Goal: Information Seeking & Learning: Compare options

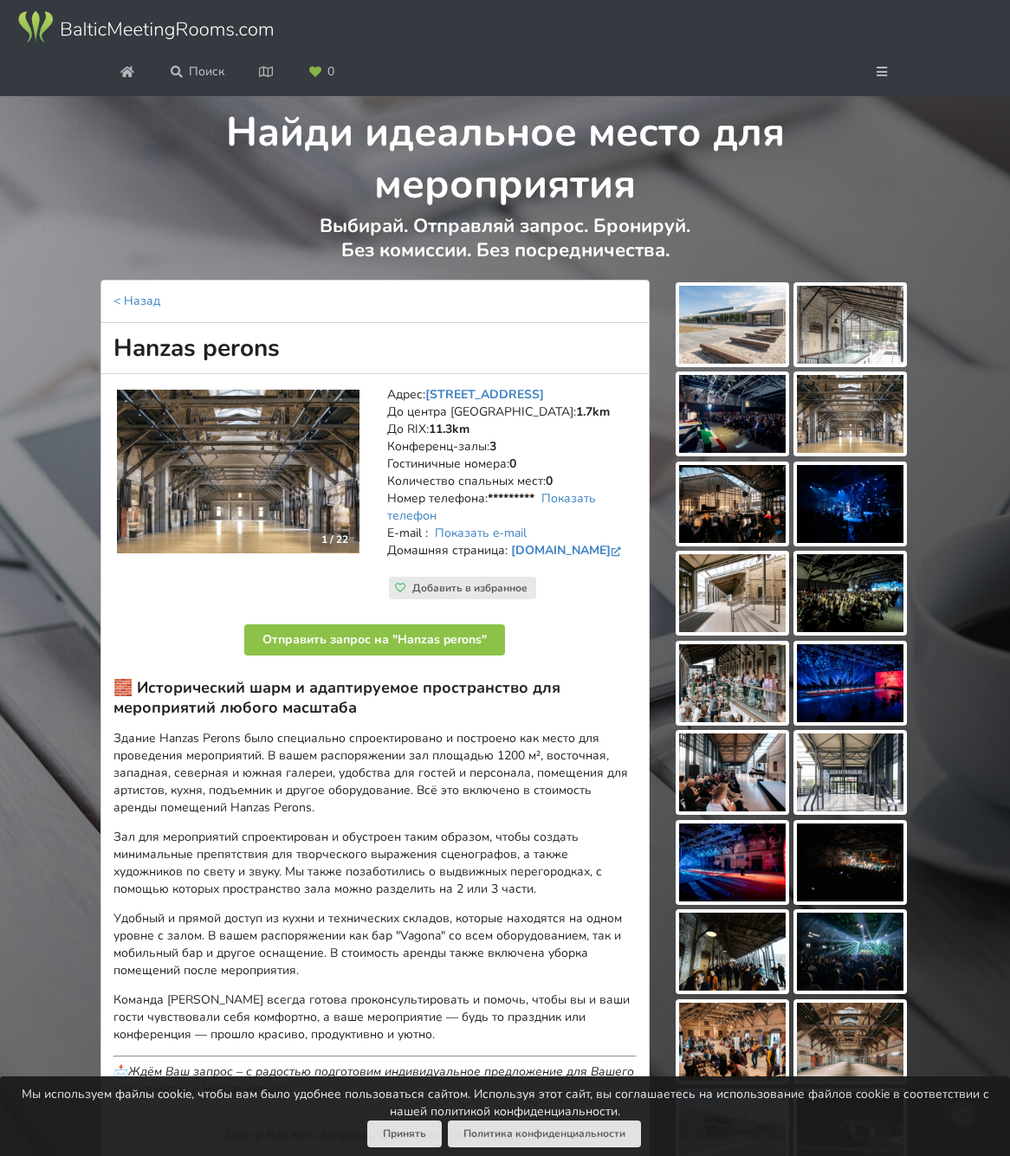
click at [115, 374] on h1 "Hanzas perons" at bounding box center [375, 348] width 550 height 51
drag, startPoint x: 114, startPoint y: 443, endPoint x: 311, endPoint y: 444, distance: 196.6
click at [311, 374] on h1 "Hanzas perons" at bounding box center [375, 348] width 550 height 51
copy h1 "Hanzas perons"
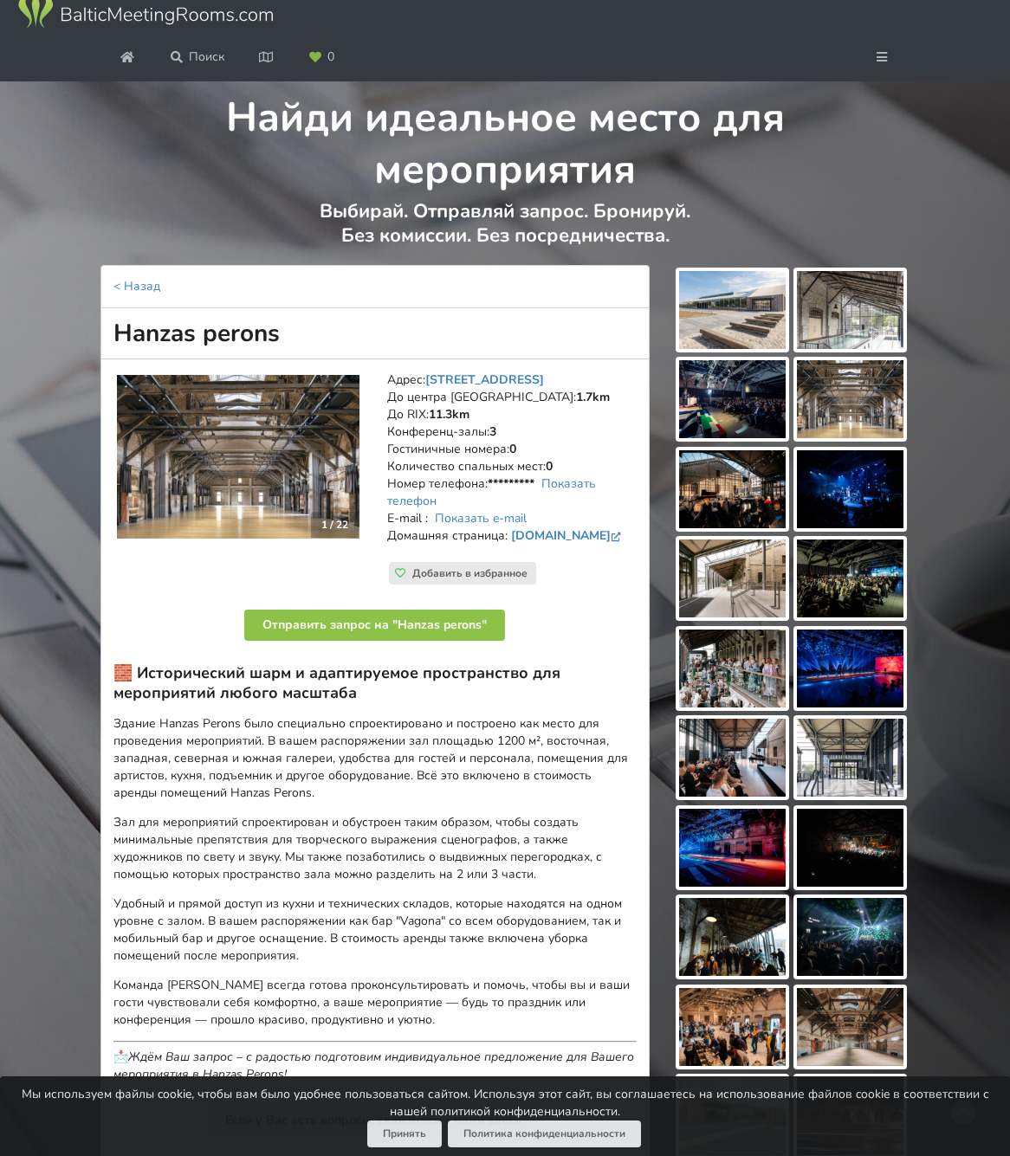
scroll to position [7, 0]
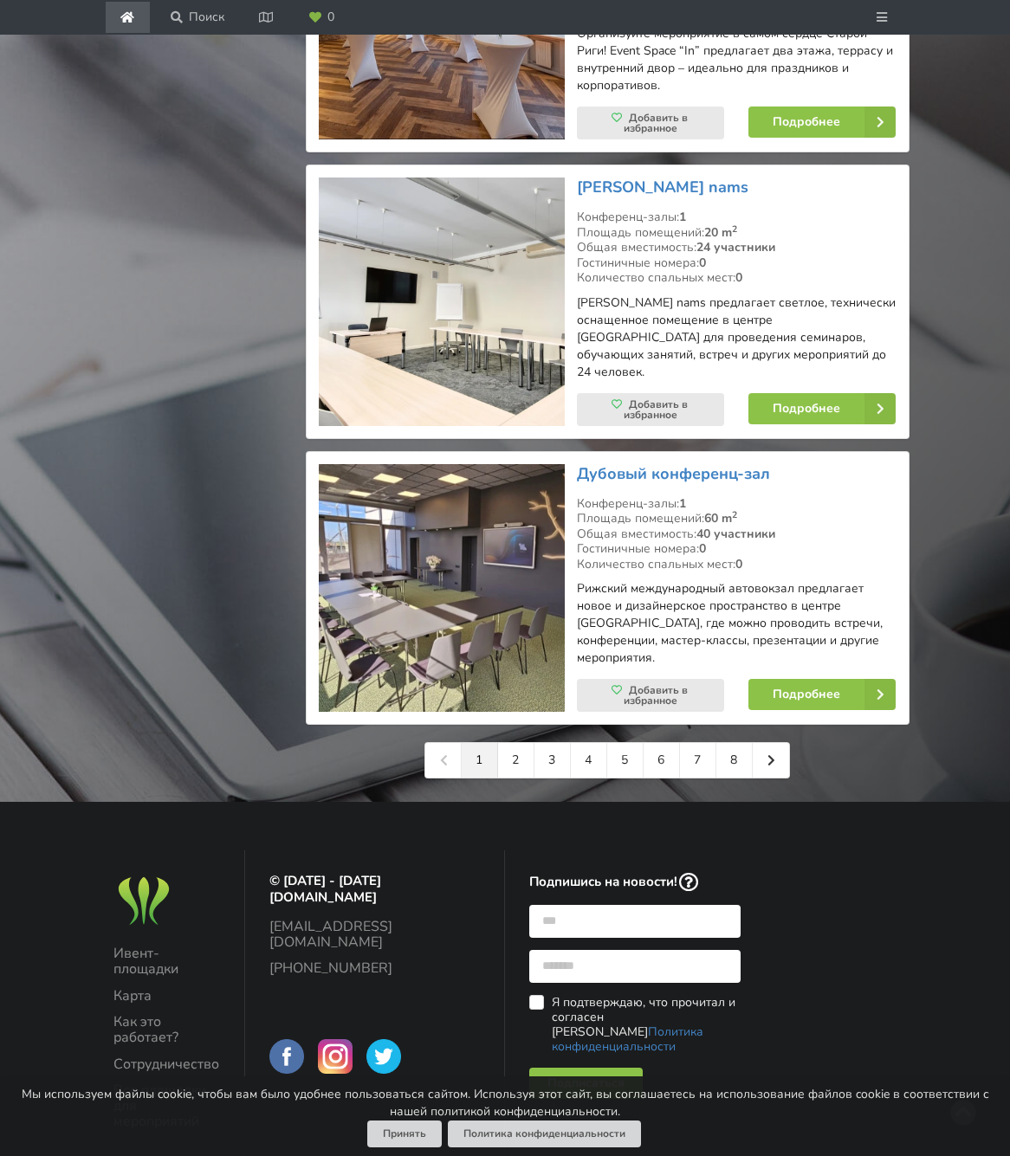
scroll to position [4146, 0]
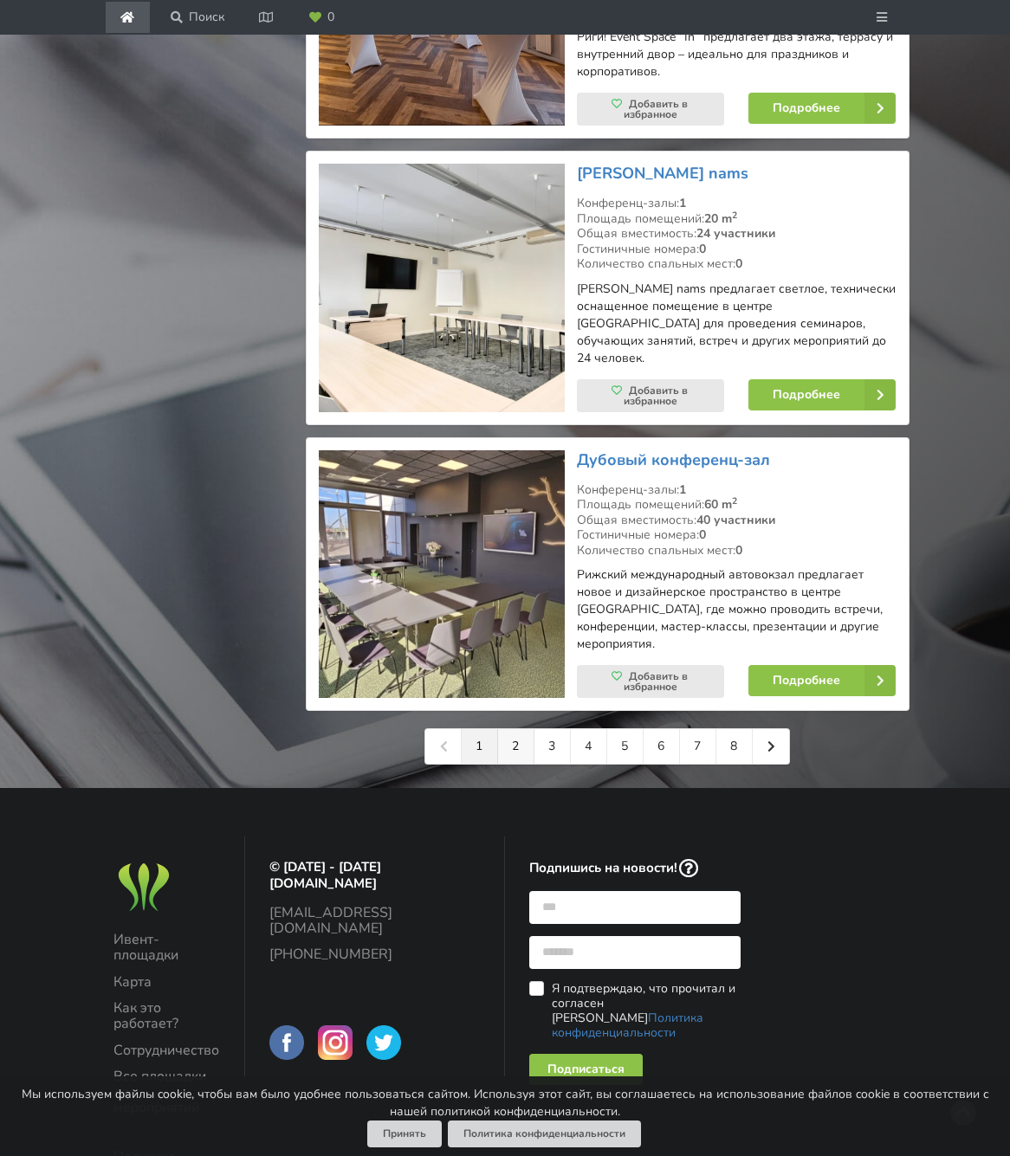
click at [523, 729] on link "2" at bounding box center [516, 746] width 36 height 35
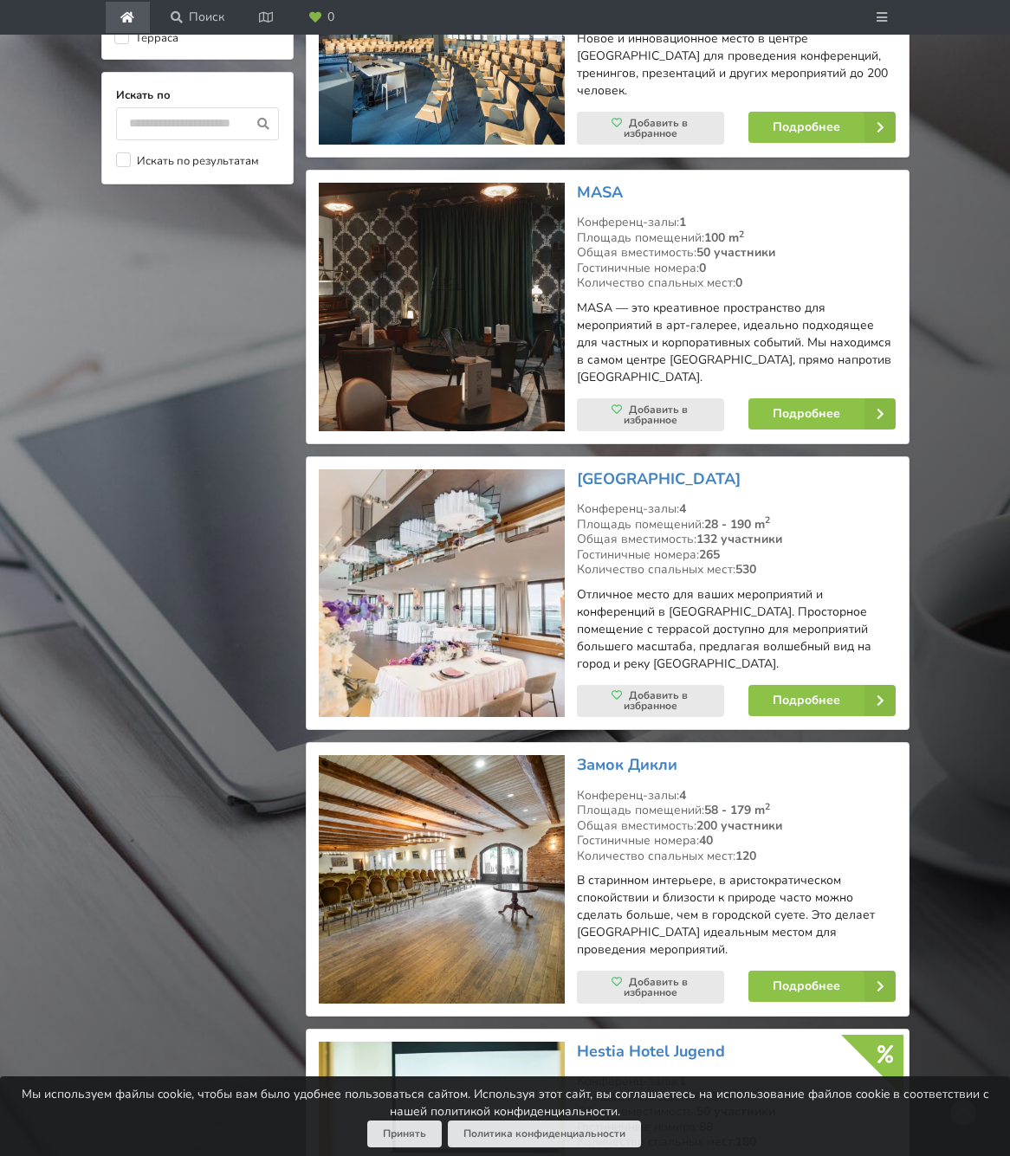
scroll to position [1806, 0]
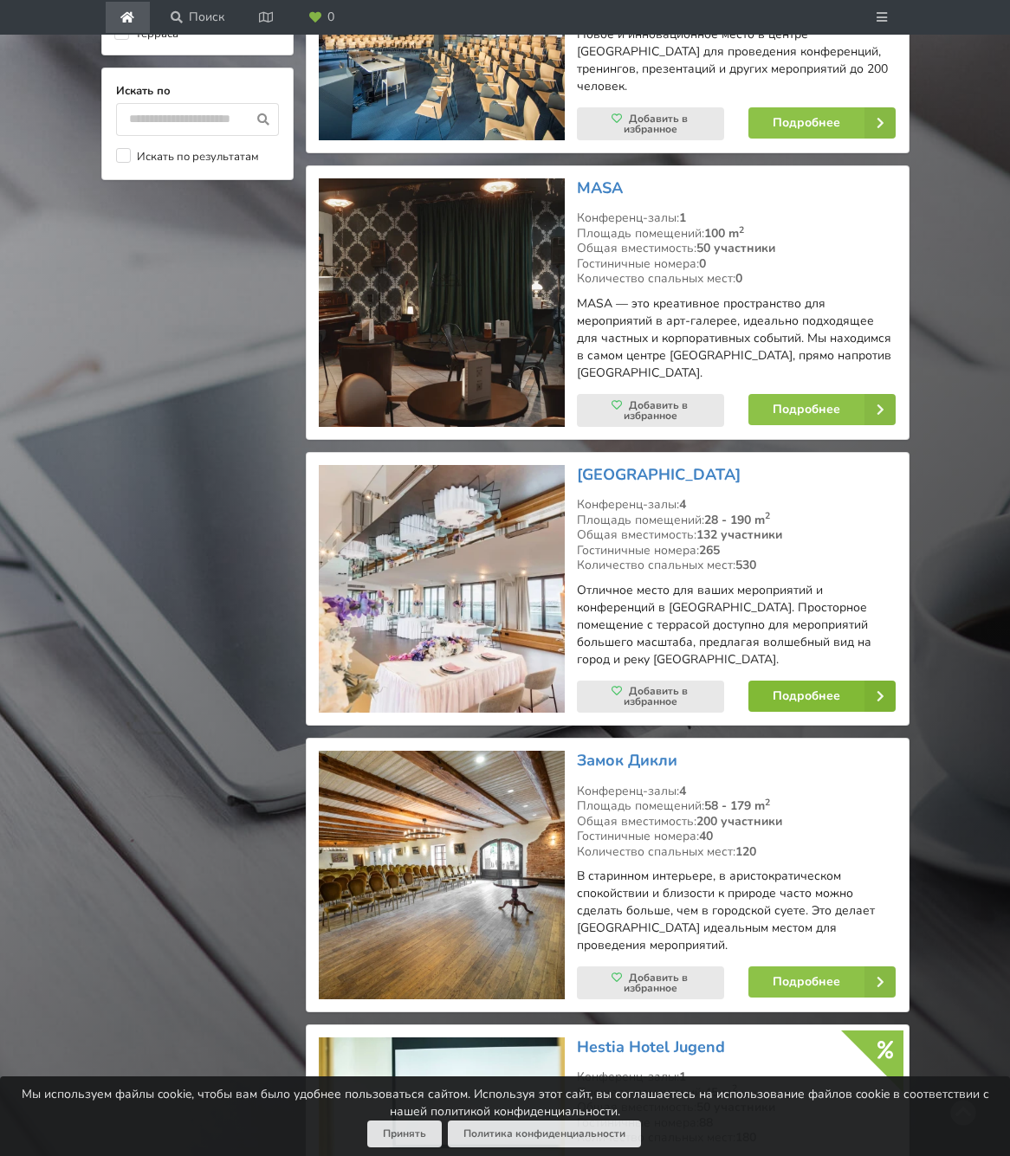
click at [823, 681] on link "Подробнее" at bounding box center [821, 696] width 147 height 31
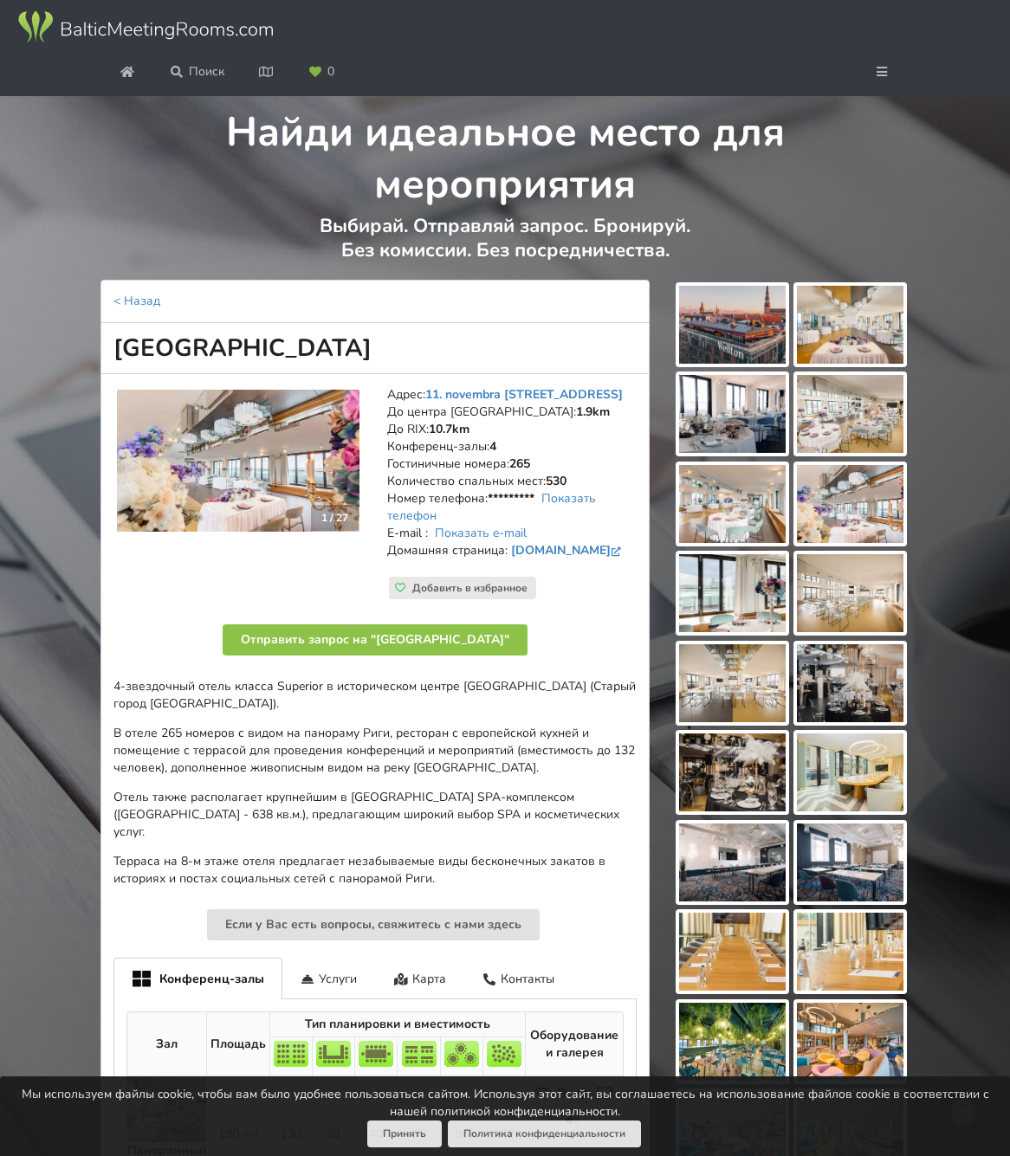
click at [748, 364] on img at bounding box center [732, 325] width 107 height 78
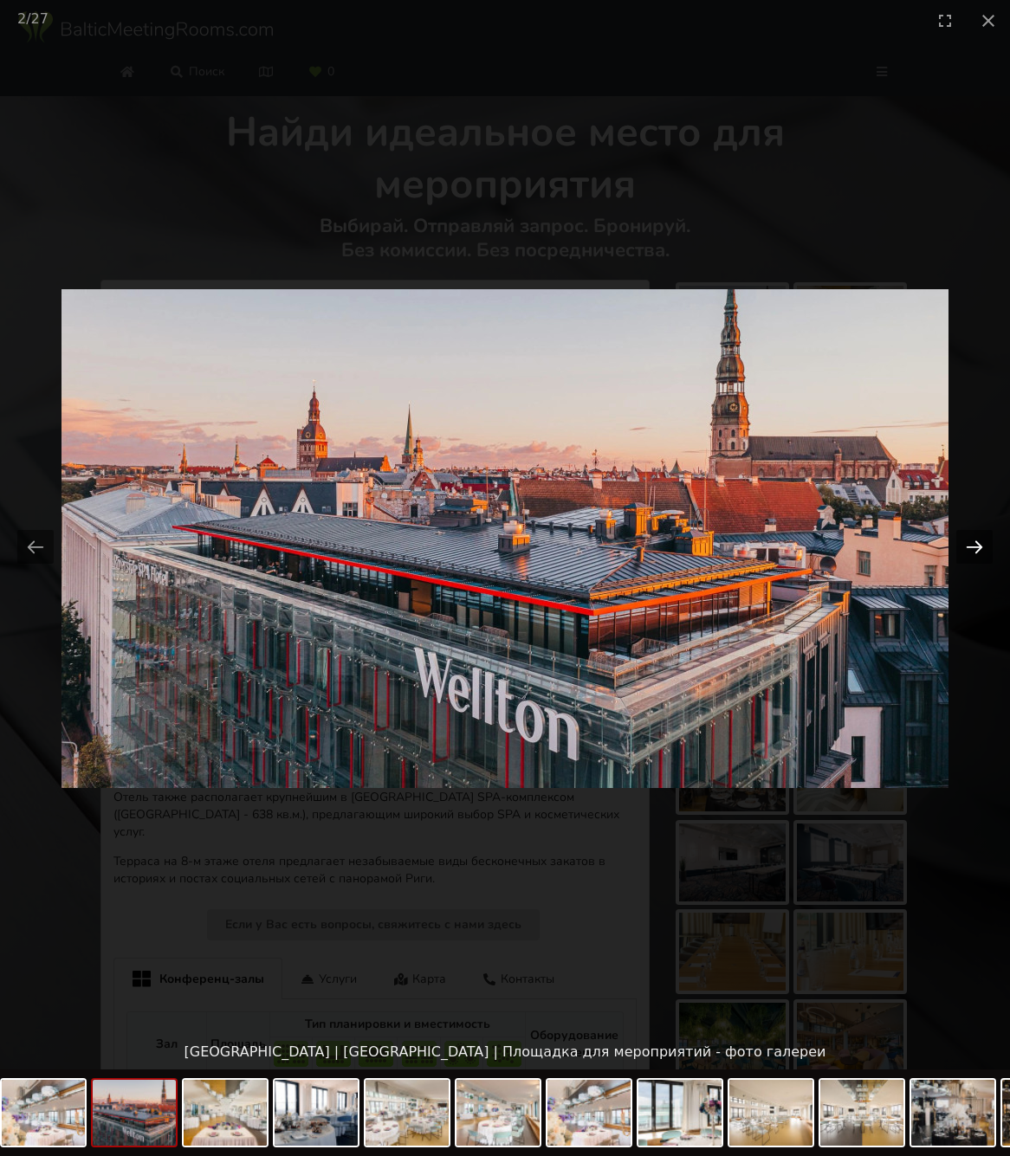
click at [978, 546] on button "Next slide" at bounding box center [974, 547] width 36 height 34
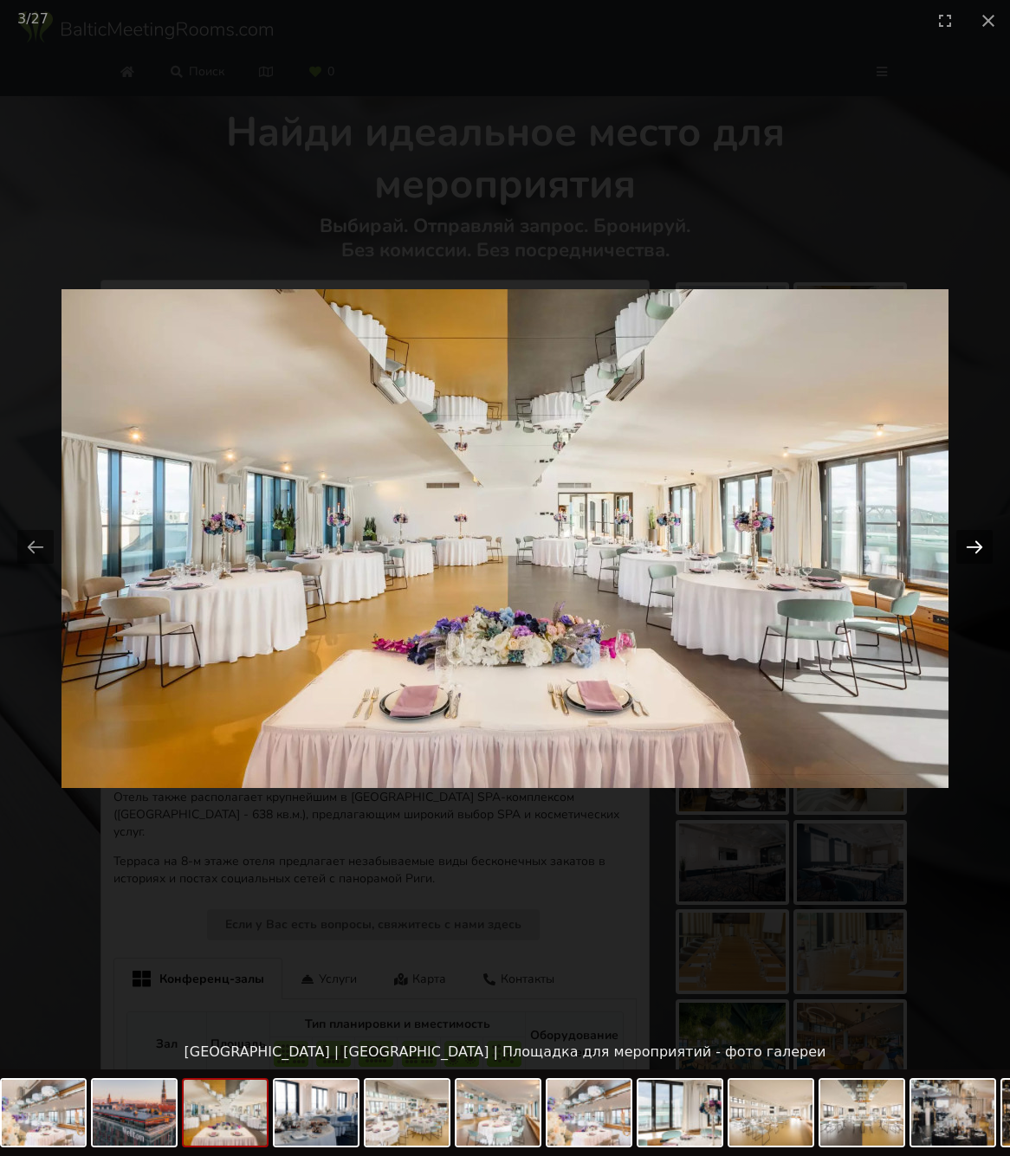
click at [978, 546] on button "Next slide" at bounding box center [974, 547] width 36 height 34
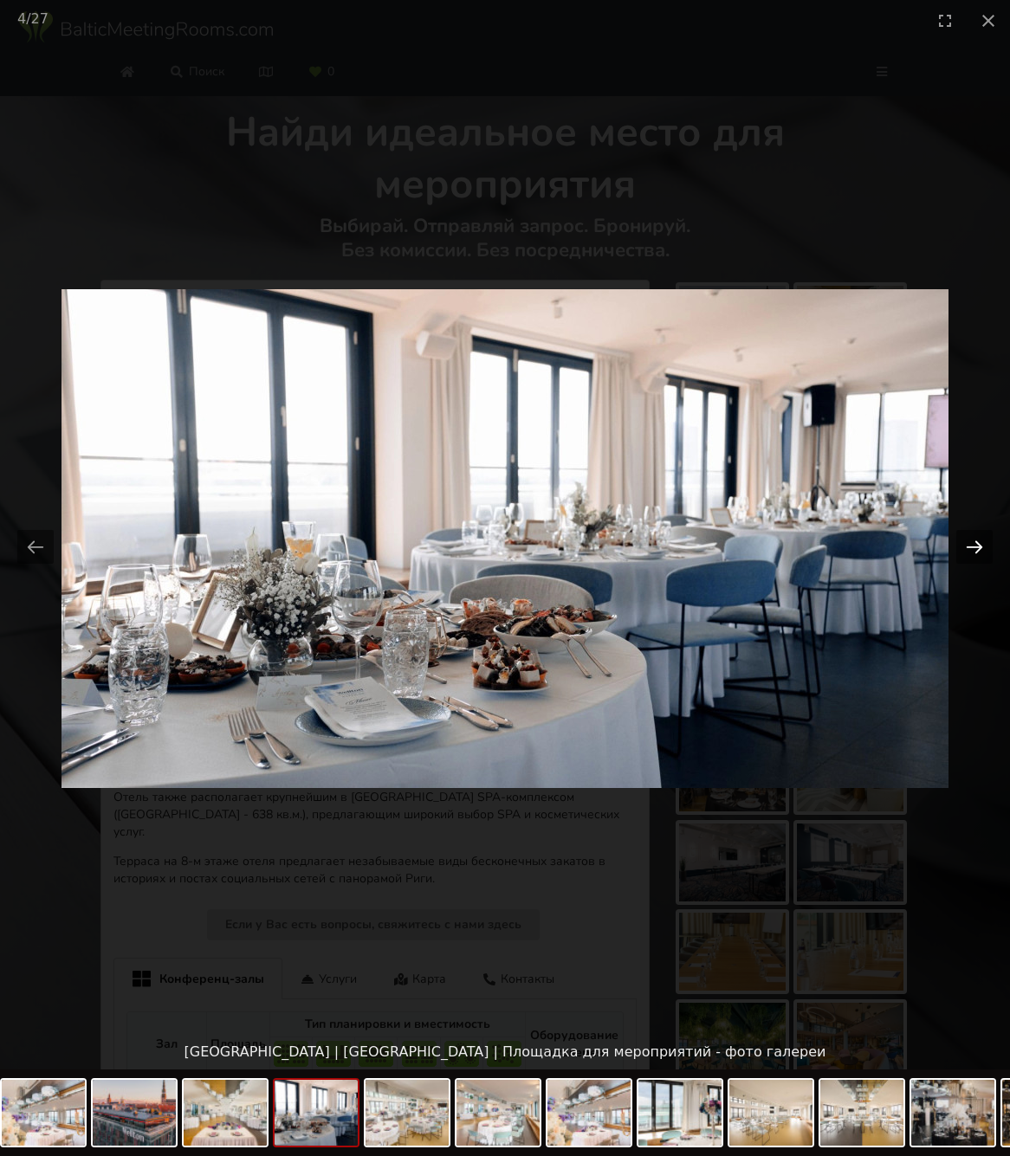
click at [978, 546] on button "Next slide" at bounding box center [974, 547] width 36 height 34
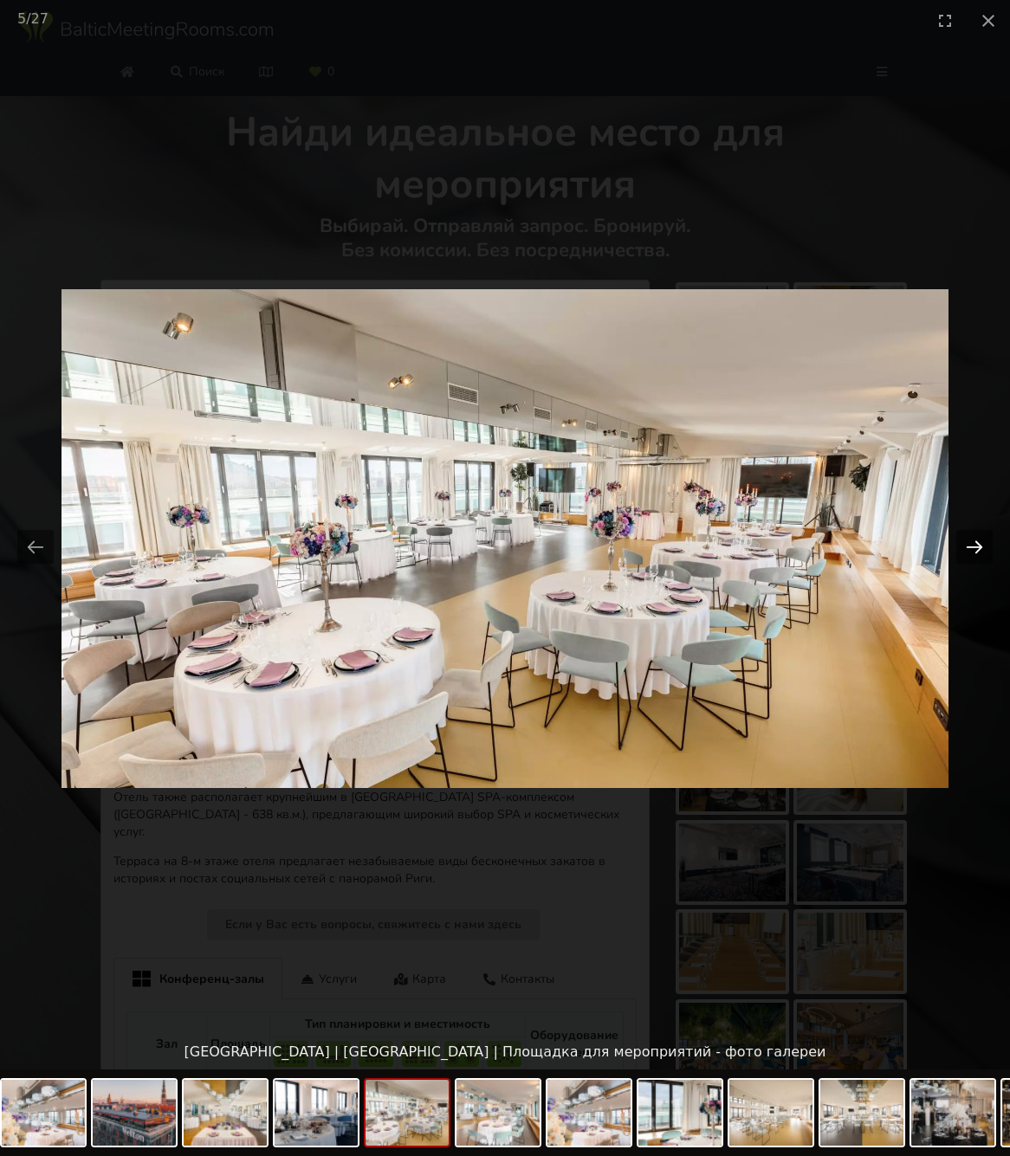
click at [978, 546] on button "Next slide" at bounding box center [974, 547] width 36 height 34
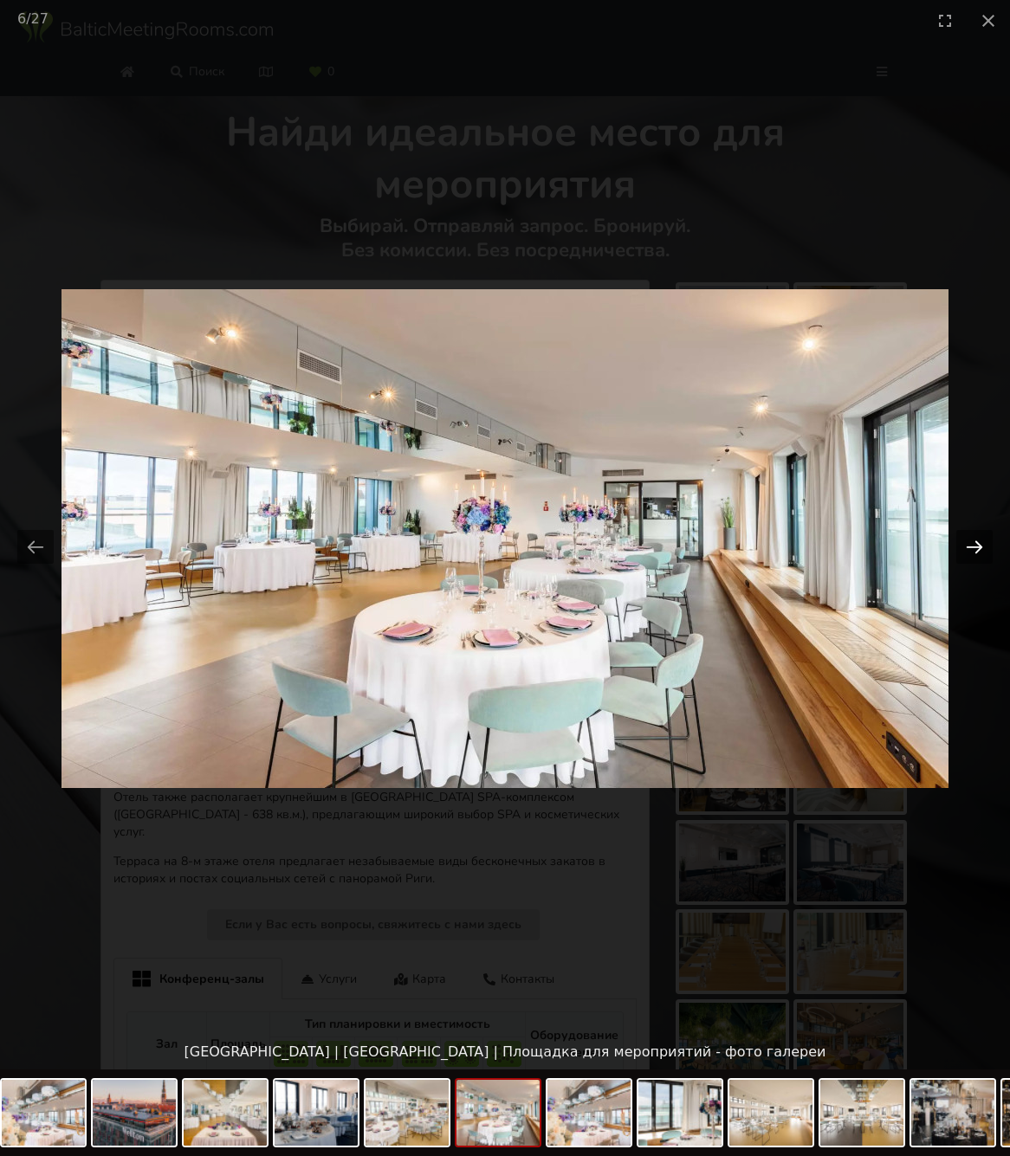
click at [978, 546] on button "Next slide" at bounding box center [974, 547] width 36 height 34
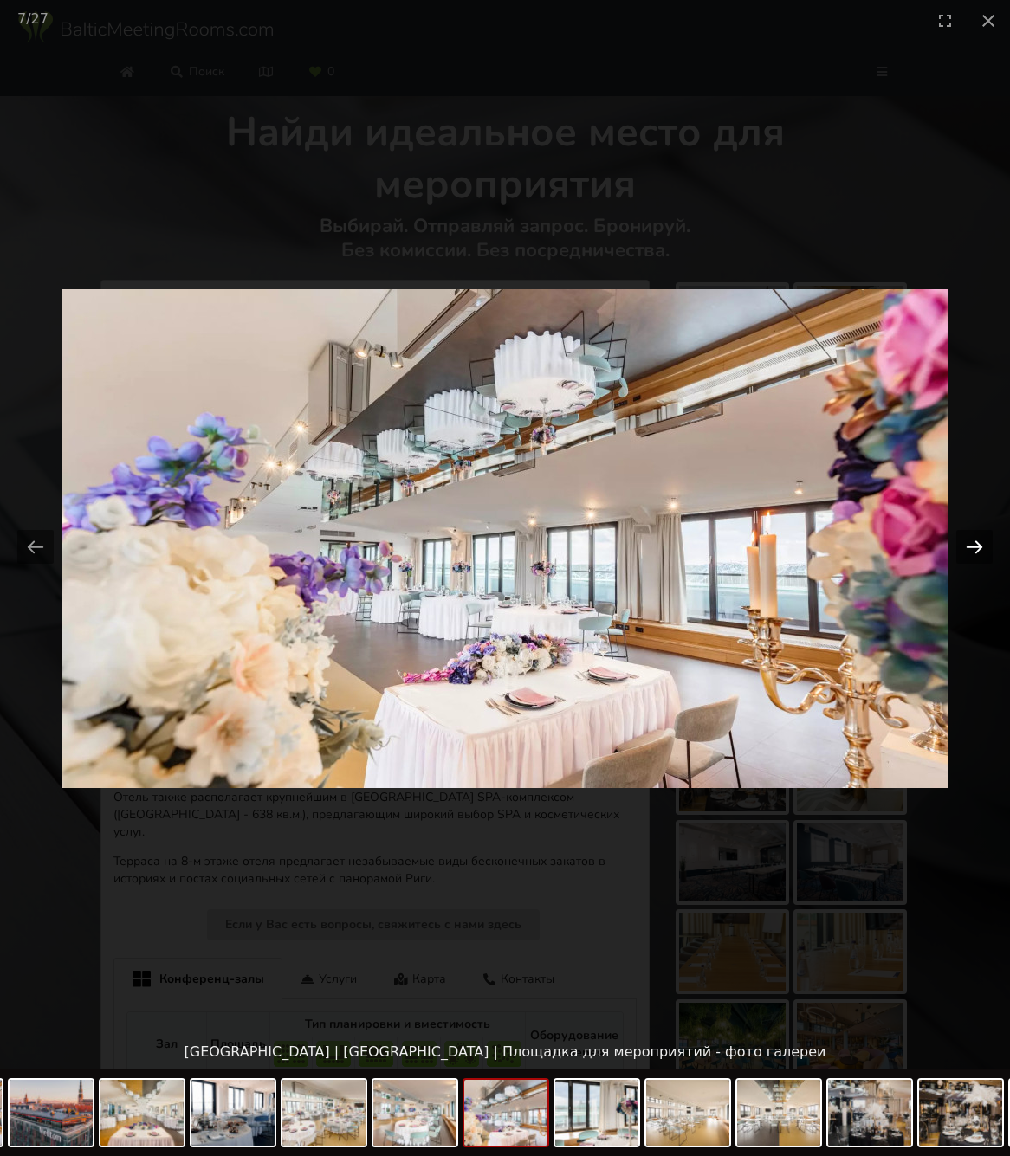
click at [978, 546] on button "Next slide" at bounding box center [974, 547] width 36 height 34
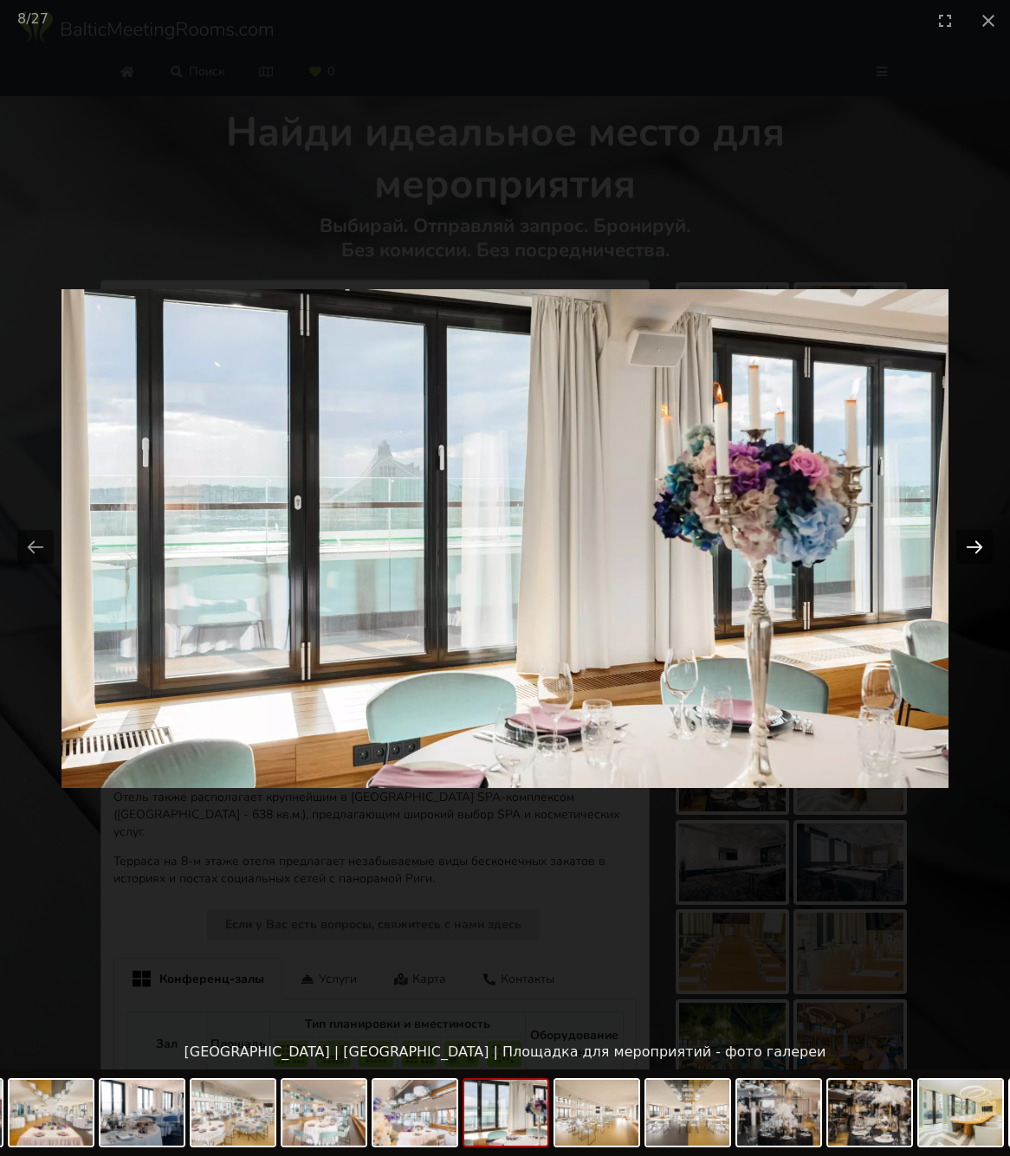
click at [978, 546] on button "Next slide" at bounding box center [974, 547] width 36 height 34
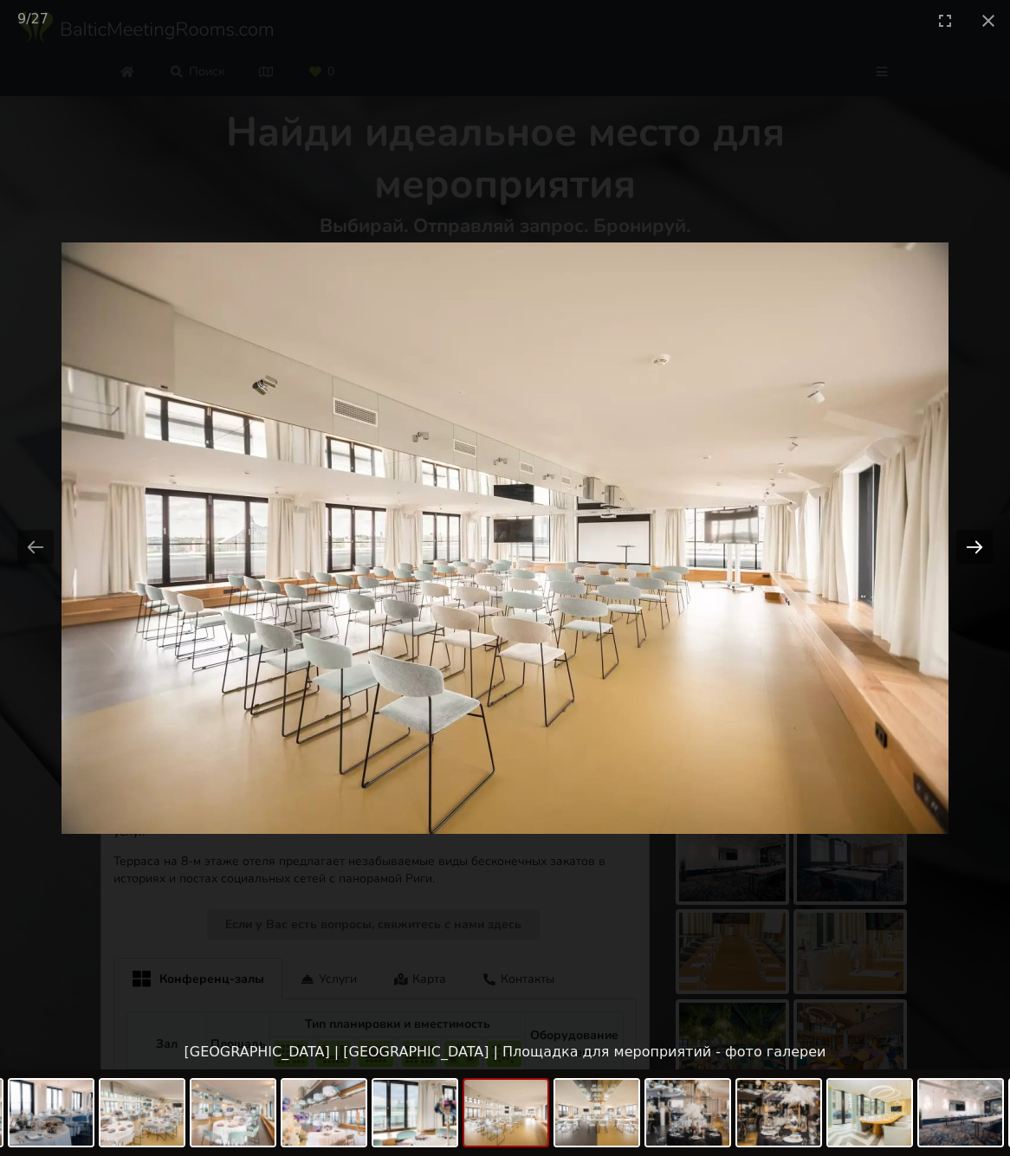
click at [978, 546] on button "Next slide" at bounding box center [974, 547] width 36 height 34
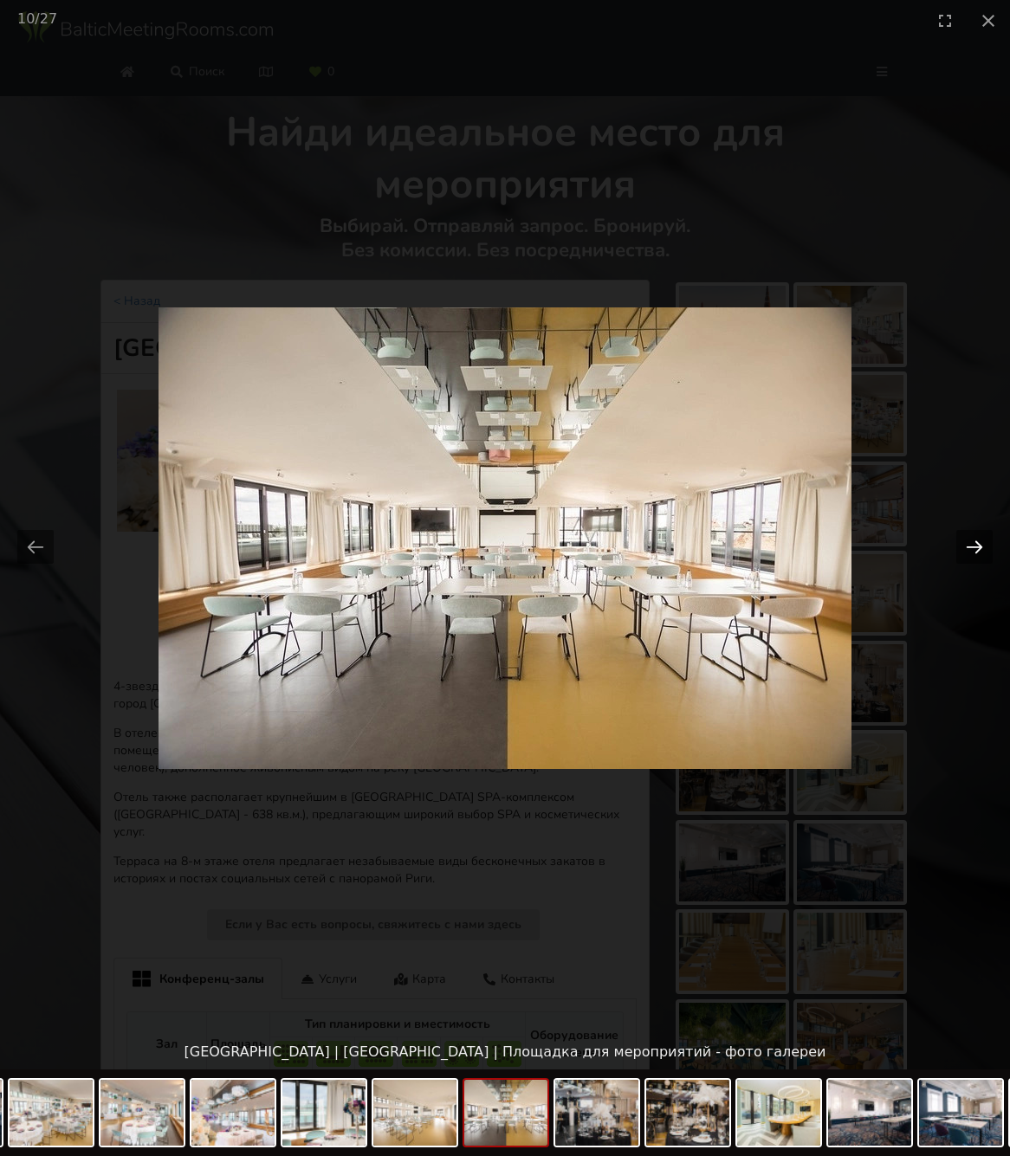
click at [978, 546] on button "Next slide" at bounding box center [974, 547] width 36 height 34
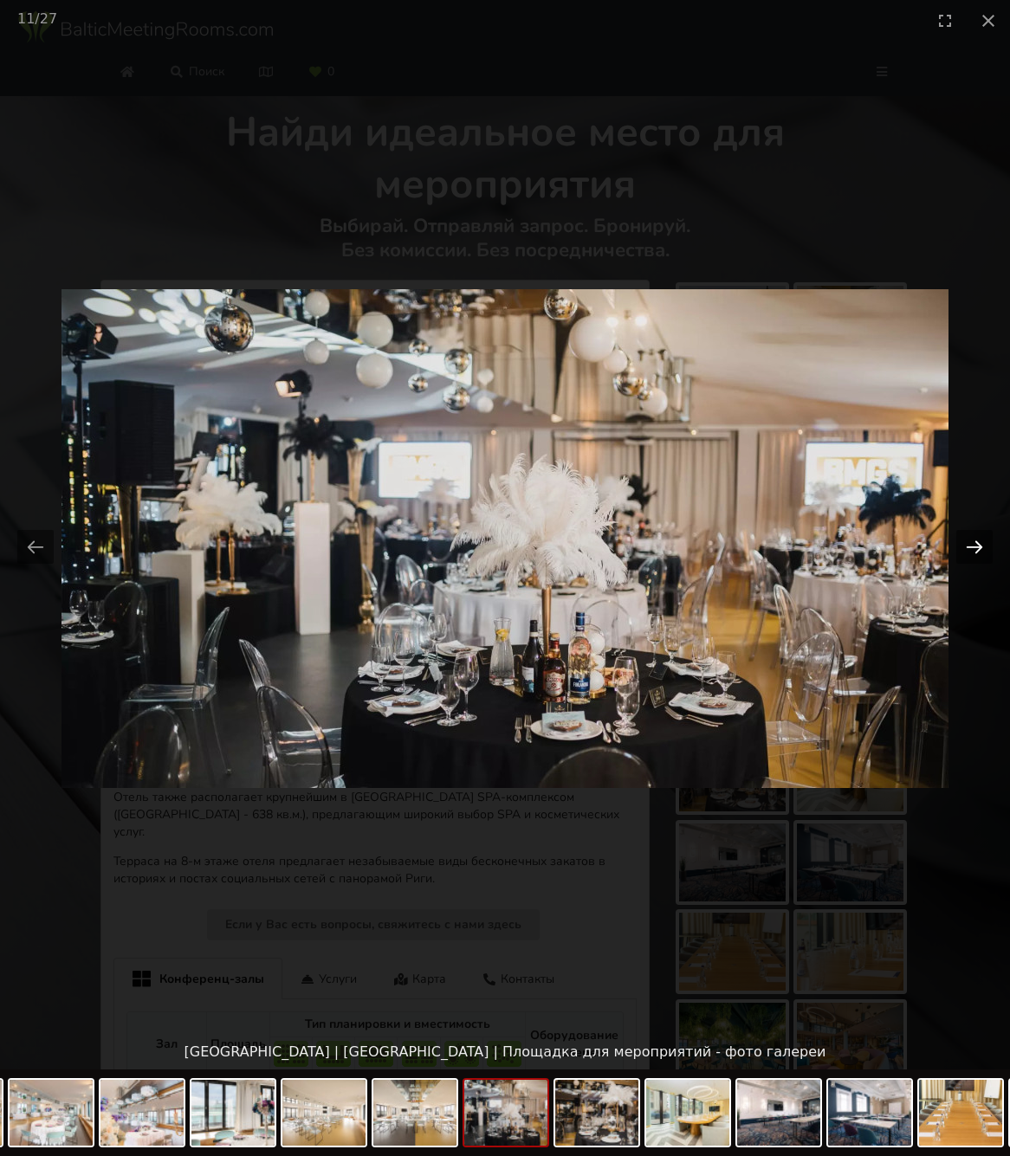
click at [978, 546] on button "Next slide" at bounding box center [974, 547] width 36 height 34
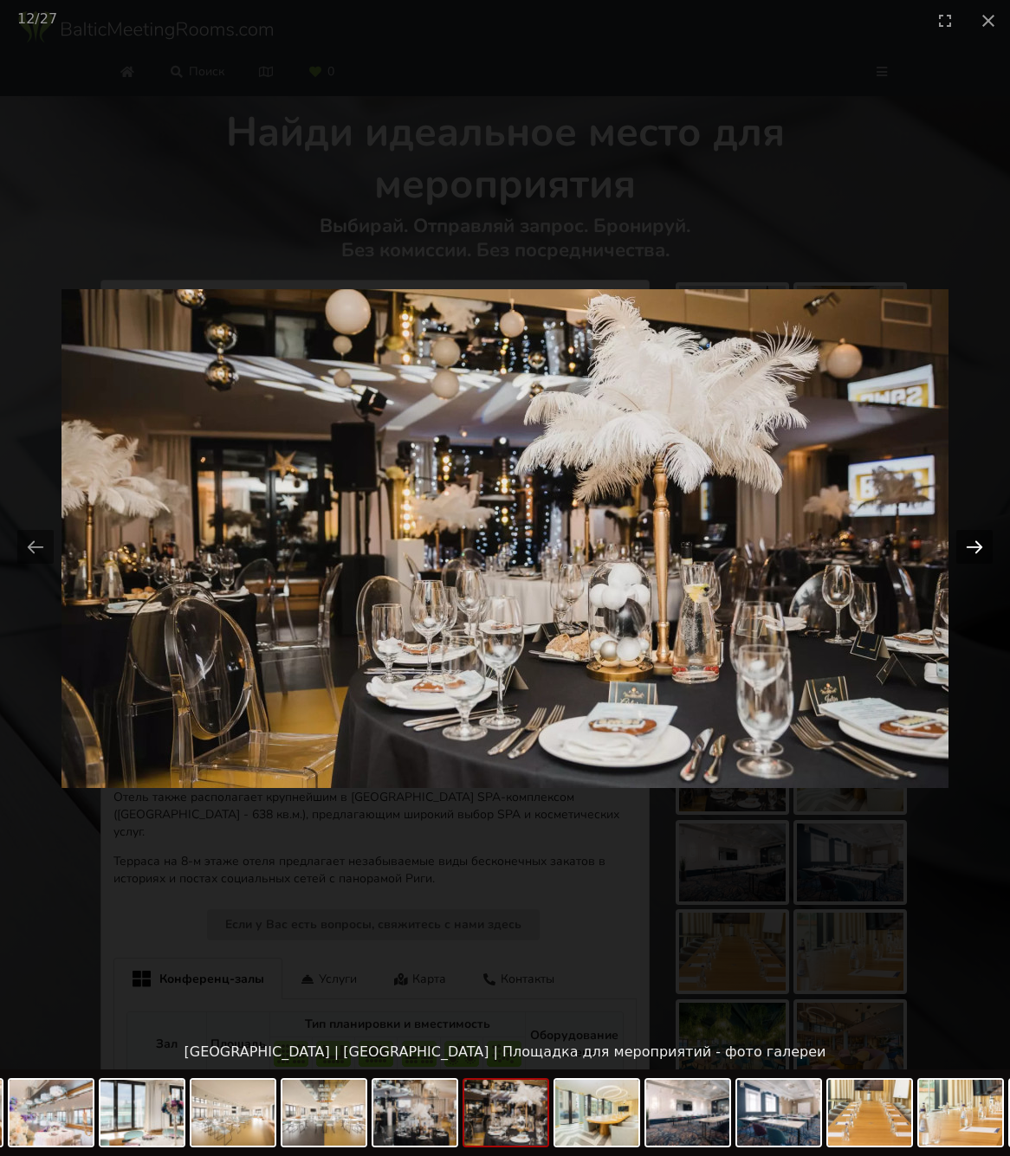
click at [978, 546] on button "Next slide" at bounding box center [974, 547] width 36 height 34
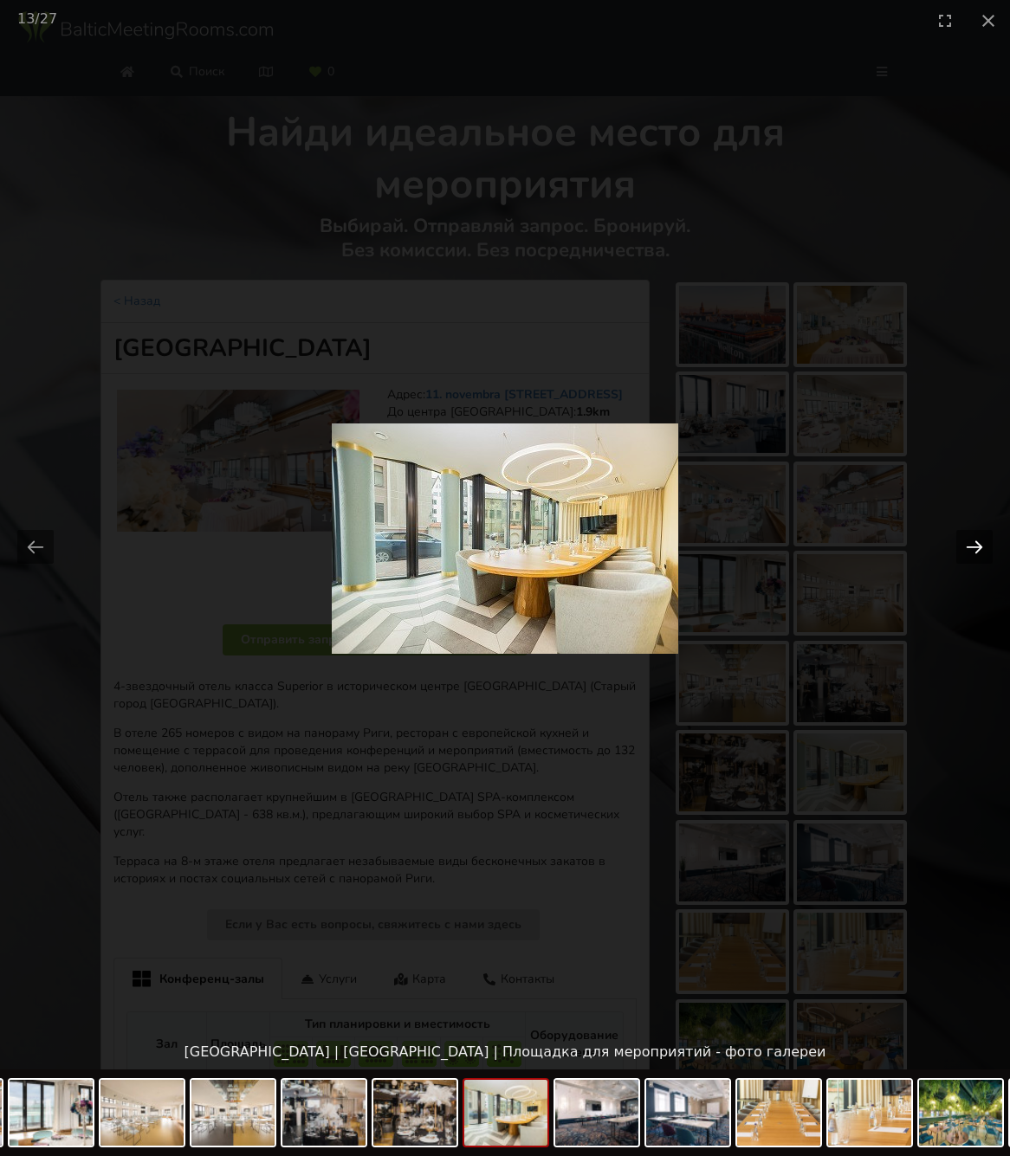
click at [978, 546] on button "Next slide" at bounding box center [974, 547] width 36 height 34
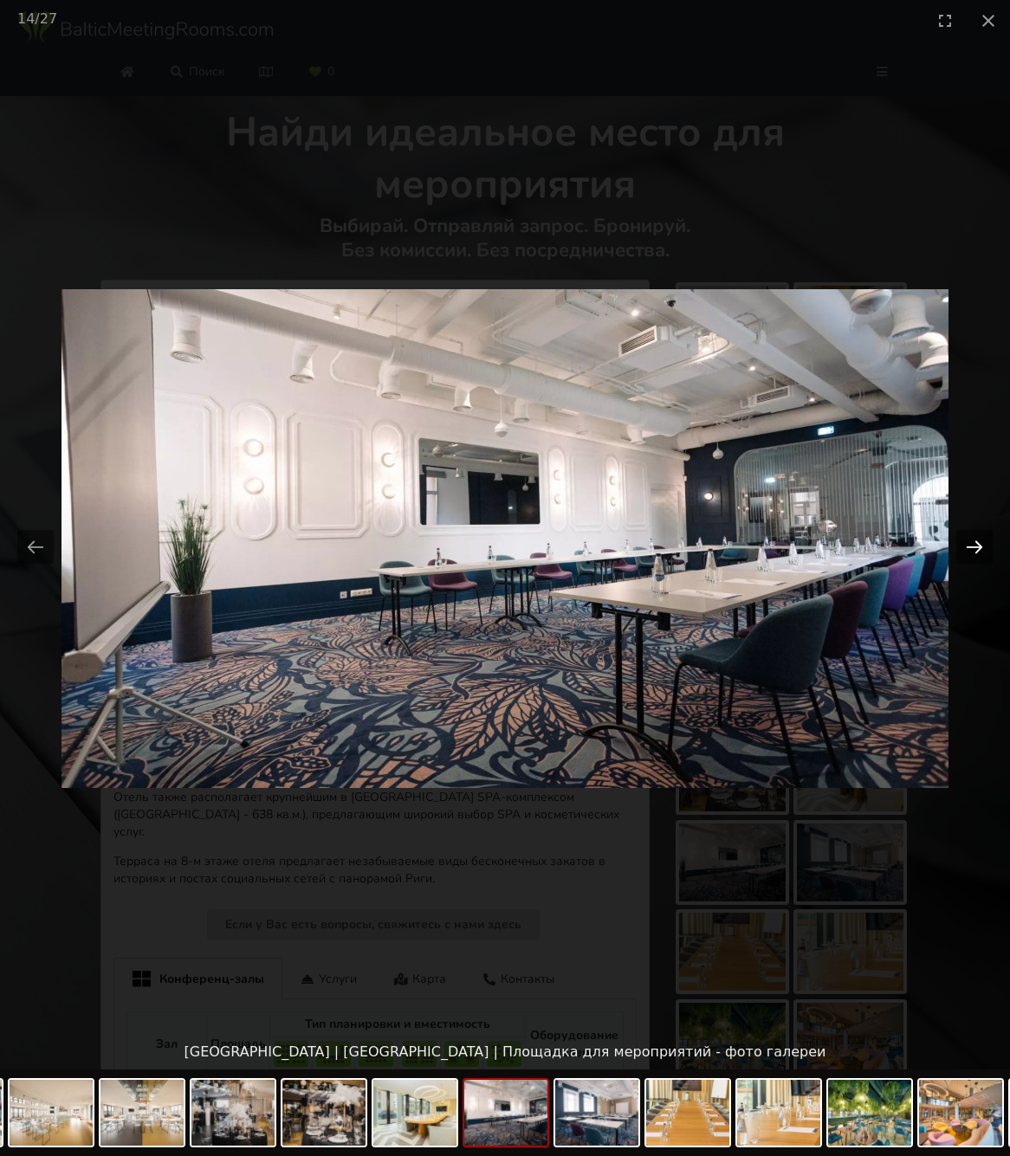
click at [978, 546] on button "Next slide" at bounding box center [974, 547] width 36 height 34
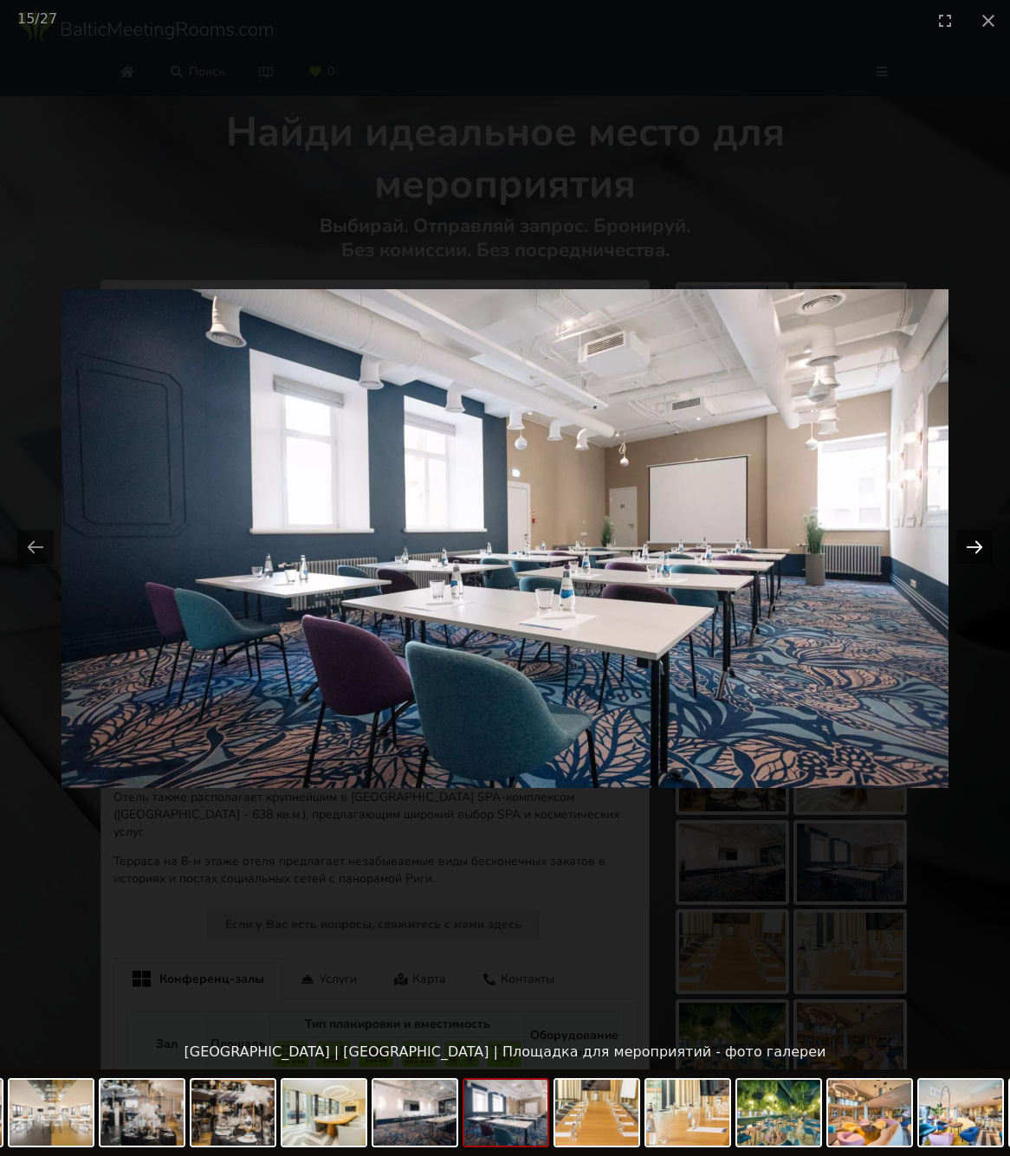
click at [978, 546] on button "Next slide" at bounding box center [974, 547] width 36 height 34
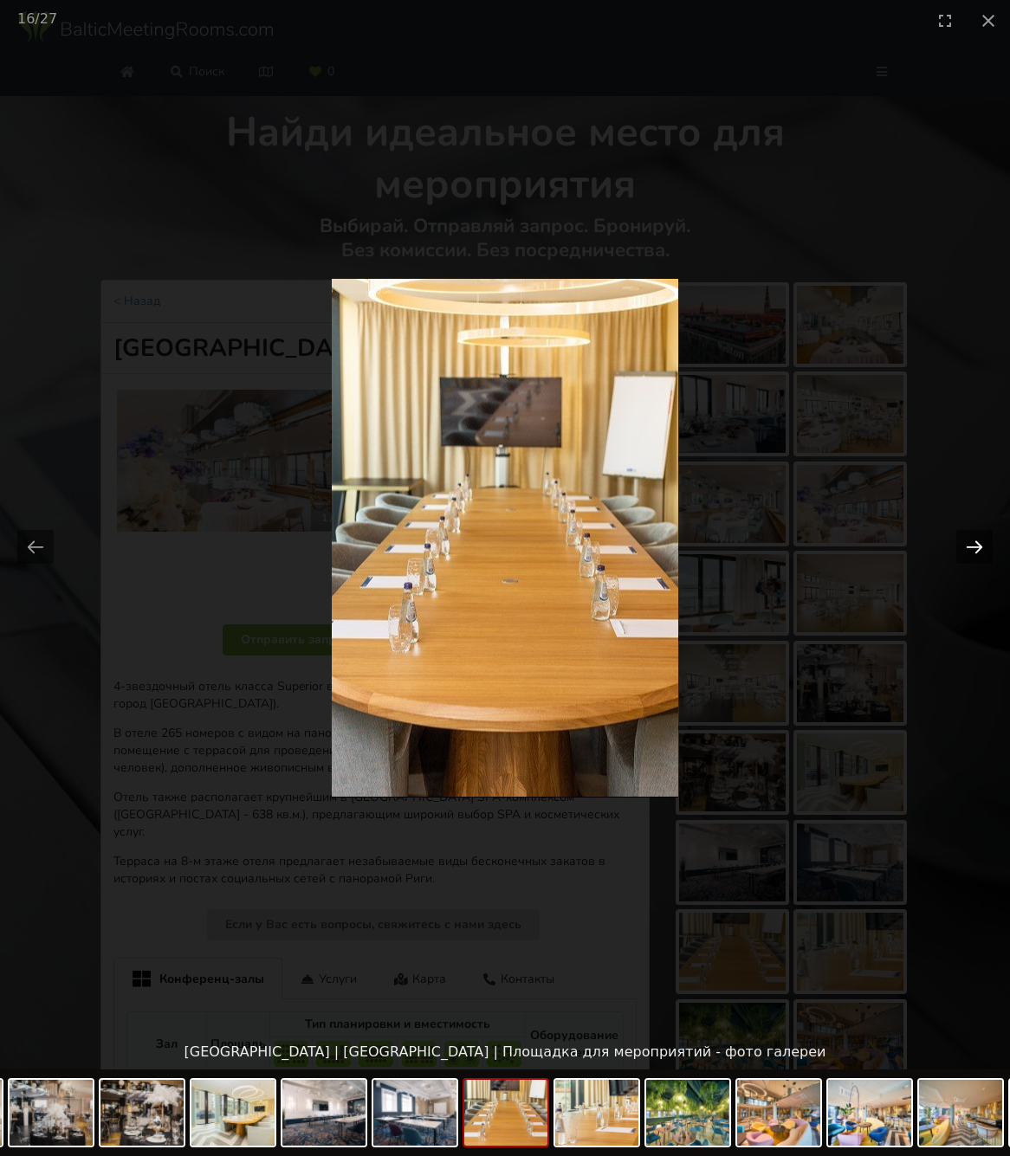
click at [978, 546] on button "Next slide" at bounding box center [974, 547] width 36 height 34
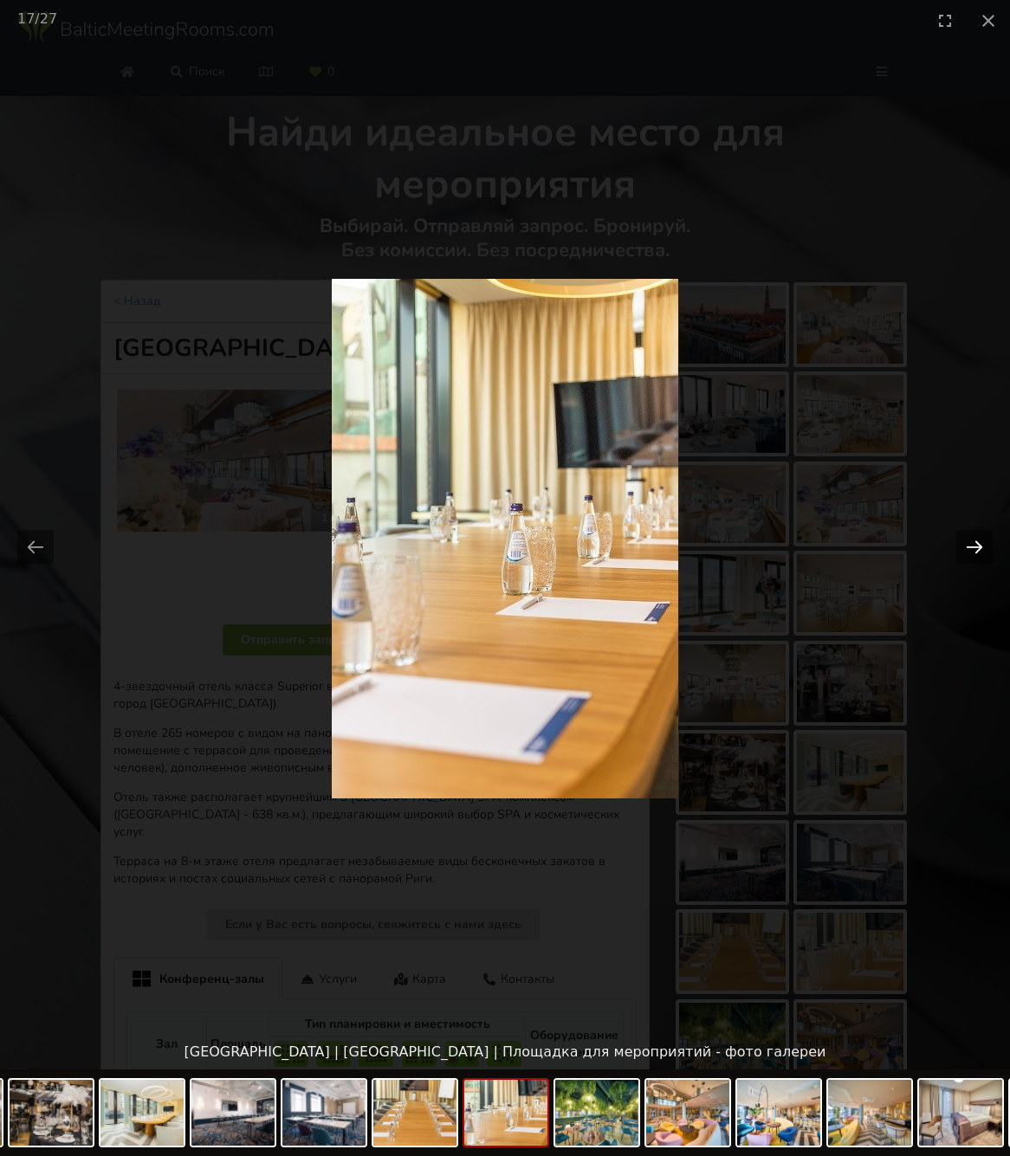
click at [978, 546] on button "Next slide" at bounding box center [974, 547] width 36 height 34
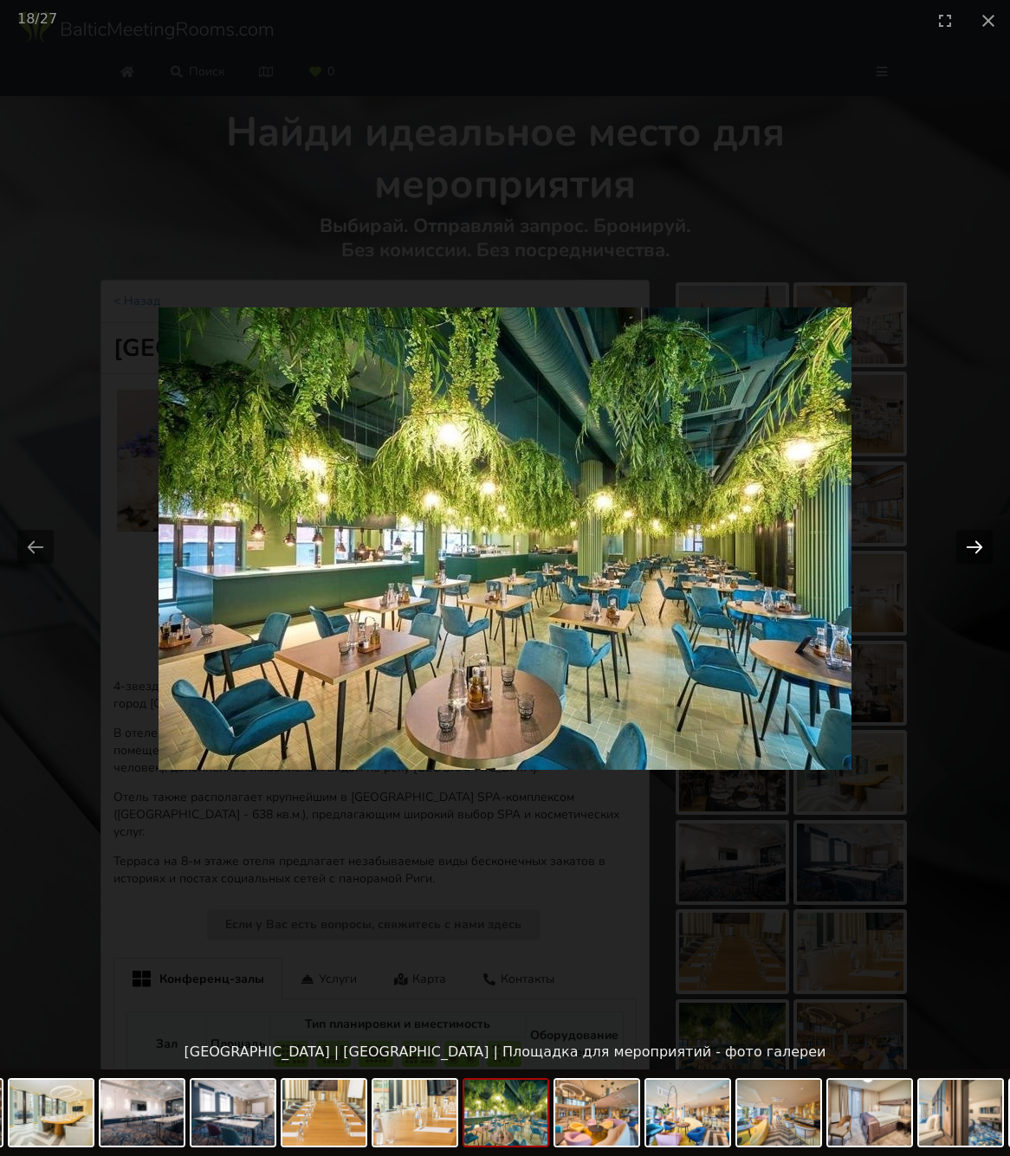
click at [978, 546] on button "Next slide" at bounding box center [974, 547] width 36 height 34
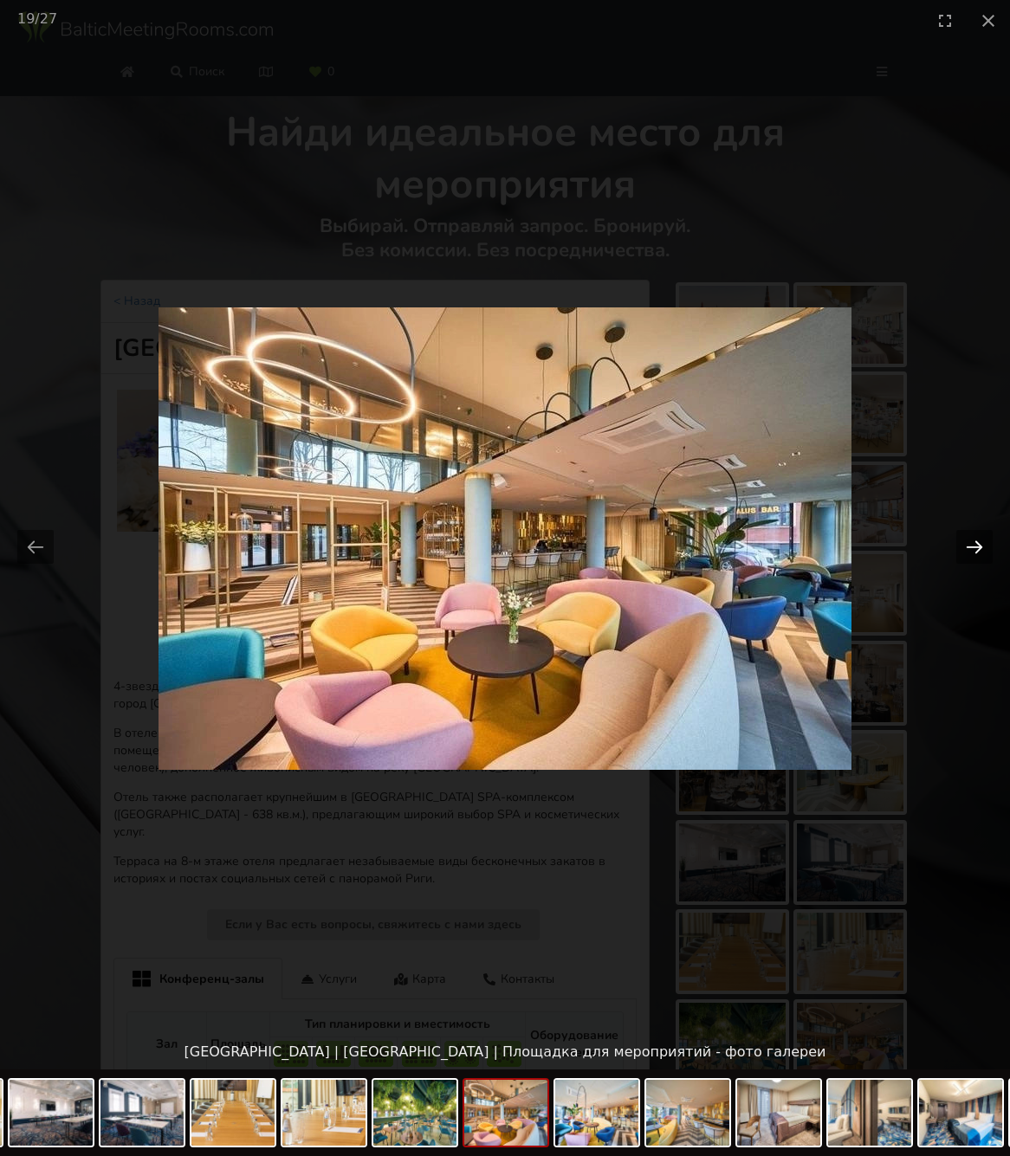
click at [978, 546] on button "Next slide" at bounding box center [974, 547] width 36 height 34
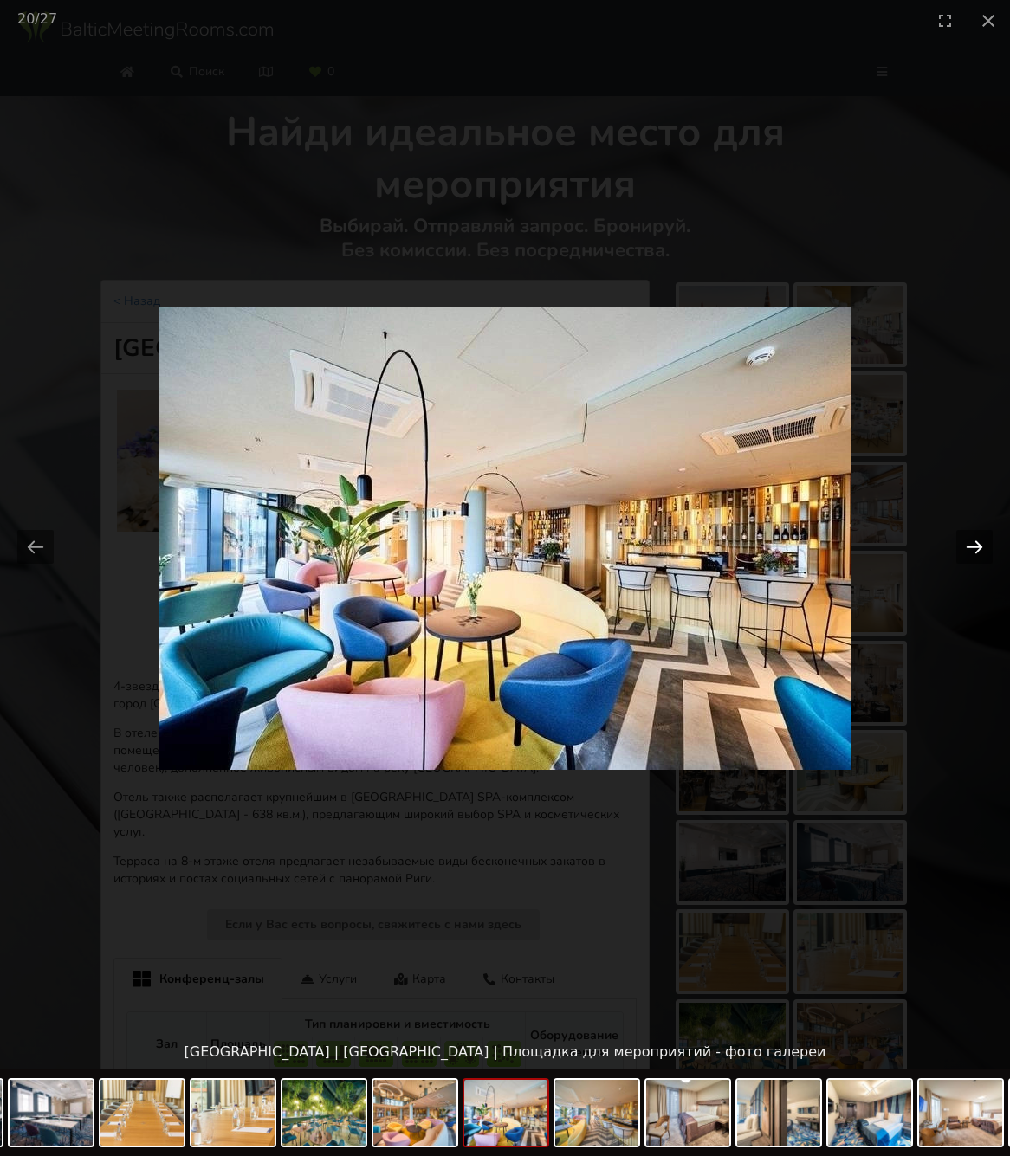
click at [978, 546] on button "Next slide" at bounding box center [974, 547] width 36 height 34
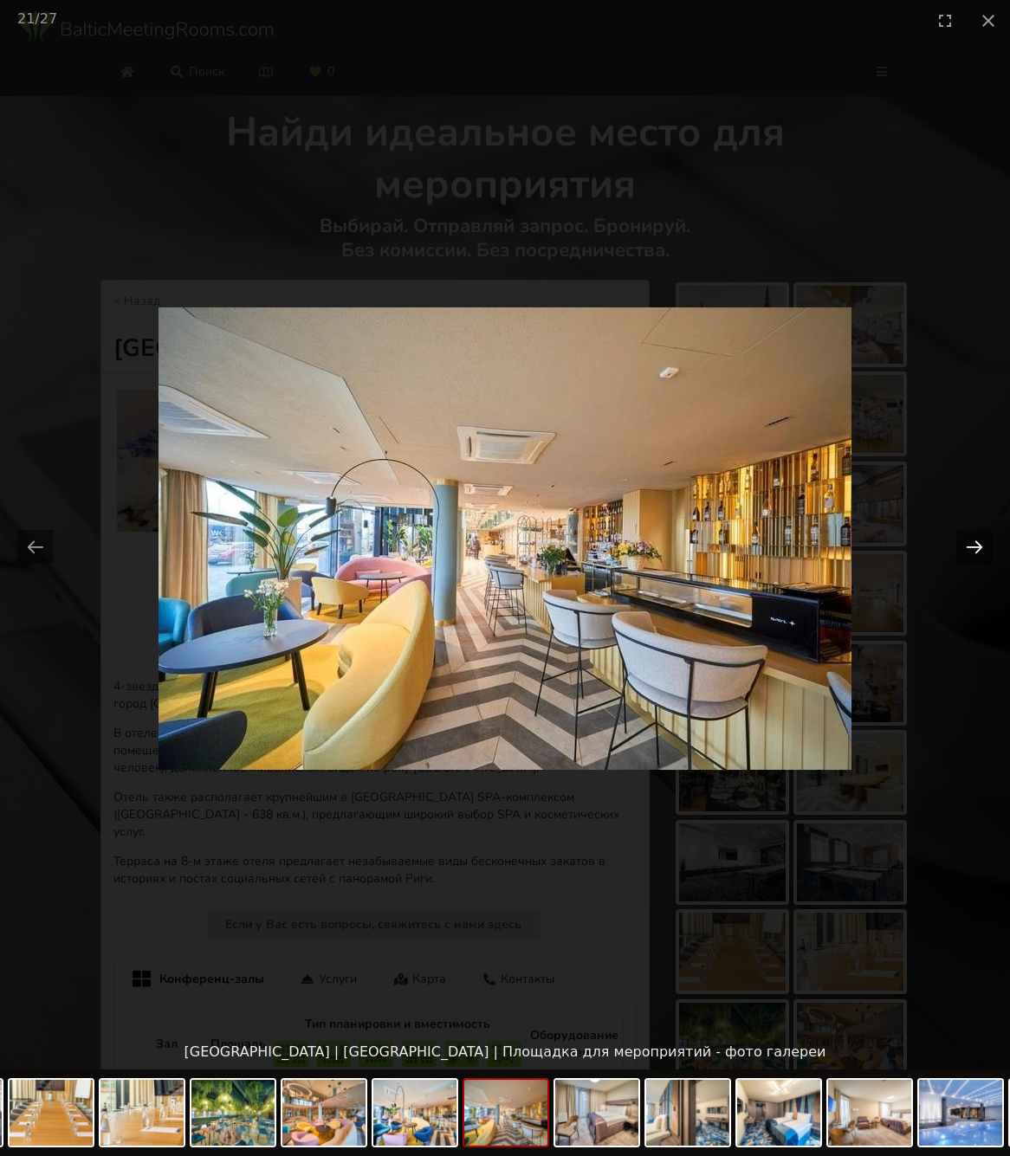
click at [978, 546] on button "Next slide" at bounding box center [974, 547] width 36 height 34
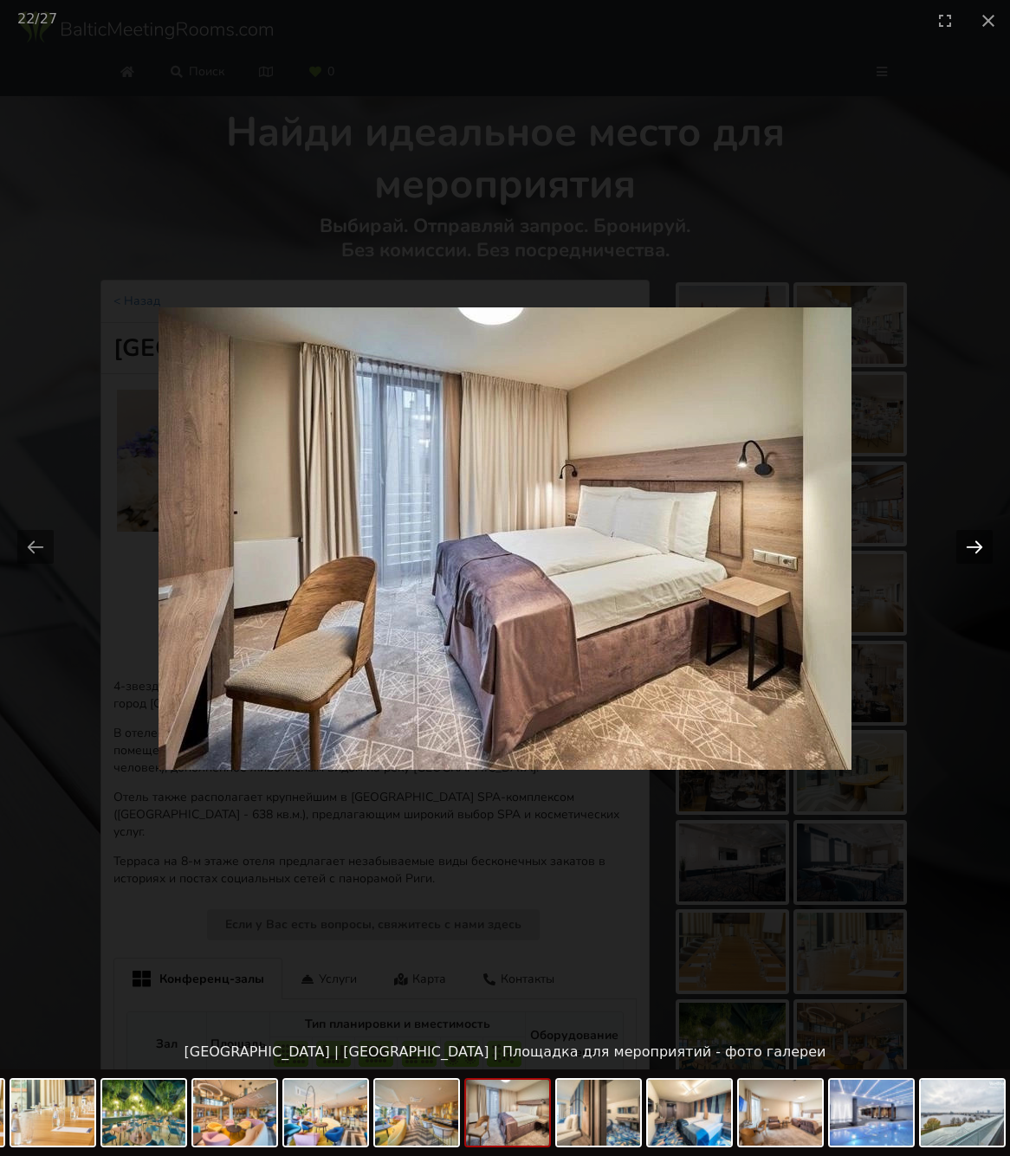
click at [978, 546] on button "Next slide" at bounding box center [974, 547] width 36 height 34
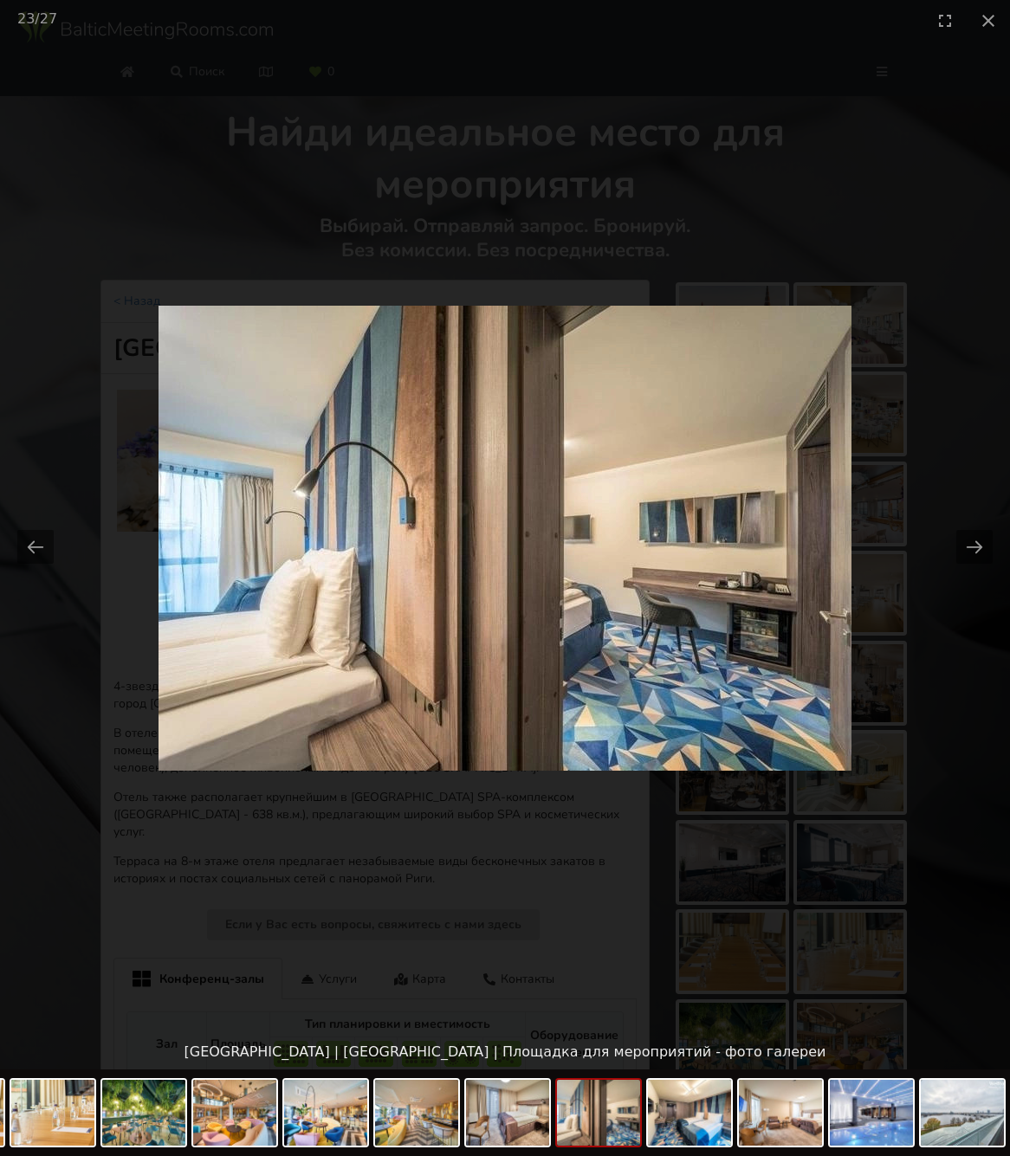
click at [941, 358] on picture at bounding box center [505, 538] width 1010 height 995
click at [363, 170] on picture at bounding box center [505, 538] width 1010 height 995
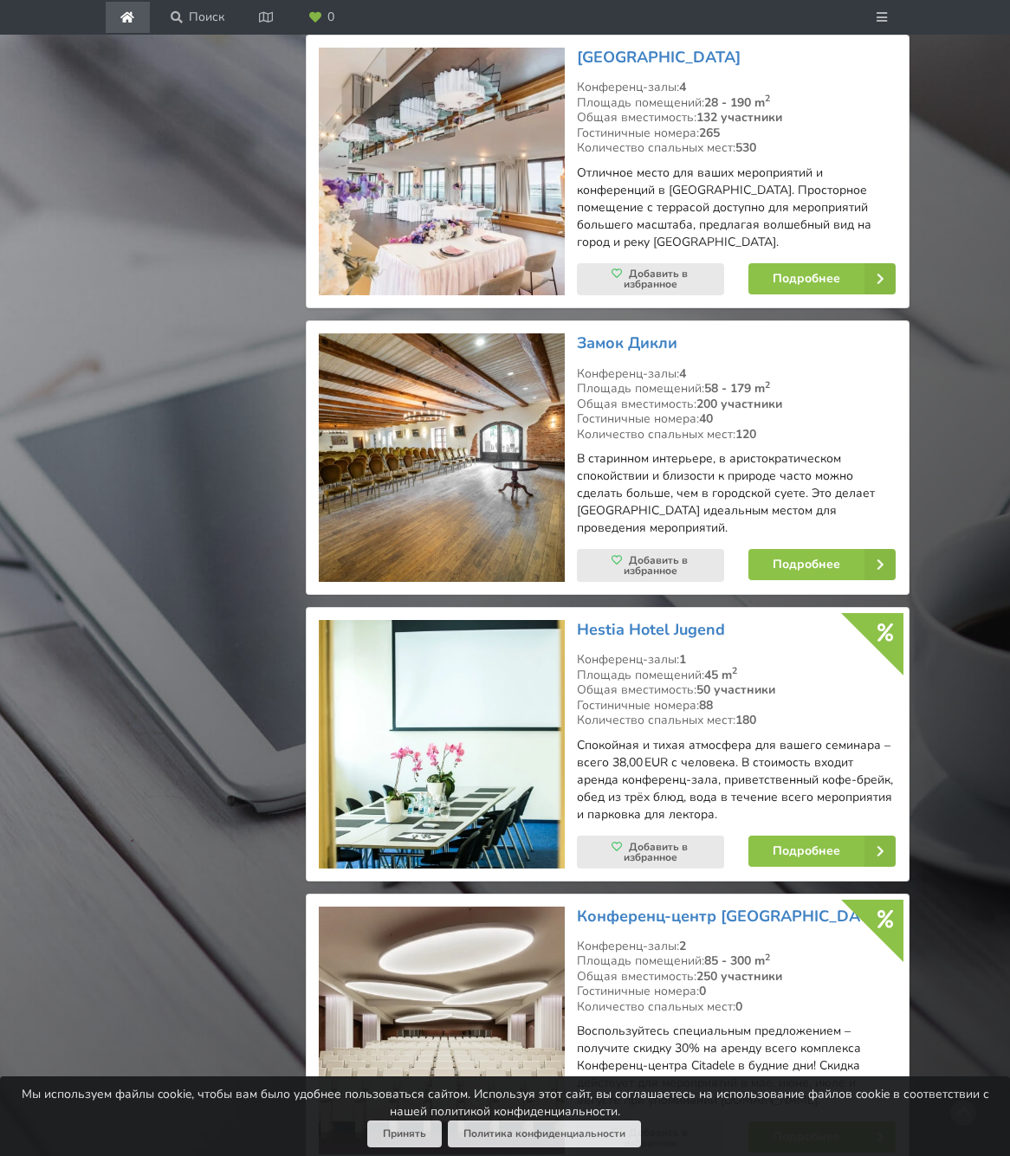
scroll to position [2232, 0]
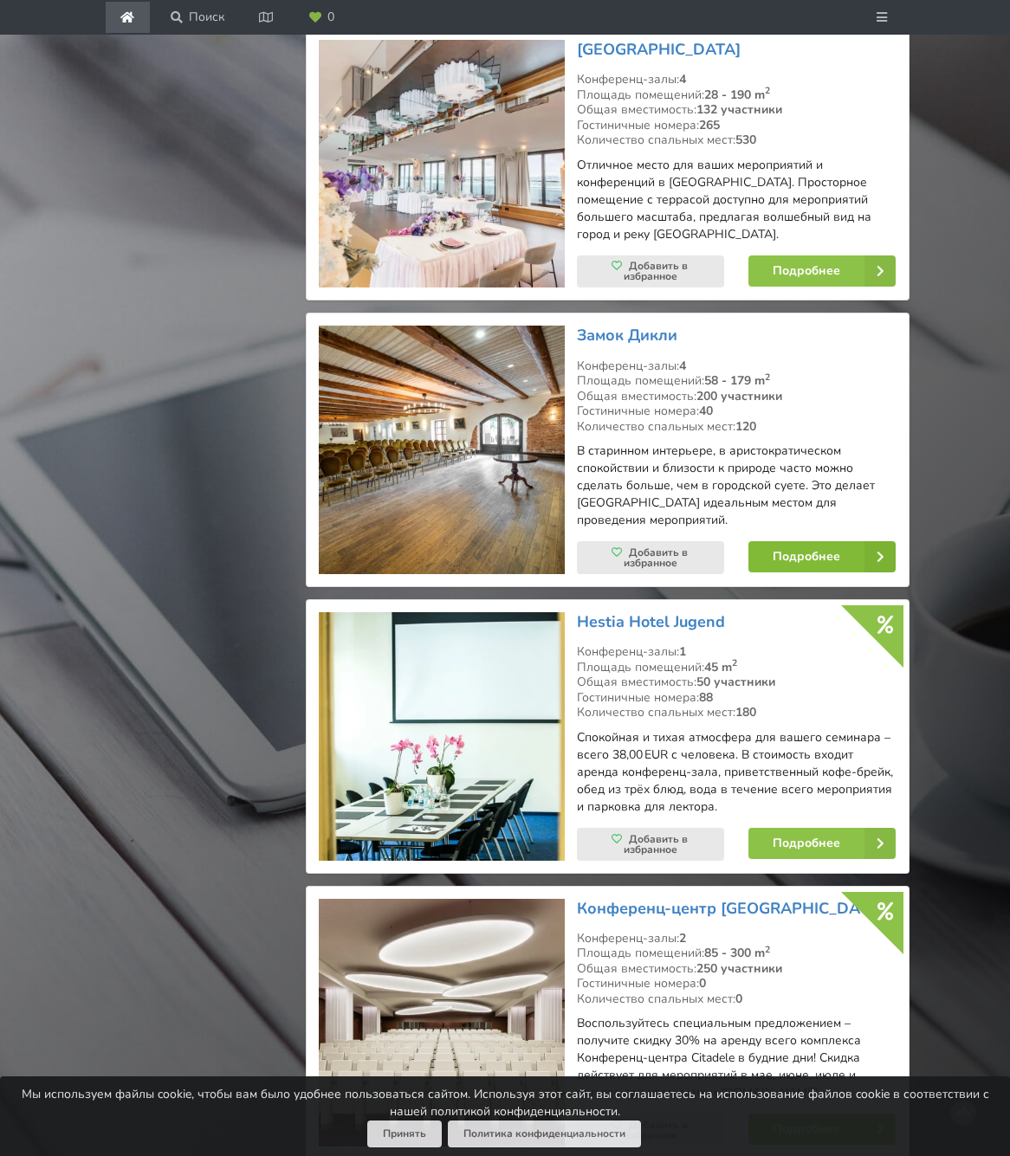
click at [820, 541] on link "Подробнее" at bounding box center [821, 556] width 147 height 31
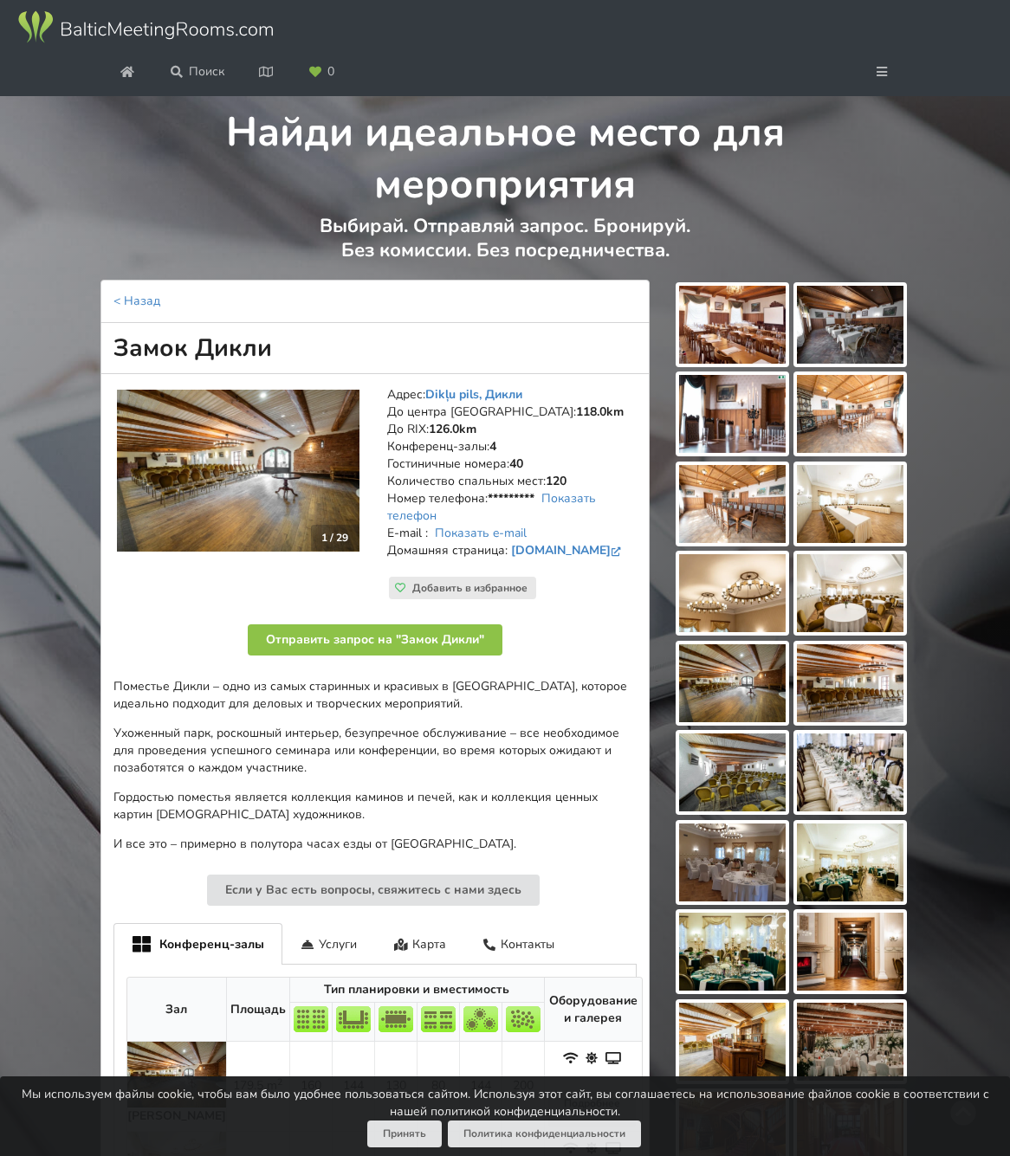
click at [720, 364] on img at bounding box center [732, 325] width 107 height 78
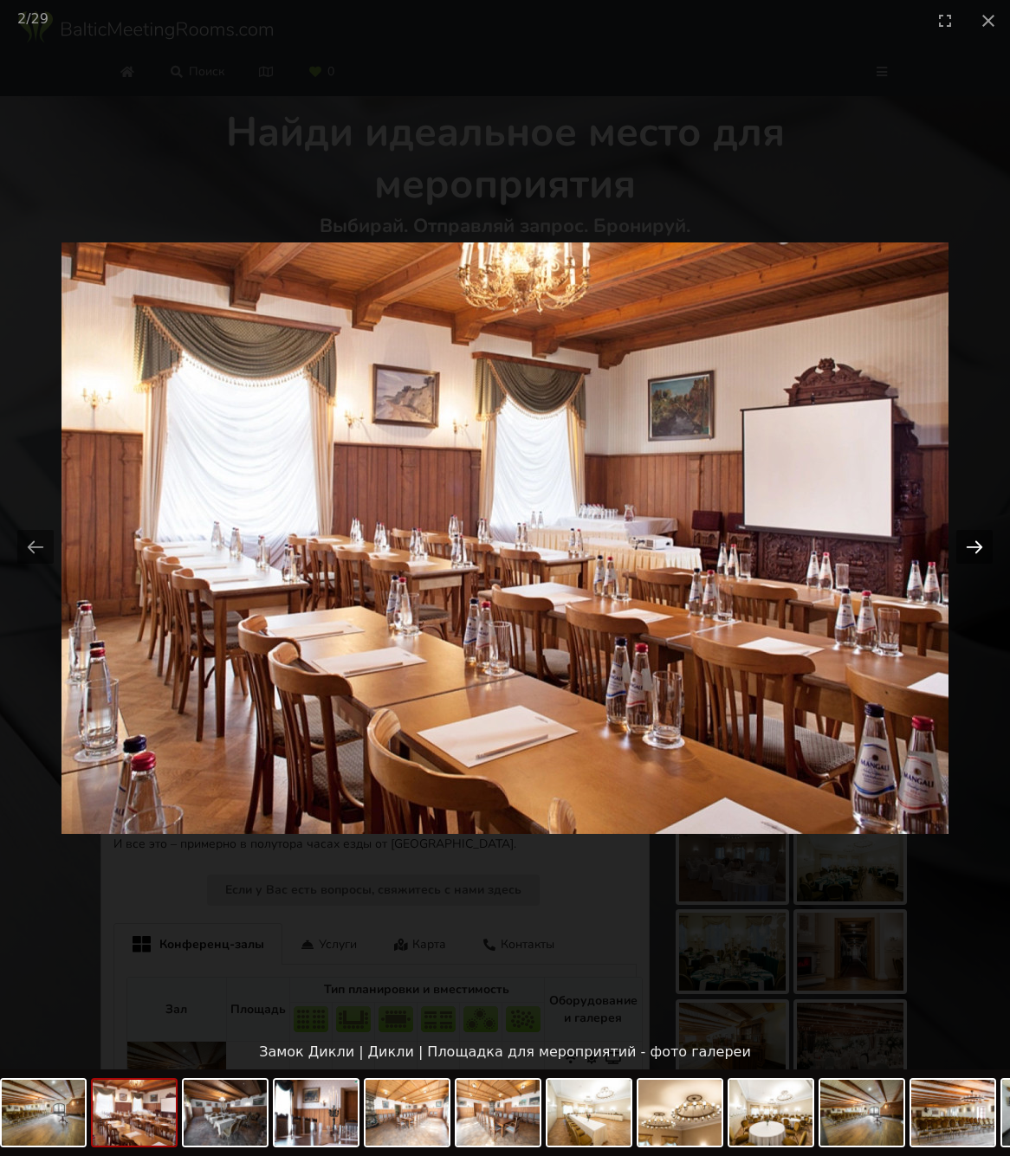
click at [978, 546] on button "Next slide" at bounding box center [974, 547] width 36 height 34
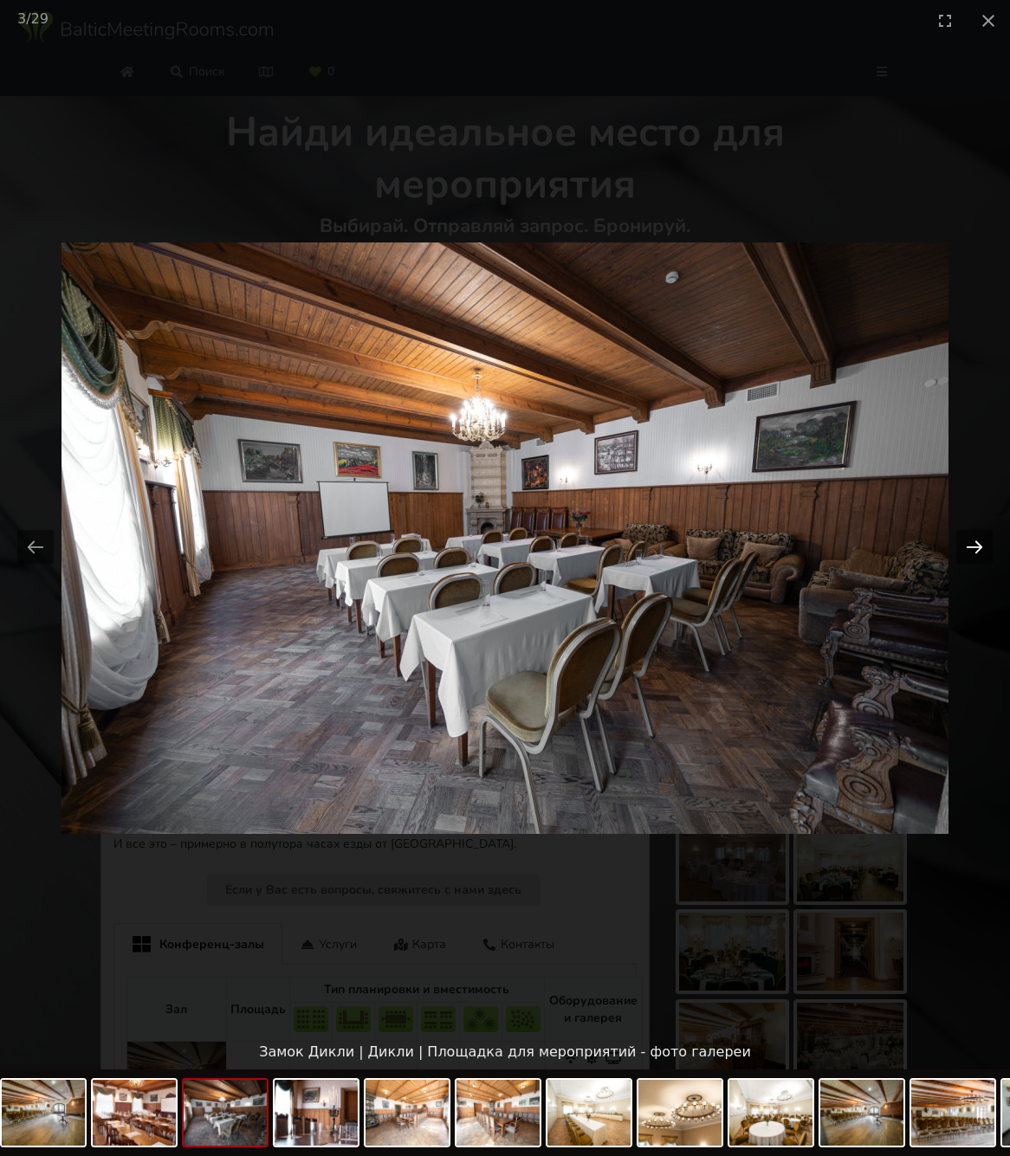
click at [978, 546] on button "Next slide" at bounding box center [974, 547] width 36 height 34
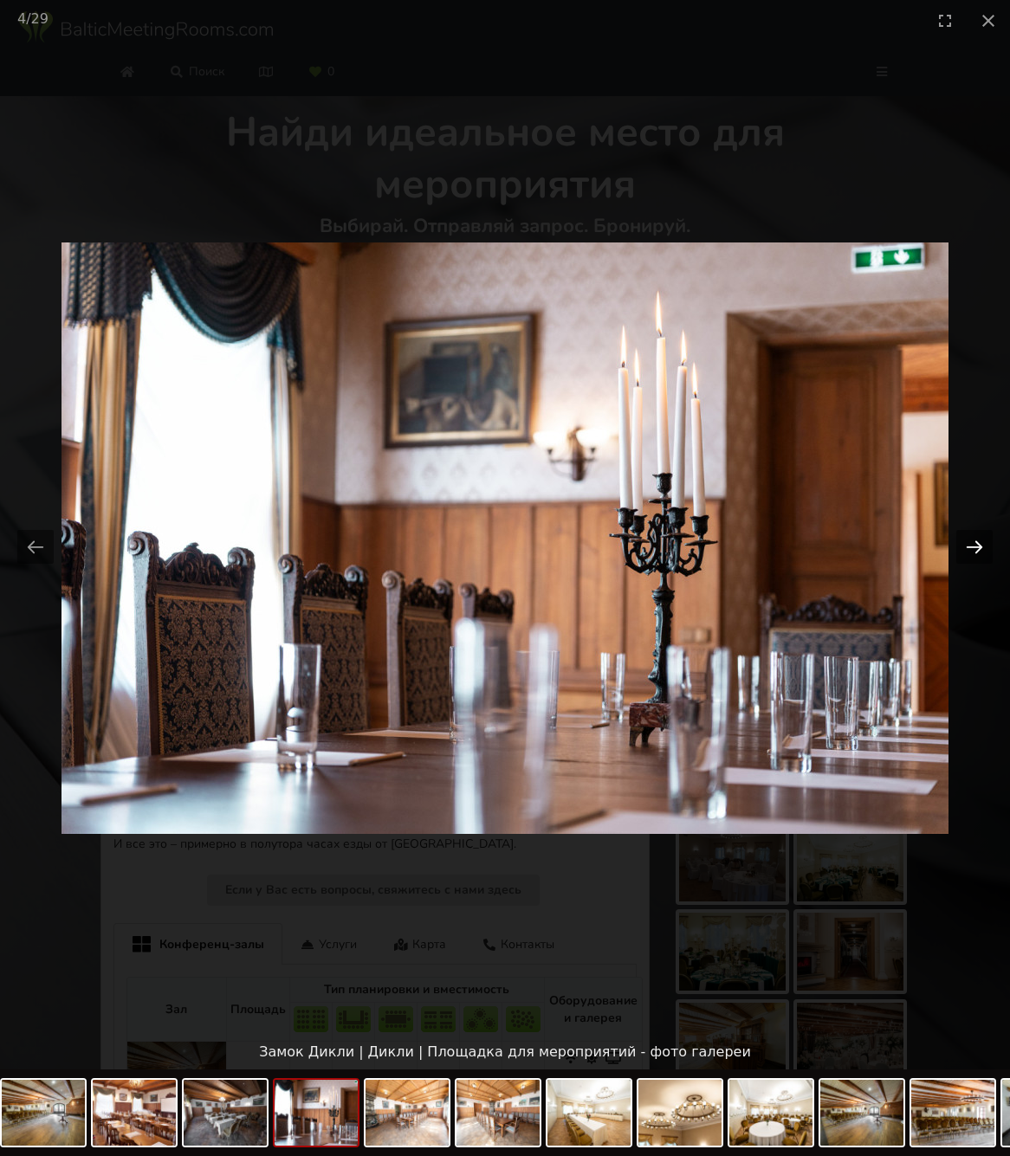
click at [978, 546] on button "Next slide" at bounding box center [974, 547] width 36 height 34
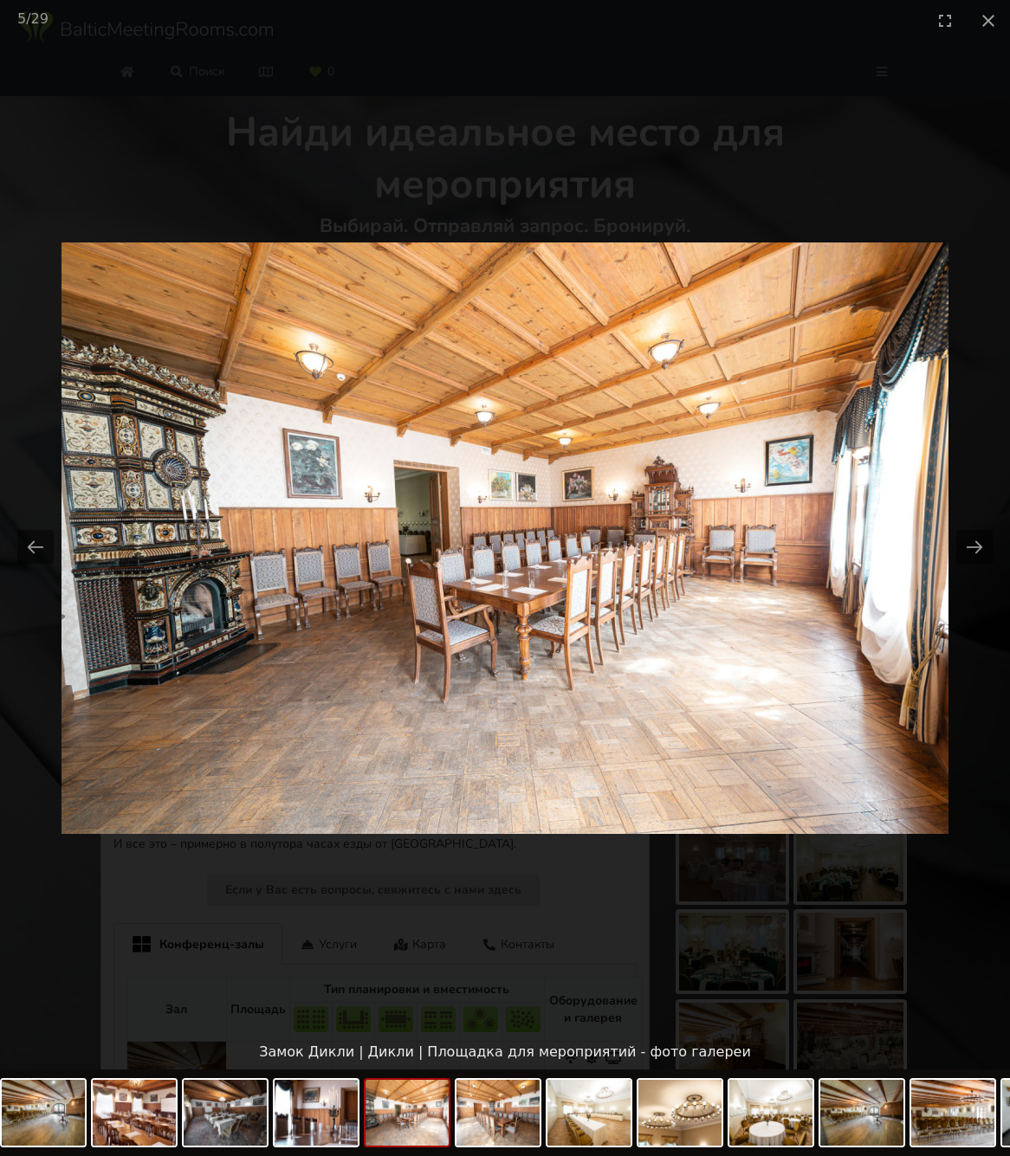
click at [917, 381] on picture at bounding box center [505, 538] width 1010 height 995
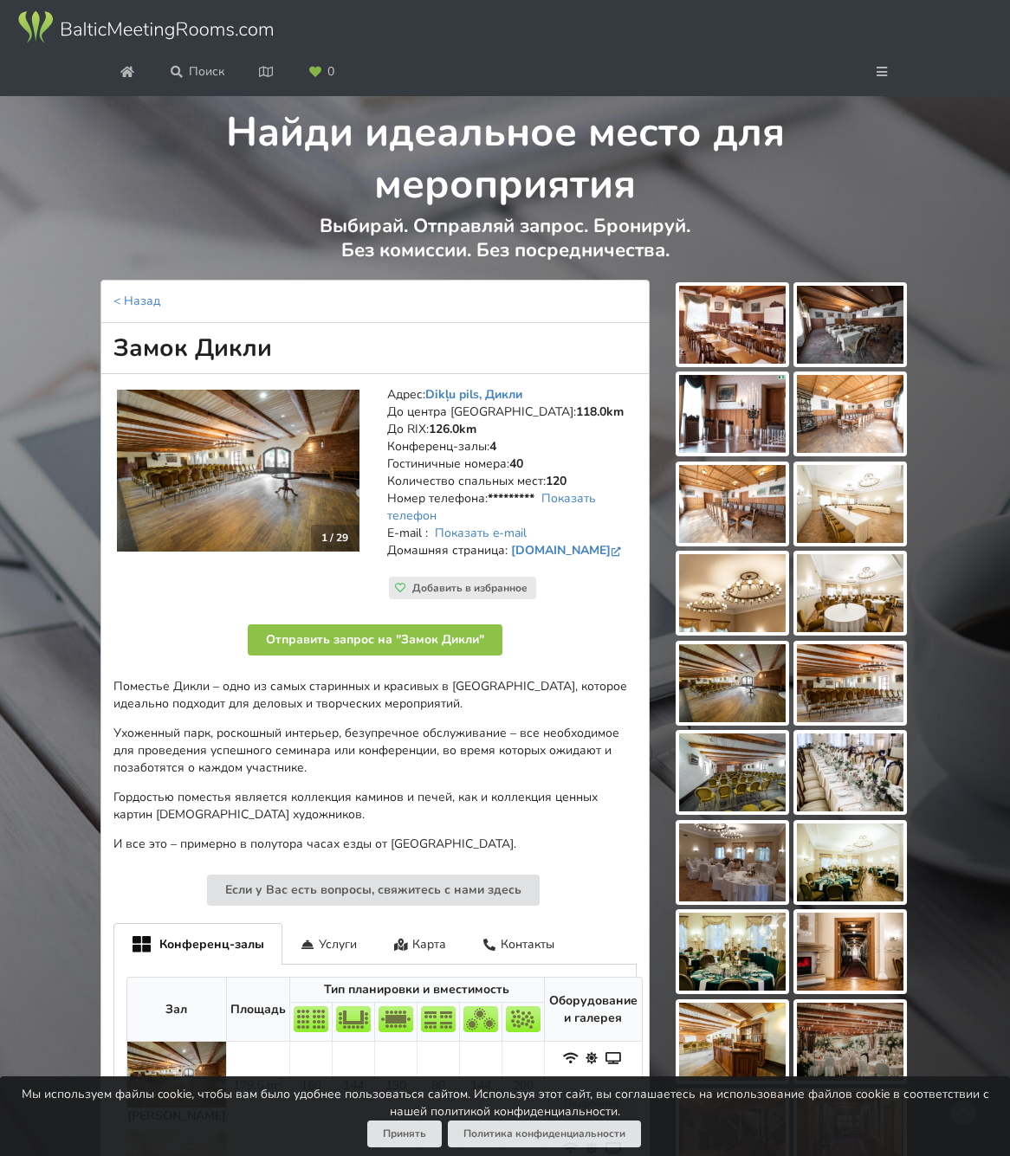
click at [275, 45] on img at bounding box center [146, 28] width 260 height 36
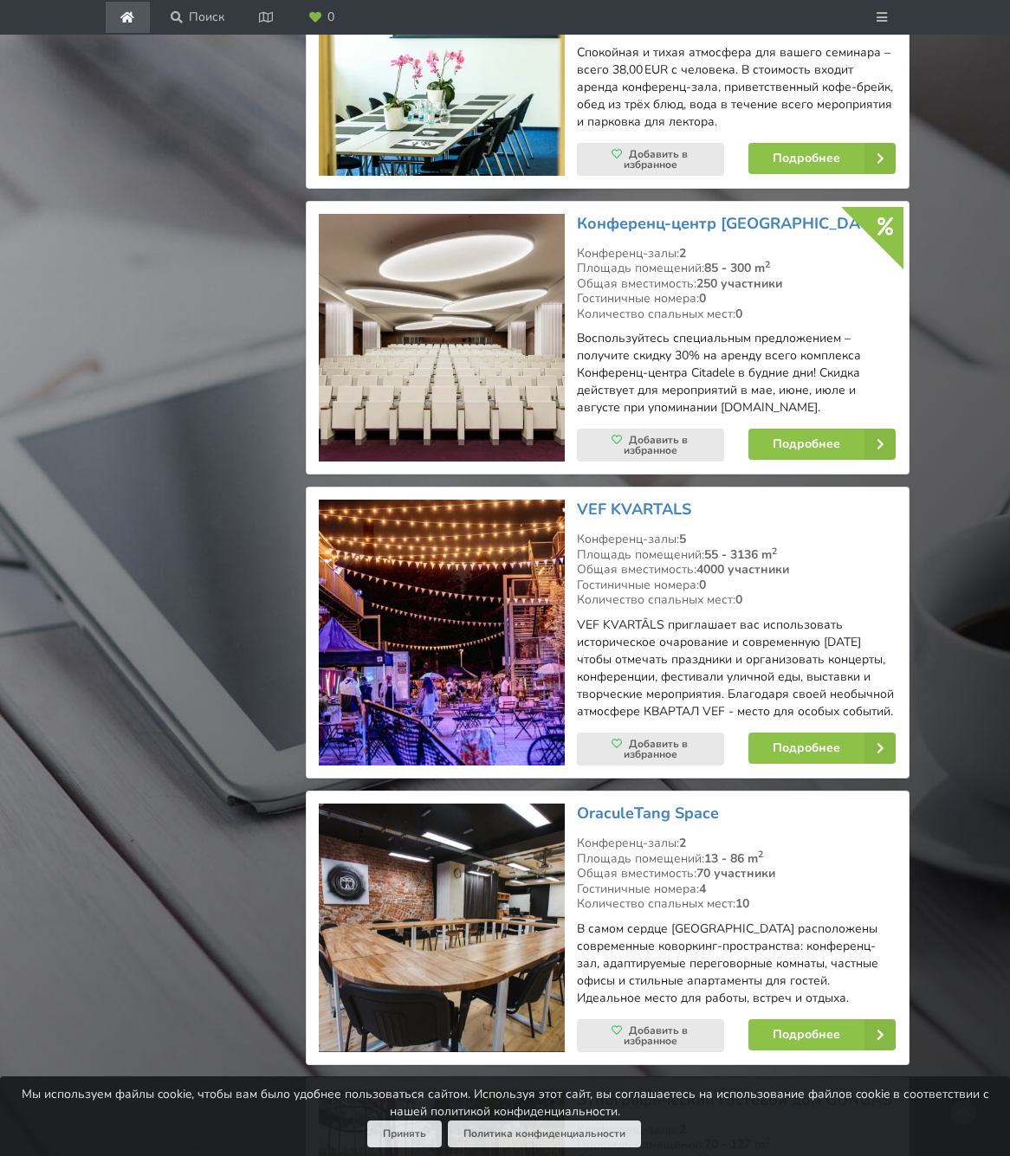
scroll to position [2920, 0]
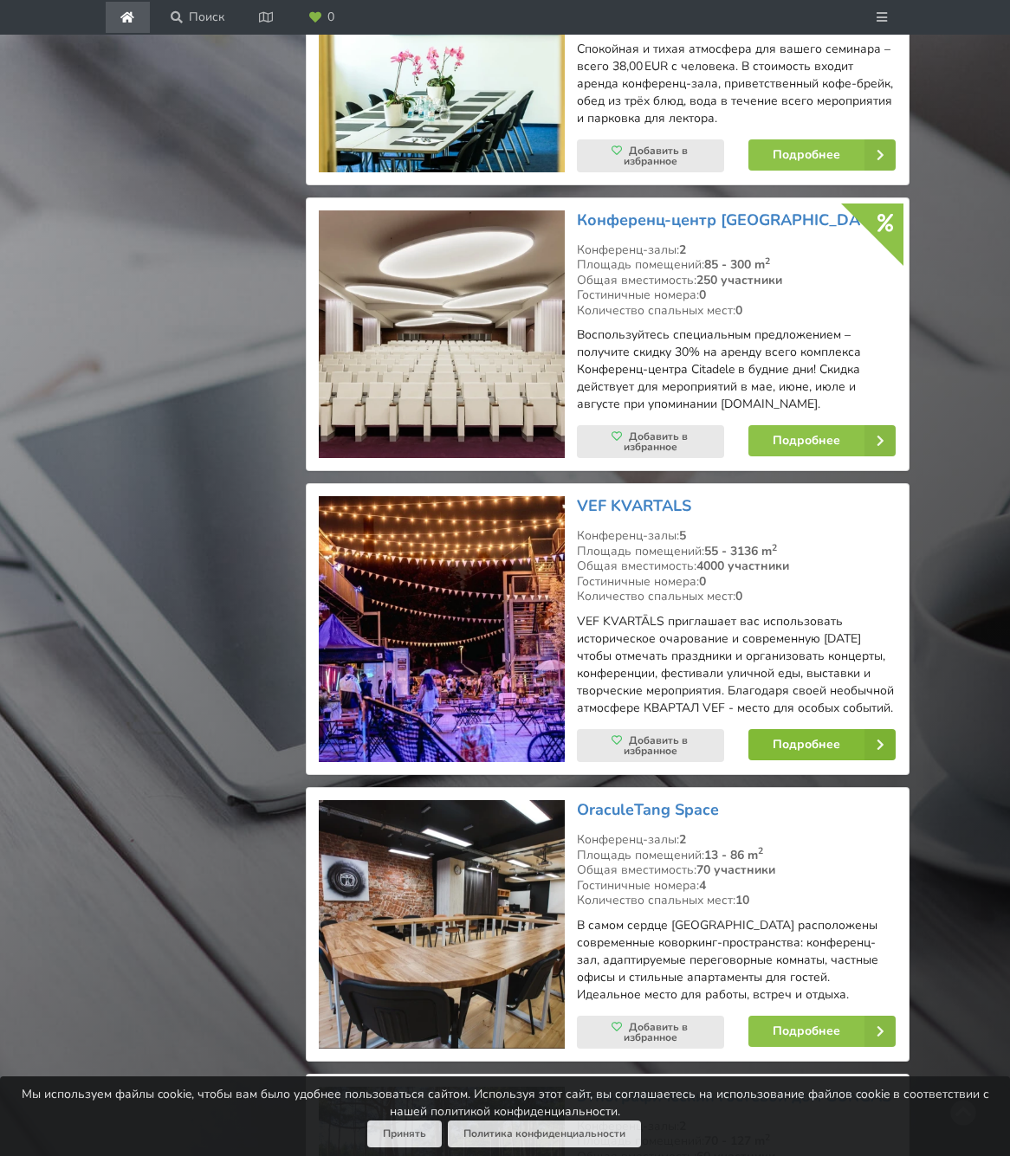
click at [832, 729] on link "Подробнее" at bounding box center [821, 744] width 147 height 31
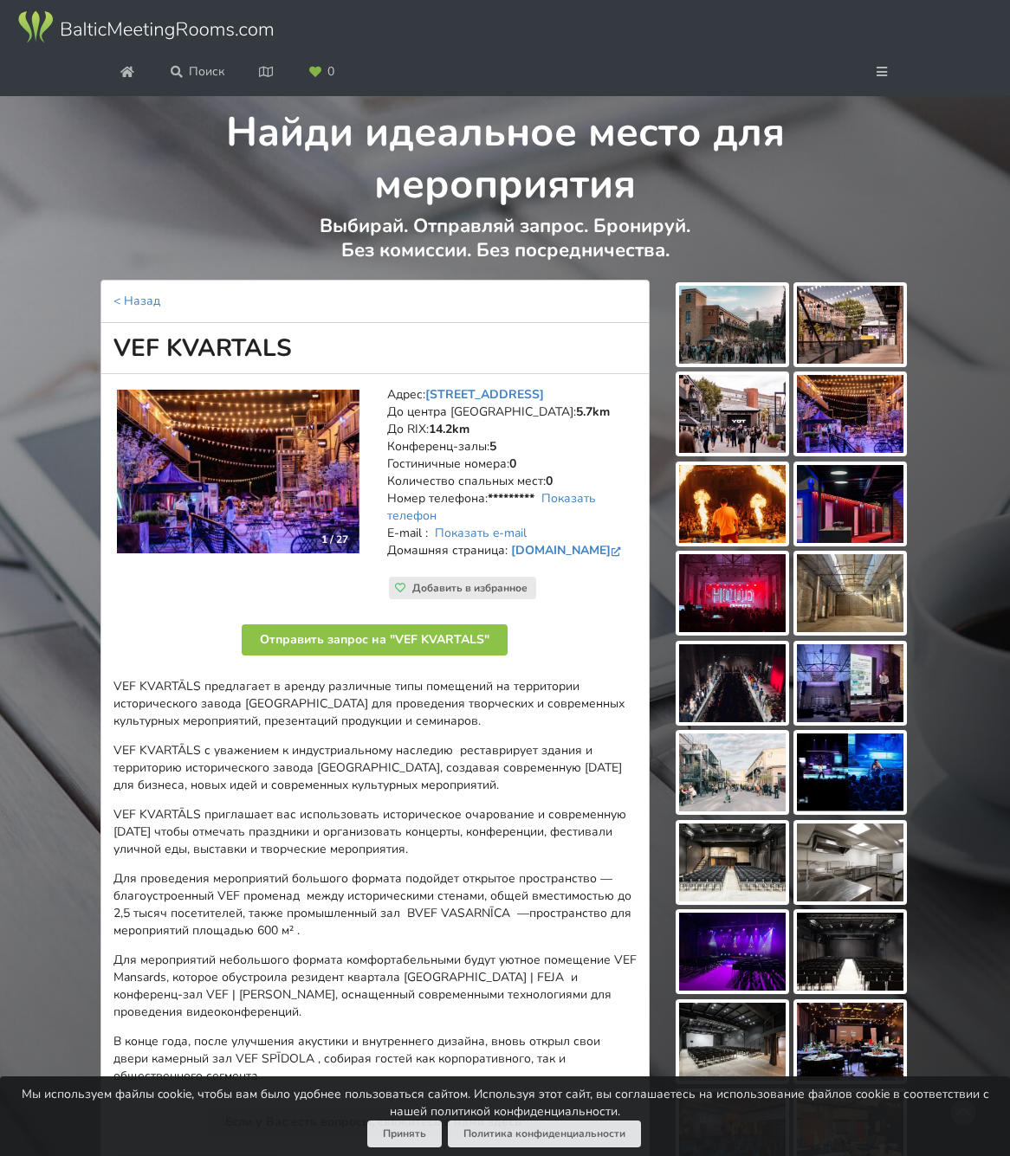
click at [734, 364] on img at bounding box center [732, 325] width 107 height 78
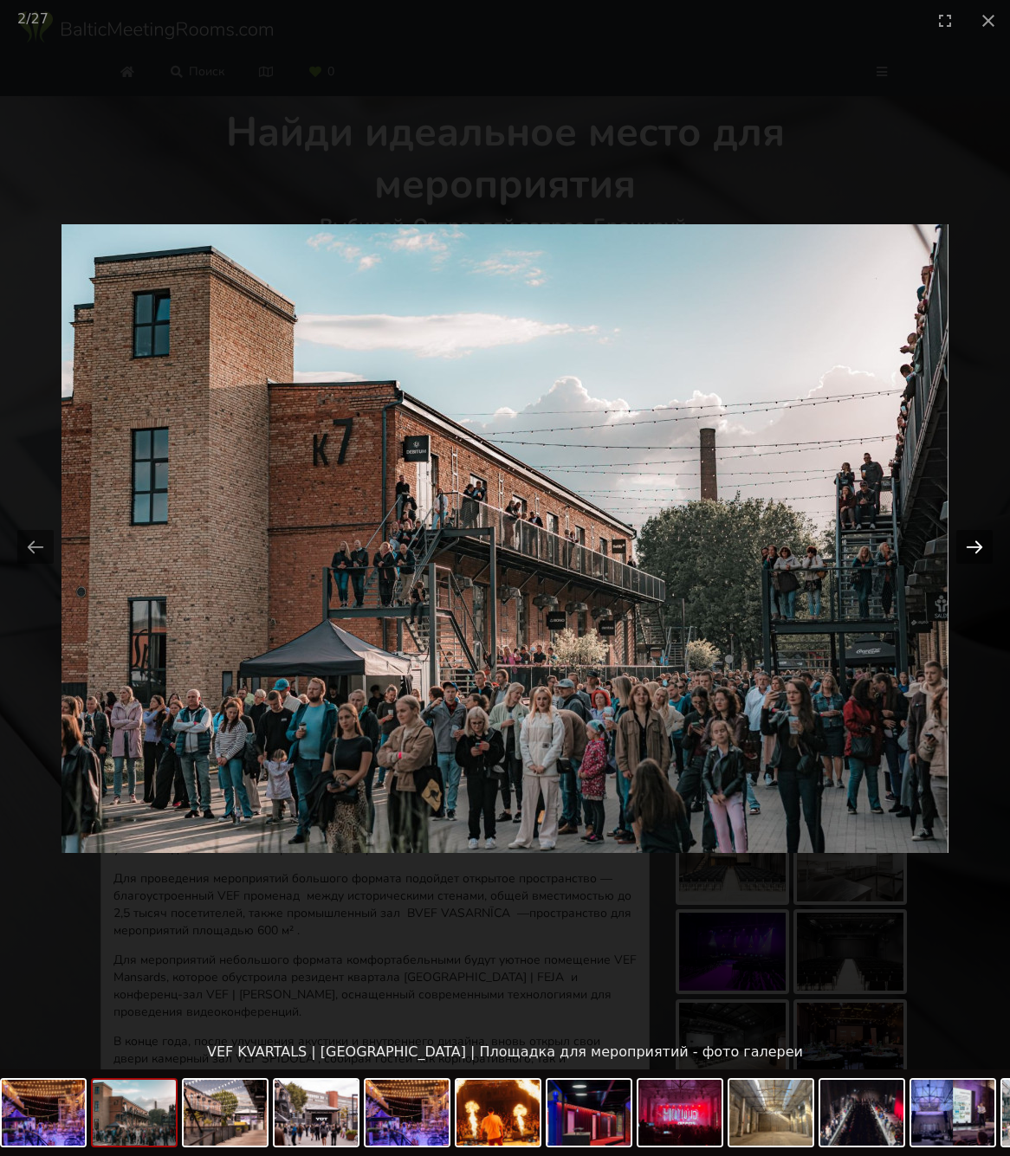
click at [973, 543] on button "Next slide" at bounding box center [974, 547] width 36 height 34
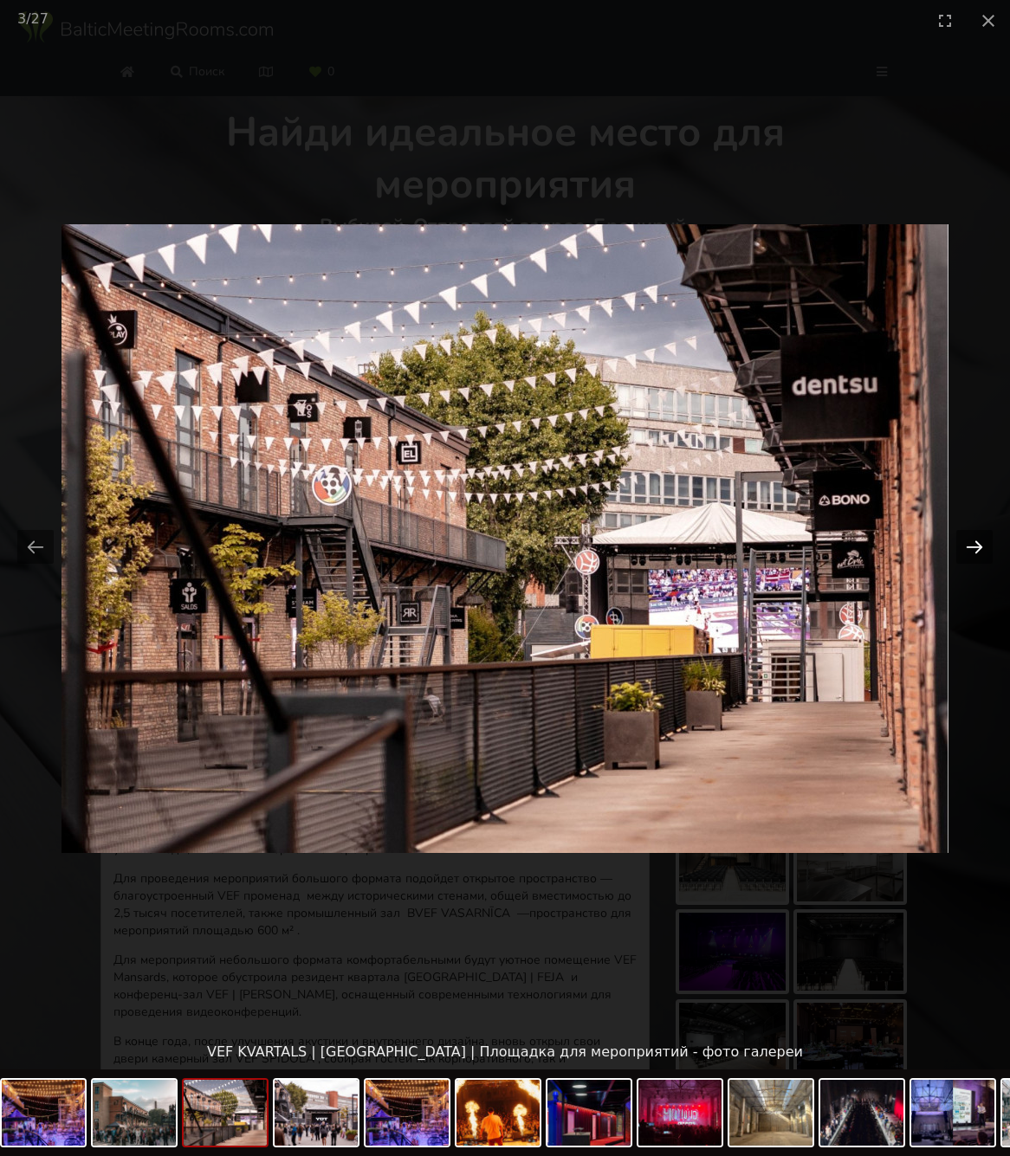
click at [973, 543] on button "Next slide" at bounding box center [974, 547] width 36 height 34
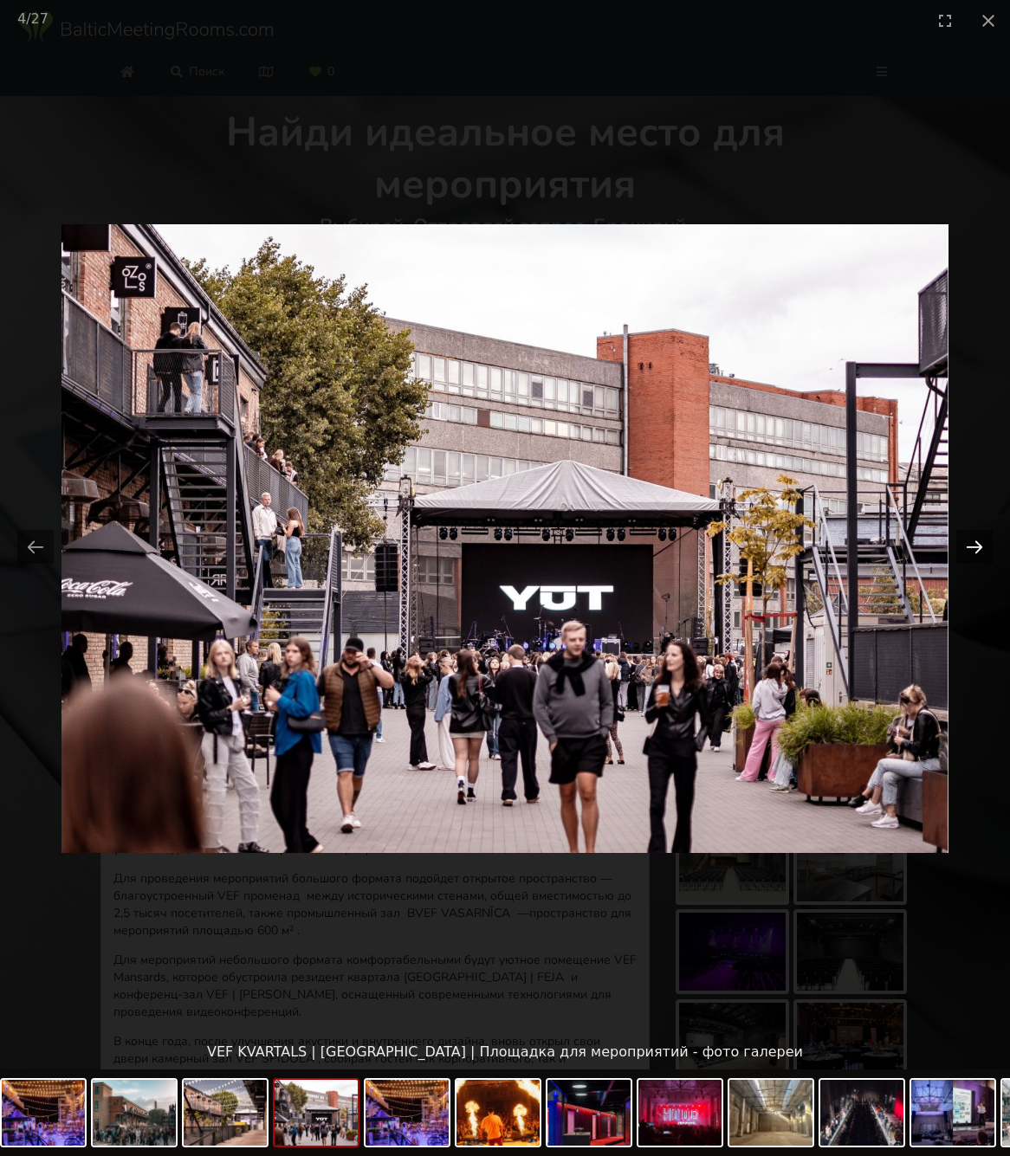
click at [973, 543] on button "Next slide" at bounding box center [974, 547] width 36 height 34
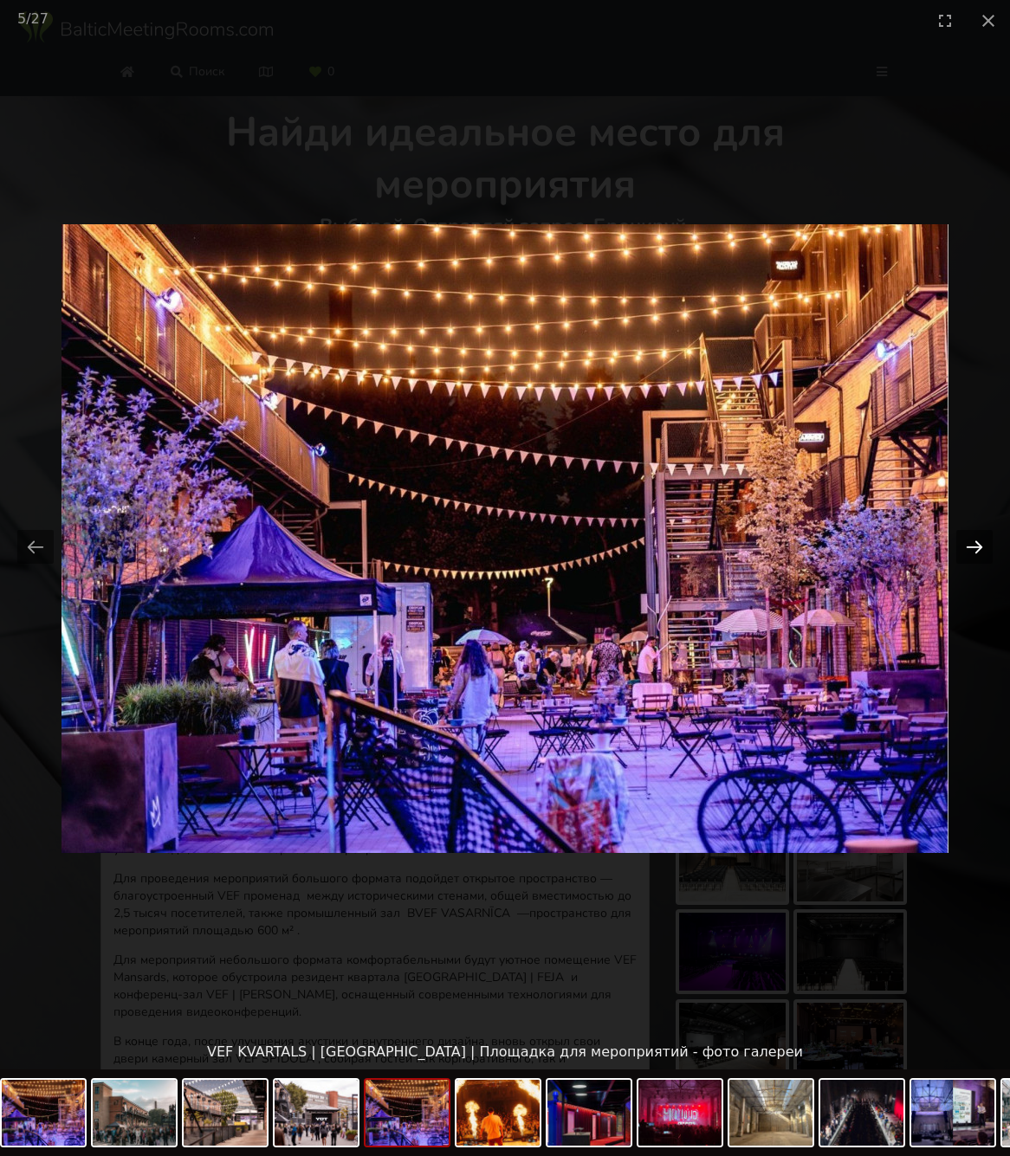
click at [973, 543] on button "Next slide" at bounding box center [974, 547] width 36 height 34
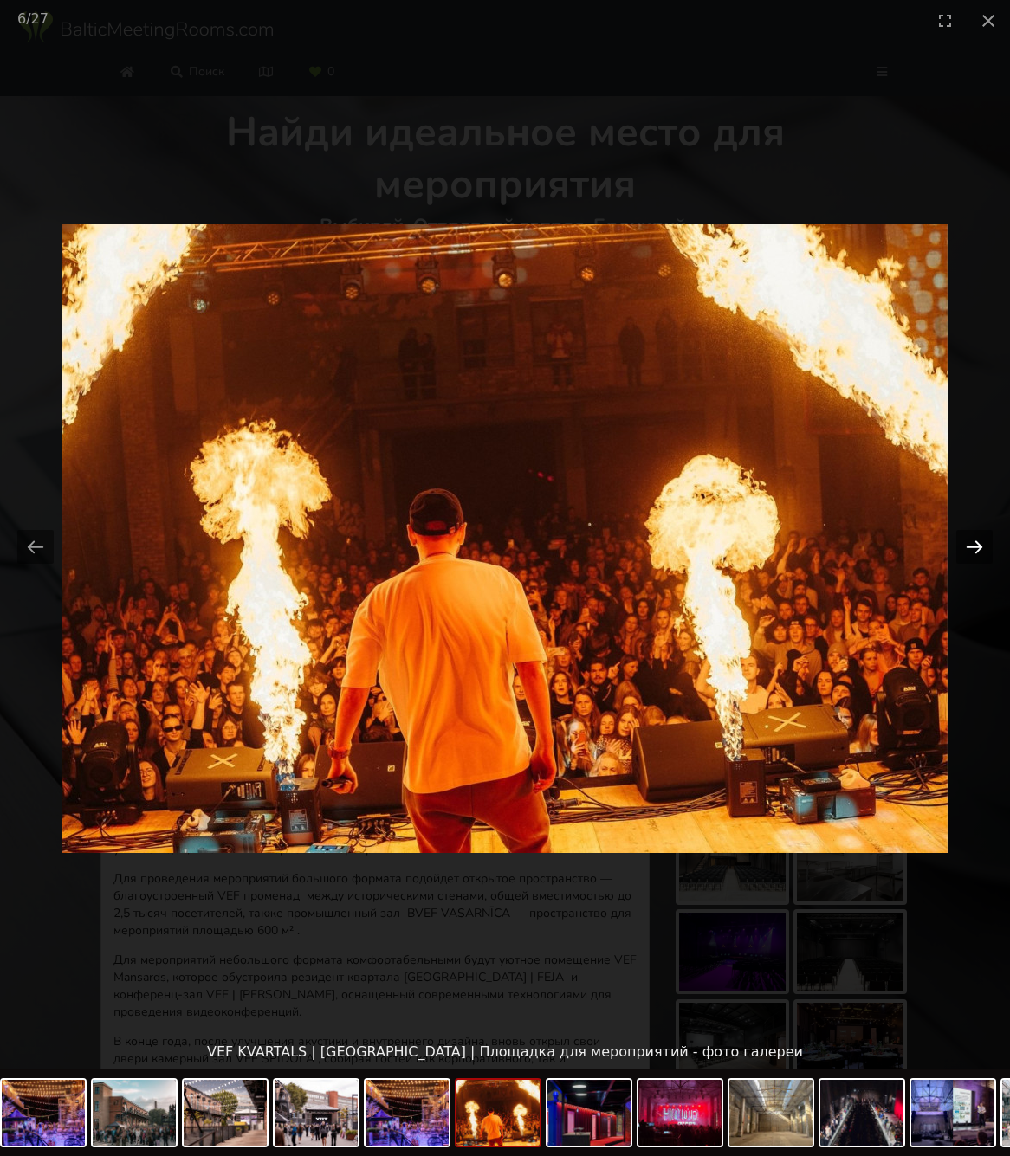
click at [973, 543] on button "Next slide" at bounding box center [974, 547] width 36 height 34
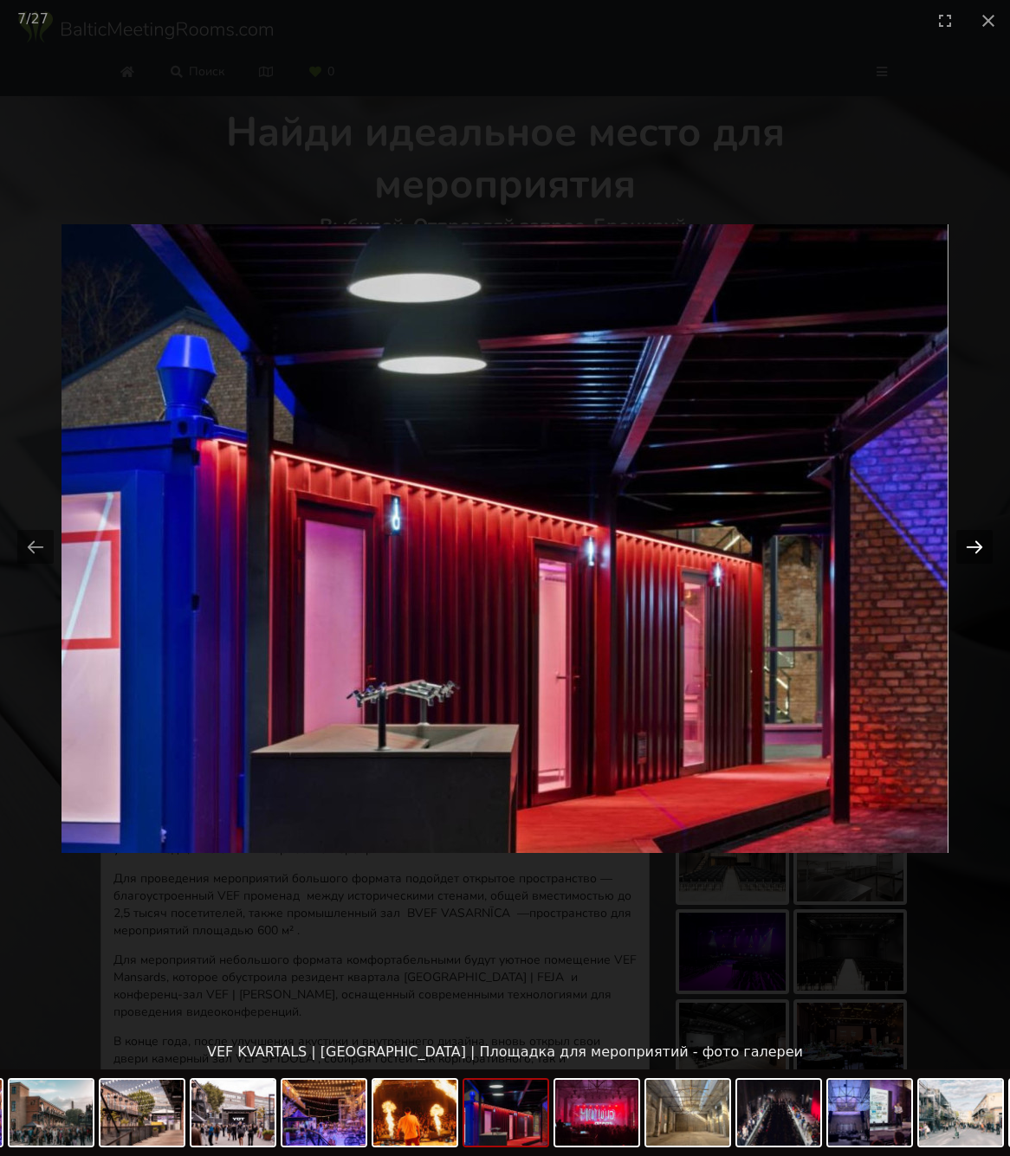
click at [973, 543] on button "Next slide" at bounding box center [974, 547] width 36 height 34
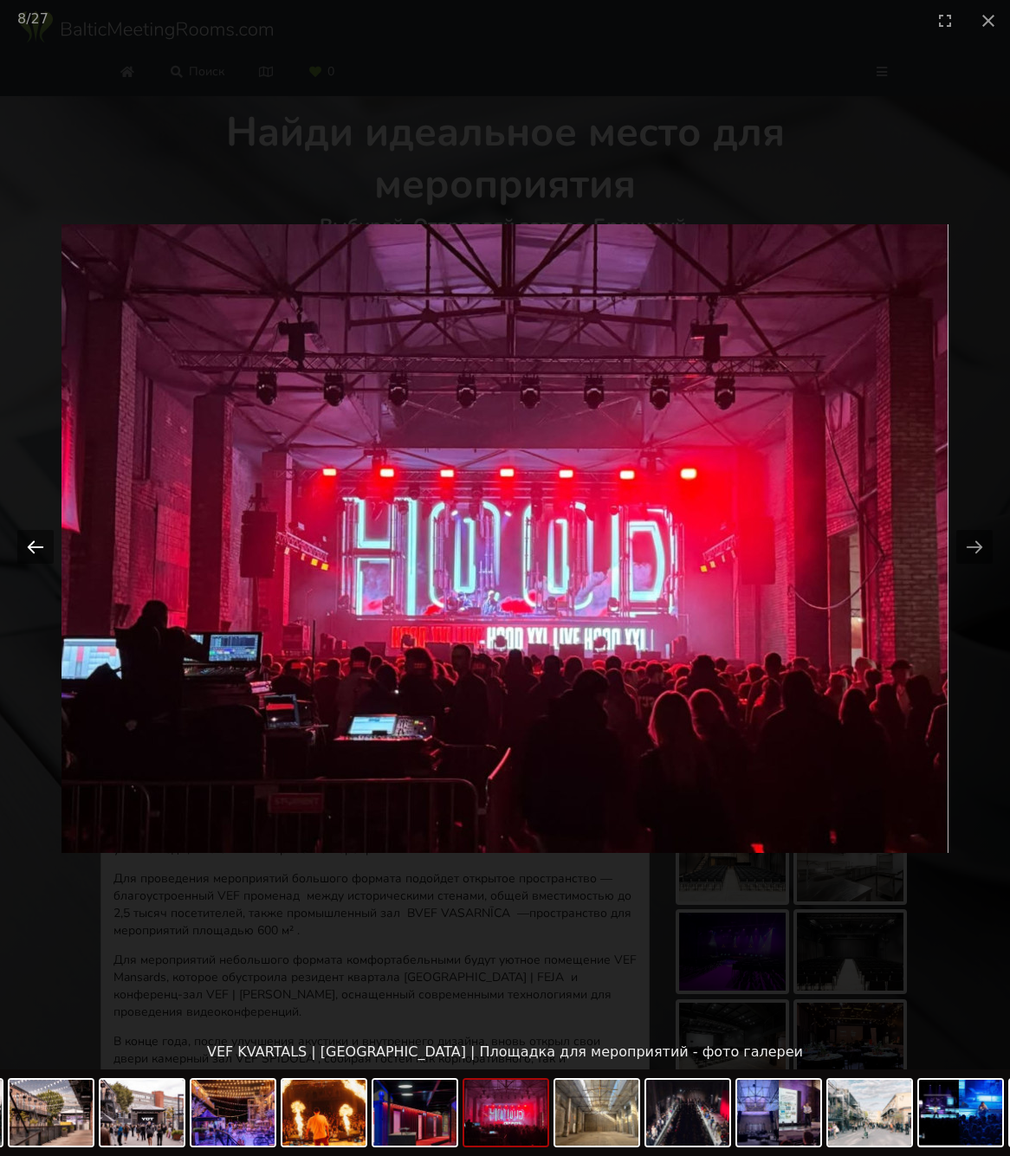
click at [36, 553] on button "Previous slide" at bounding box center [35, 547] width 36 height 34
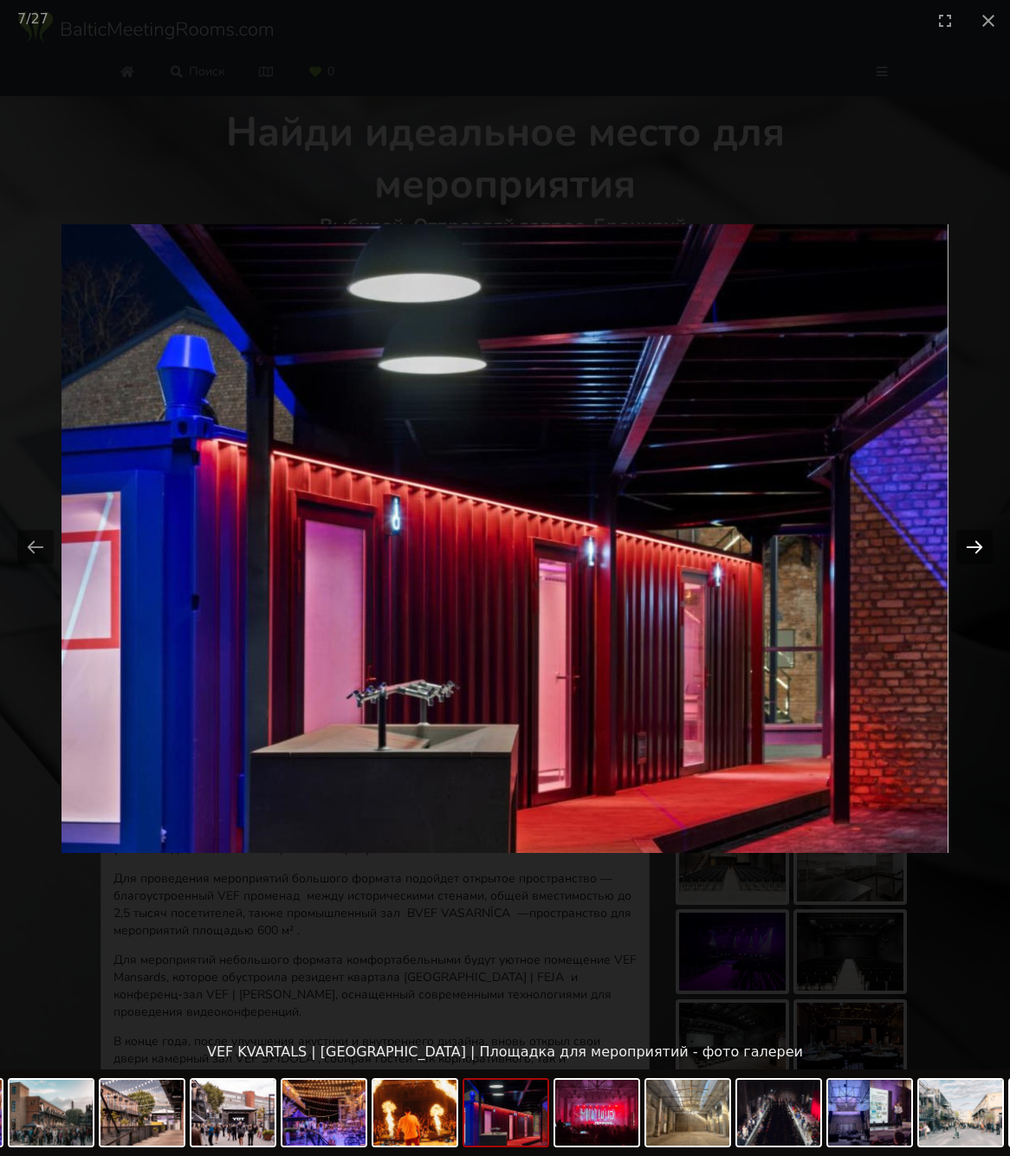
click at [975, 548] on button "Next slide" at bounding box center [974, 547] width 36 height 34
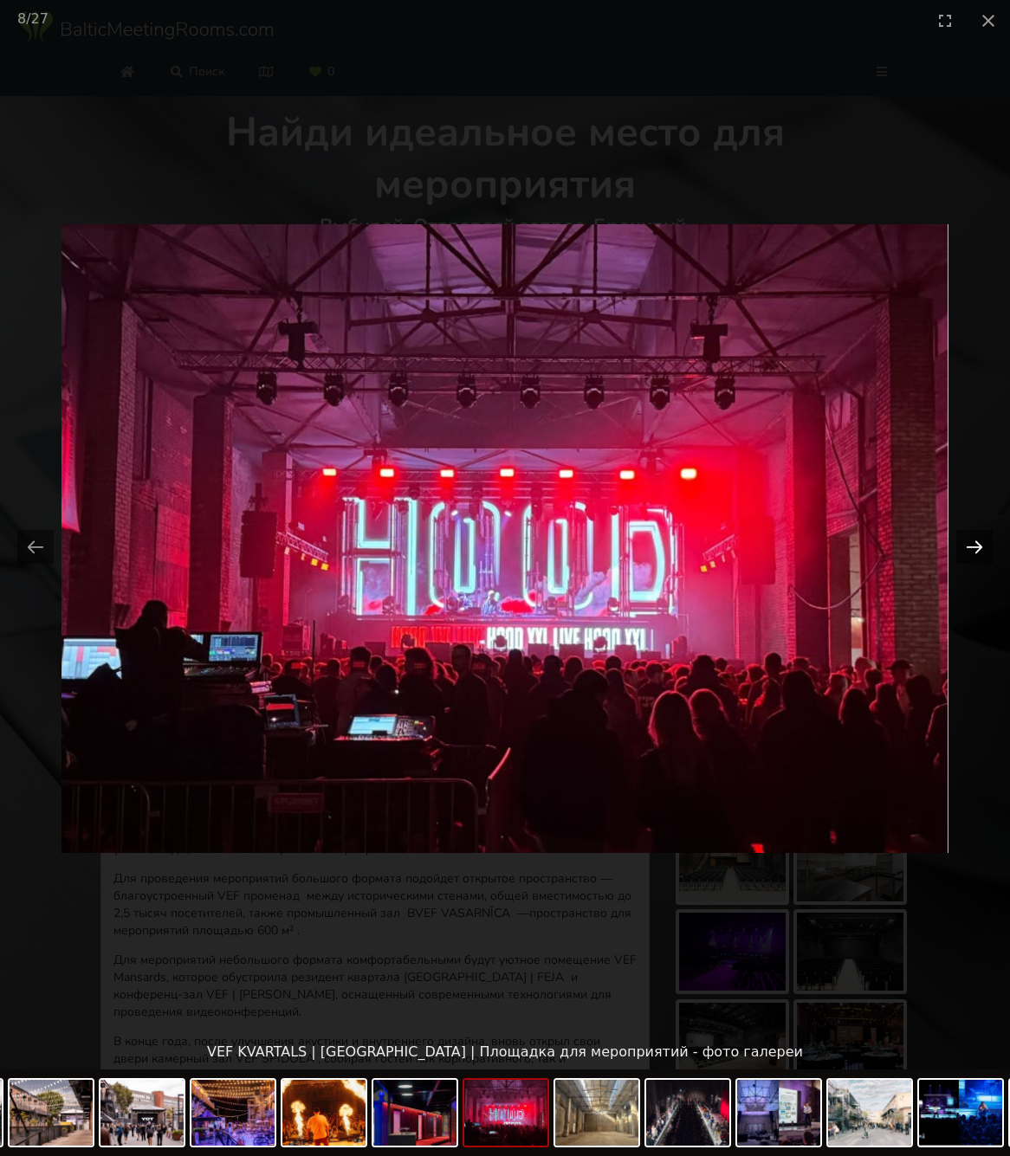
click at [975, 548] on button "Next slide" at bounding box center [974, 547] width 36 height 34
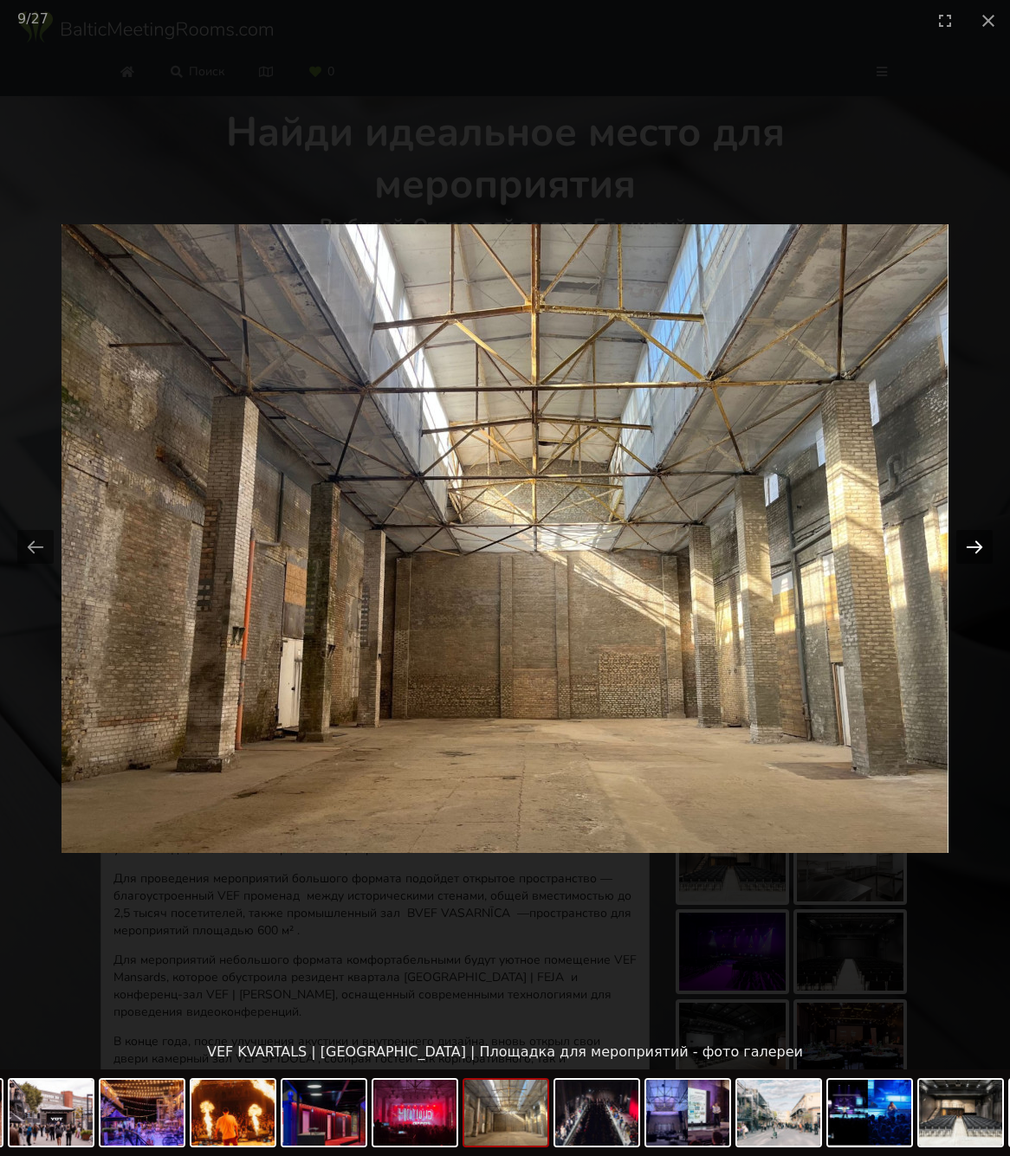
click at [975, 548] on button "Next slide" at bounding box center [974, 547] width 36 height 34
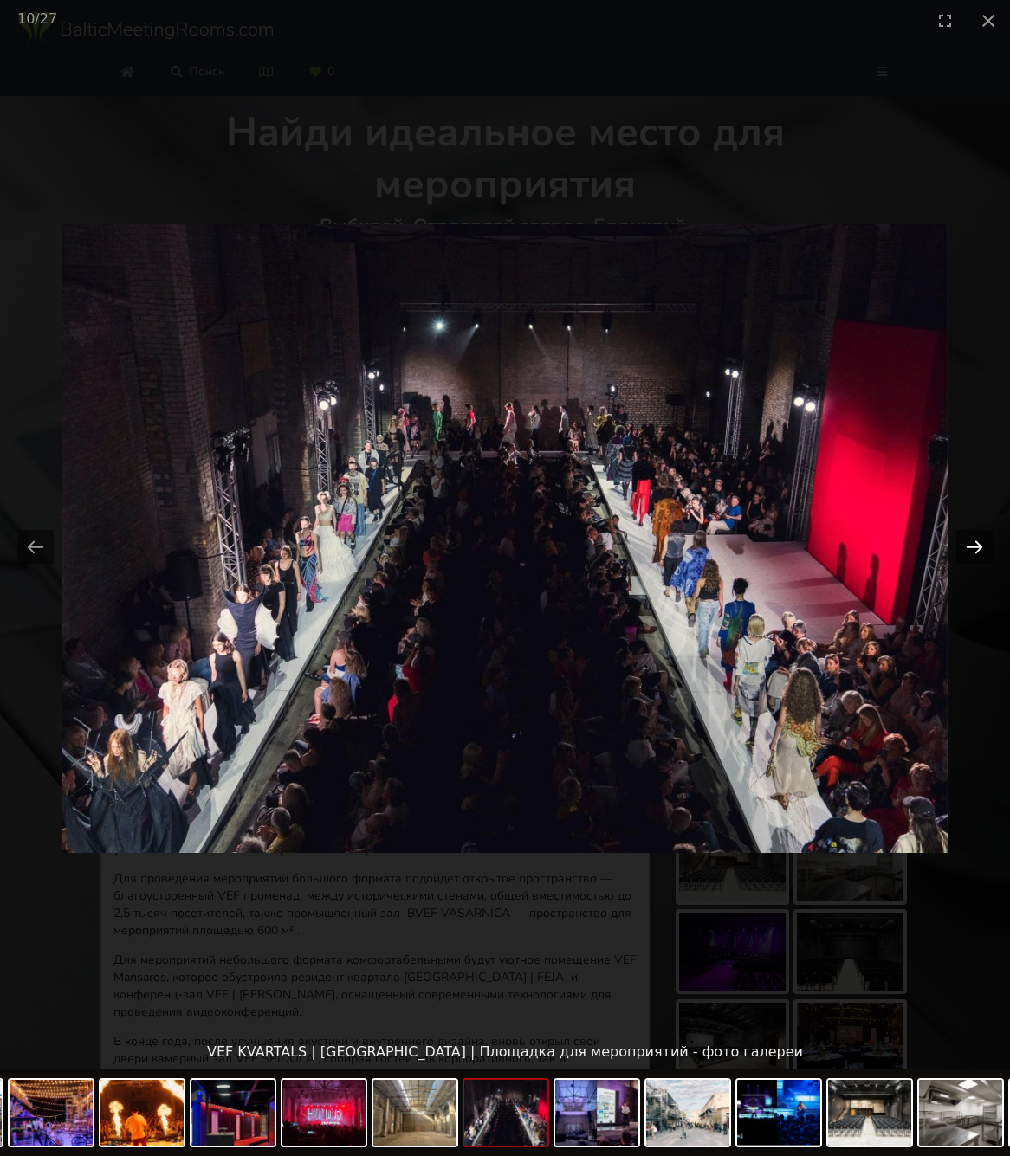
click at [975, 548] on button "Next slide" at bounding box center [974, 547] width 36 height 34
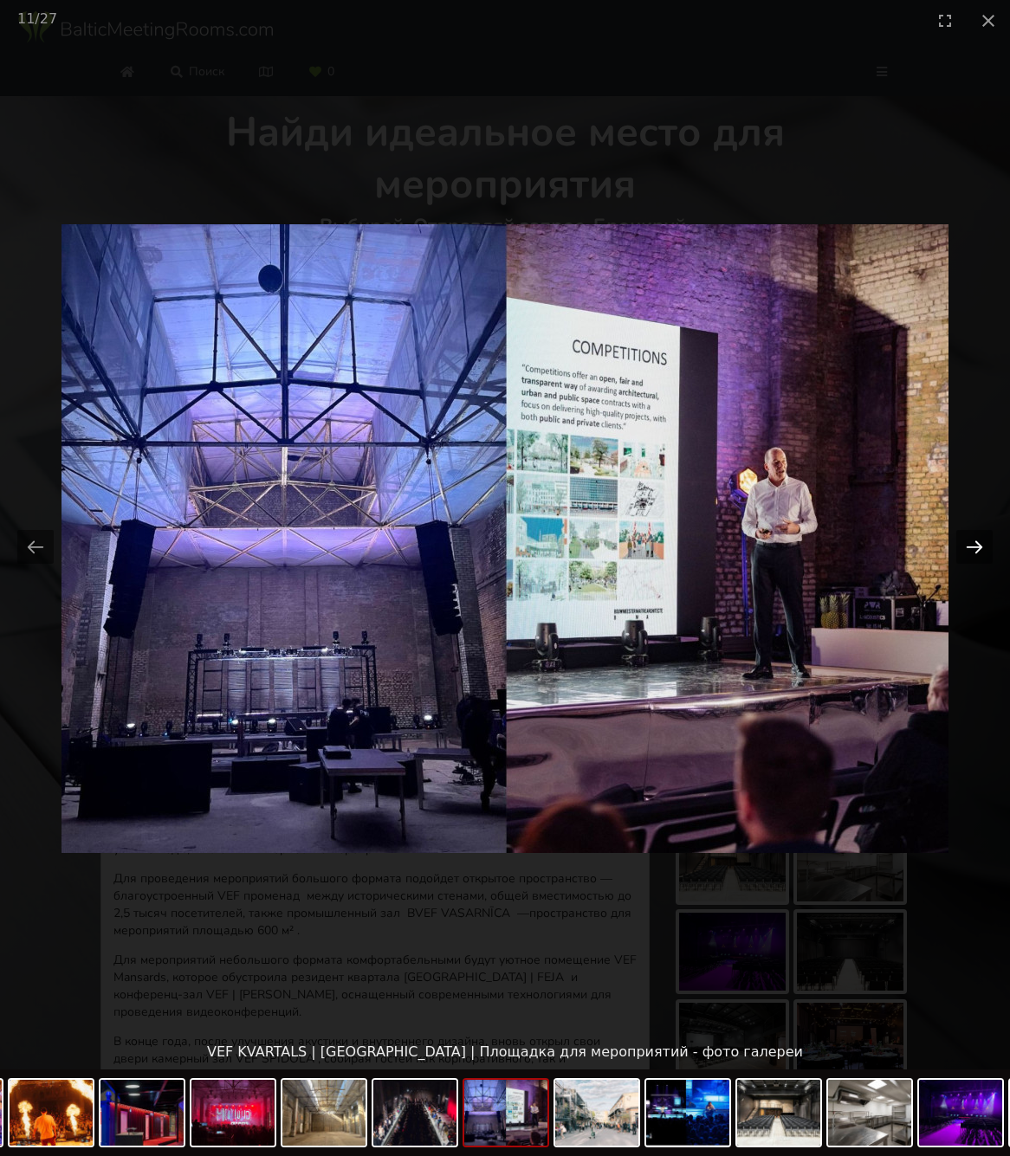
click at [975, 548] on button "Next slide" at bounding box center [974, 547] width 36 height 34
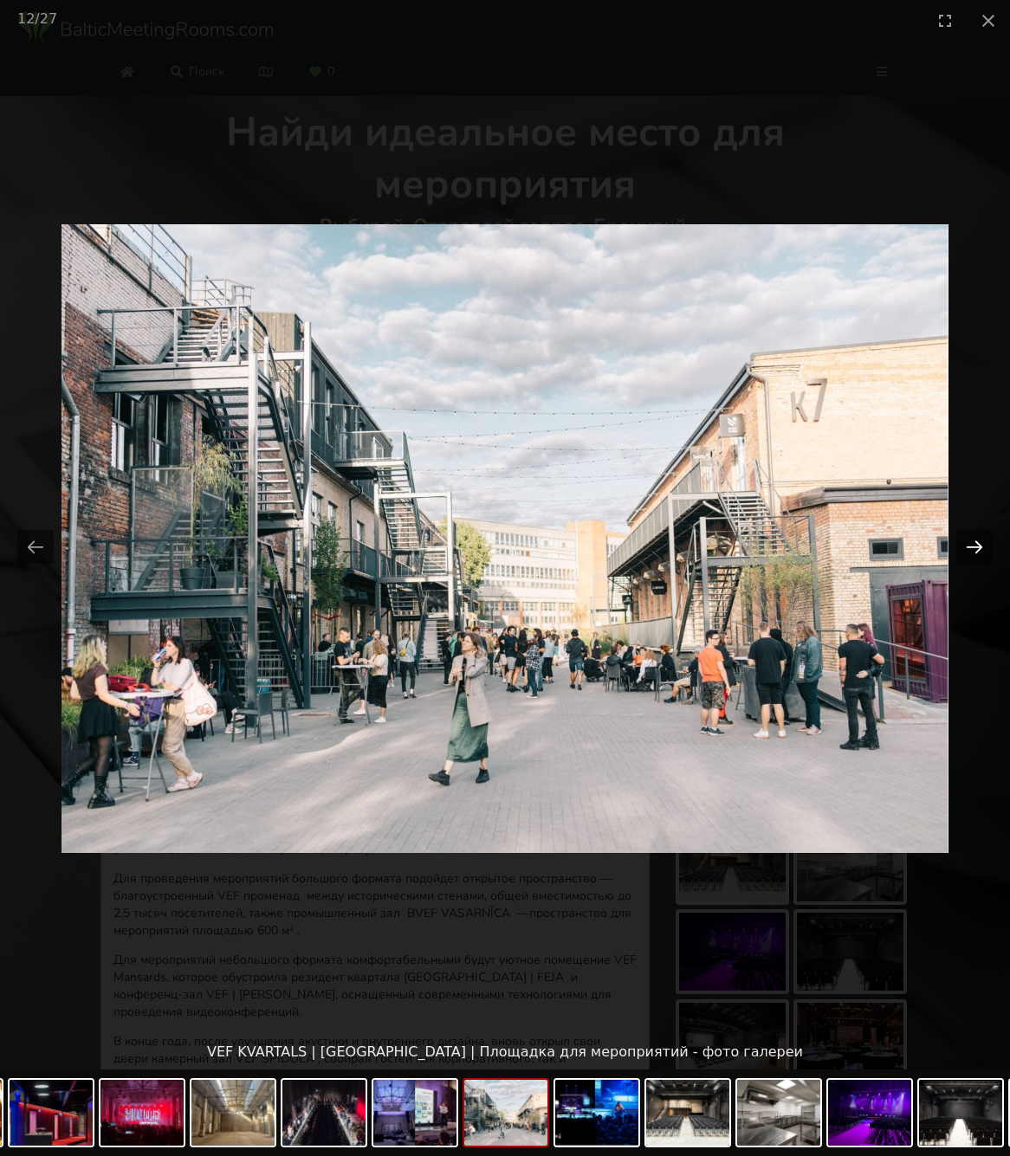
click at [975, 548] on button "Next slide" at bounding box center [974, 547] width 36 height 34
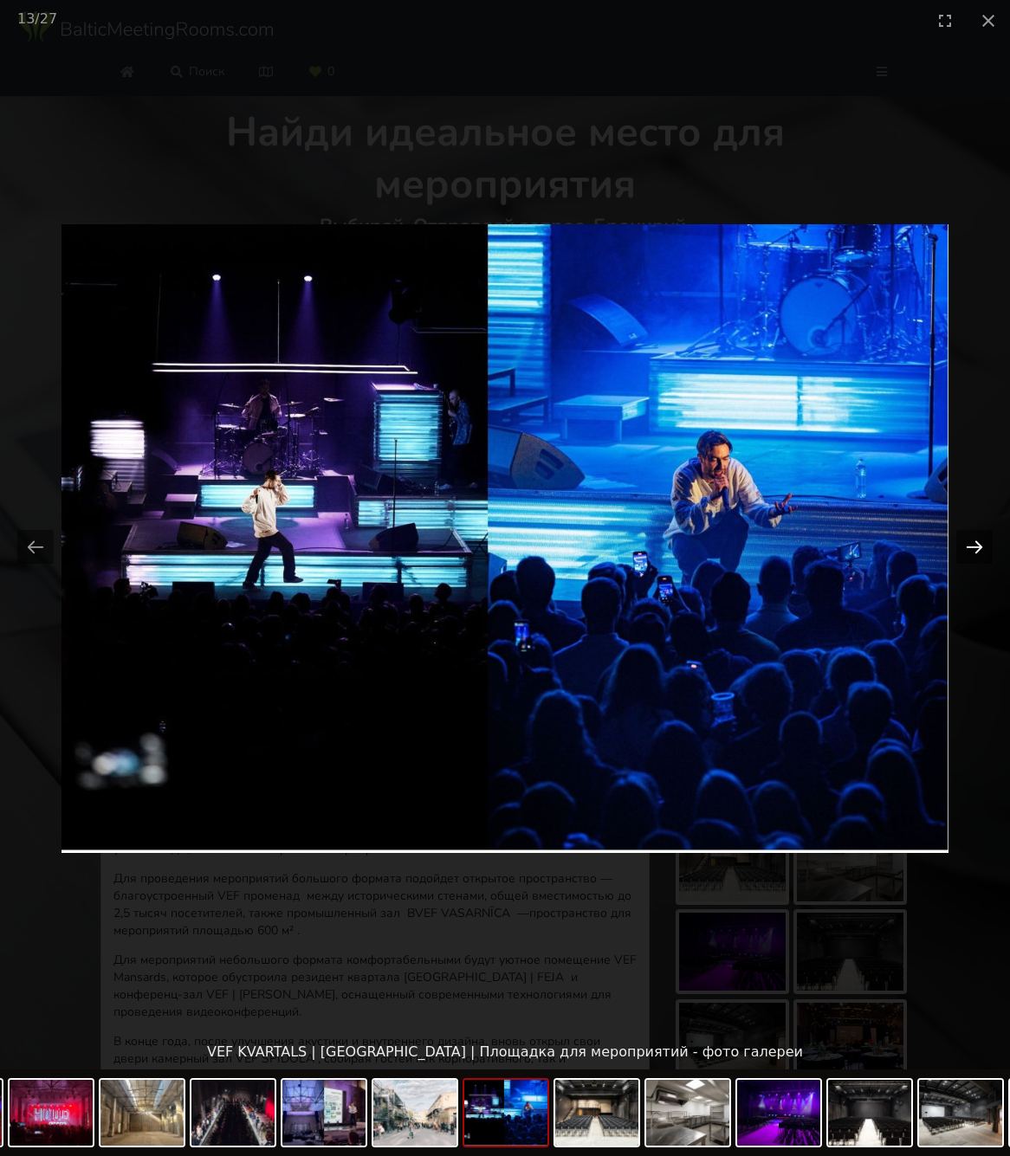
click at [975, 548] on button "Next slide" at bounding box center [974, 547] width 36 height 34
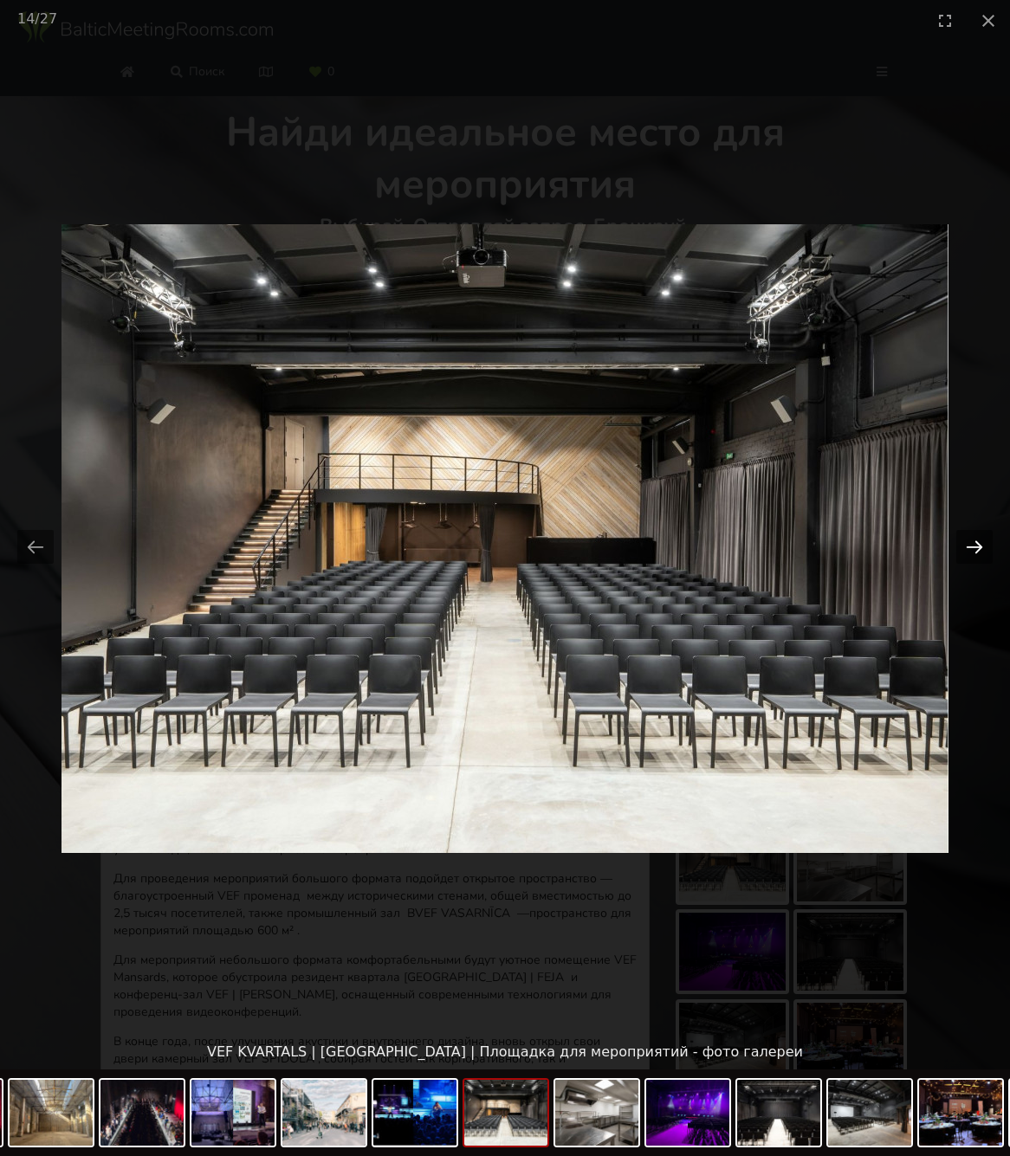
click at [975, 548] on button "Next slide" at bounding box center [974, 547] width 36 height 34
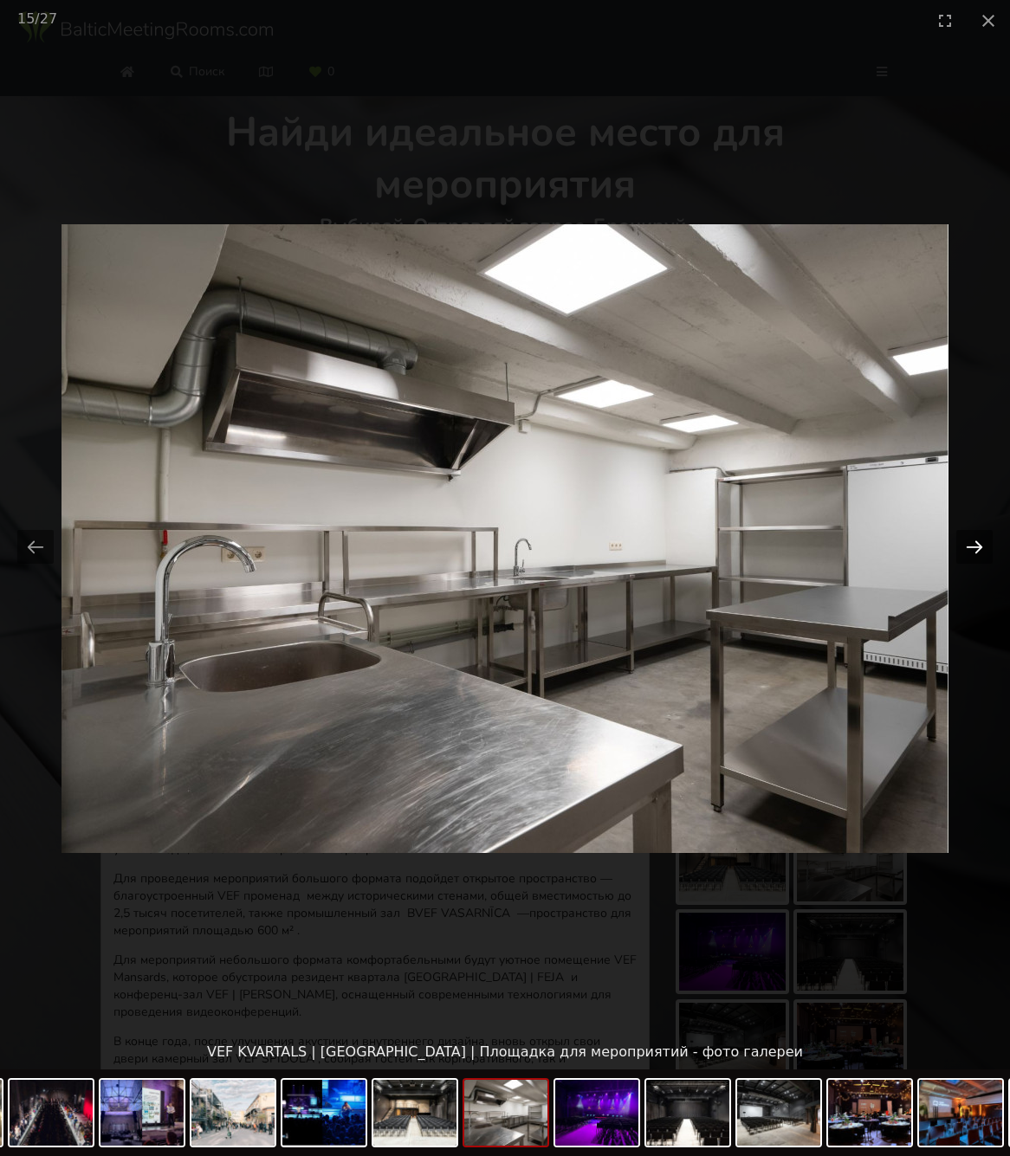
click at [975, 548] on button "Next slide" at bounding box center [974, 547] width 36 height 34
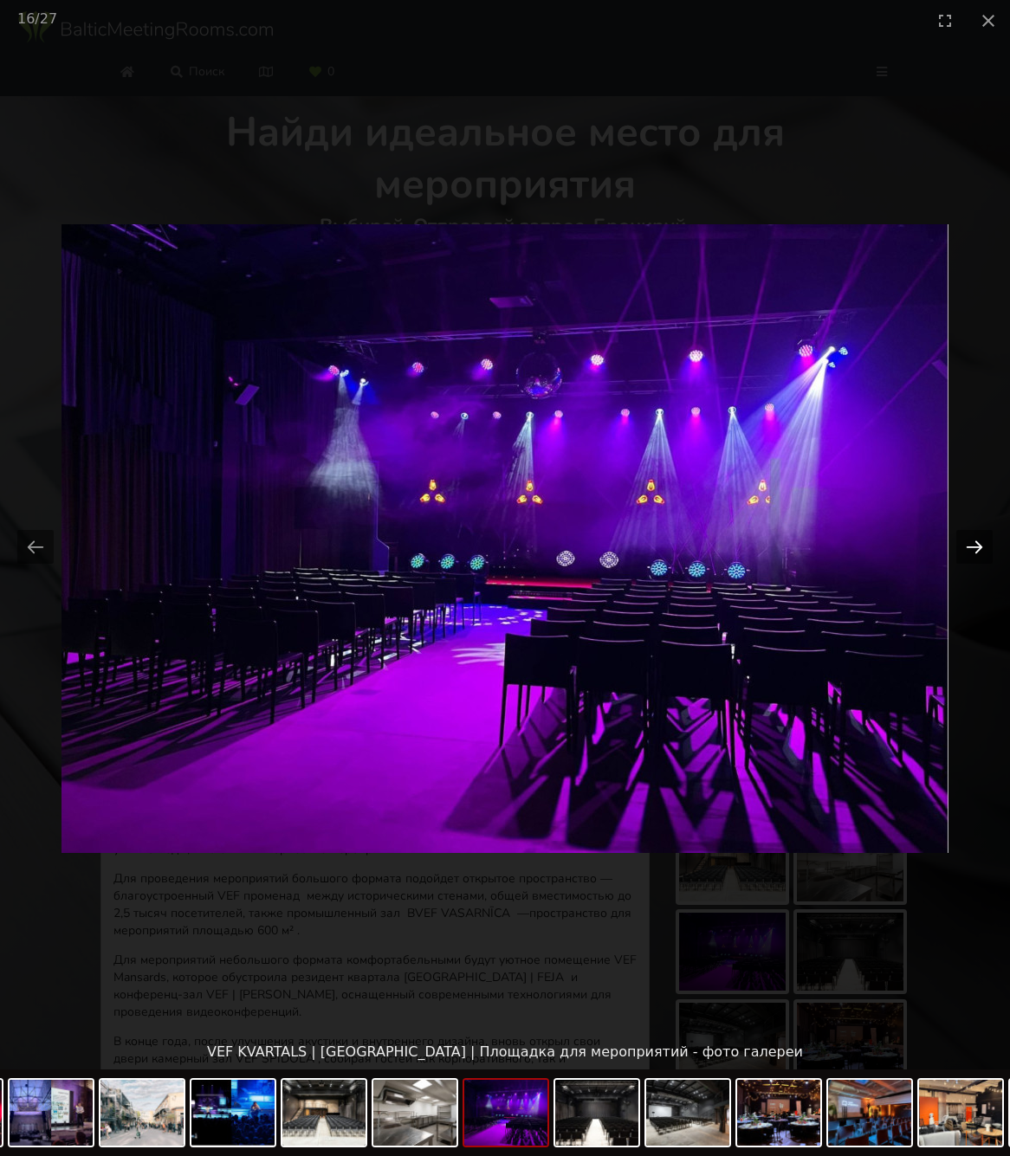
click at [975, 548] on button "Next slide" at bounding box center [974, 547] width 36 height 34
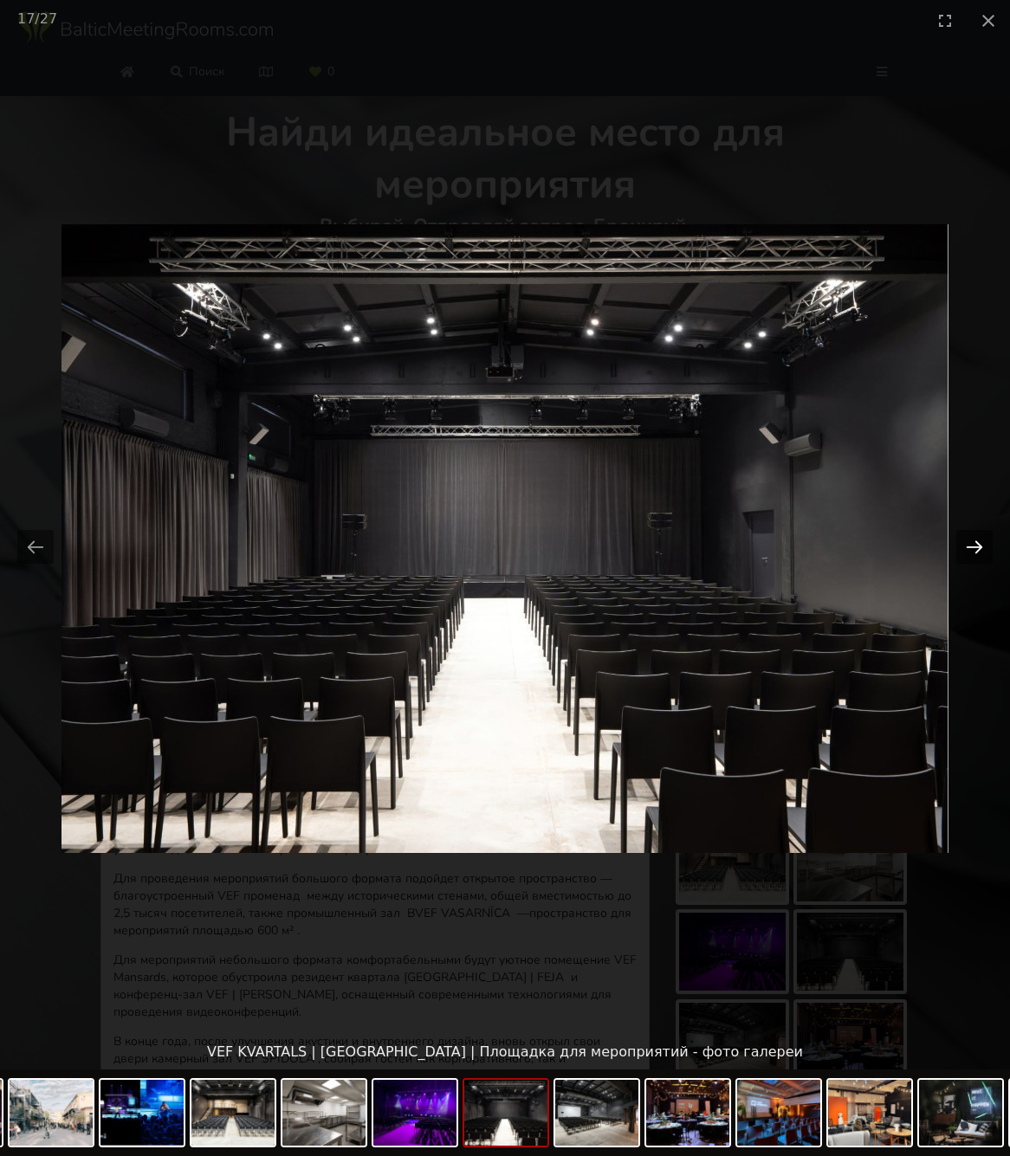
click at [975, 548] on button "Next slide" at bounding box center [974, 547] width 36 height 34
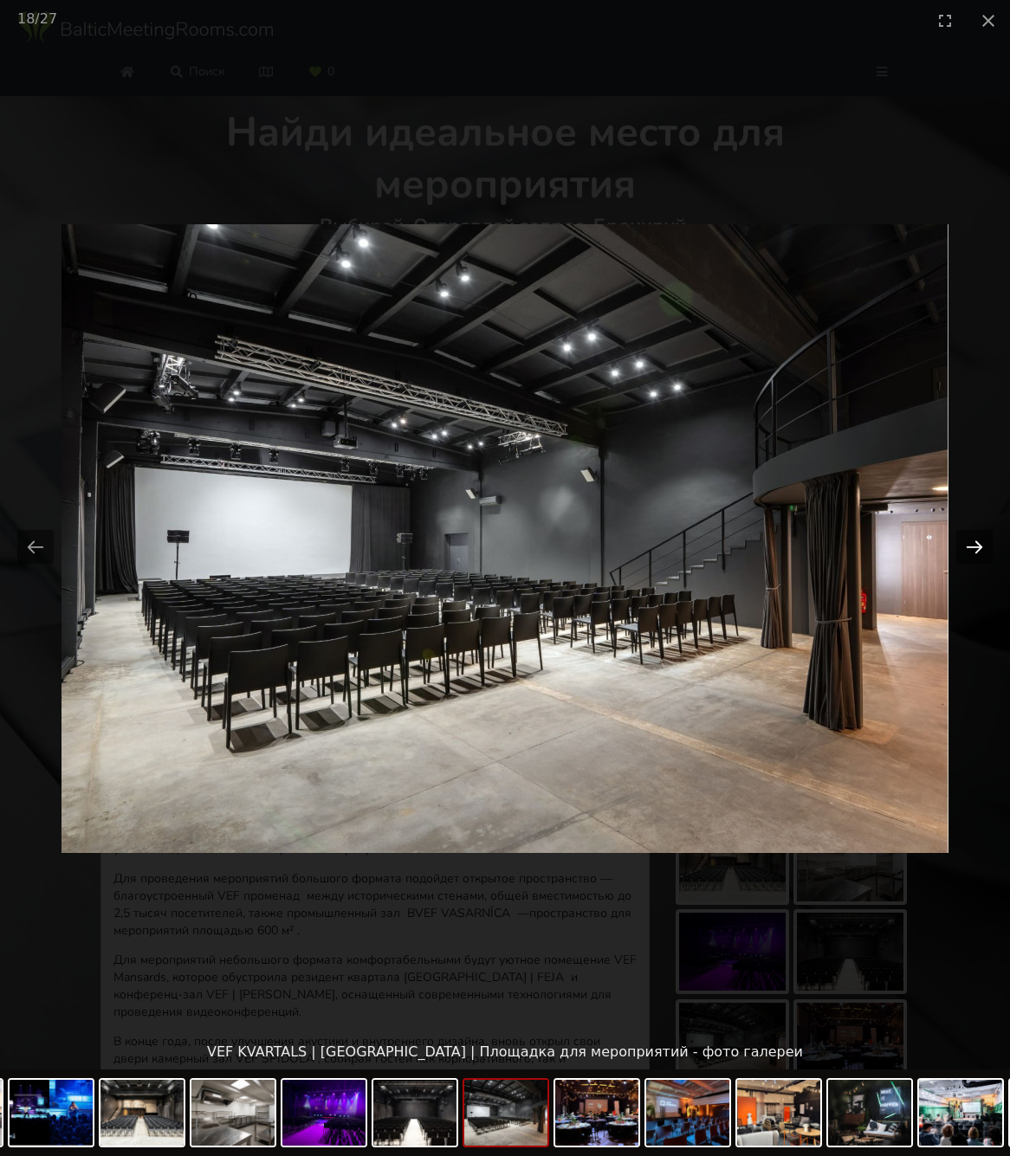
click at [975, 548] on button "Next slide" at bounding box center [974, 547] width 36 height 34
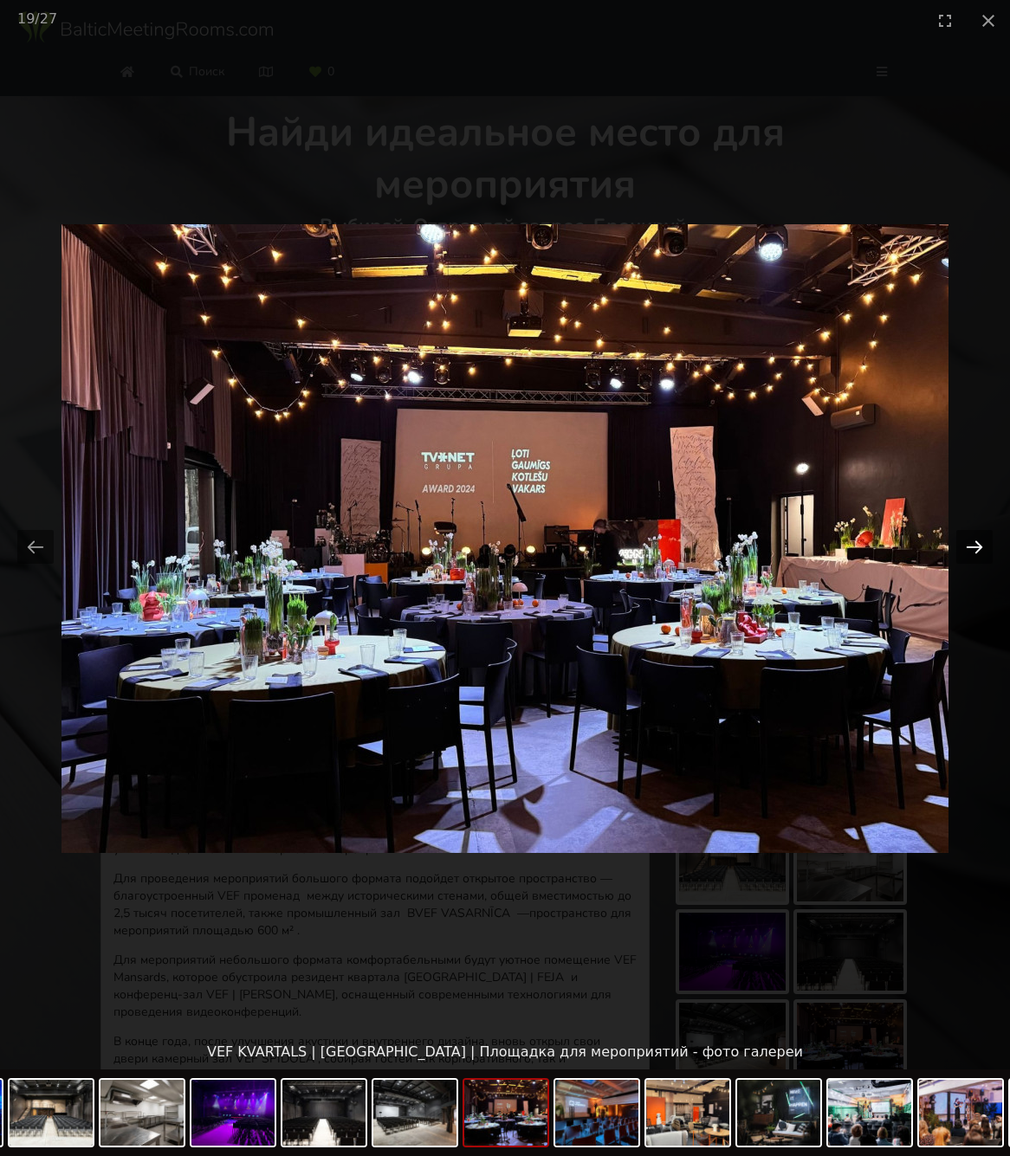
click at [975, 548] on button "Next slide" at bounding box center [974, 547] width 36 height 34
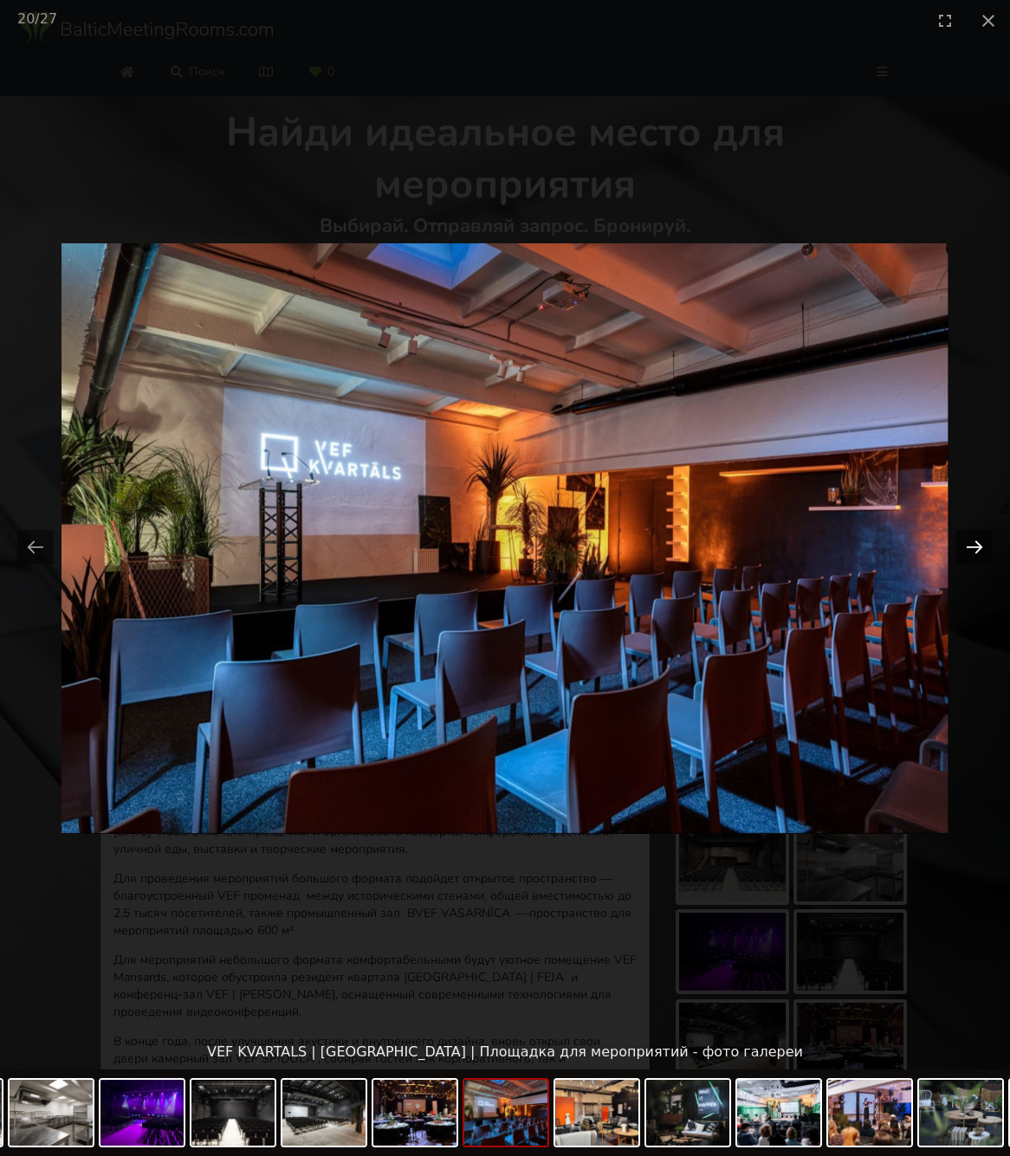
click at [975, 548] on button "Next slide" at bounding box center [974, 547] width 36 height 34
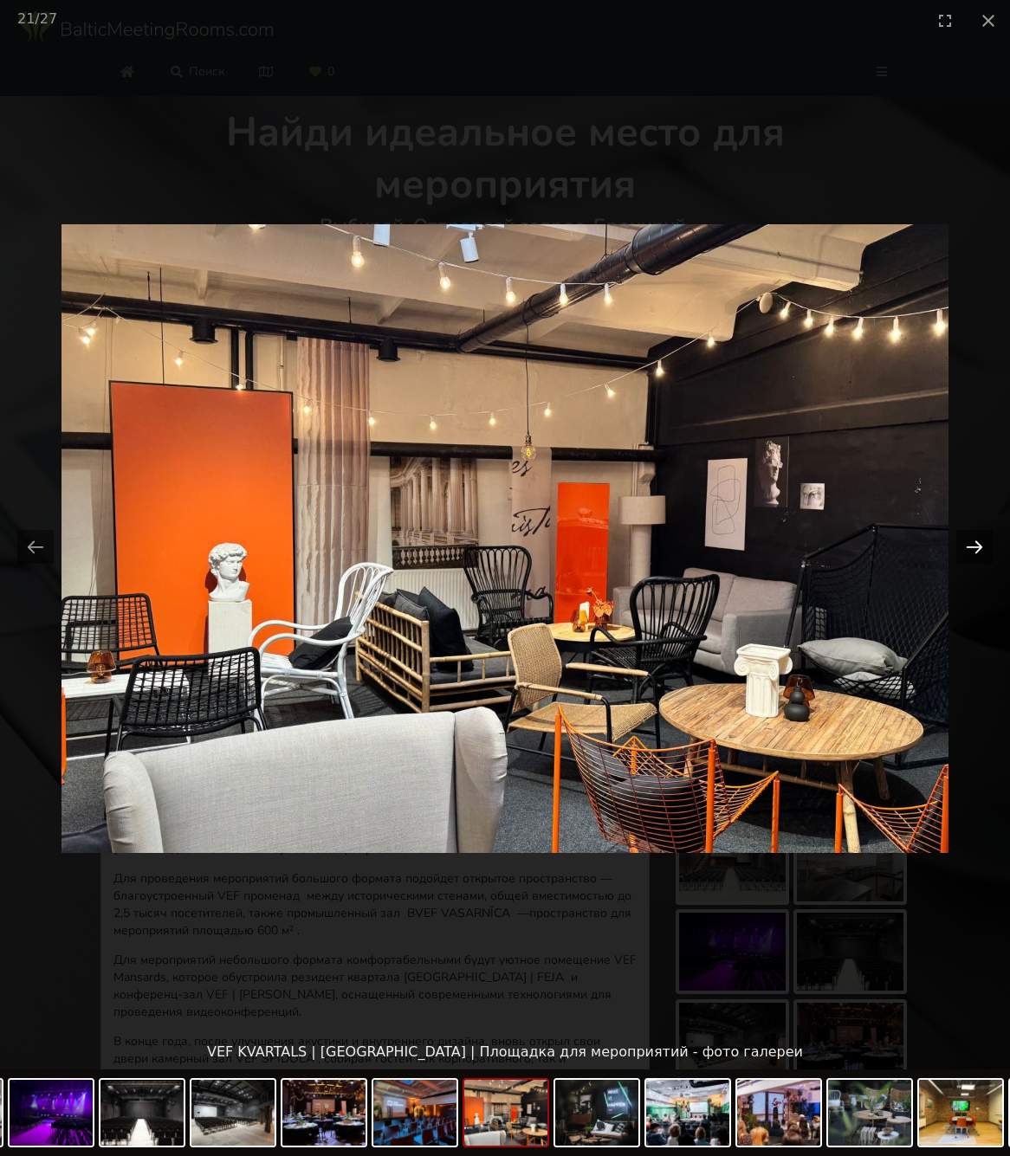
click at [975, 548] on button "Next slide" at bounding box center [974, 547] width 36 height 34
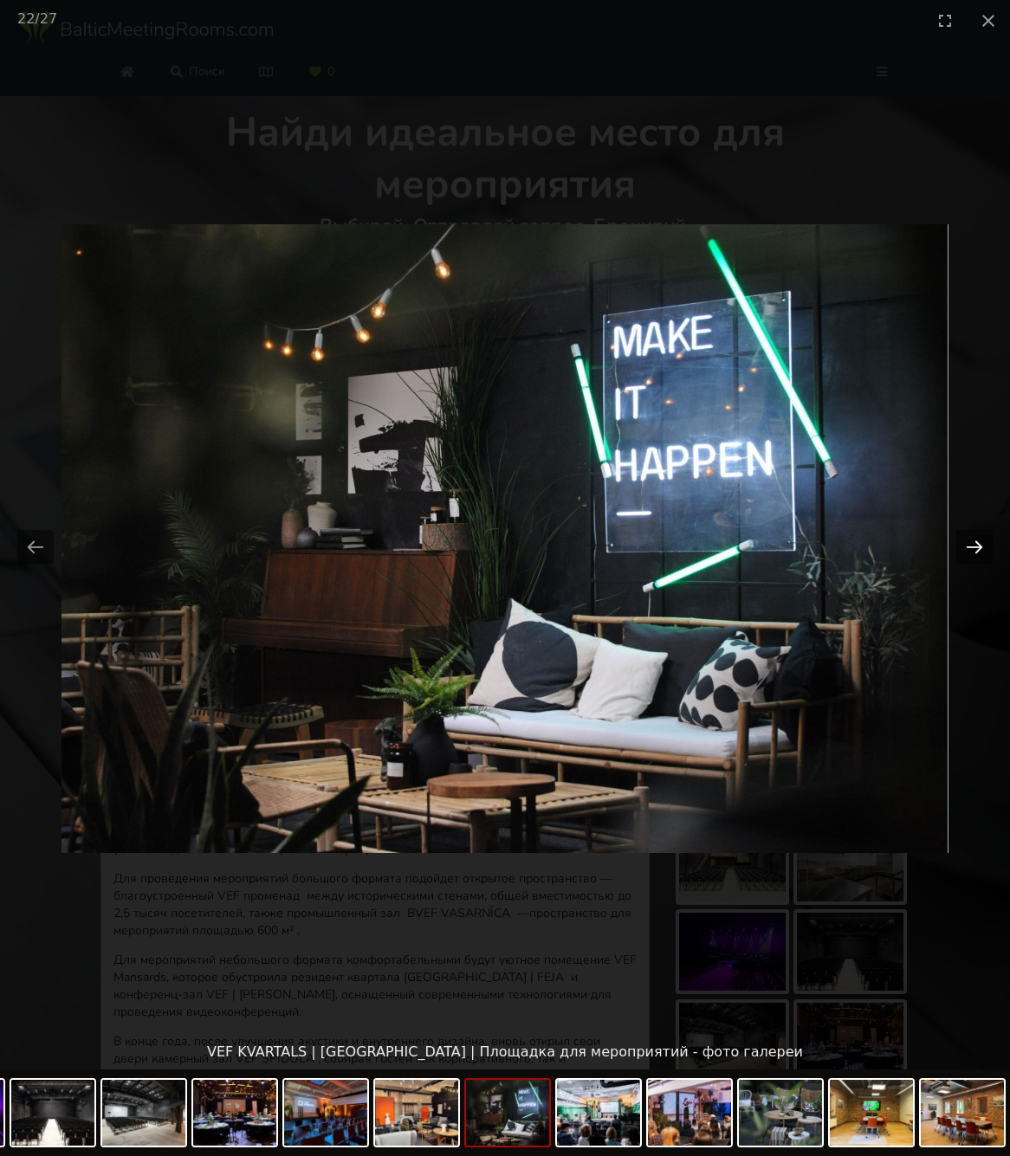
click at [975, 548] on button "Next slide" at bounding box center [974, 547] width 36 height 34
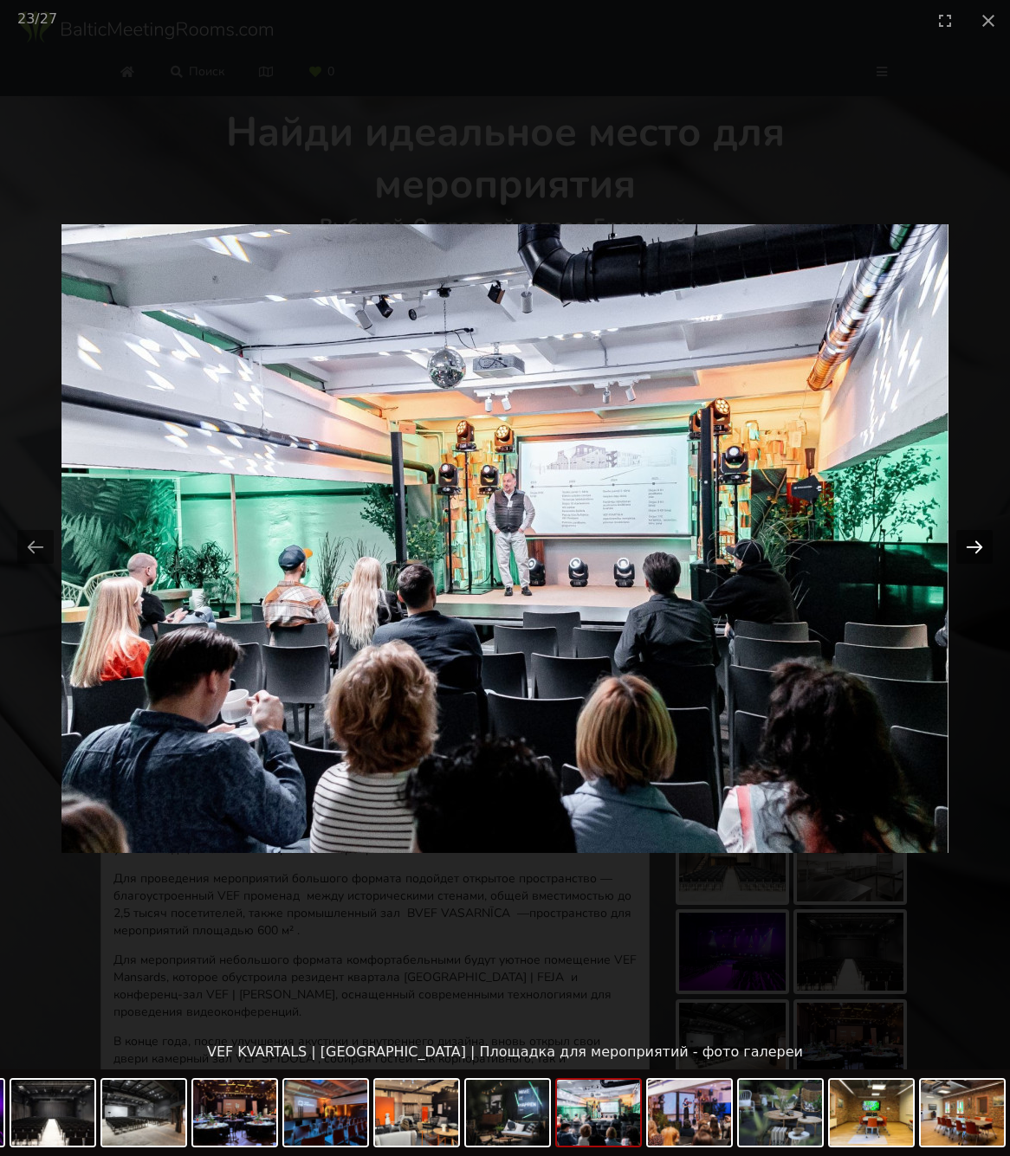
click at [975, 548] on button "Next slide" at bounding box center [974, 547] width 36 height 34
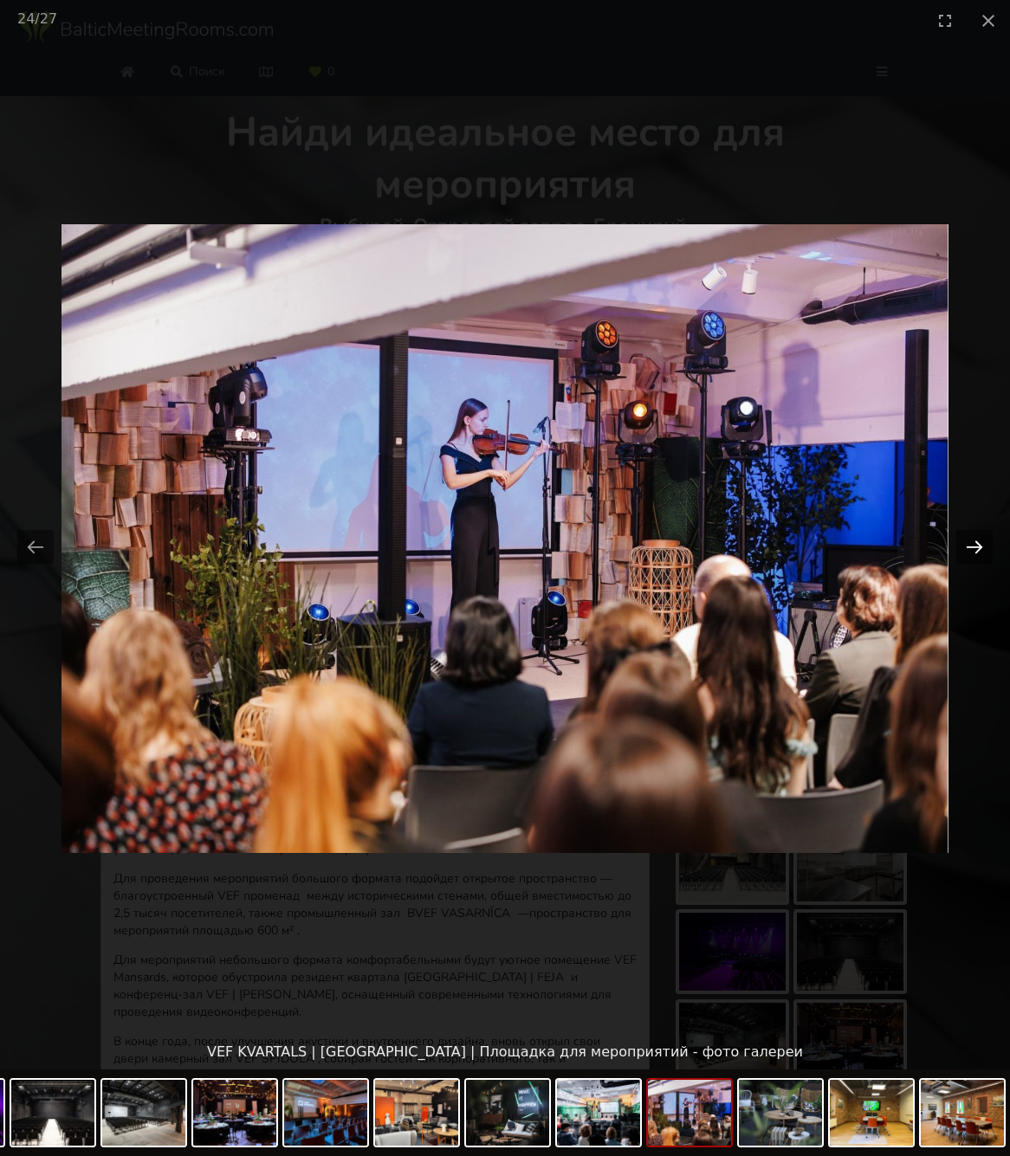
click at [975, 548] on button "Next slide" at bounding box center [974, 547] width 36 height 34
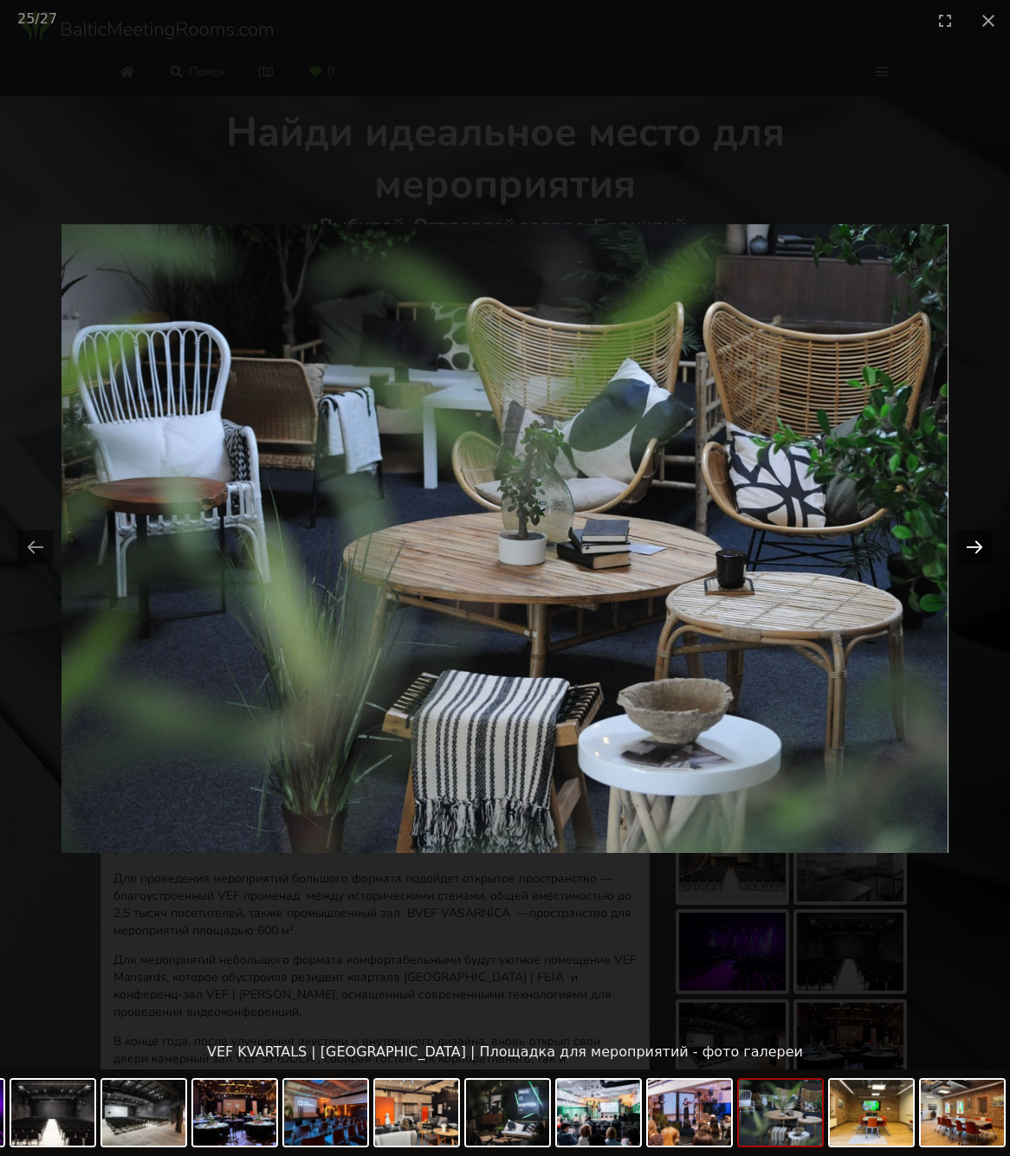
click at [975, 548] on button "Next slide" at bounding box center [974, 547] width 36 height 34
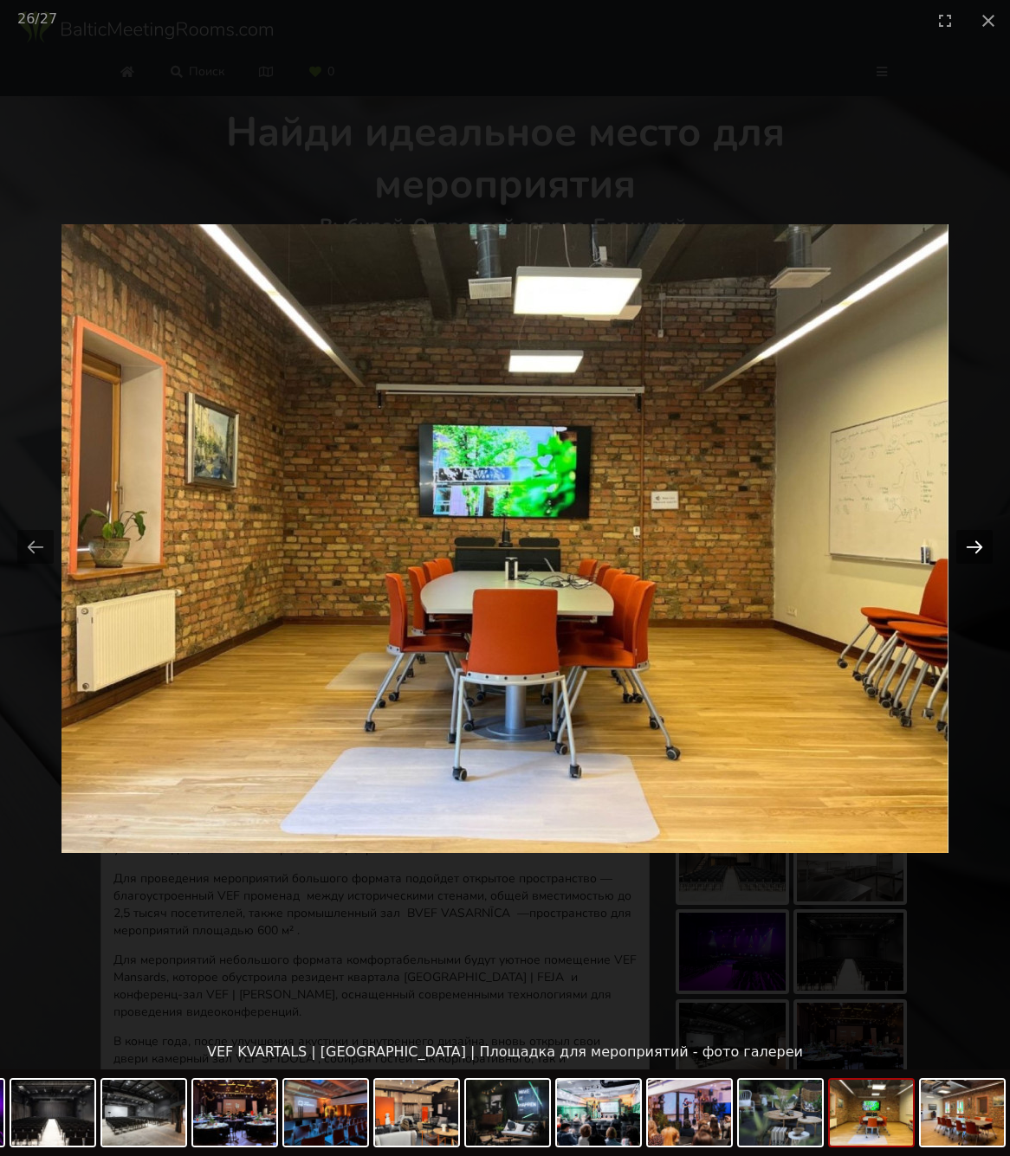
click at [975, 548] on button "Next slide" at bounding box center [974, 547] width 36 height 34
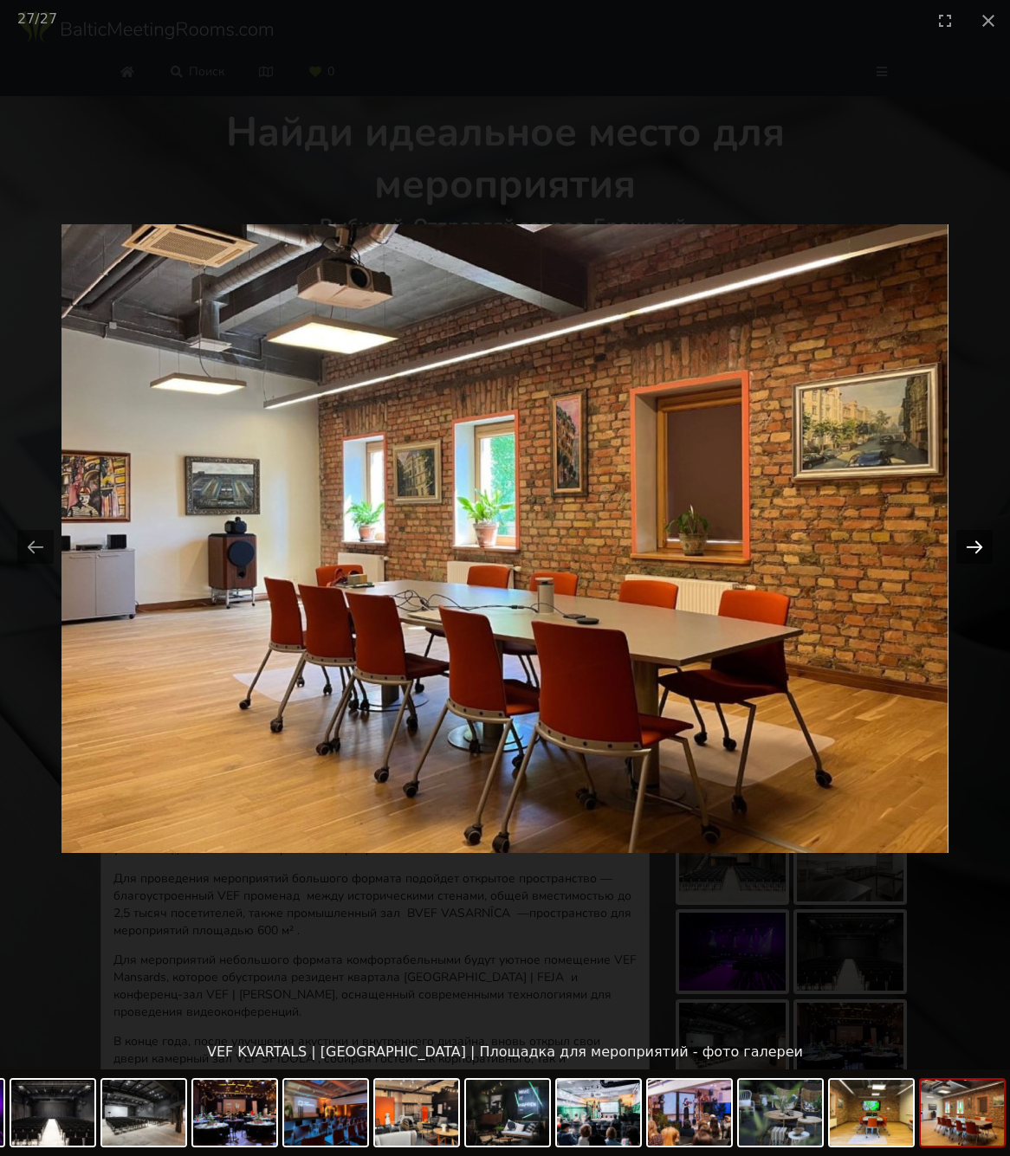
click at [975, 548] on button "Next slide" at bounding box center [974, 547] width 36 height 34
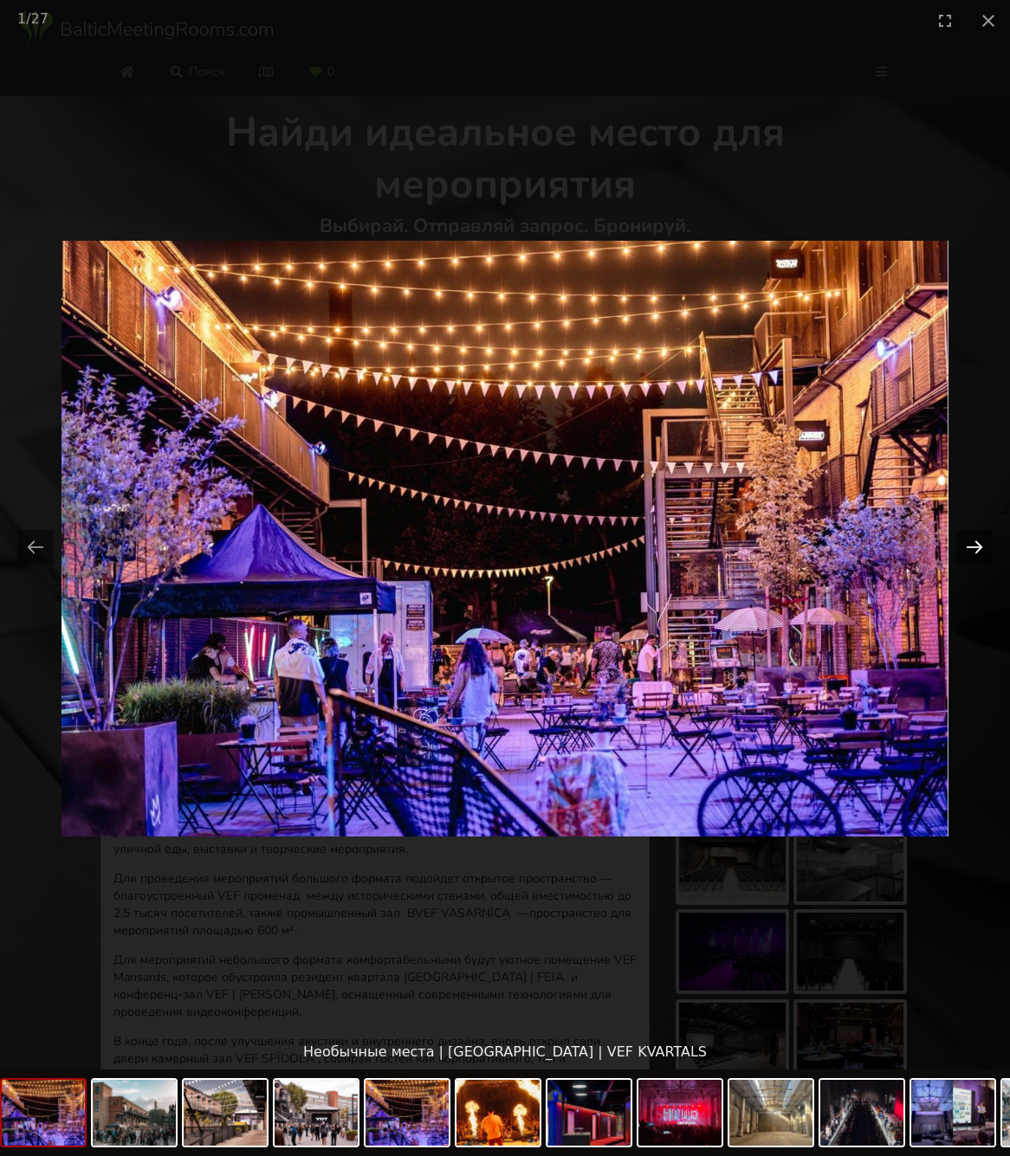
click at [975, 548] on button "Next slide" at bounding box center [974, 547] width 36 height 34
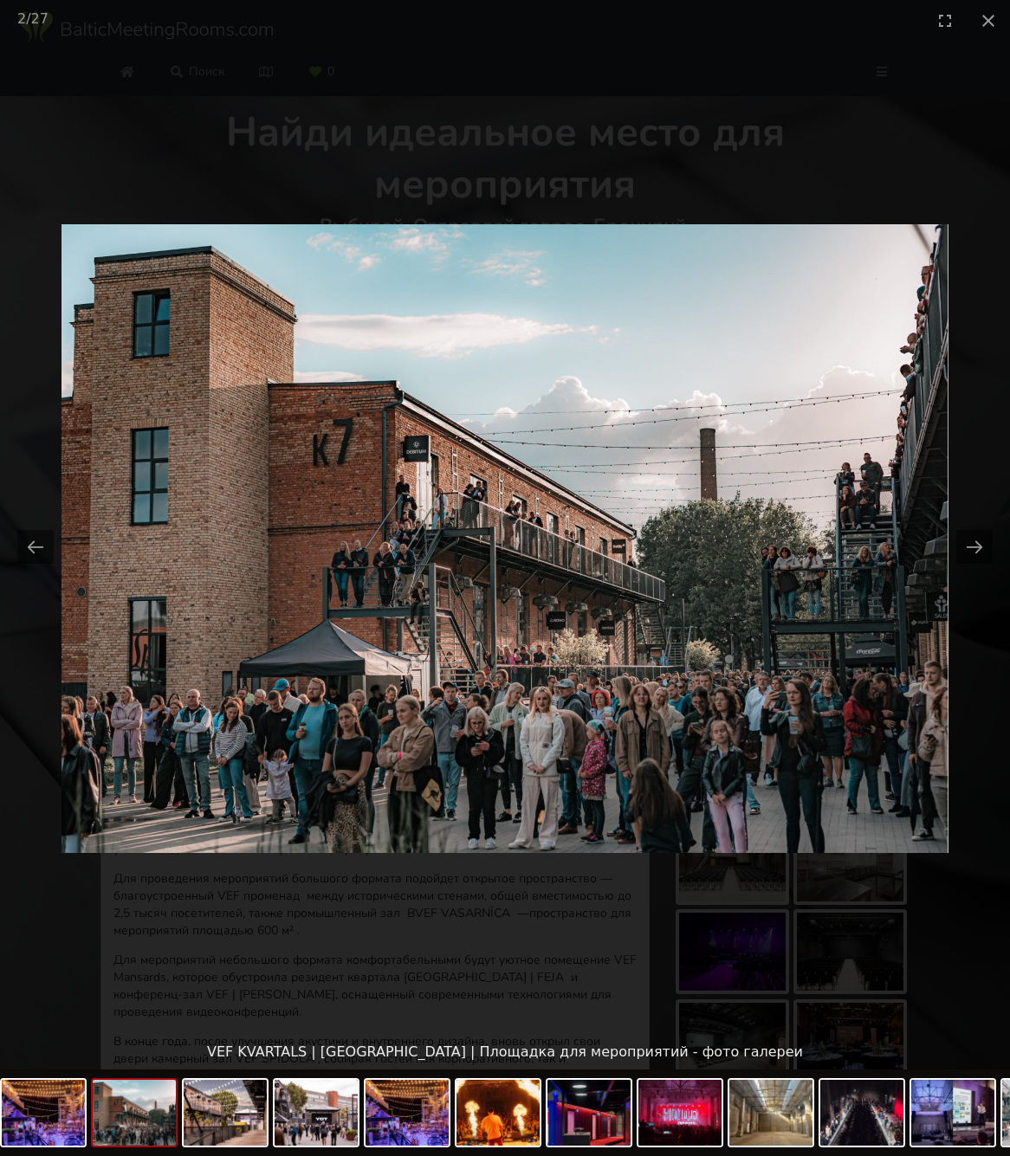
click at [879, 619] on picture at bounding box center [505, 538] width 1010 height 995
click at [582, 915] on picture at bounding box center [505, 538] width 1010 height 995
click at [591, 354] on picture at bounding box center [505, 538] width 1010 height 995
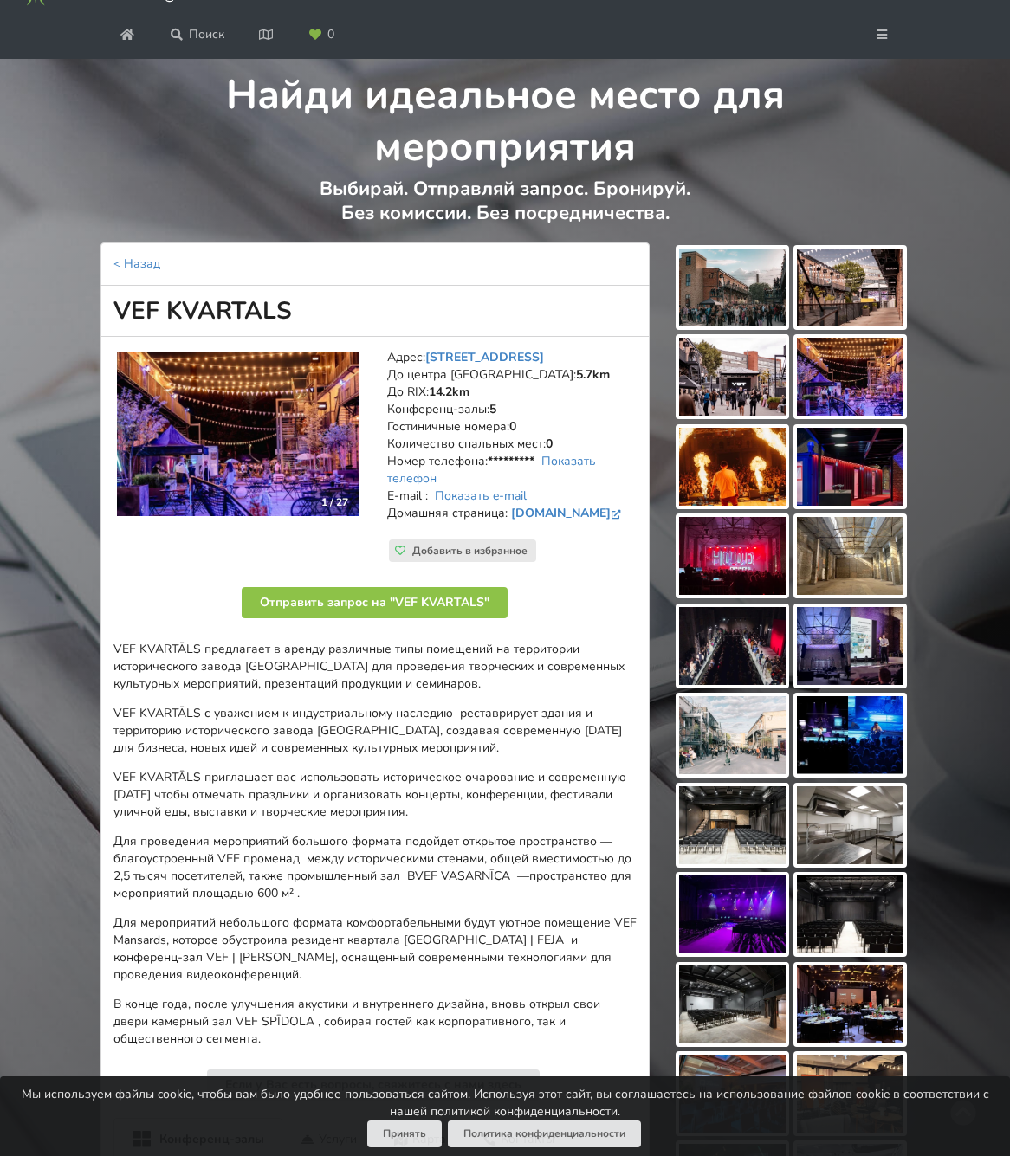
scroll to position [29, 0]
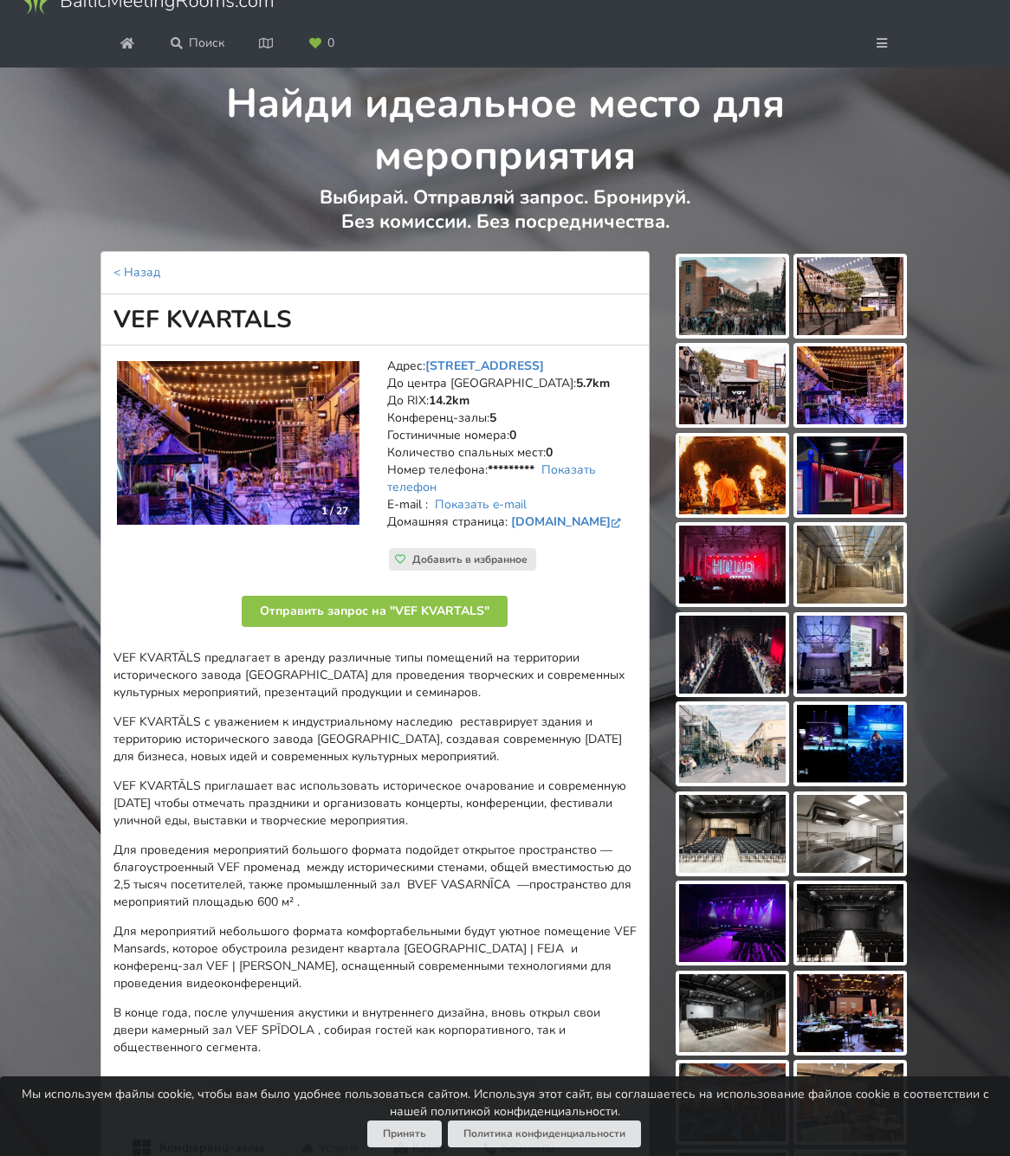
drag, startPoint x: 117, startPoint y: 412, endPoint x: 294, endPoint y: 403, distance: 177.8
click at [294, 346] on h1 "VEF KVARTALS" at bounding box center [375, 319] width 550 height 51
copy h1 "VEF KVARTALS"
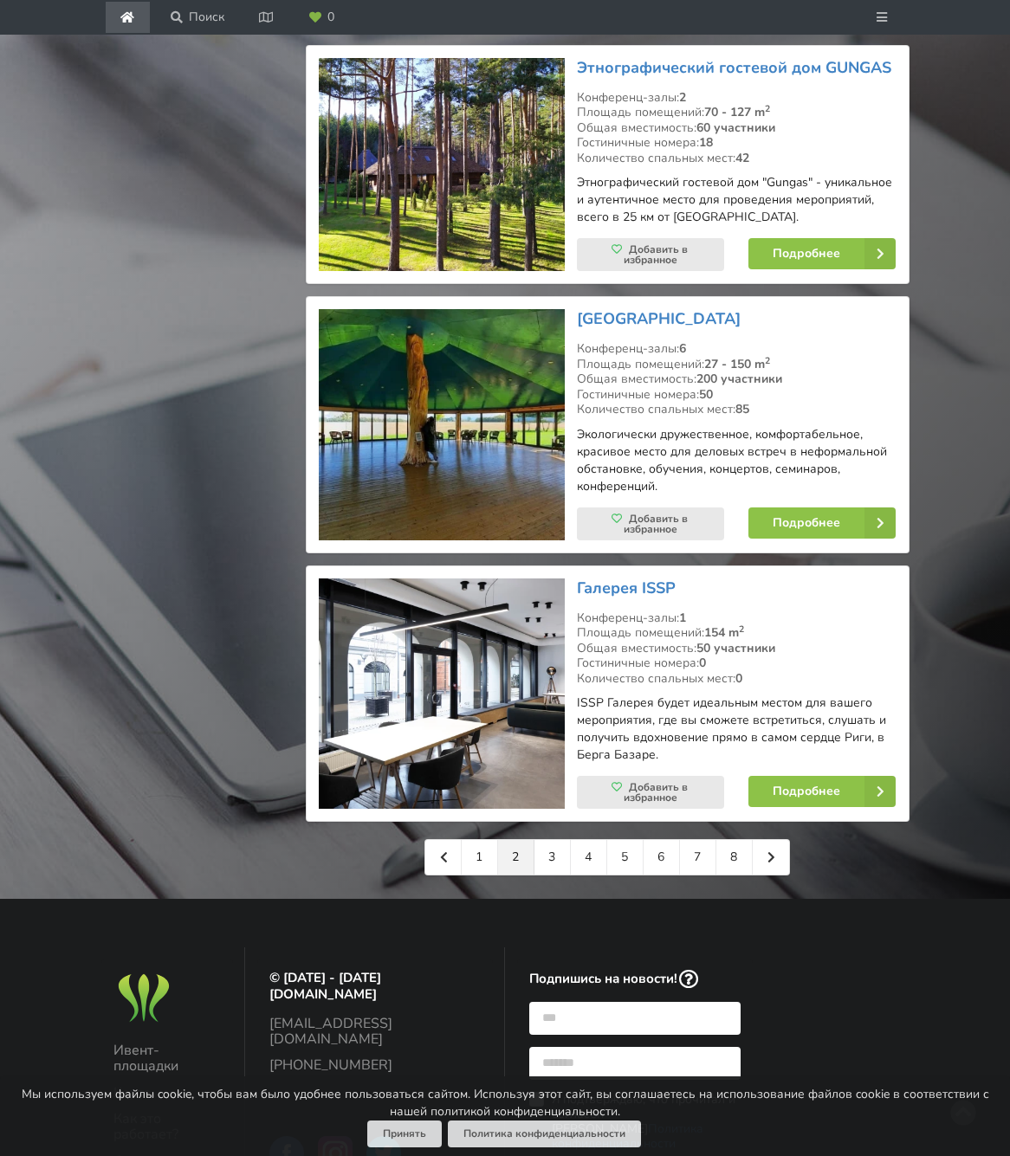
scroll to position [3951, 0]
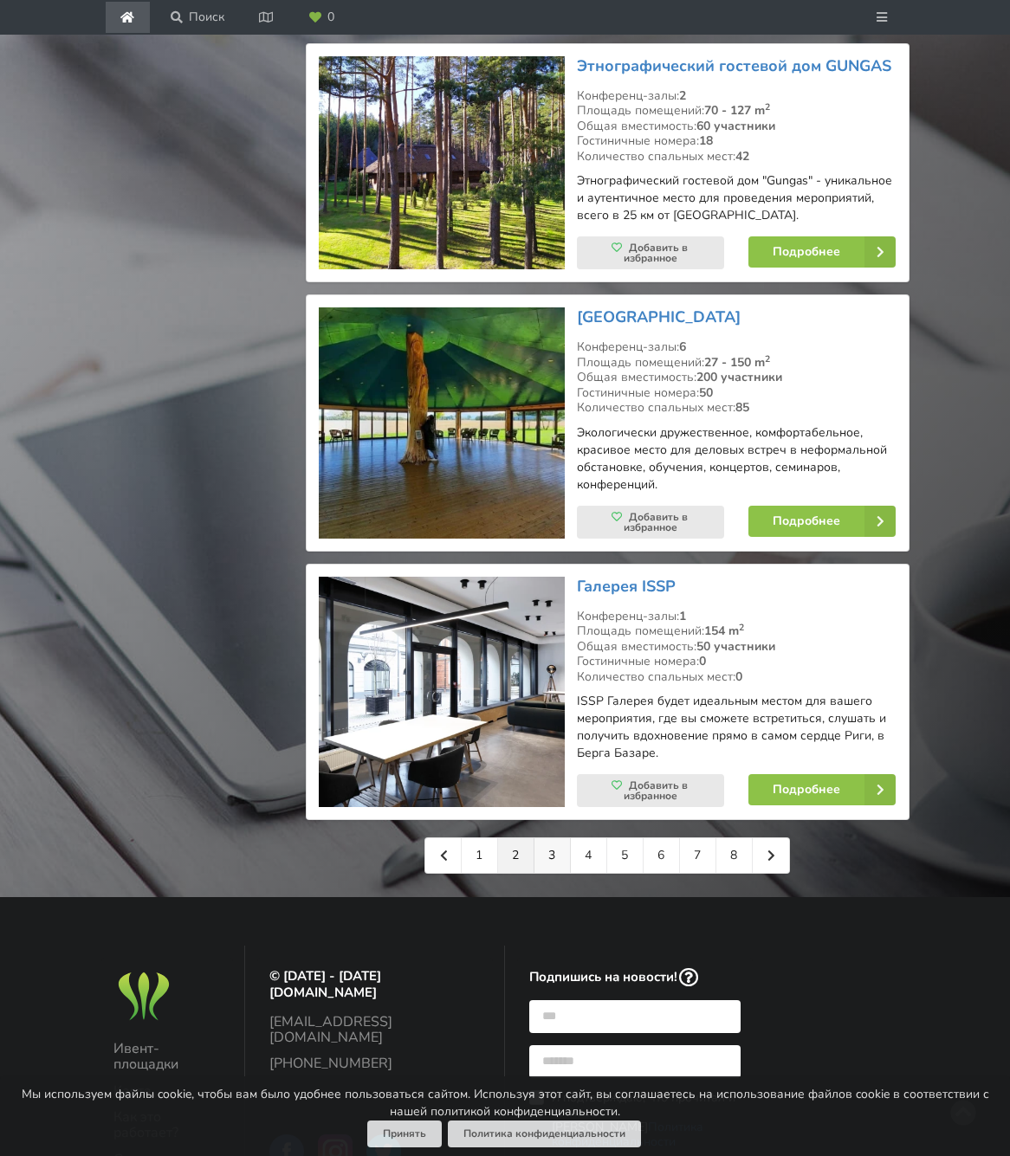
click at [560, 838] on link "3" at bounding box center [552, 855] width 36 height 35
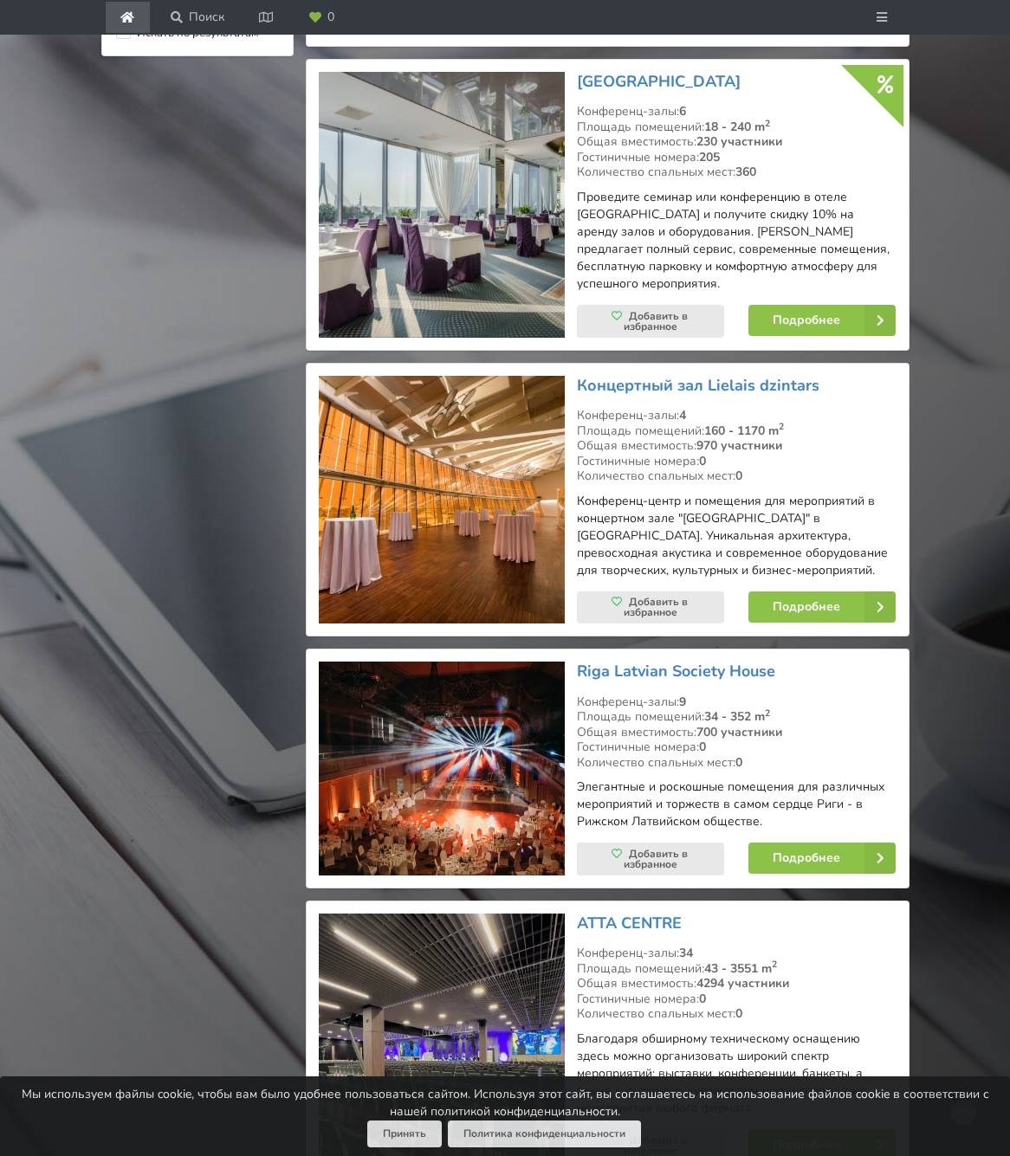
scroll to position [1916, 0]
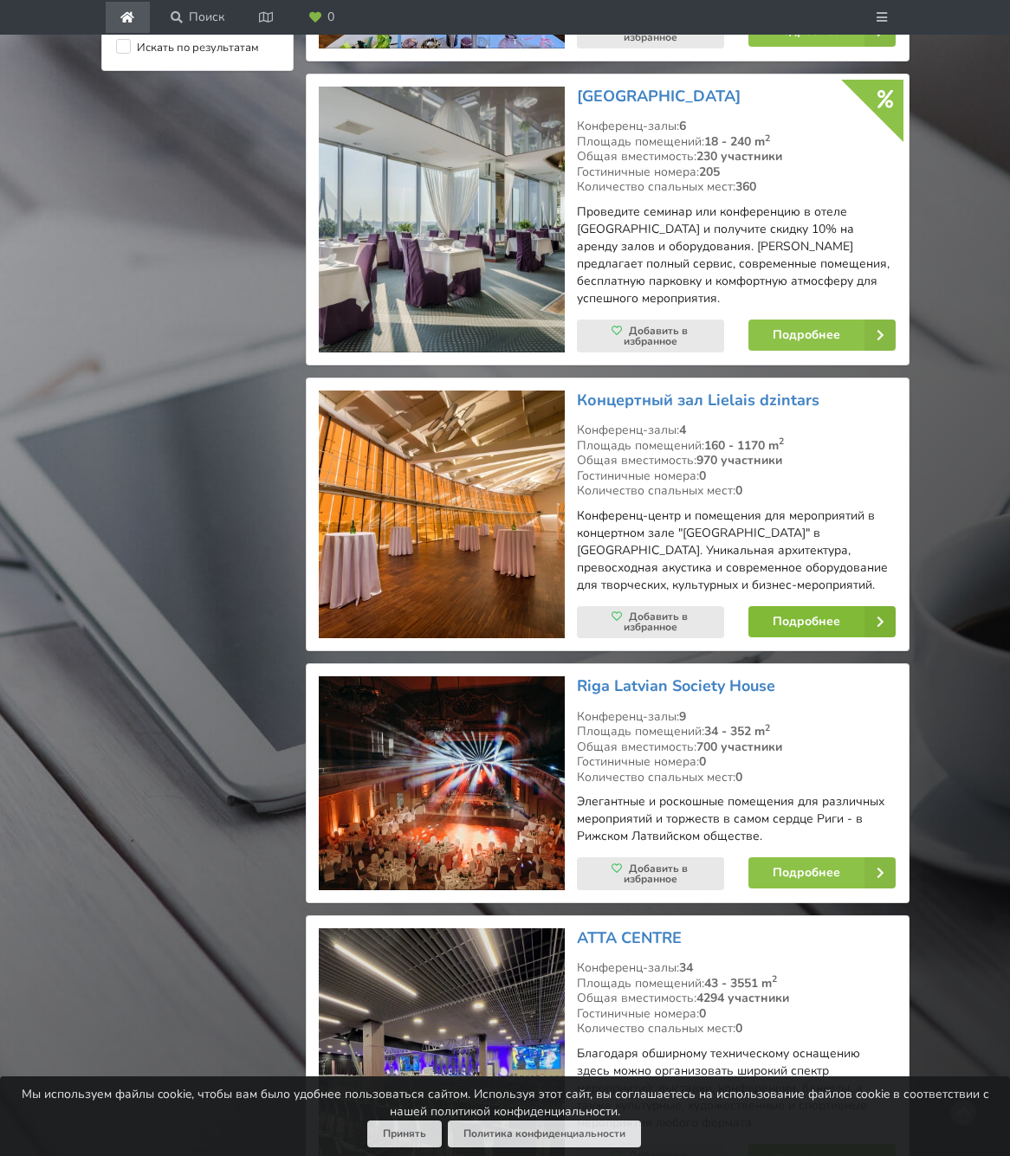
click at [790, 637] on link "Подробнее" at bounding box center [821, 621] width 147 height 31
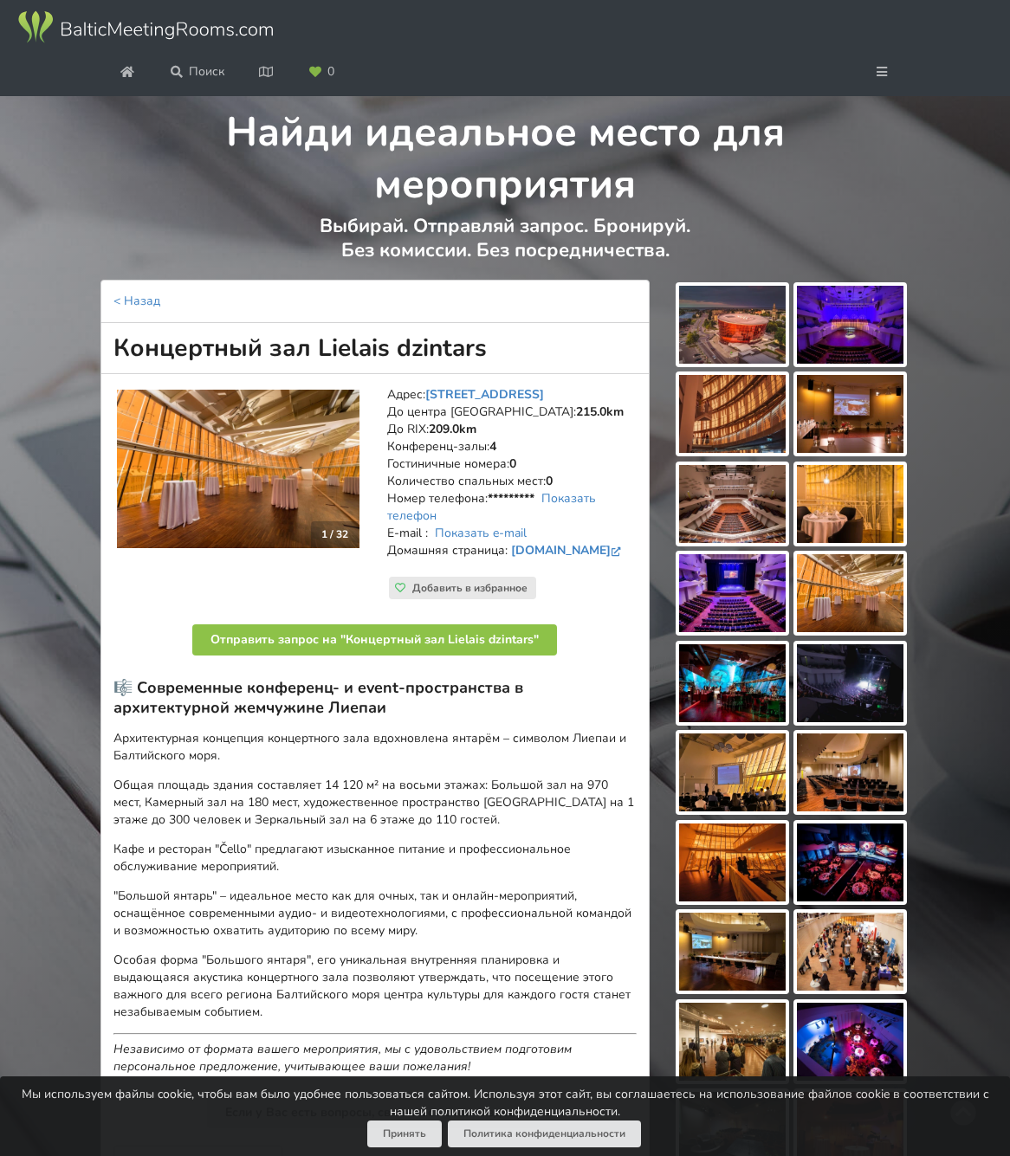
click at [732, 364] on img at bounding box center [732, 325] width 107 height 78
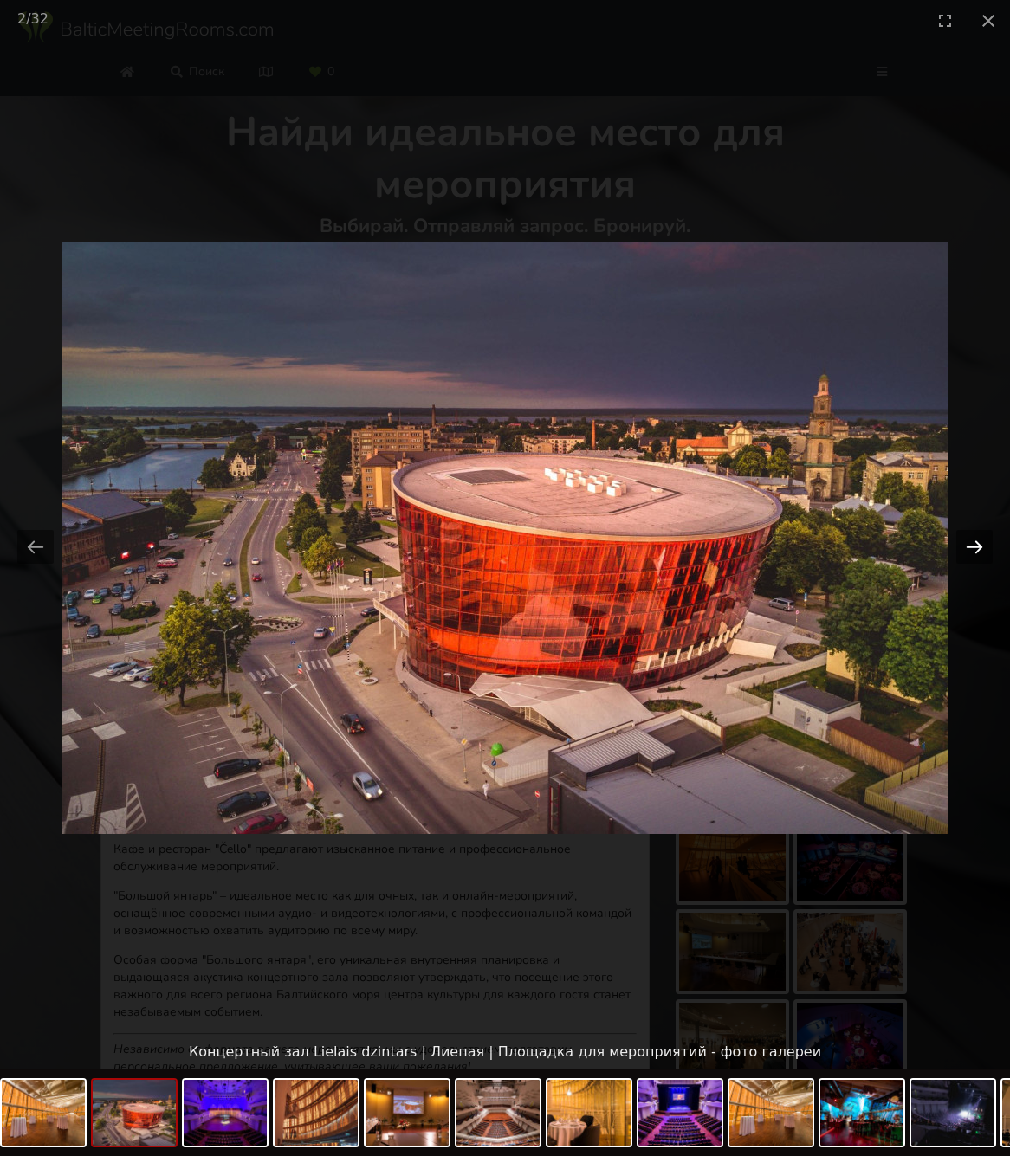
click at [972, 546] on button "Next slide" at bounding box center [974, 547] width 36 height 34
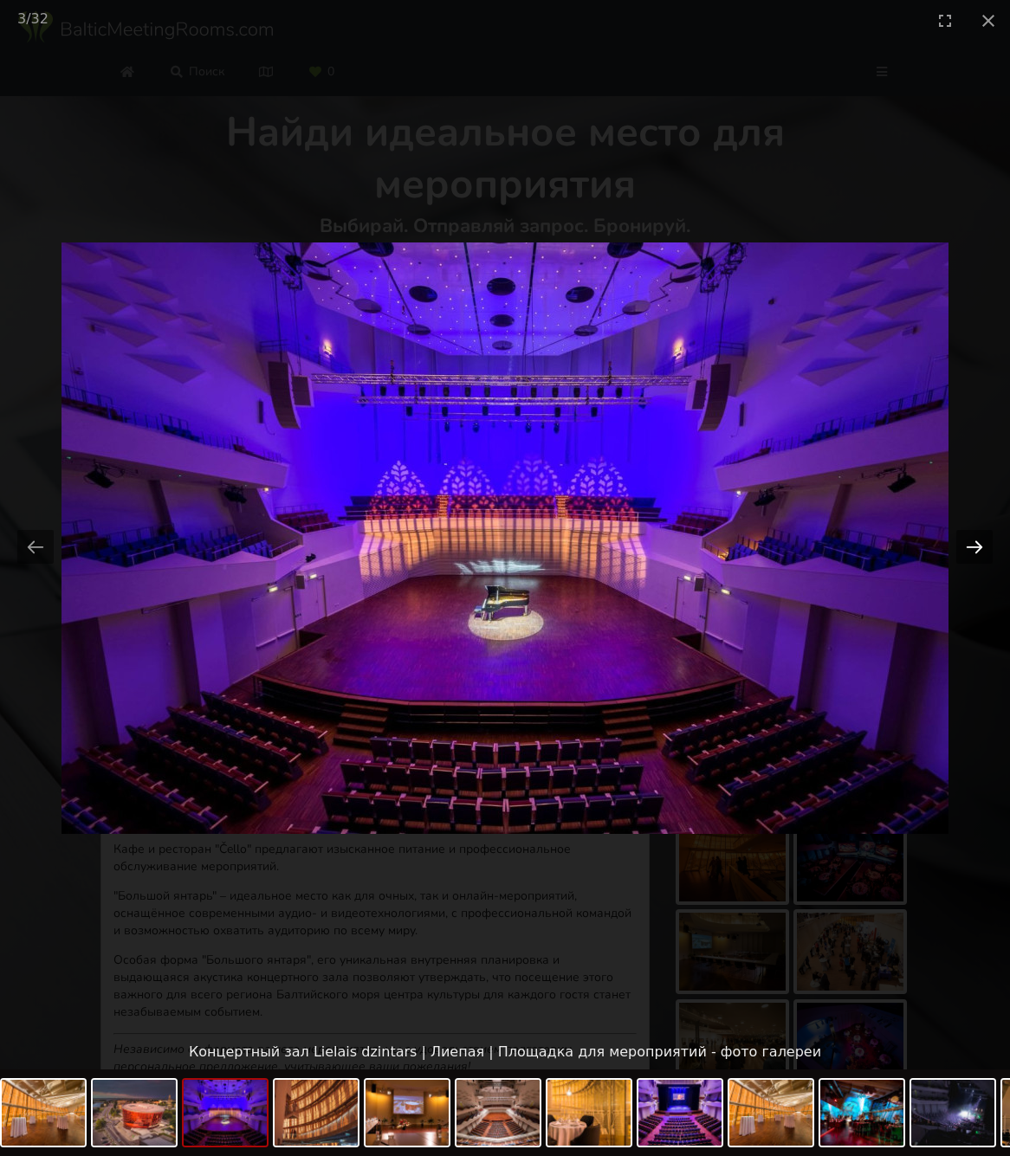
click at [972, 546] on button "Next slide" at bounding box center [974, 547] width 36 height 34
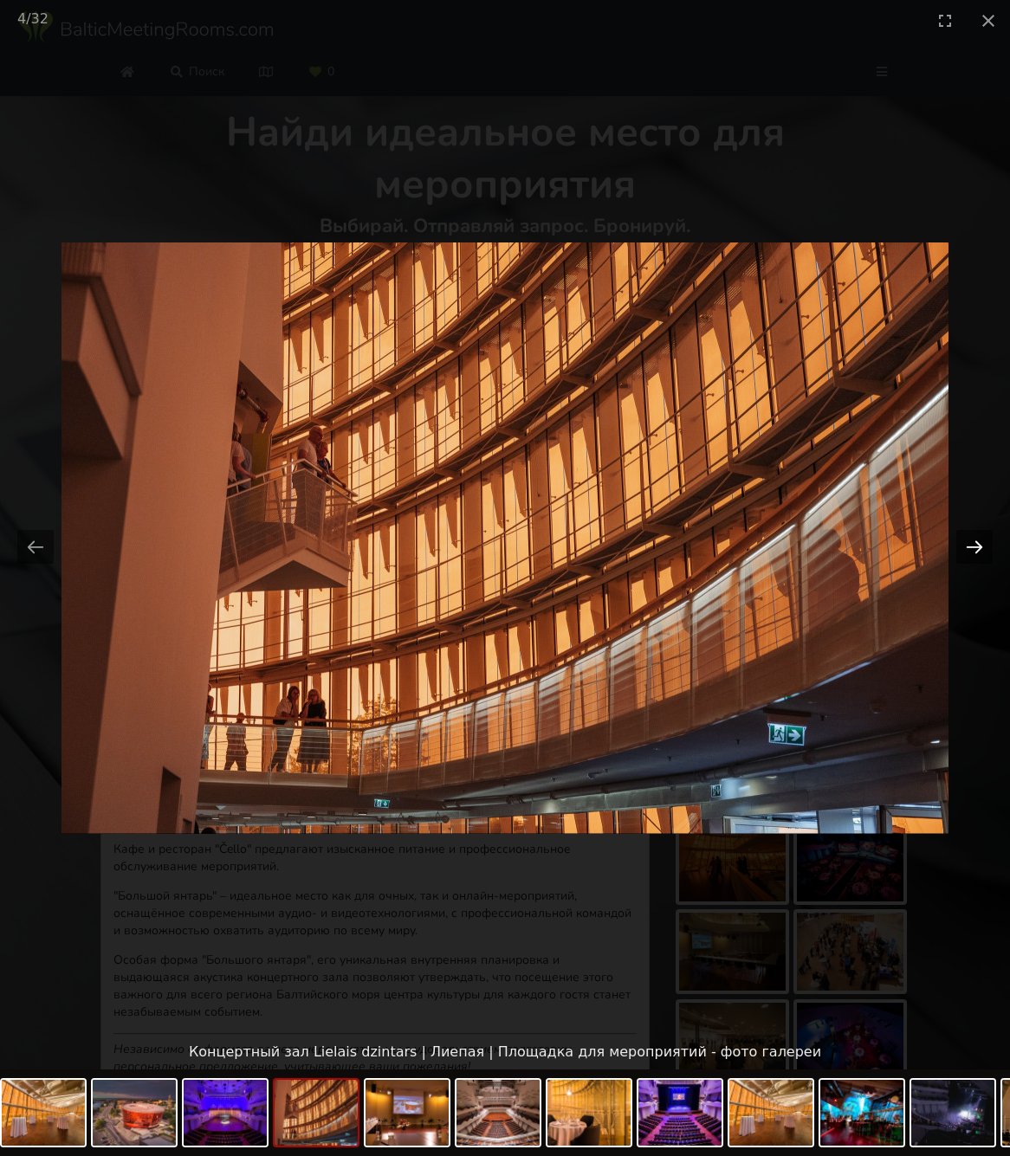
click at [972, 546] on button "Next slide" at bounding box center [974, 547] width 36 height 34
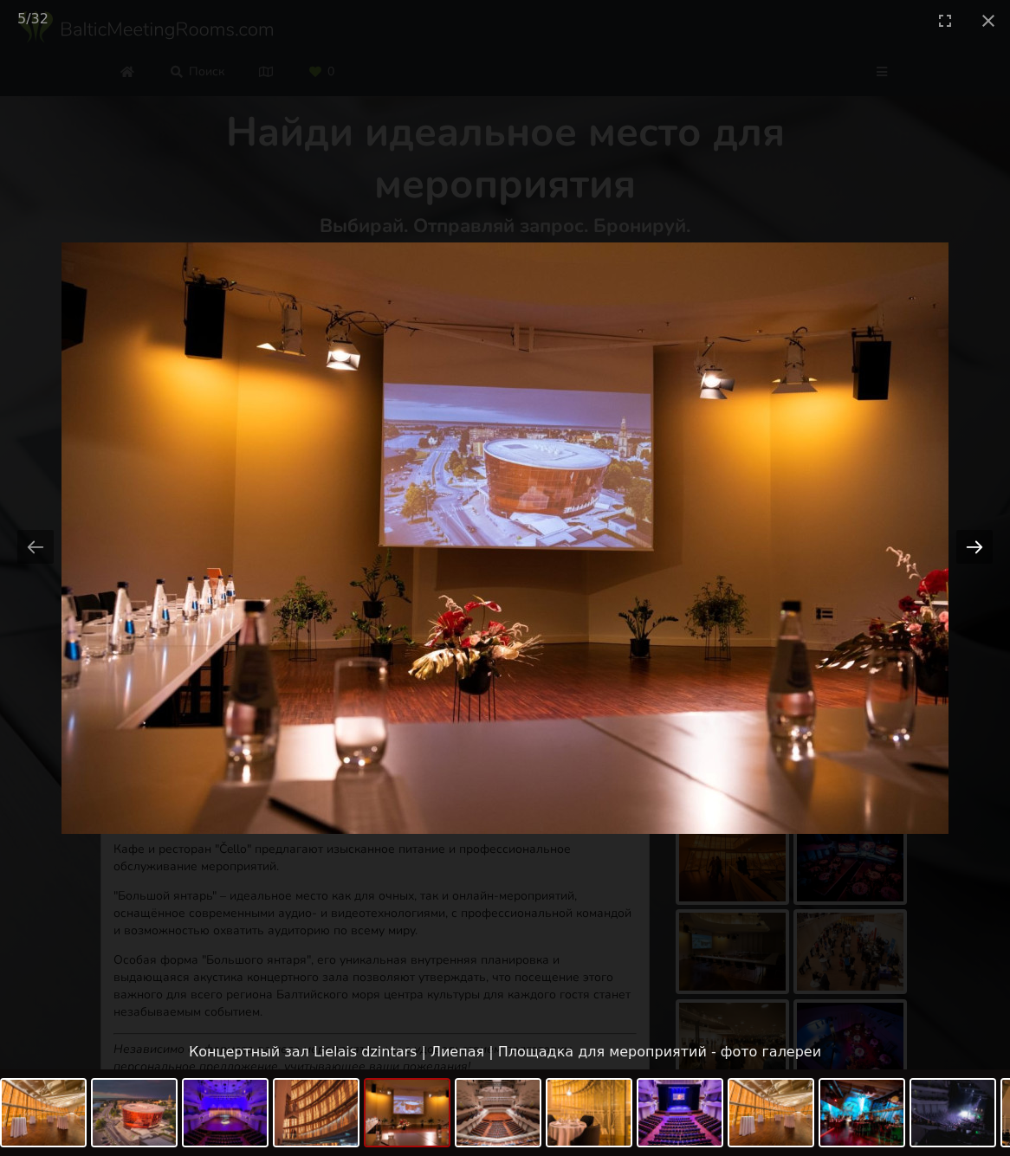
click at [972, 546] on button "Next slide" at bounding box center [974, 547] width 36 height 34
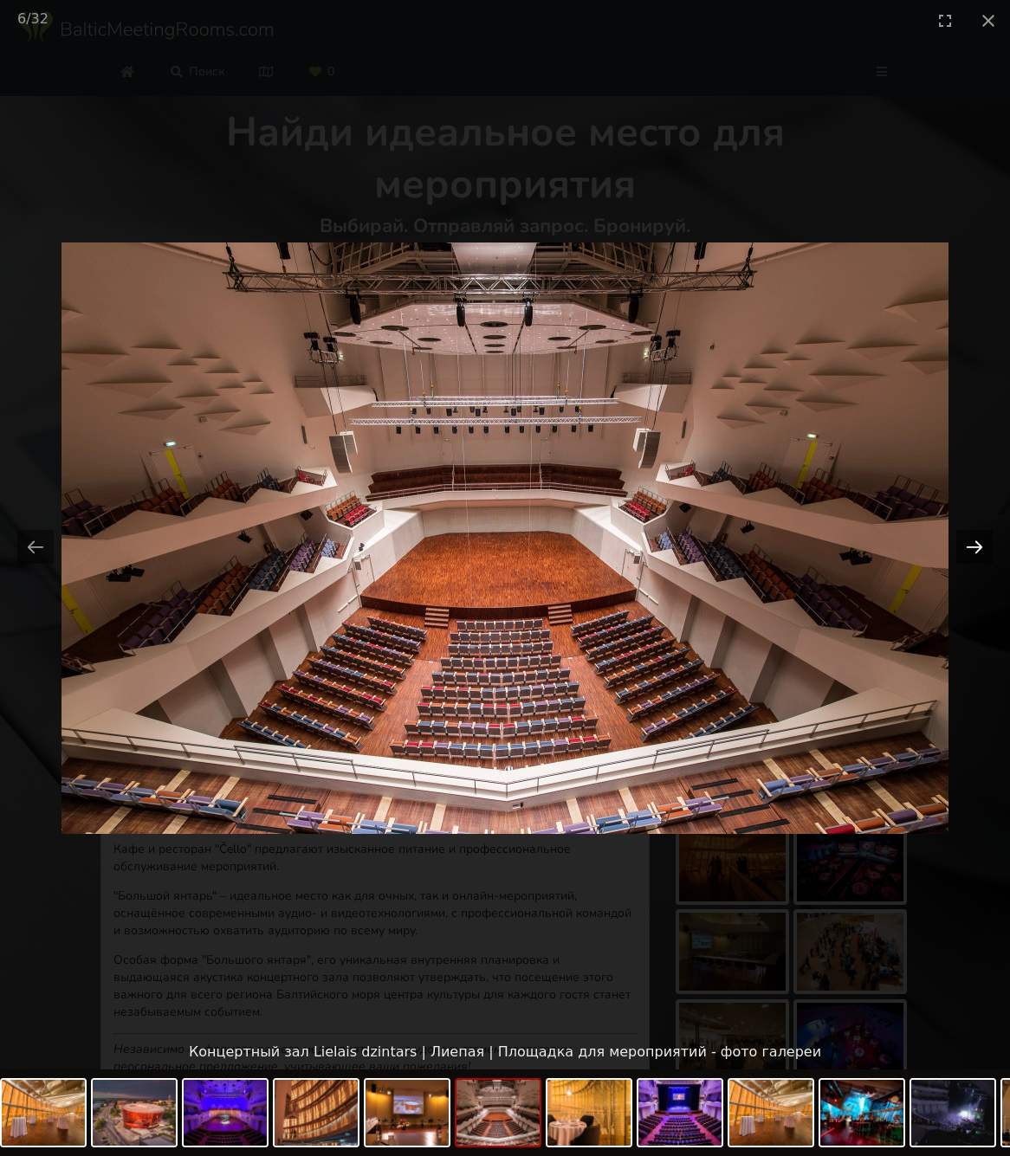
click at [972, 546] on button "Next slide" at bounding box center [974, 547] width 36 height 34
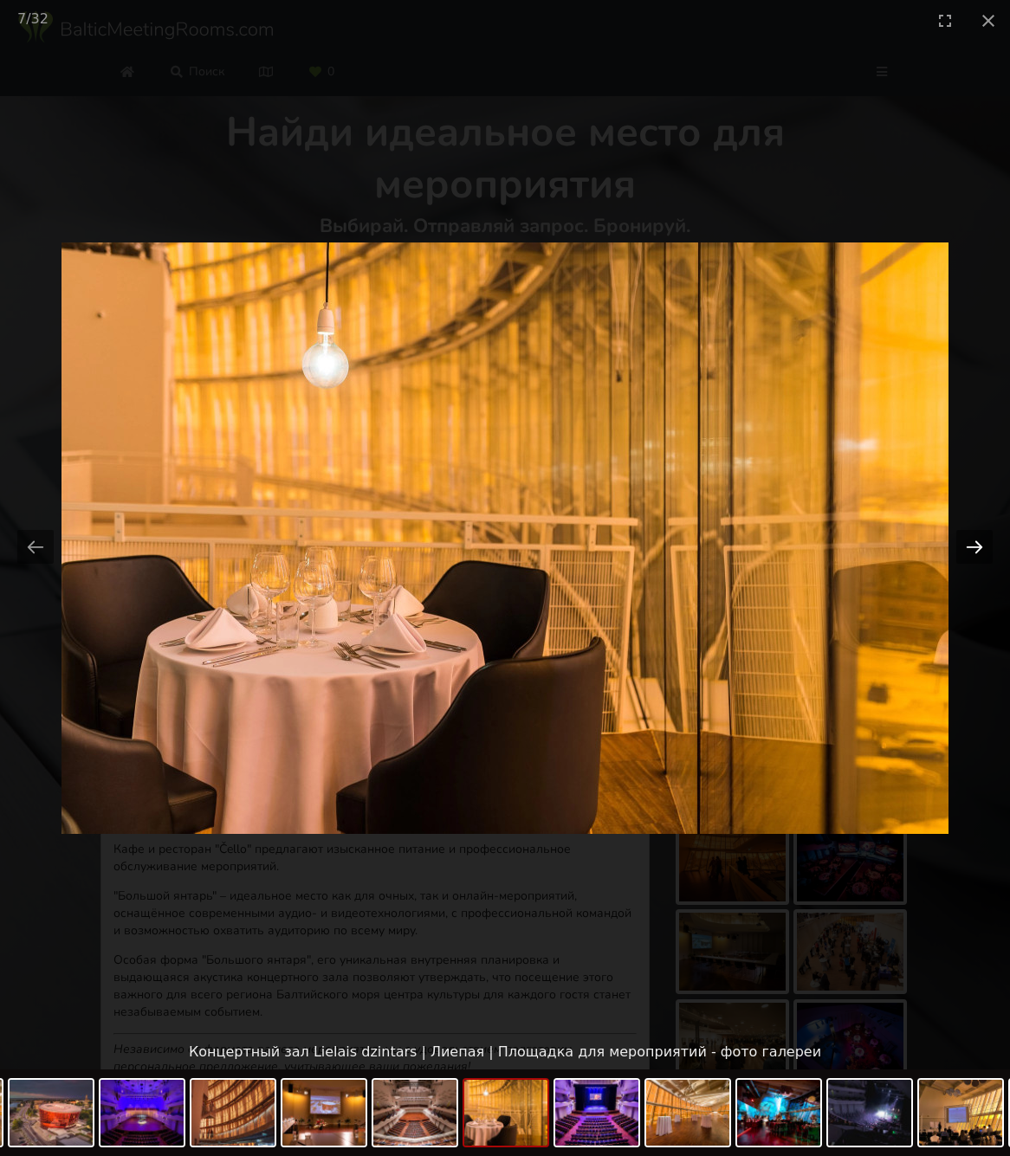
click at [972, 546] on button "Next slide" at bounding box center [974, 547] width 36 height 34
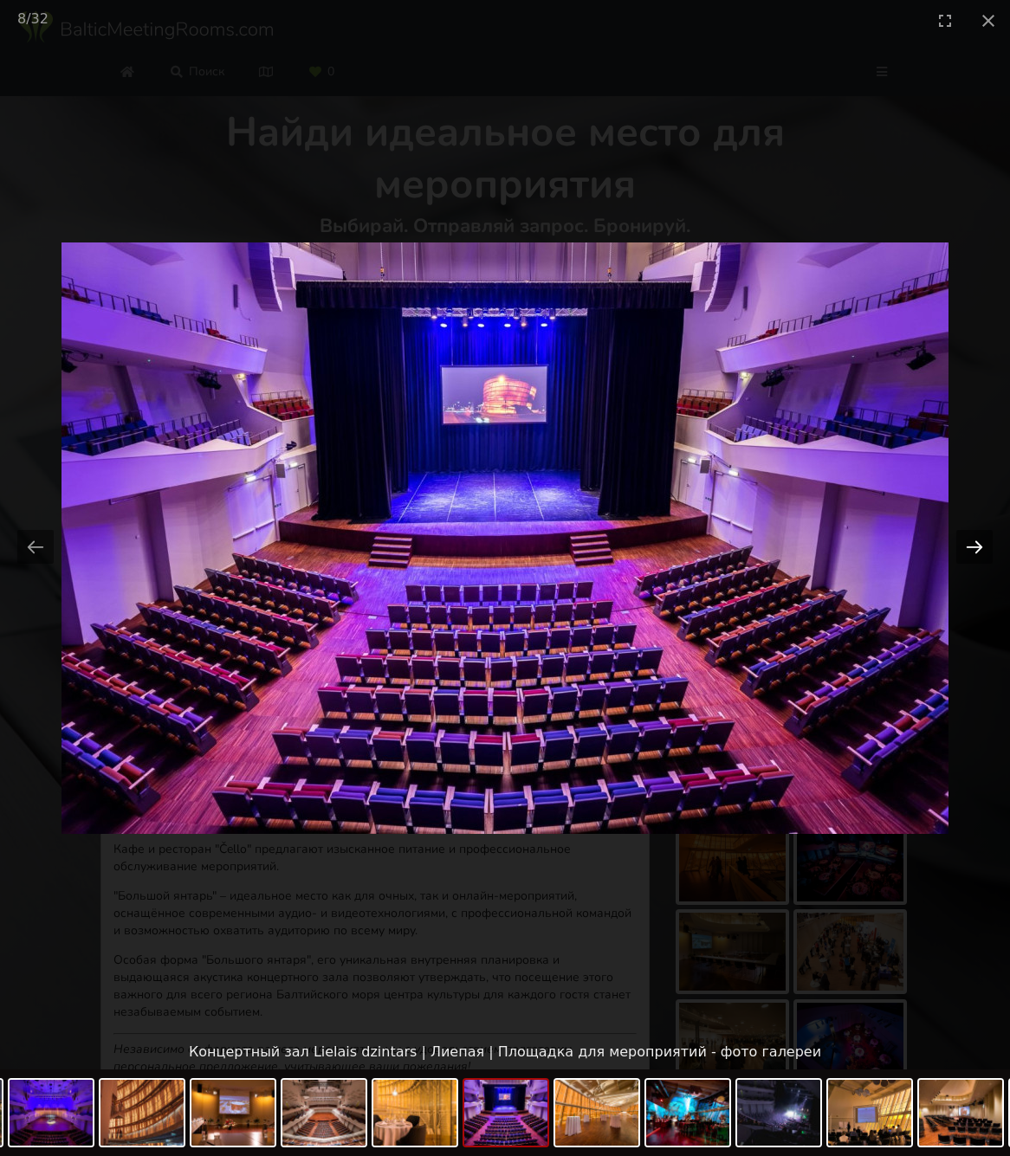
click at [972, 546] on button "Next slide" at bounding box center [974, 547] width 36 height 34
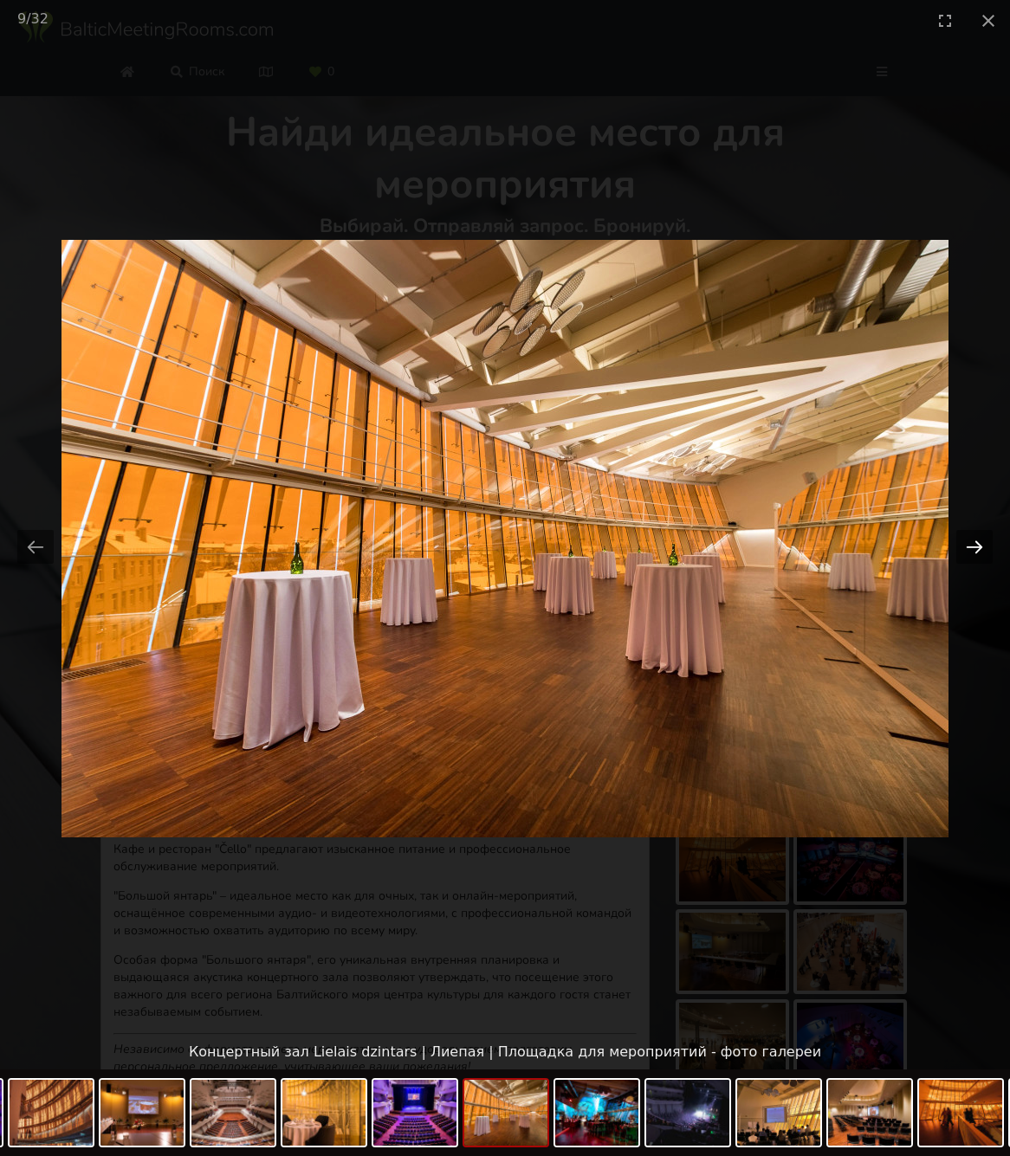
click at [972, 546] on button "Next slide" at bounding box center [974, 547] width 36 height 34
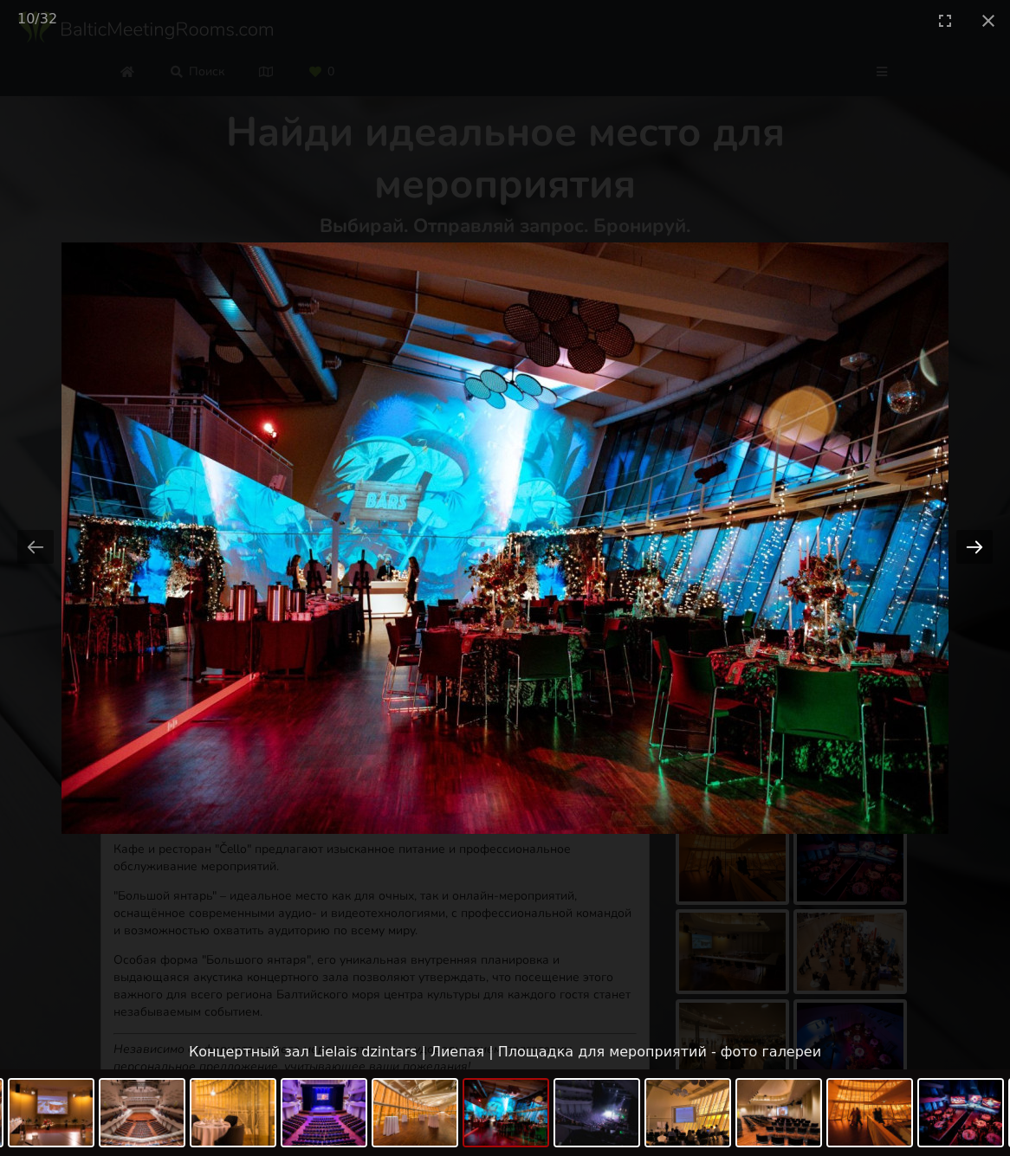
click at [972, 546] on button "Next slide" at bounding box center [974, 547] width 36 height 34
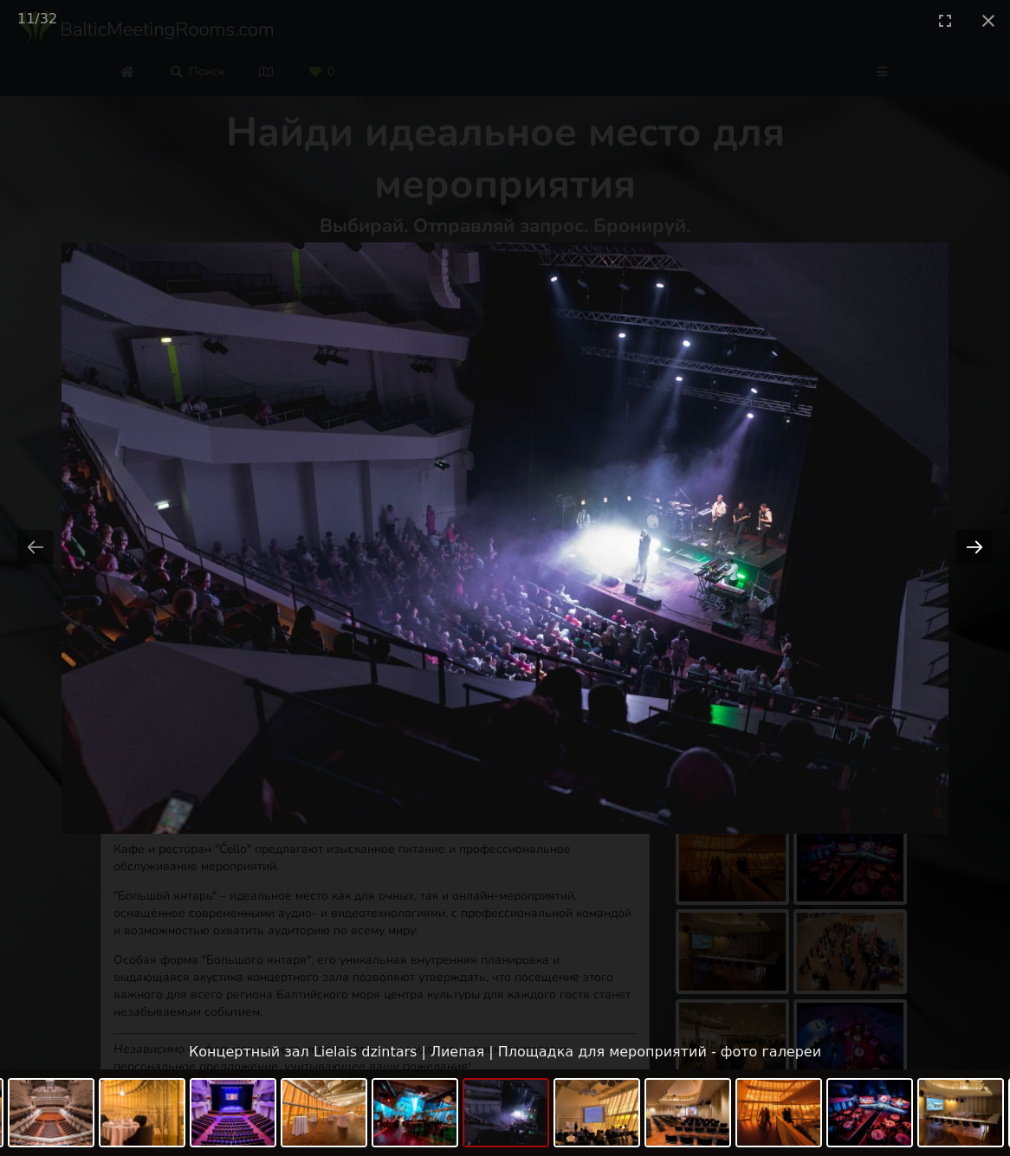
click at [972, 546] on button "Next slide" at bounding box center [974, 547] width 36 height 34
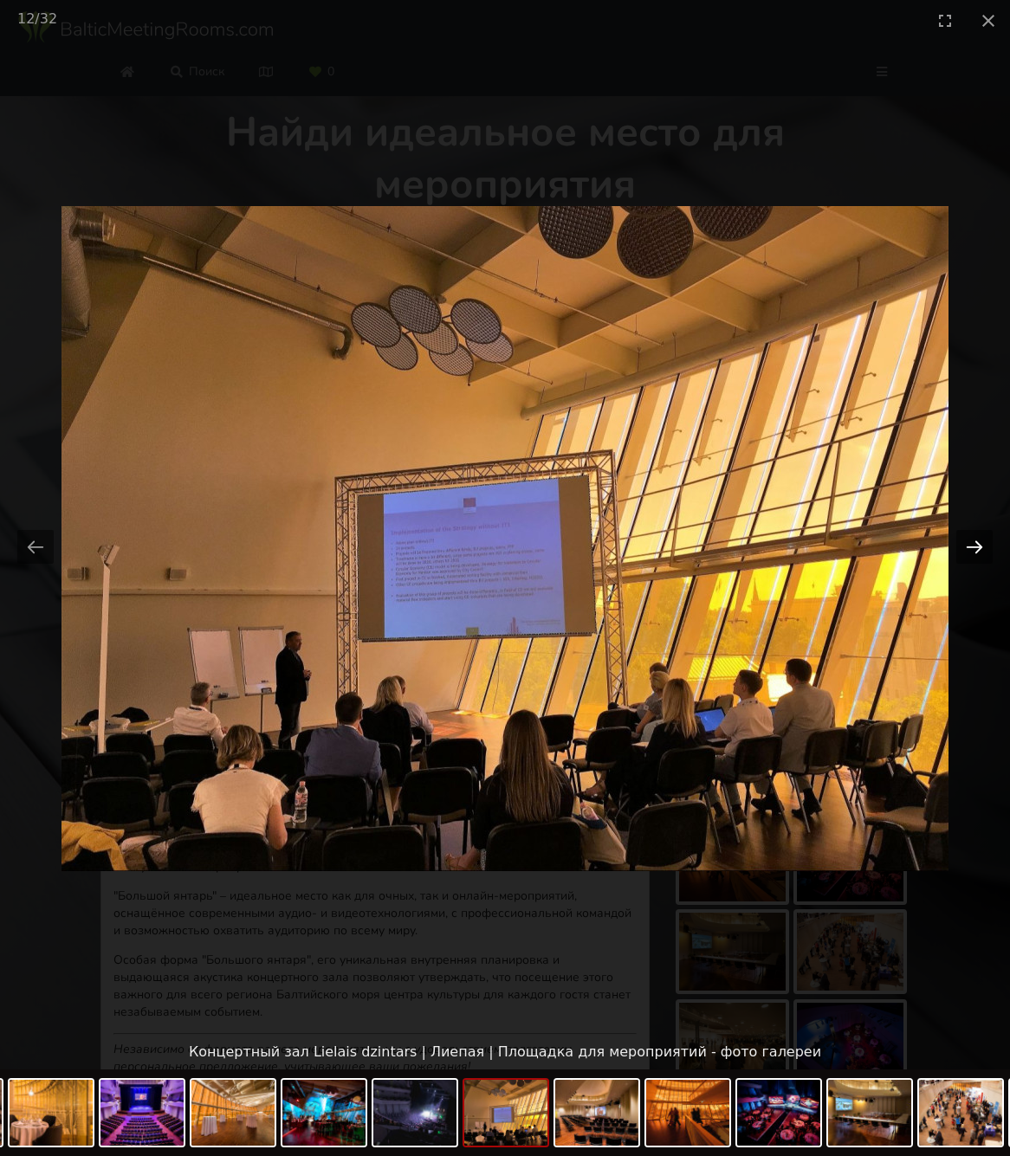
click at [972, 546] on button "Next slide" at bounding box center [974, 547] width 36 height 34
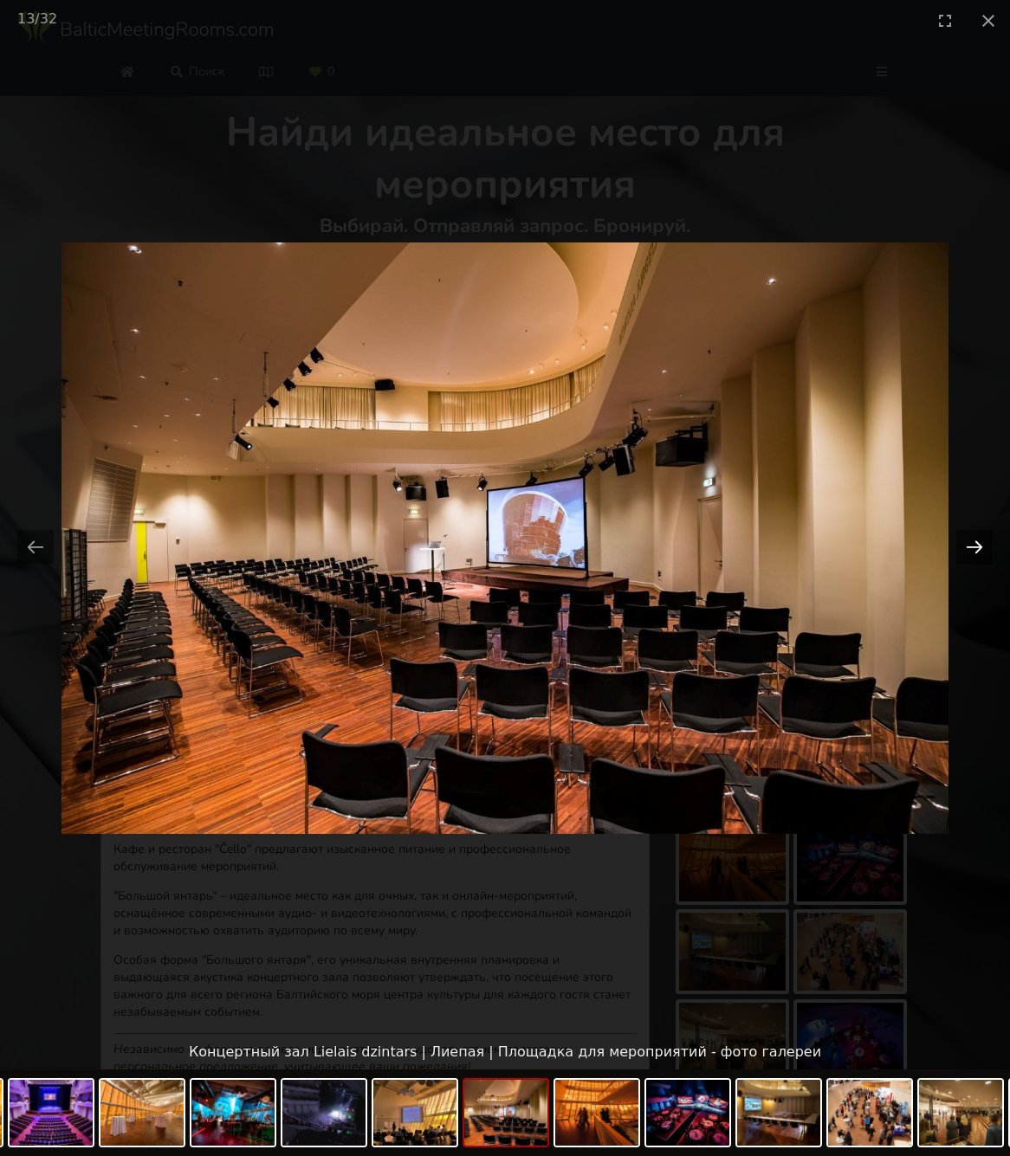
click at [972, 546] on button "Next slide" at bounding box center [974, 547] width 36 height 34
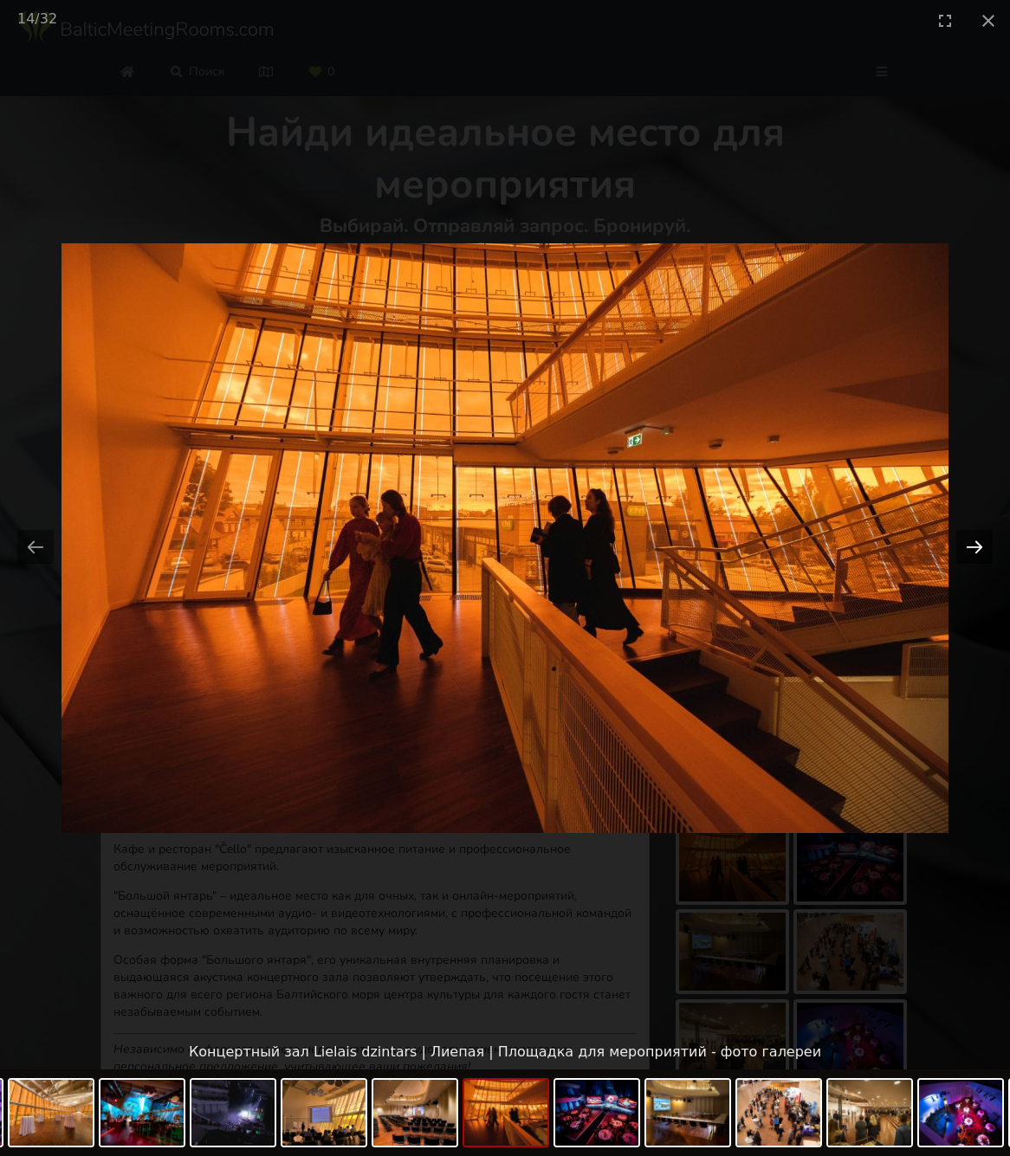
click at [972, 546] on button "Next slide" at bounding box center [974, 547] width 36 height 34
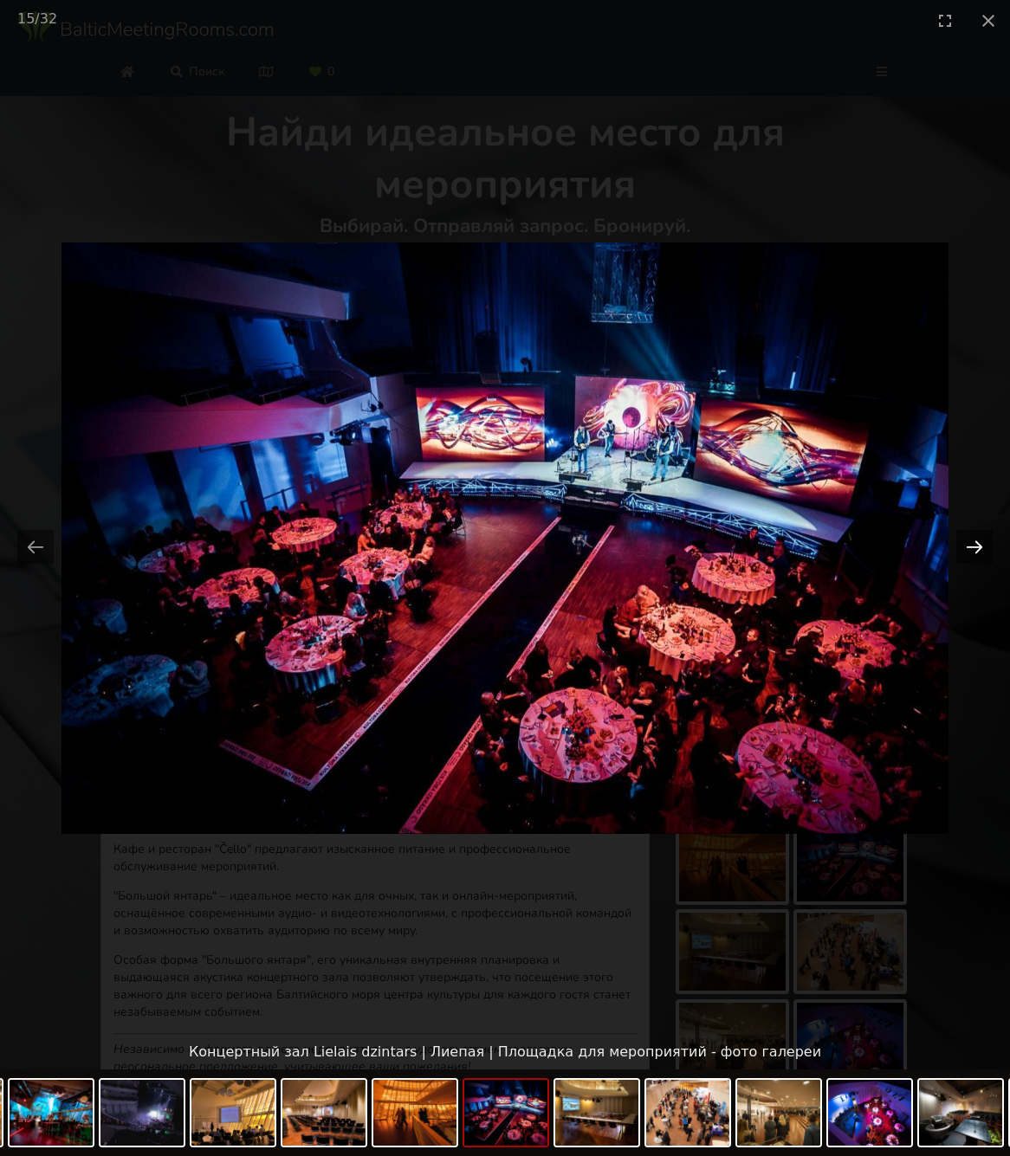
click at [972, 546] on button "Next slide" at bounding box center [974, 547] width 36 height 34
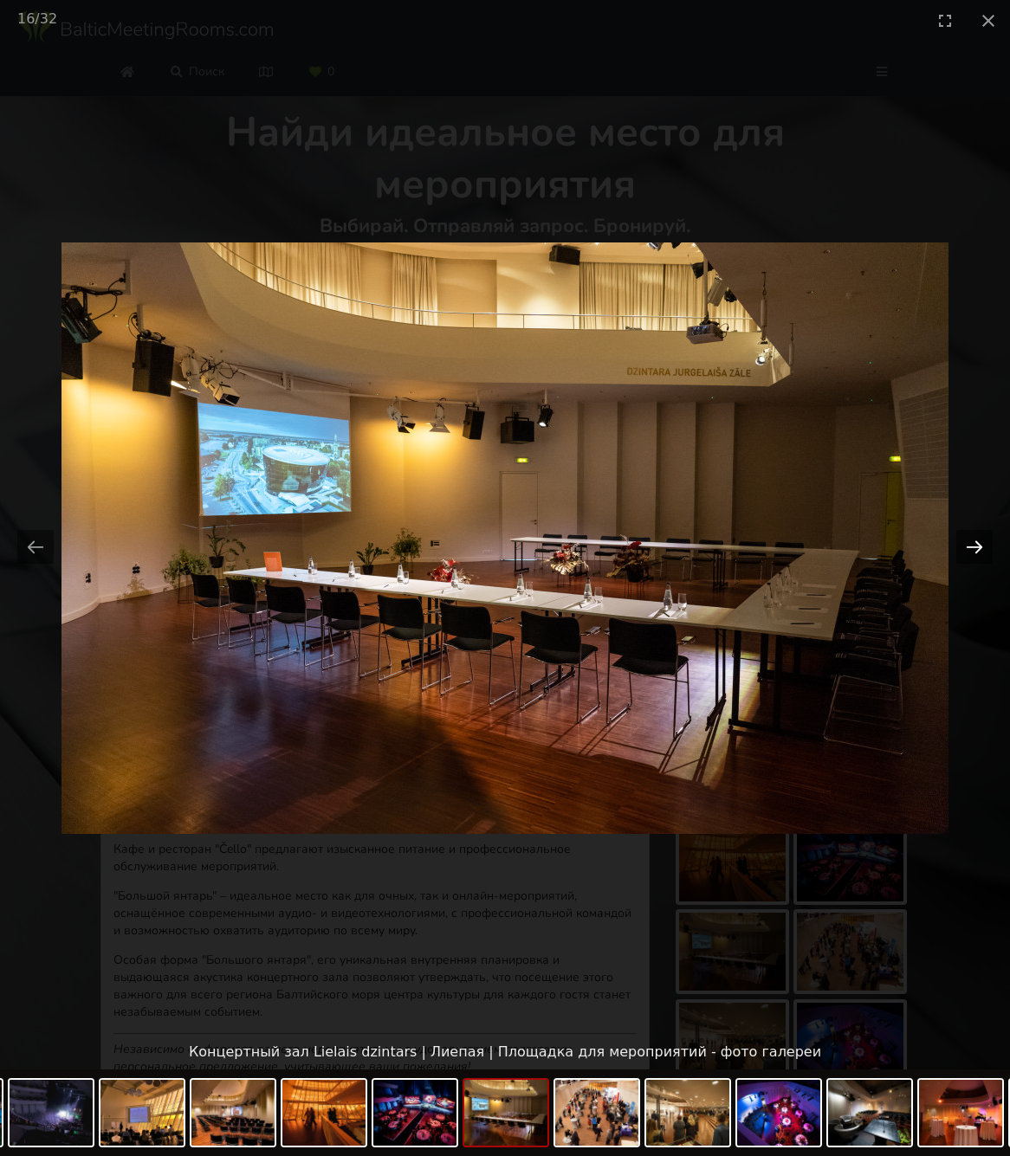
click at [972, 546] on button "Next slide" at bounding box center [974, 547] width 36 height 34
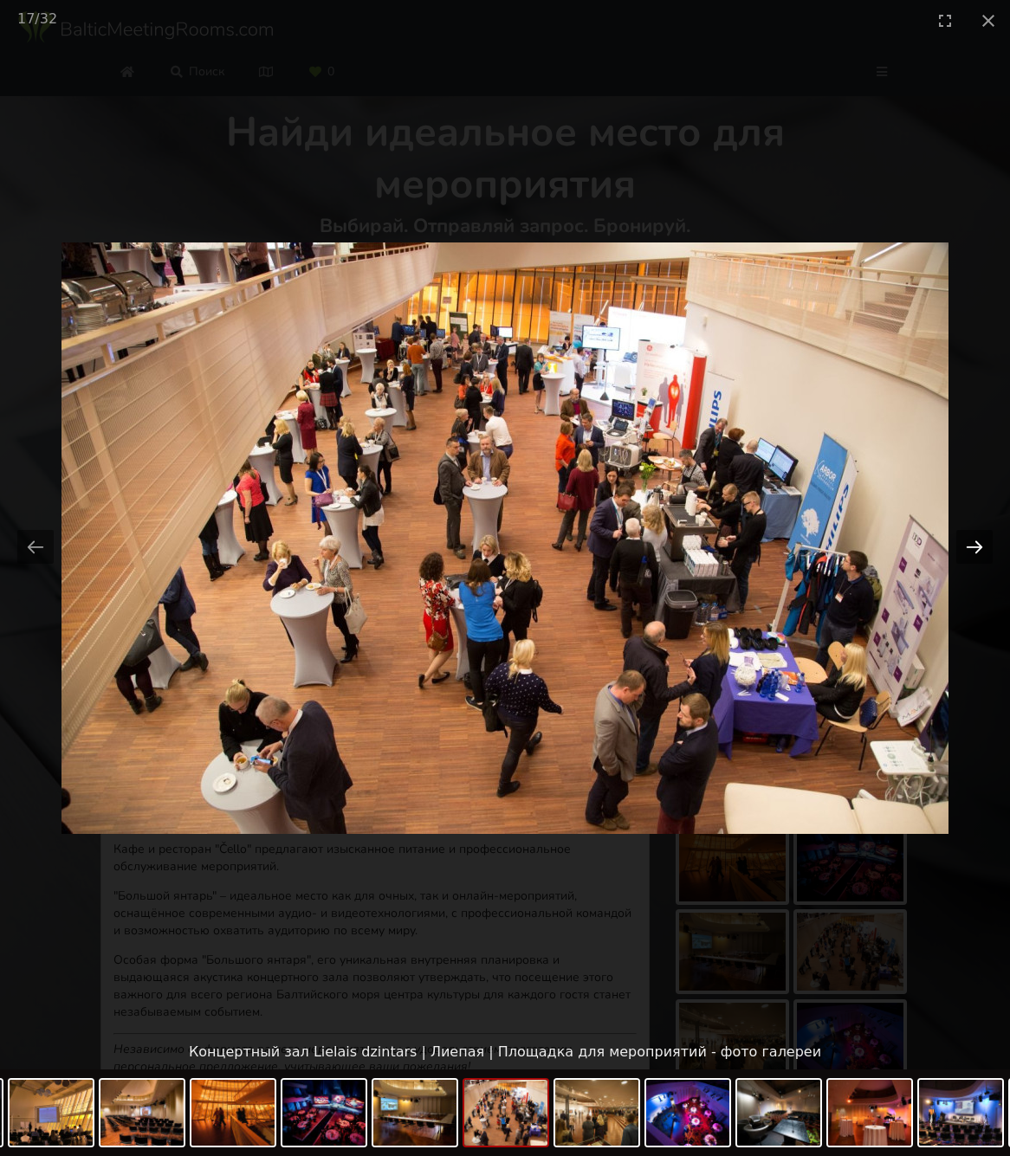
click at [972, 546] on button "Next slide" at bounding box center [974, 547] width 36 height 34
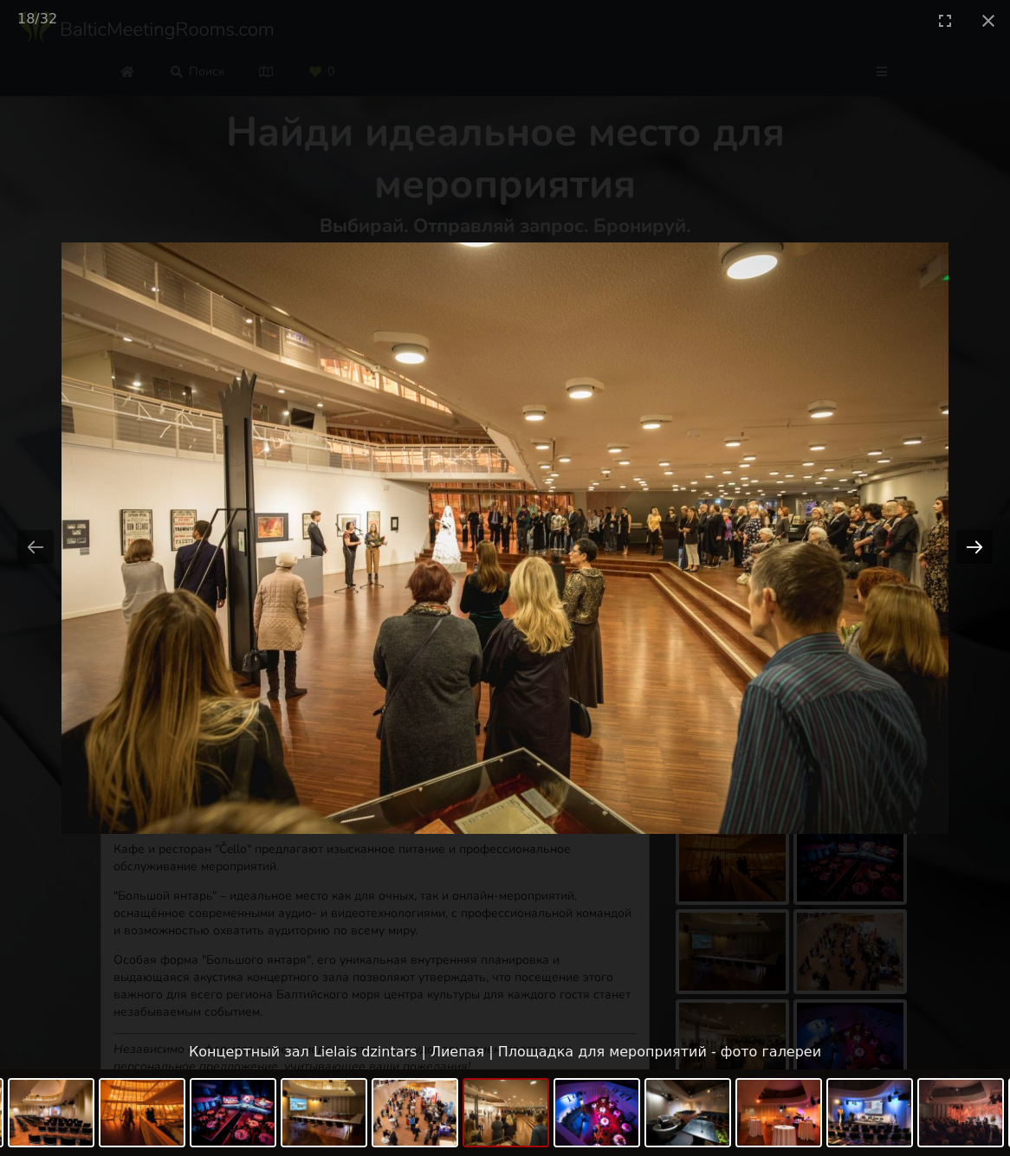
click at [972, 546] on button "Next slide" at bounding box center [974, 547] width 36 height 34
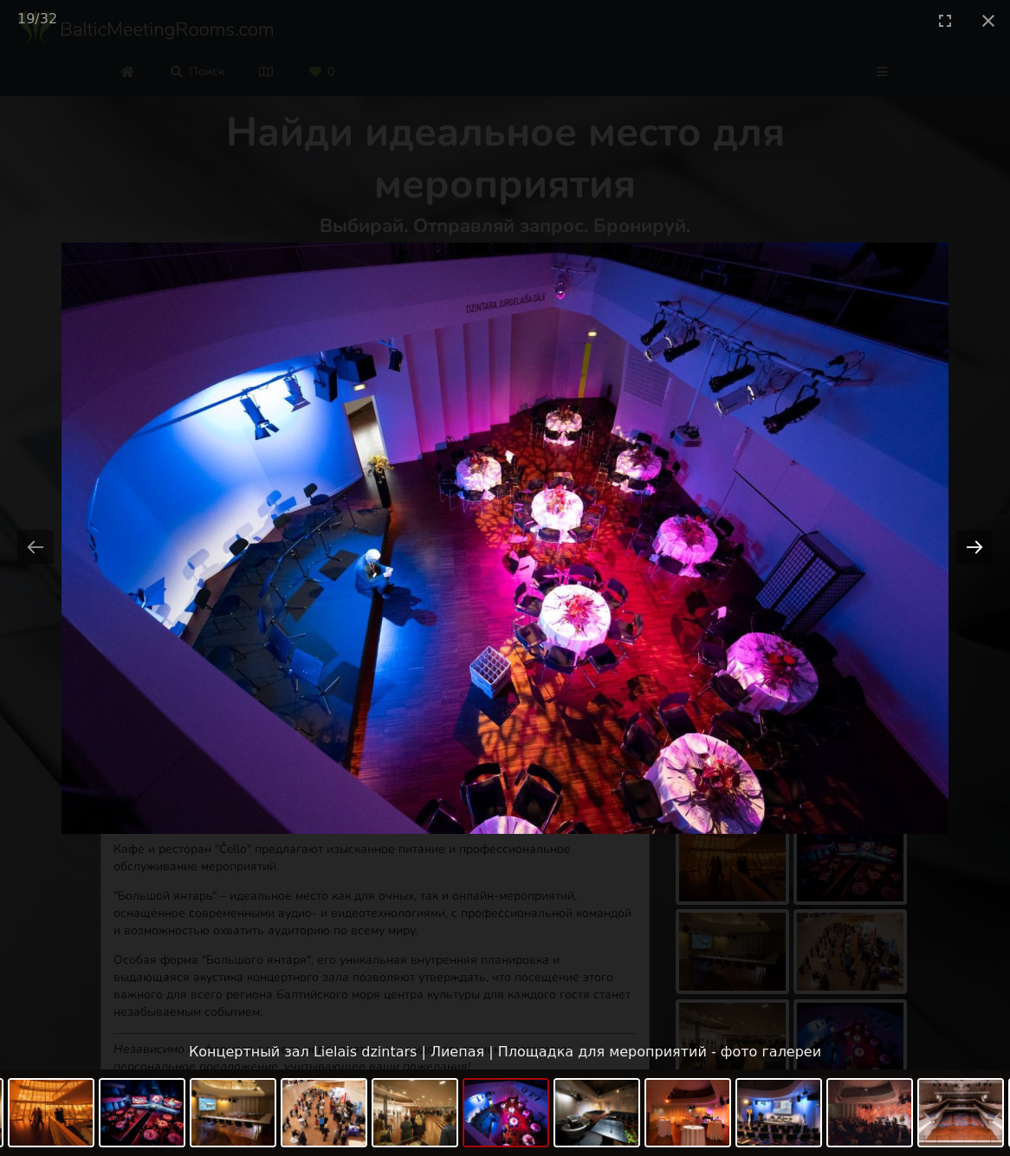
click at [972, 546] on button "Next slide" at bounding box center [974, 547] width 36 height 34
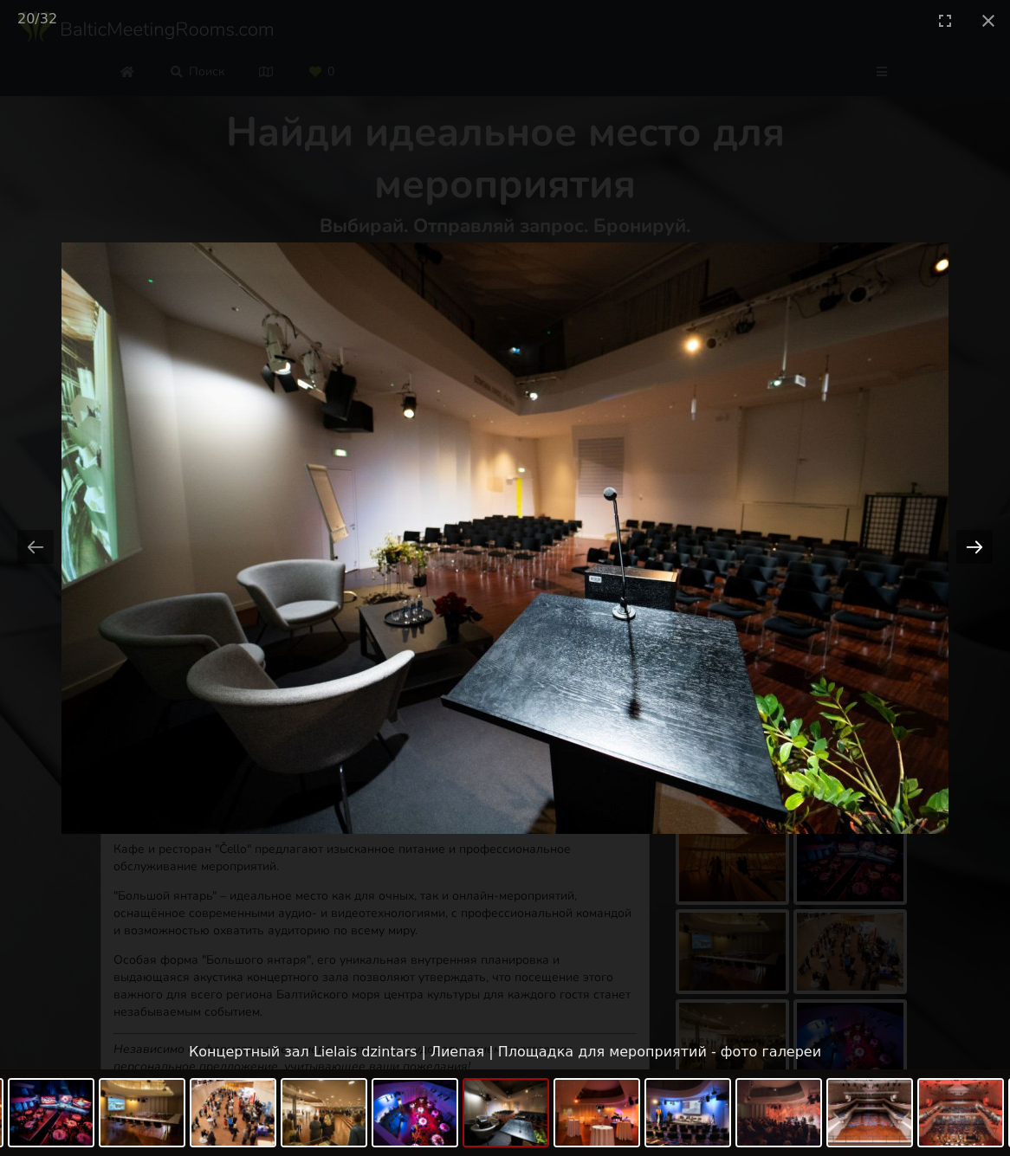
click at [972, 546] on button "Next slide" at bounding box center [974, 547] width 36 height 34
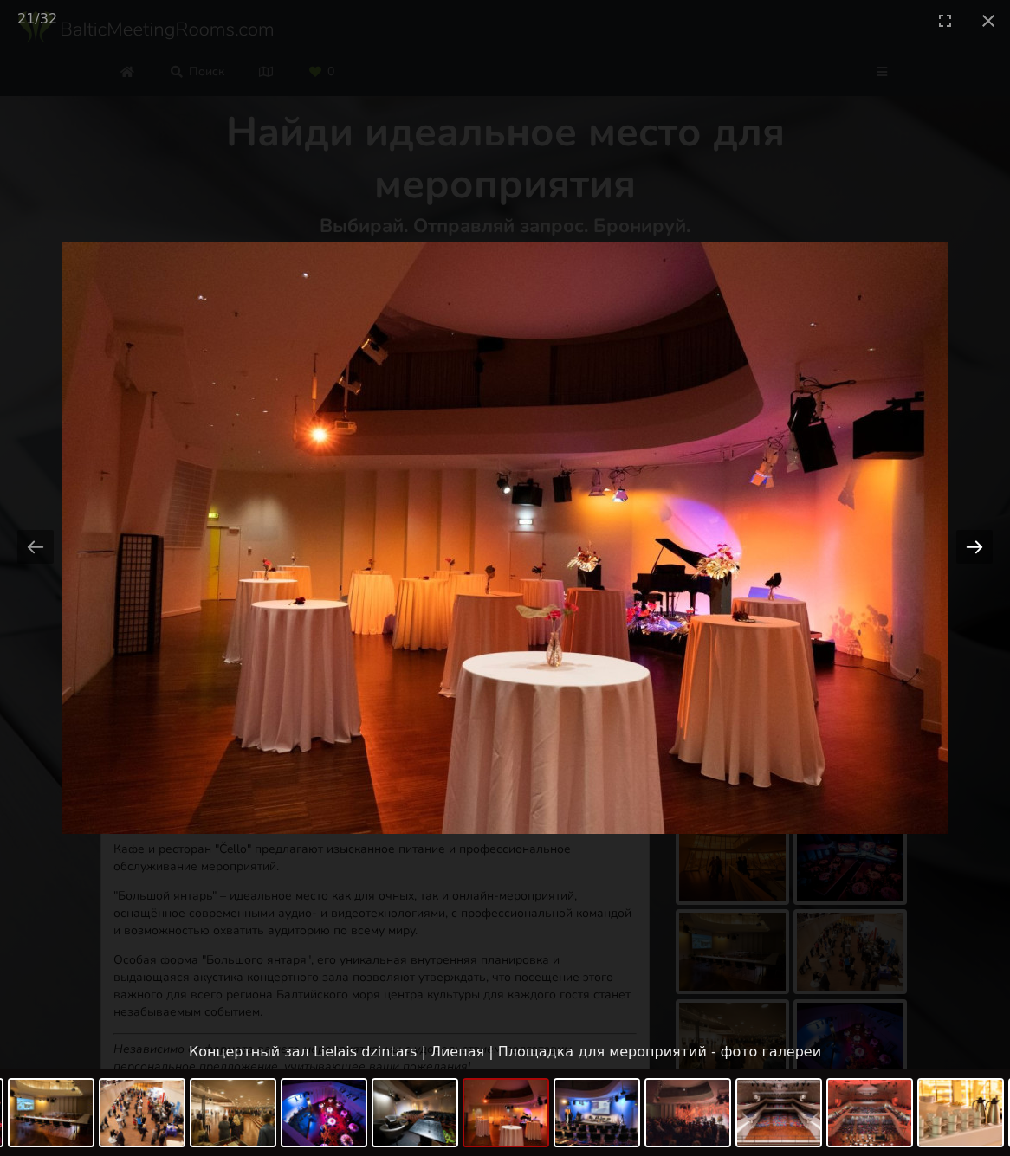
click at [972, 546] on button "Next slide" at bounding box center [974, 547] width 36 height 34
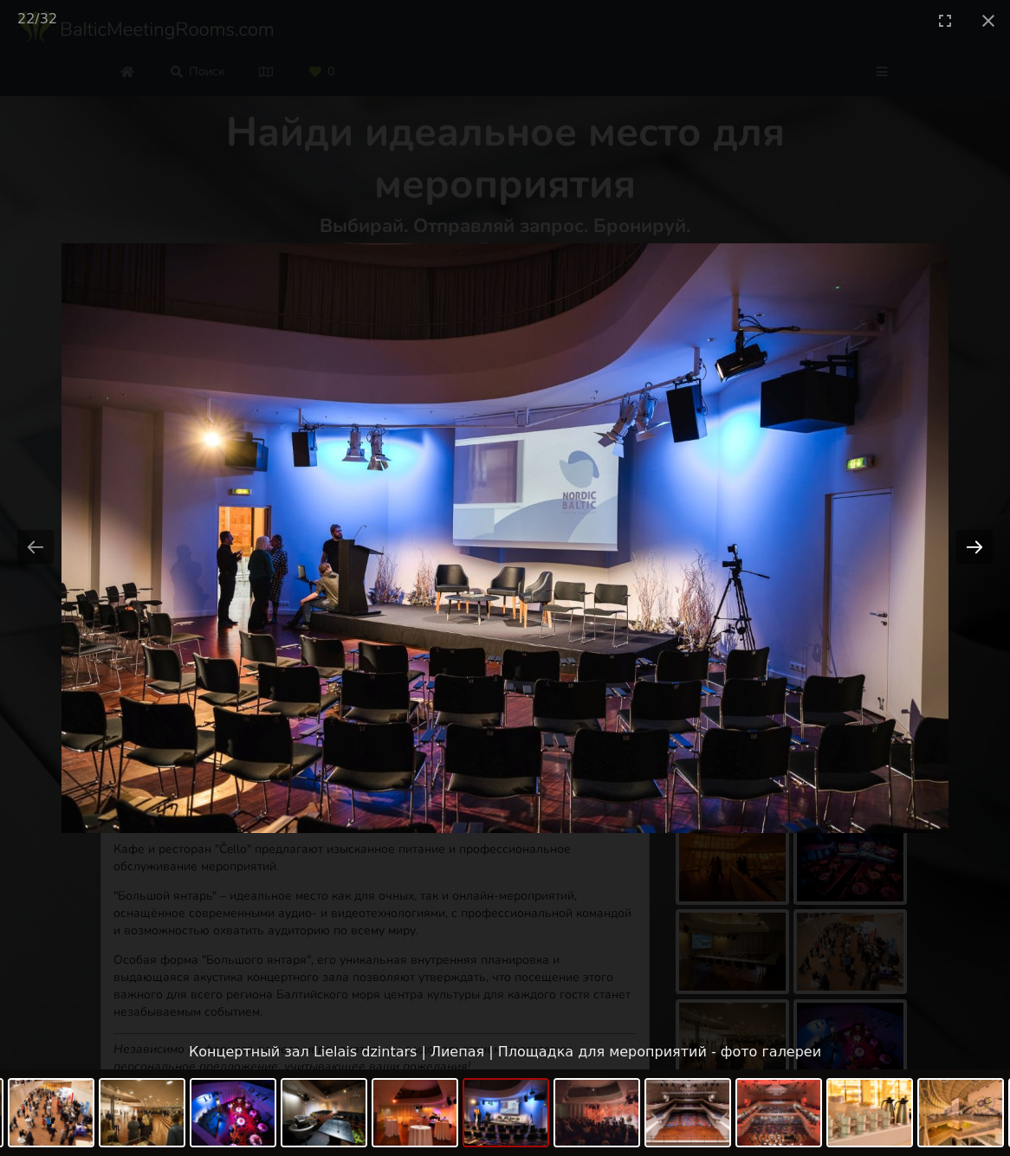
click at [972, 546] on button "Next slide" at bounding box center [974, 547] width 36 height 34
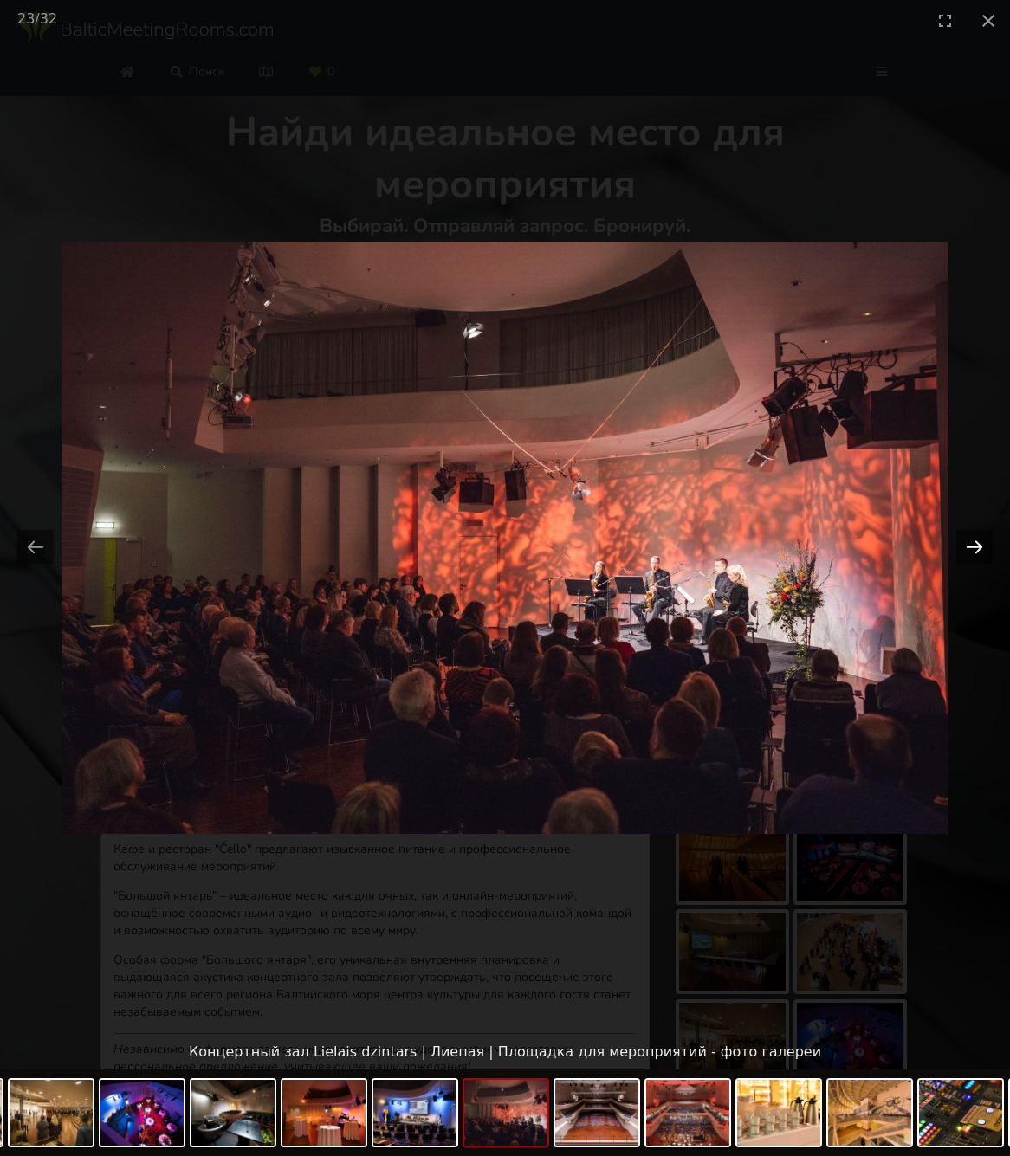
click at [972, 546] on button "Next slide" at bounding box center [974, 547] width 36 height 34
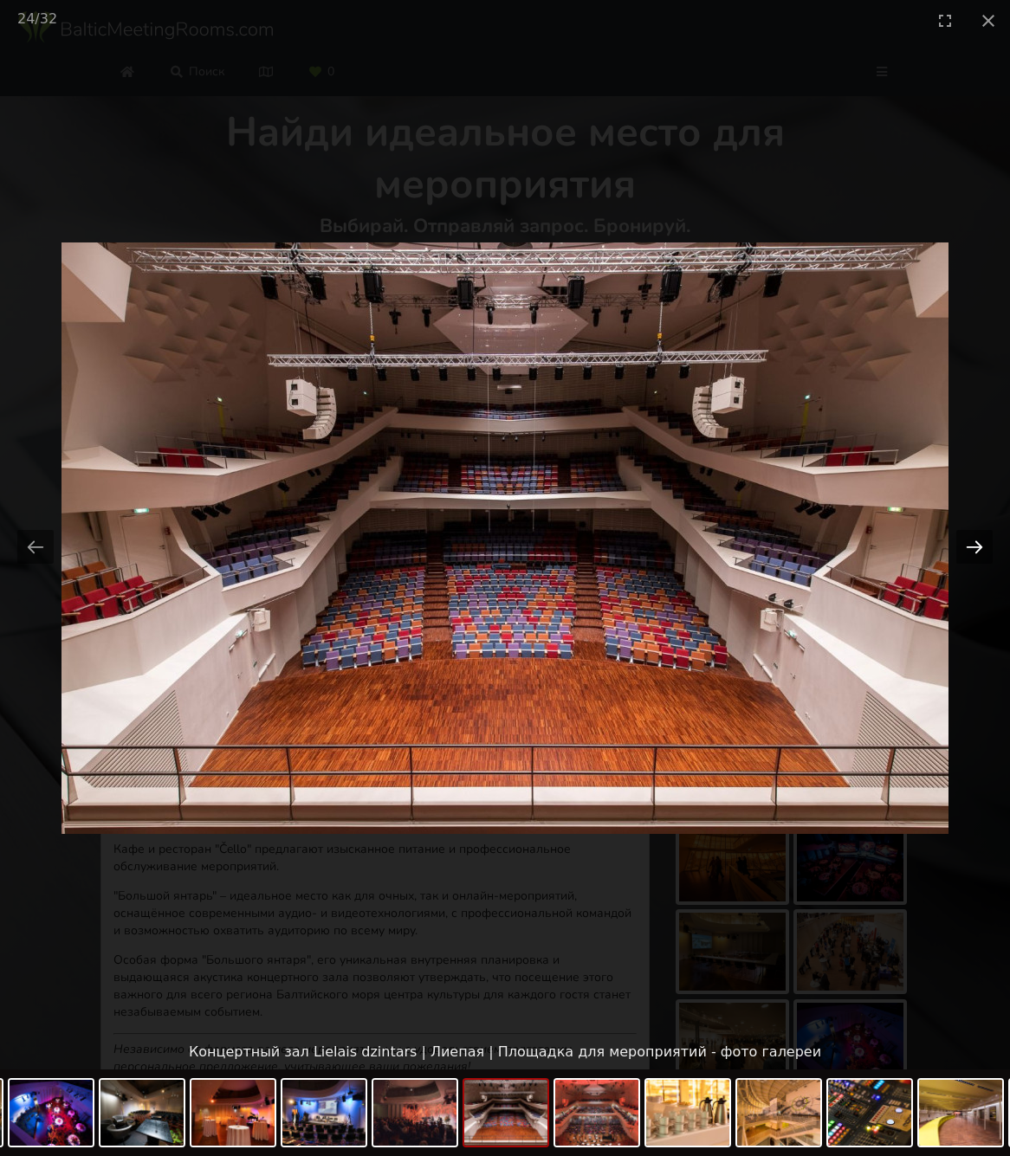
click at [972, 546] on button "Next slide" at bounding box center [974, 547] width 36 height 34
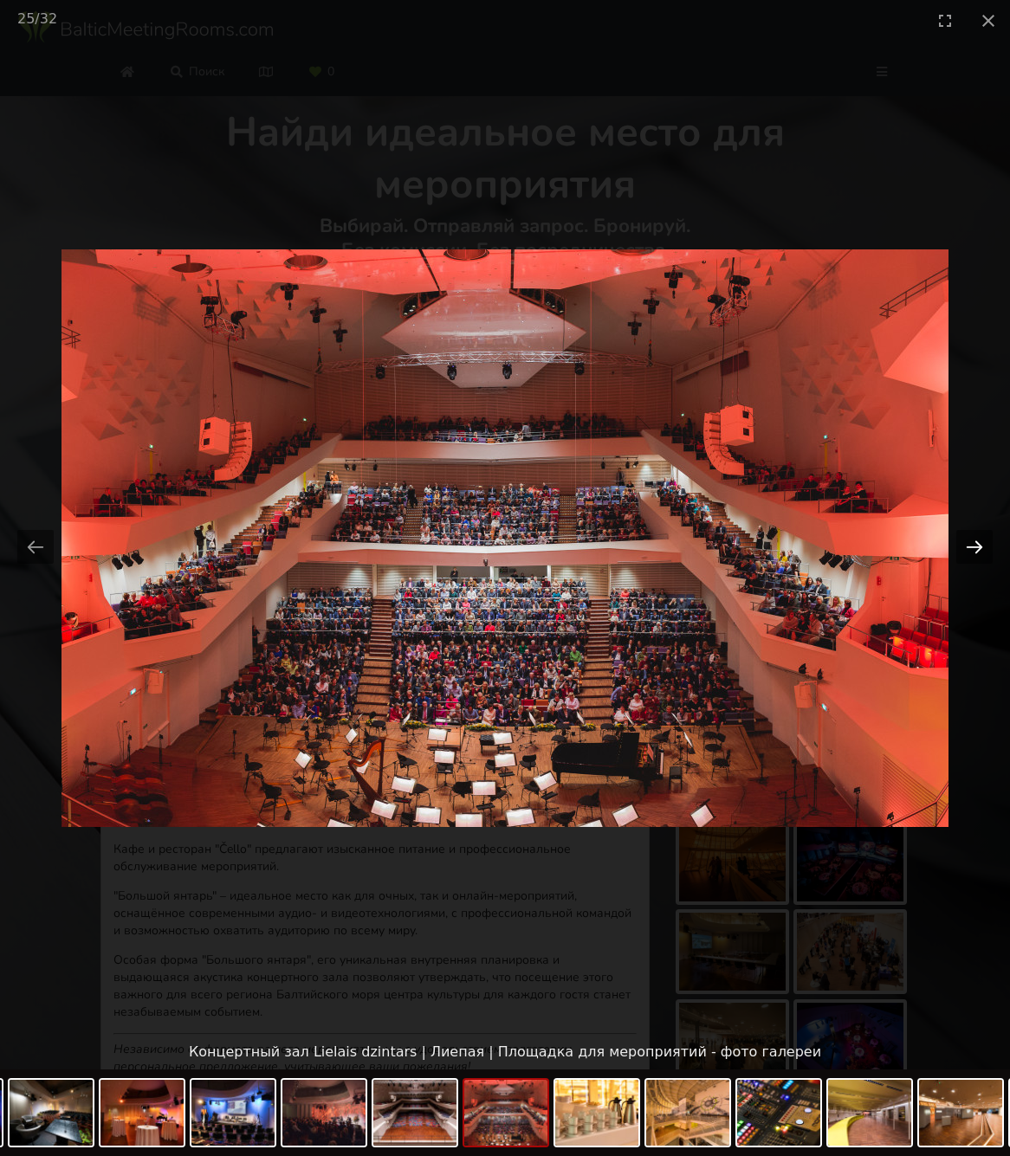
click at [972, 546] on button "Next slide" at bounding box center [974, 547] width 36 height 34
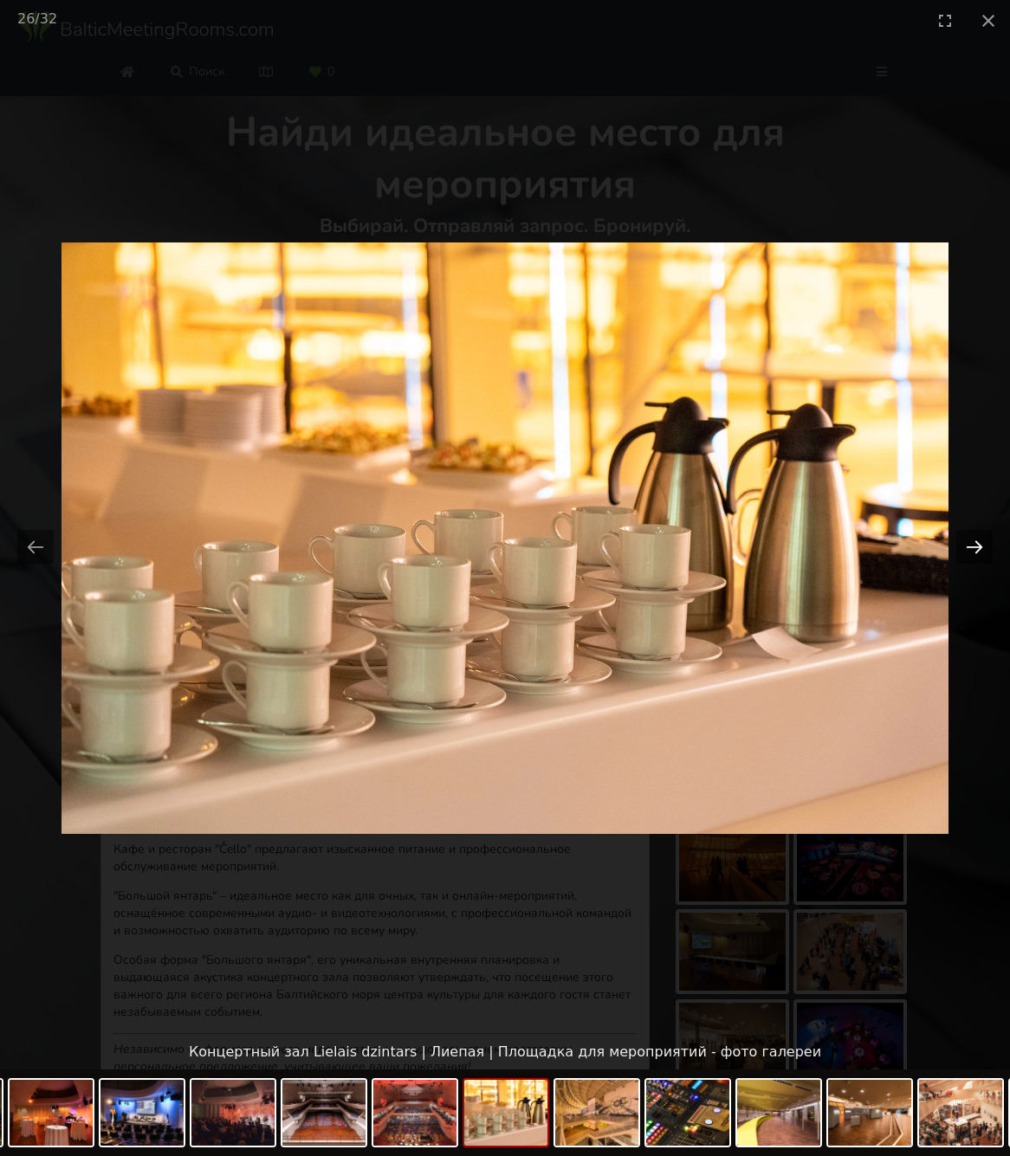
click at [972, 546] on button "Next slide" at bounding box center [974, 547] width 36 height 34
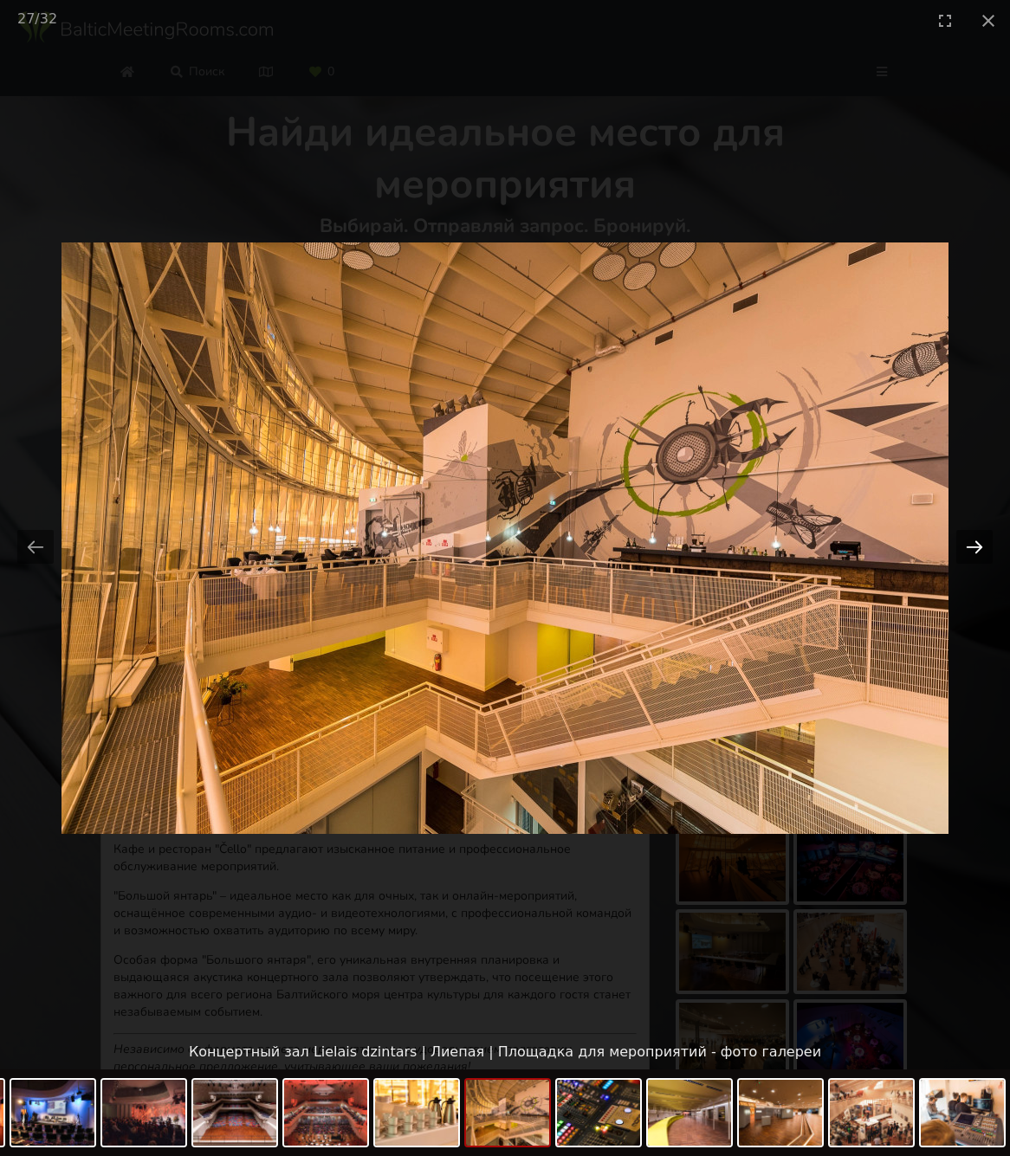
click at [972, 546] on button "Next slide" at bounding box center [974, 547] width 36 height 34
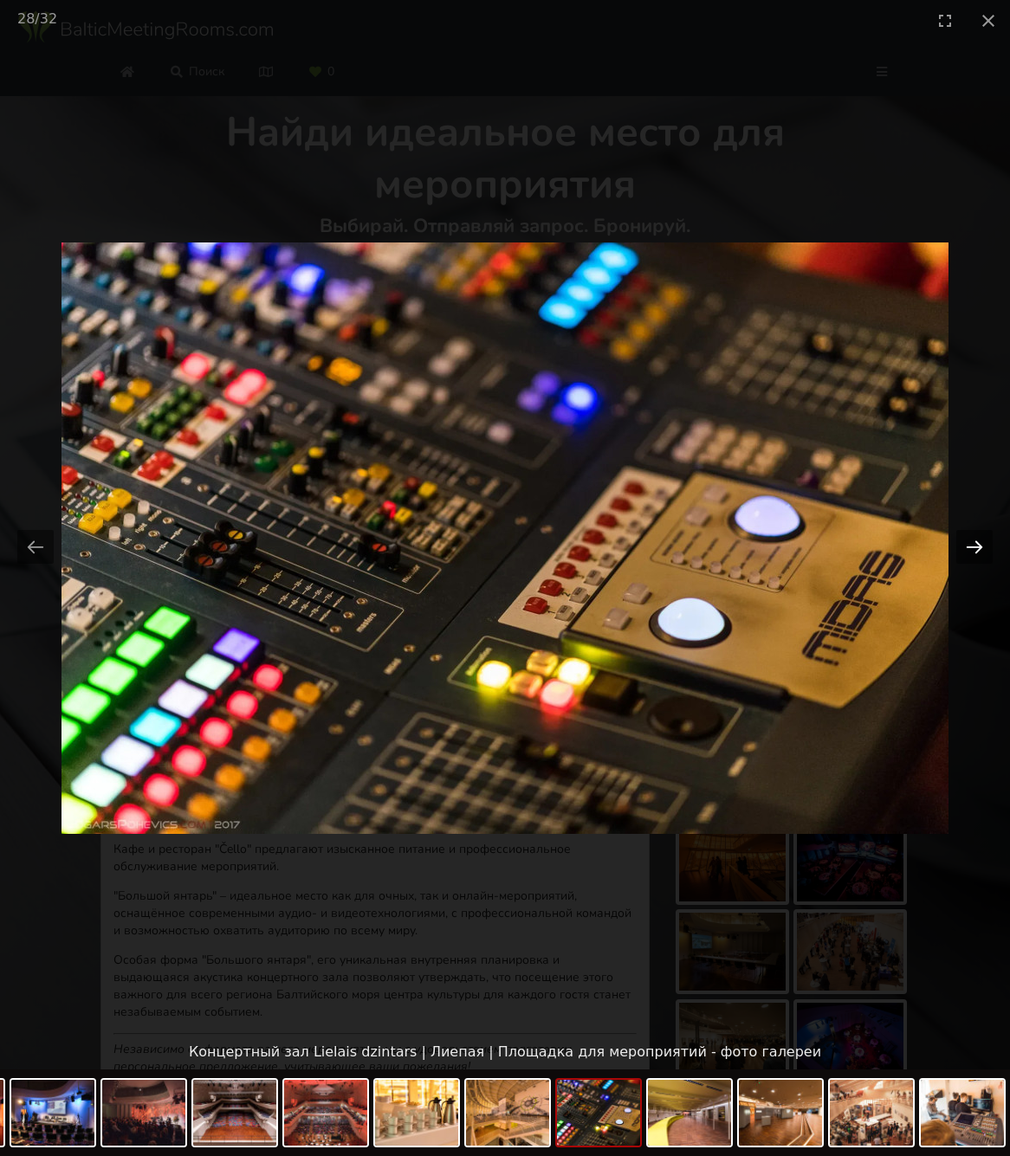
click at [972, 546] on button "Next slide" at bounding box center [974, 547] width 36 height 34
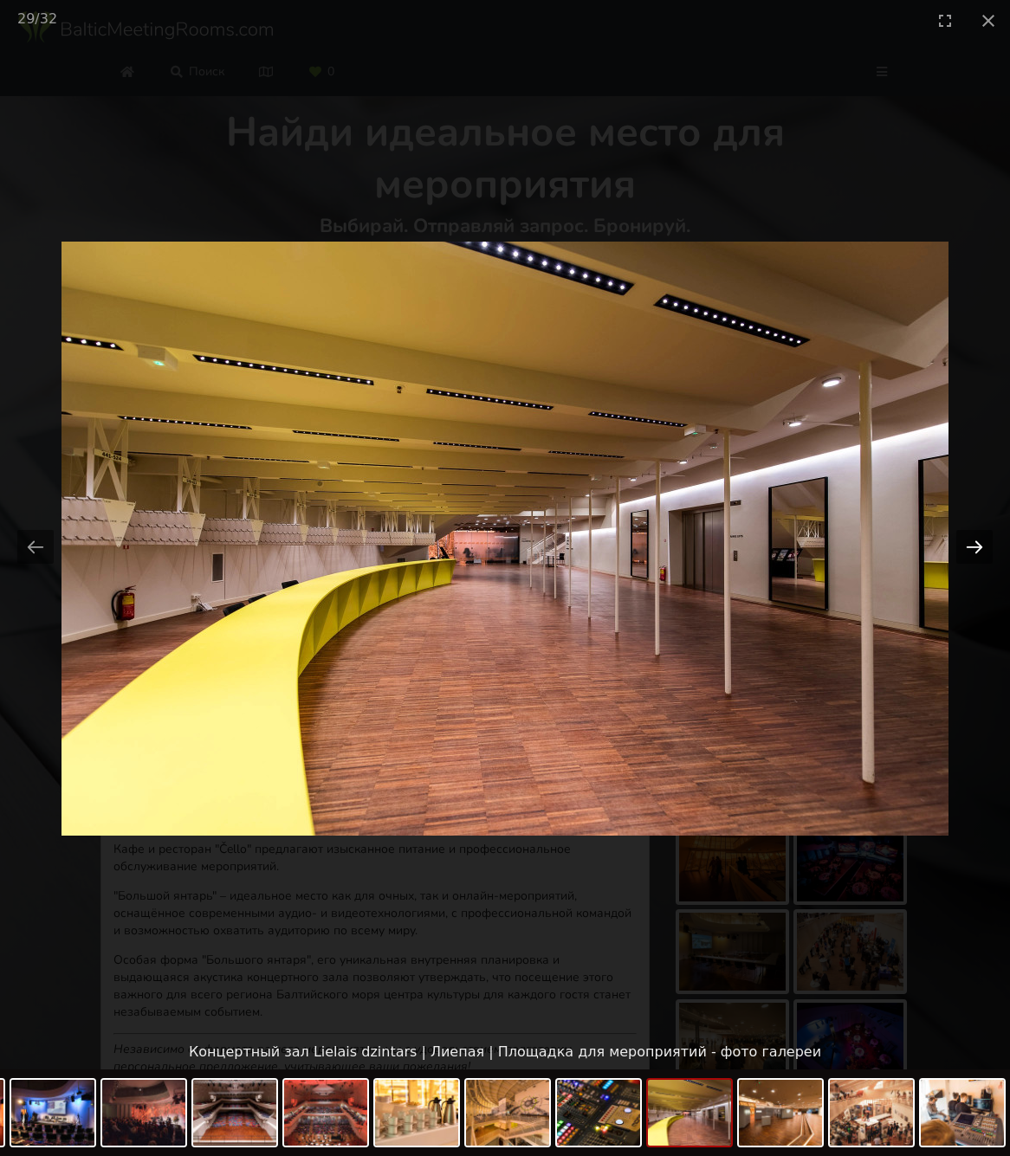
click at [972, 546] on button "Next slide" at bounding box center [974, 547] width 36 height 34
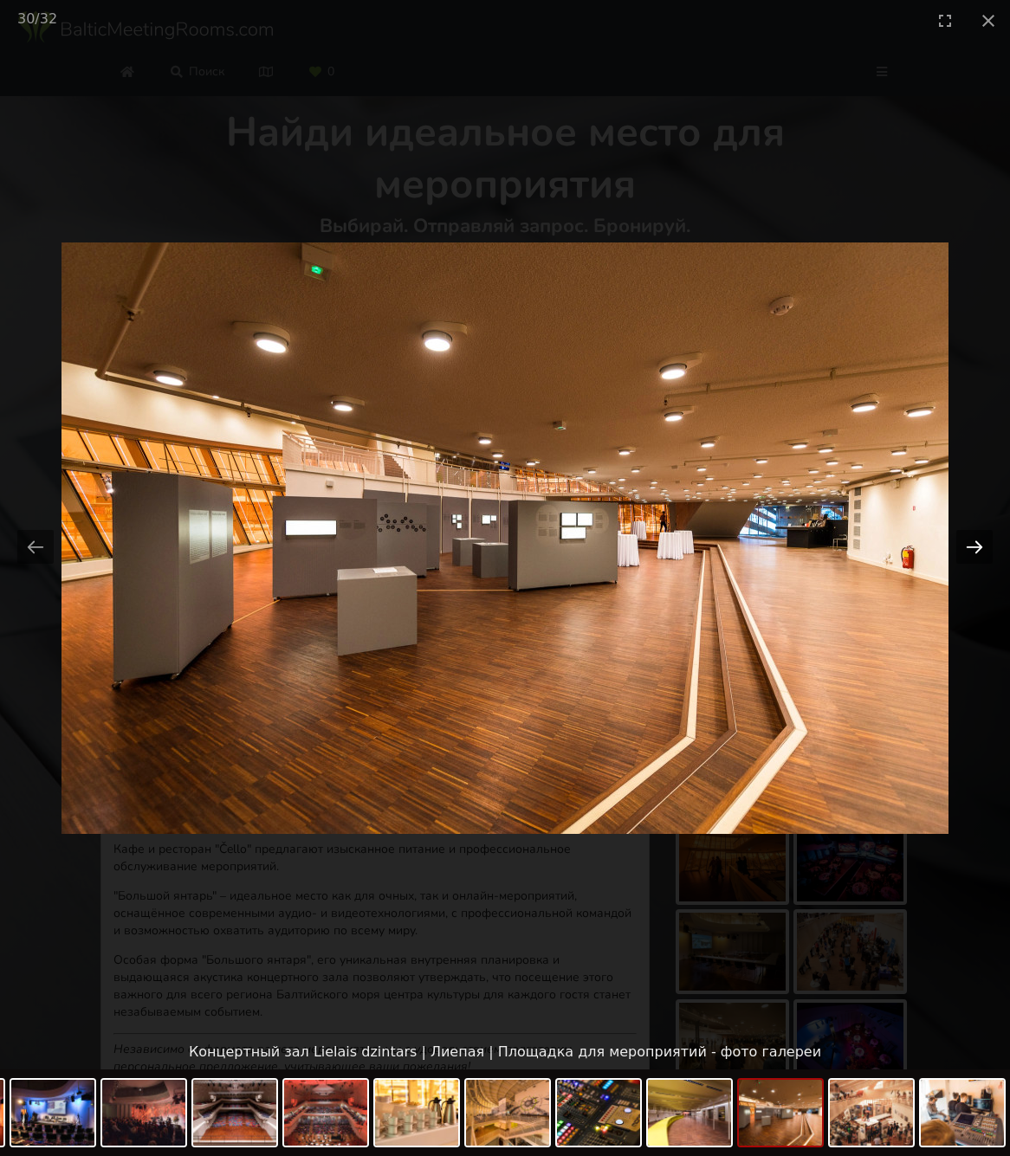
click at [972, 546] on button "Next slide" at bounding box center [974, 547] width 36 height 34
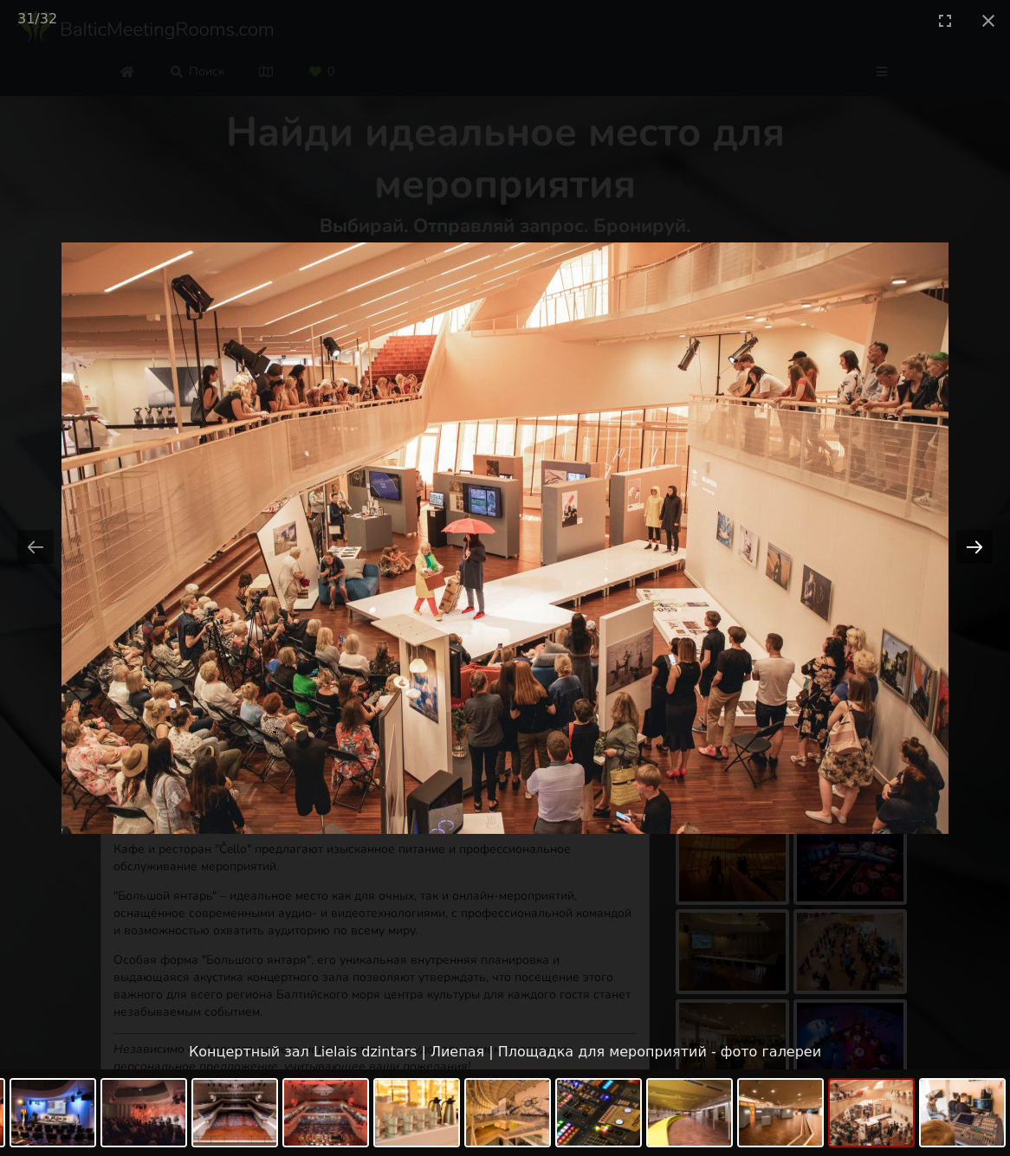
click at [972, 546] on button "Next slide" at bounding box center [974, 547] width 36 height 34
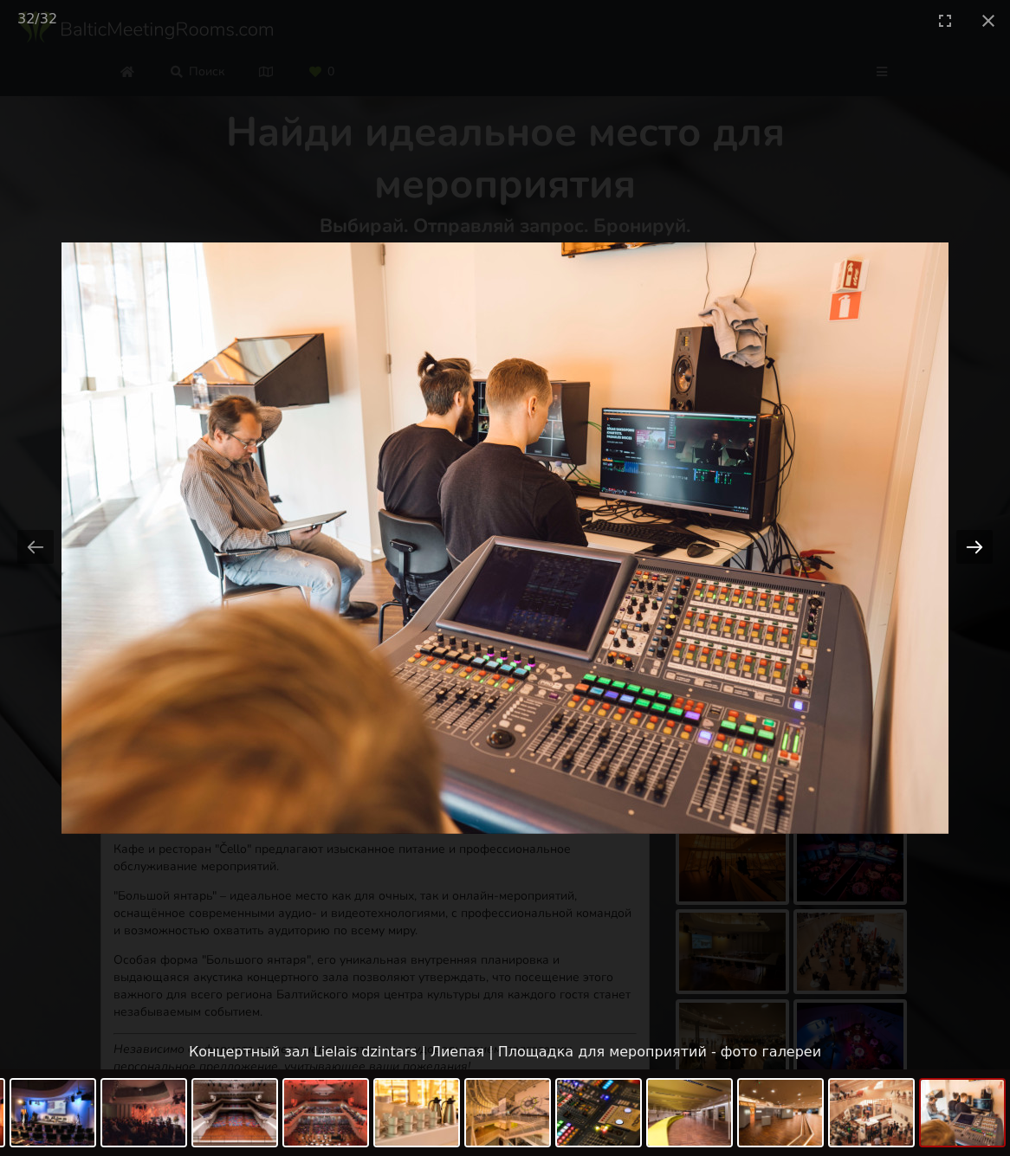
click at [972, 546] on button "Next slide" at bounding box center [974, 547] width 36 height 34
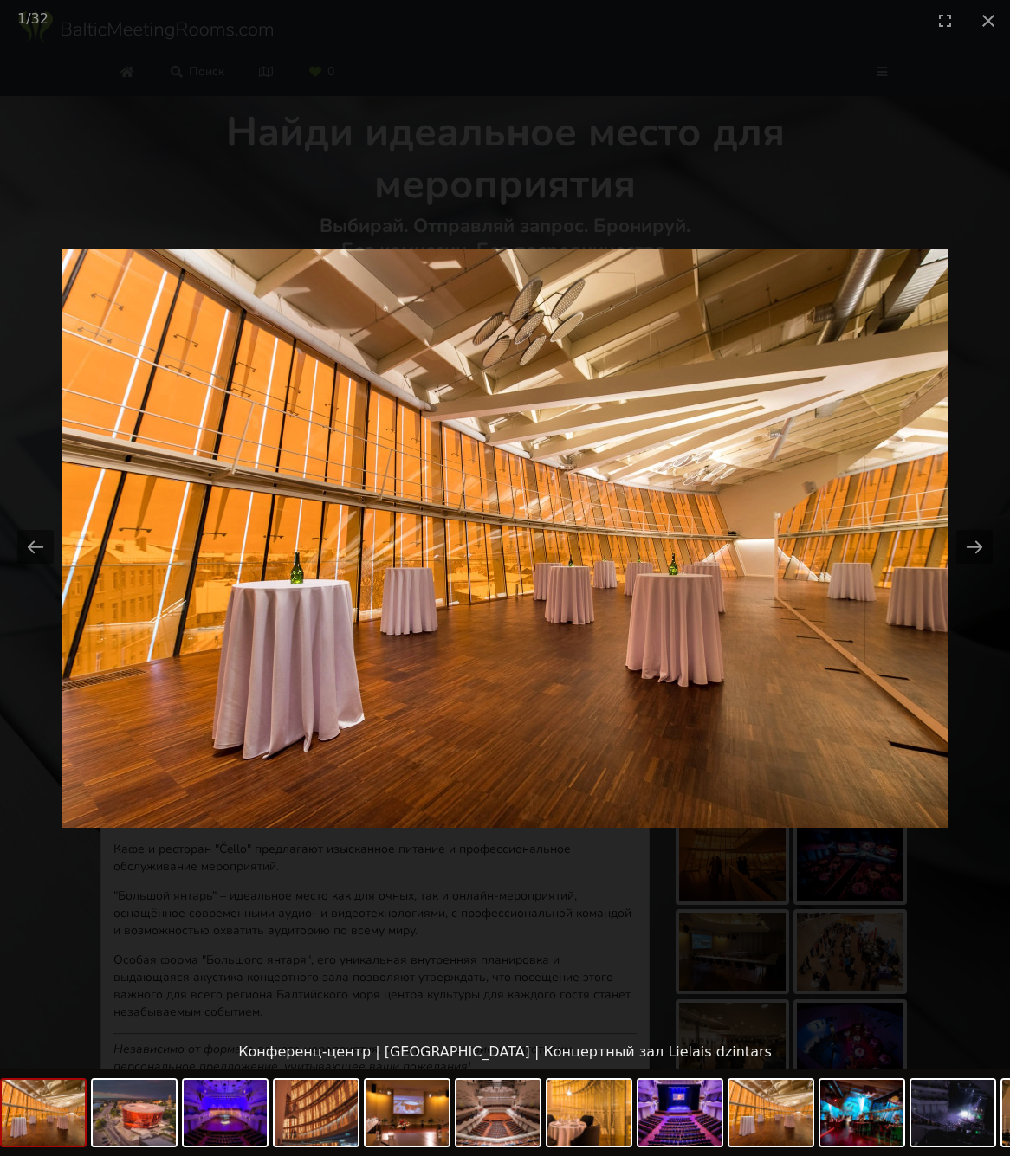
click at [974, 517] on picture at bounding box center [505, 538] width 1010 height 995
click at [869, 333] on picture at bounding box center [505, 538] width 1010 height 995
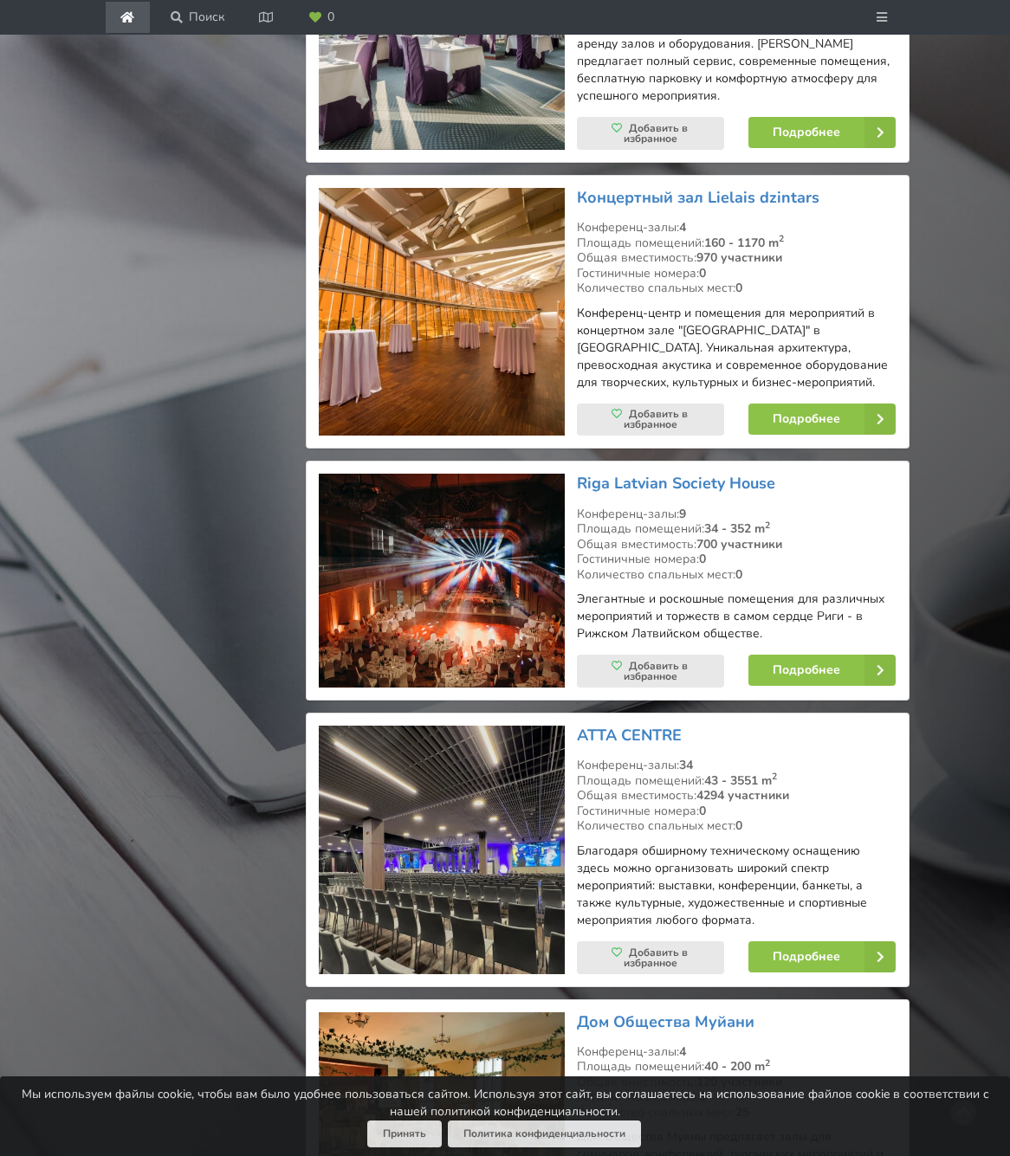
scroll to position [2119, 0]
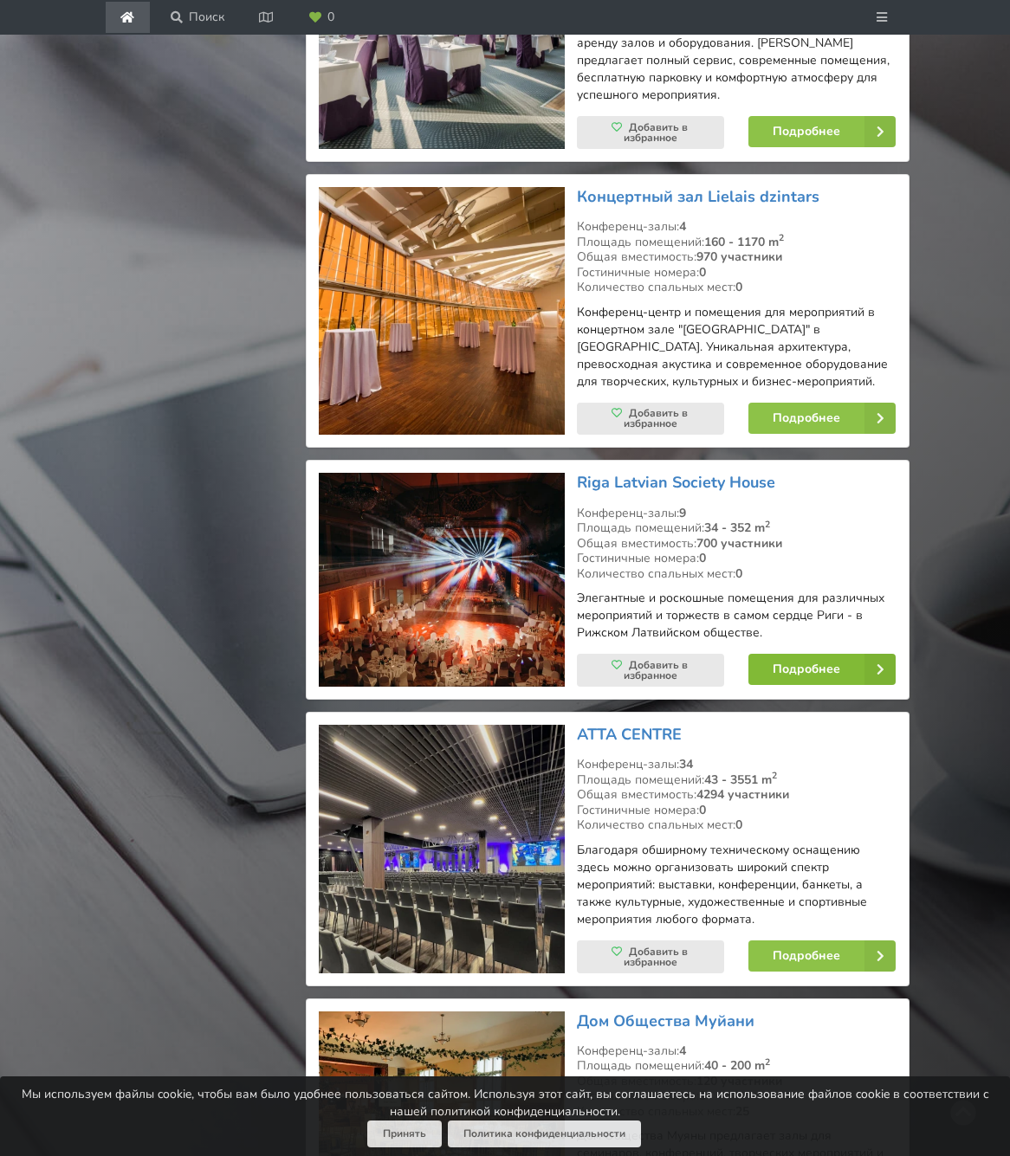
click at [809, 682] on link "Подробнее" at bounding box center [821, 669] width 147 height 31
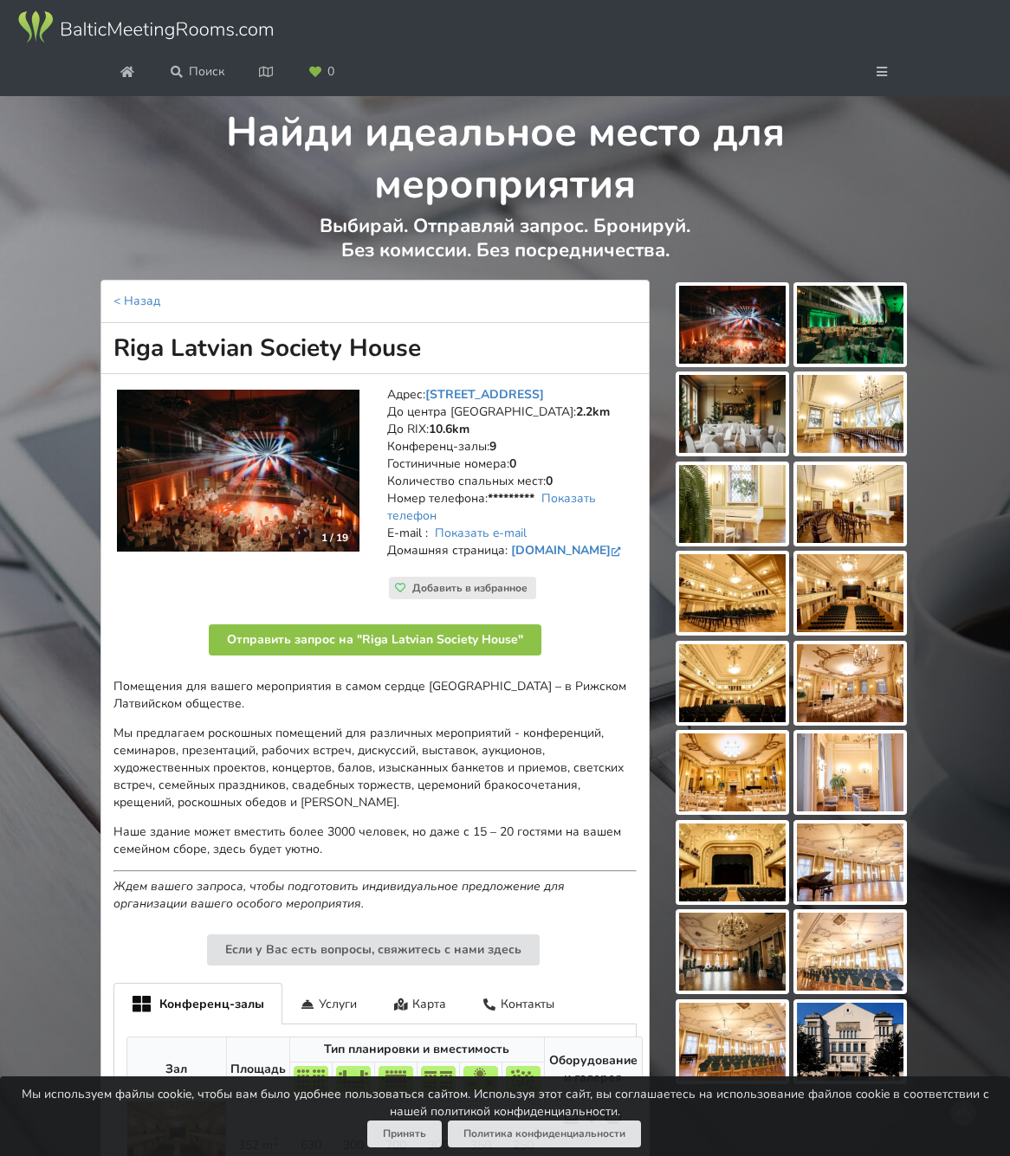
click at [734, 364] on img at bounding box center [732, 325] width 107 height 78
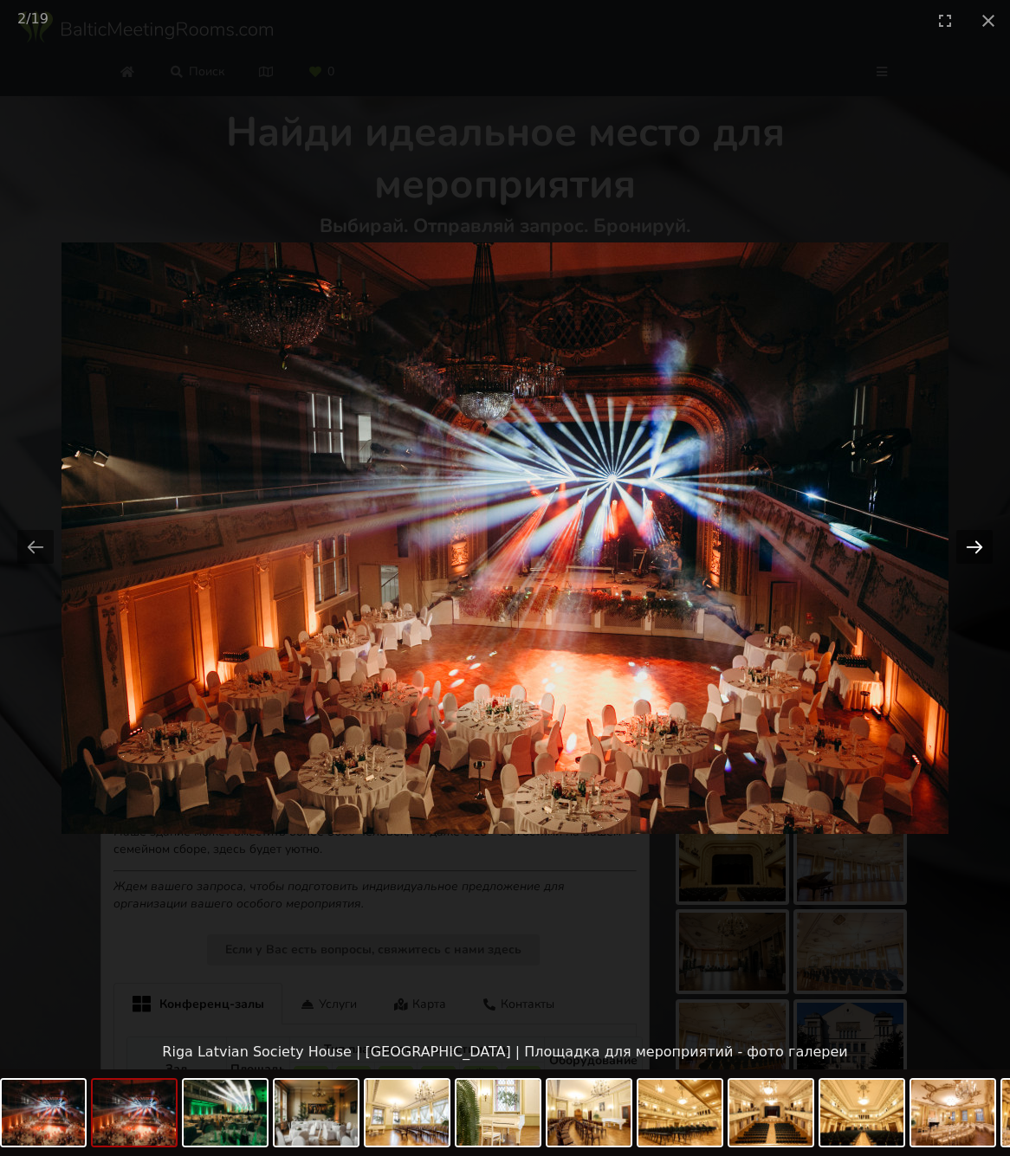
click at [974, 546] on button "Next slide" at bounding box center [974, 547] width 36 height 34
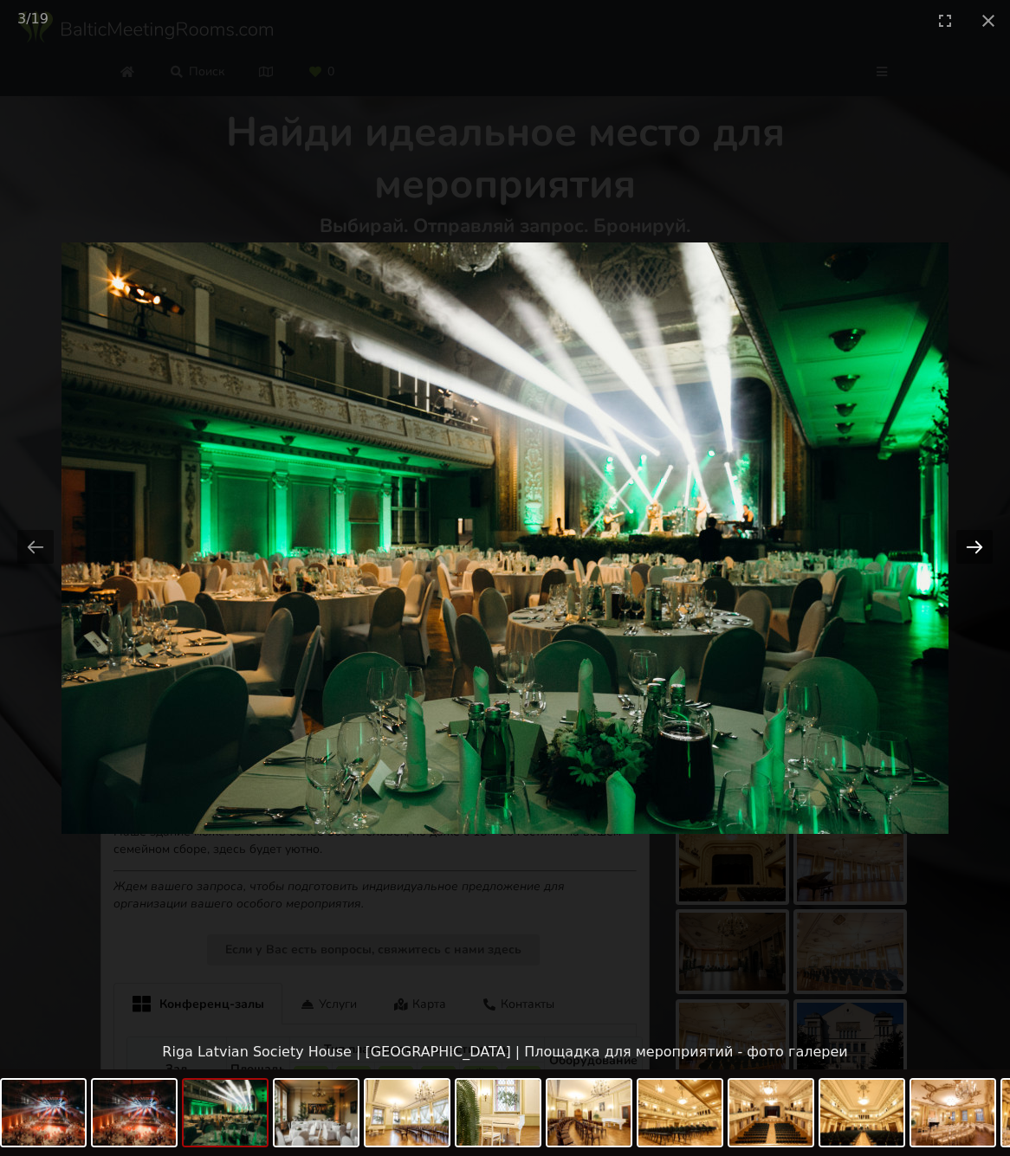
click at [974, 546] on button "Next slide" at bounding box center [974, 547] width 36 height 34
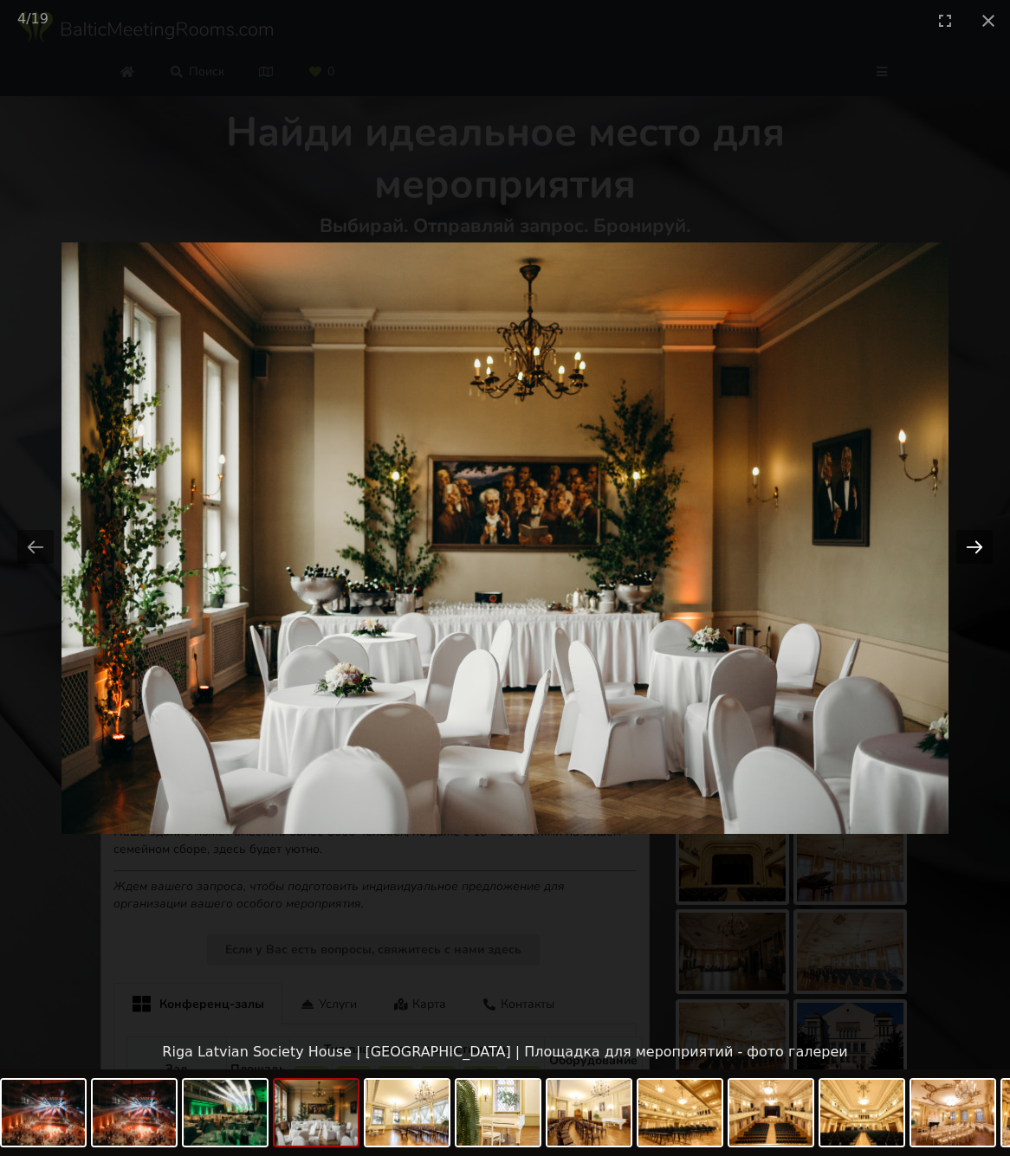
click at [974, 546] on button "Next slide" at bounding box center [974, 547] width 36 height 34
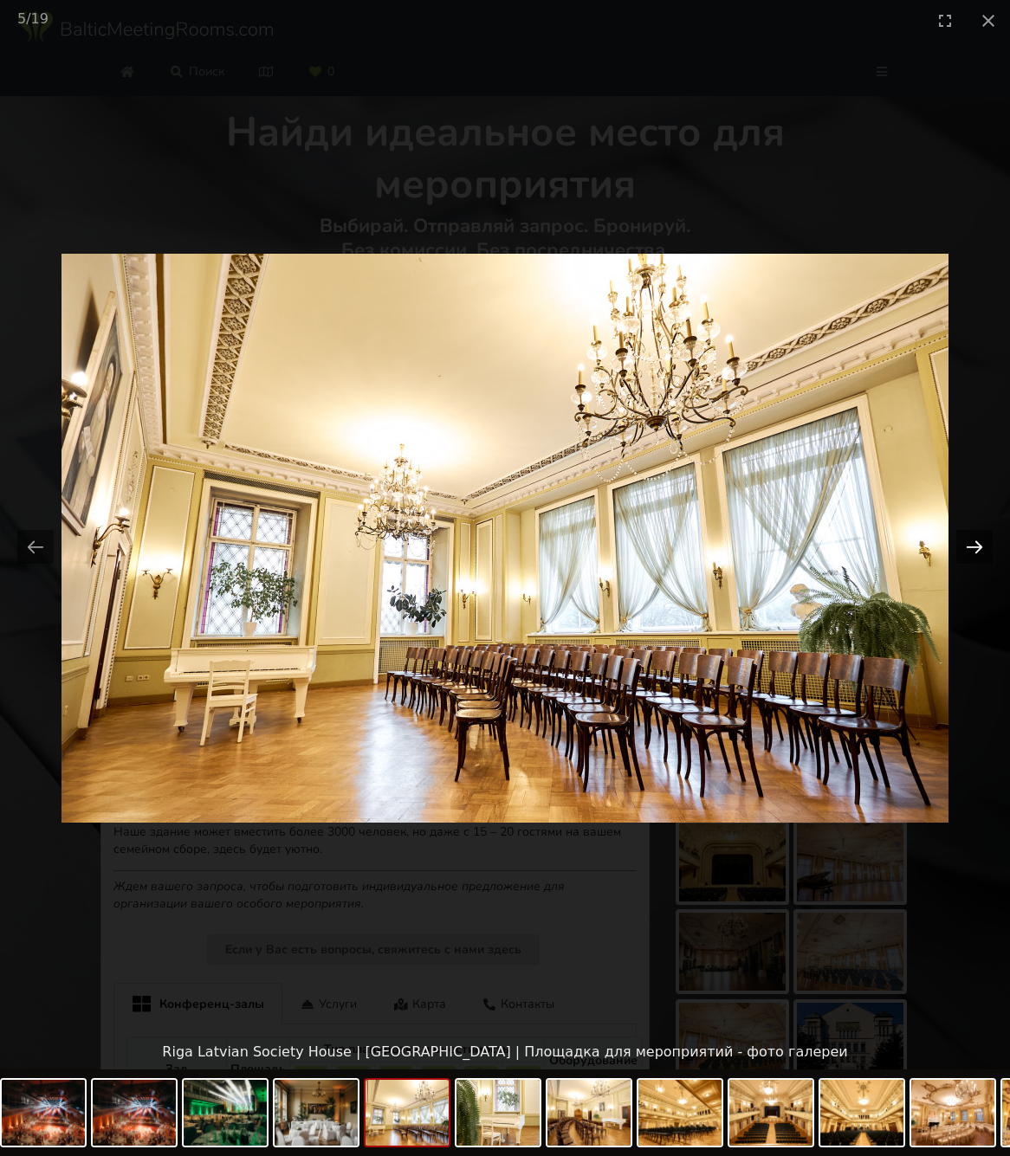
click at [974, 546] on button "Next slide" at bounding box center [974, 547] width 36 height 34
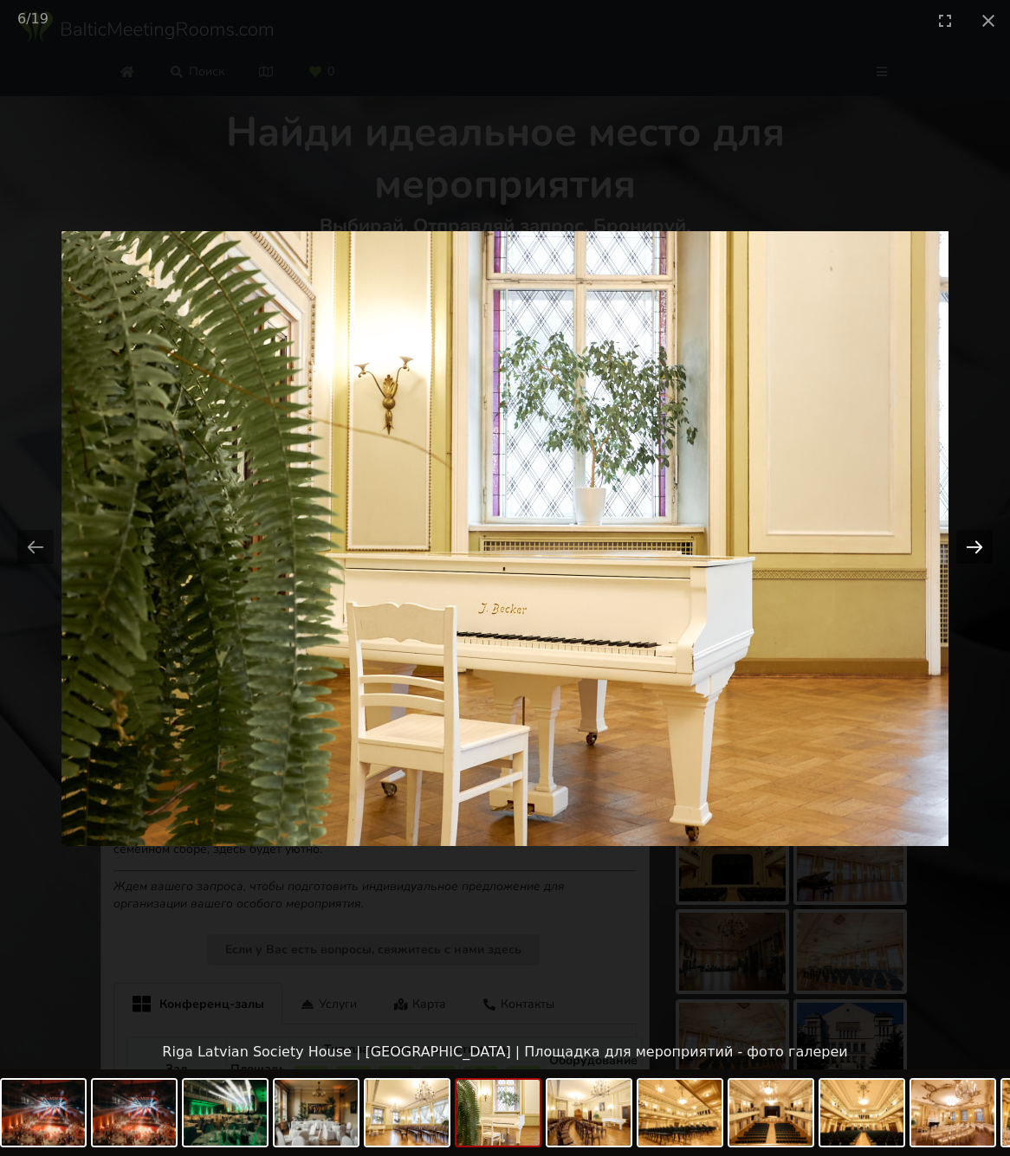
click at [974, 546] on button "Next slide" at bounding box center [974, 547] width 36 height 34
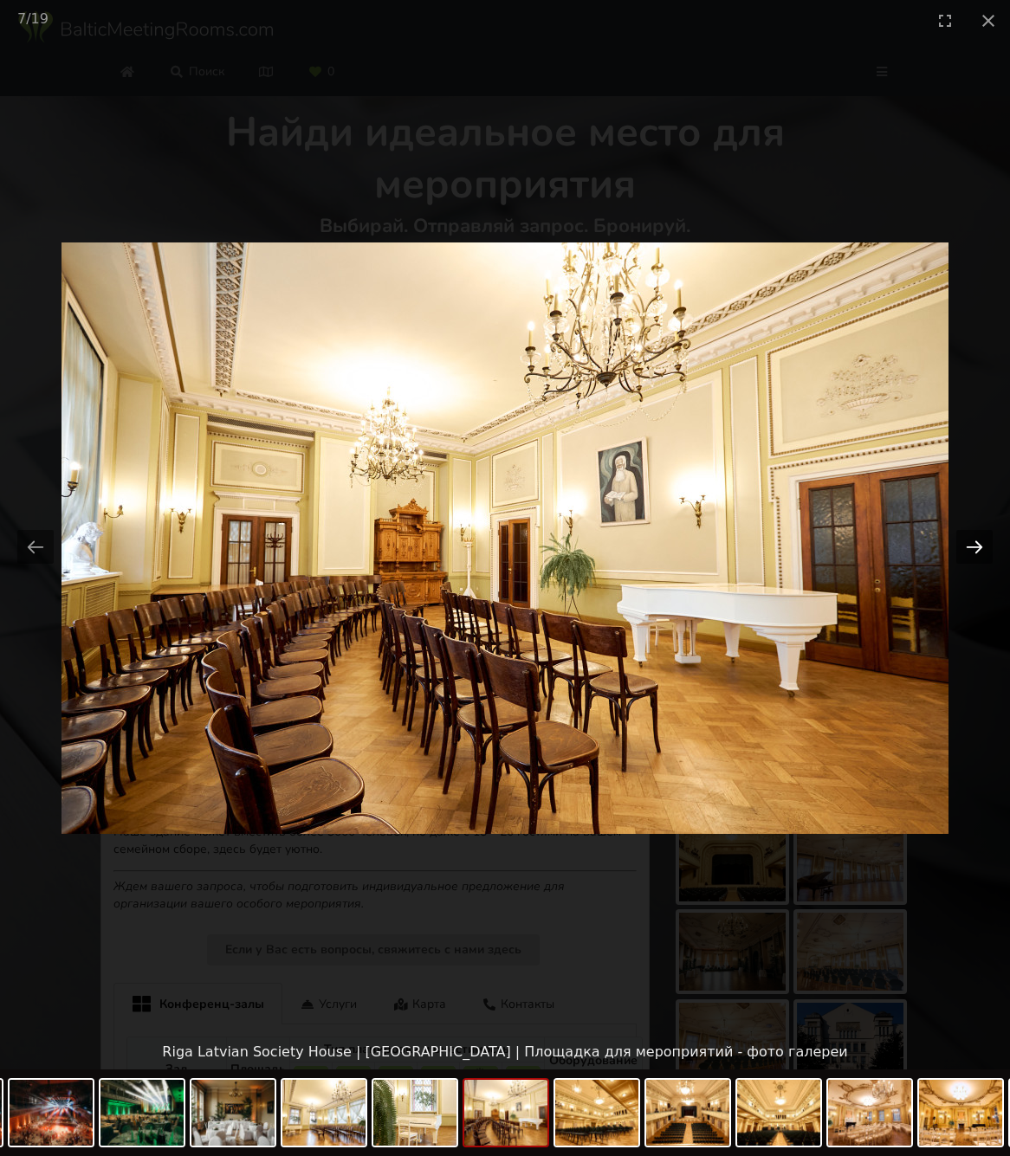
click at [974, 546] on button "Next slide" at bounding box center [974, 547] width 36 height 34
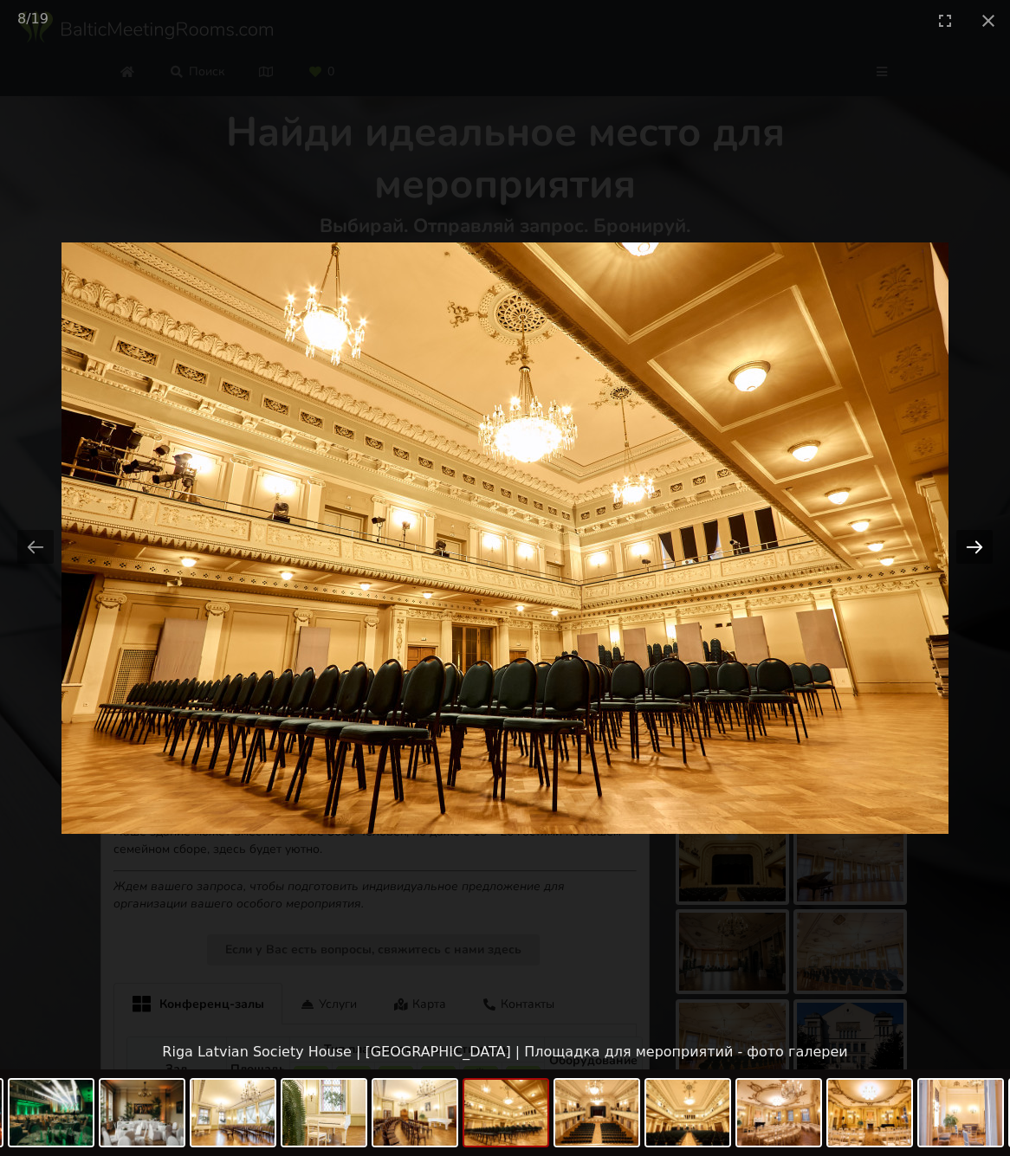
click at [974, 546] on button "Next slide" at bounding box center [974, 547] width 36 height 34
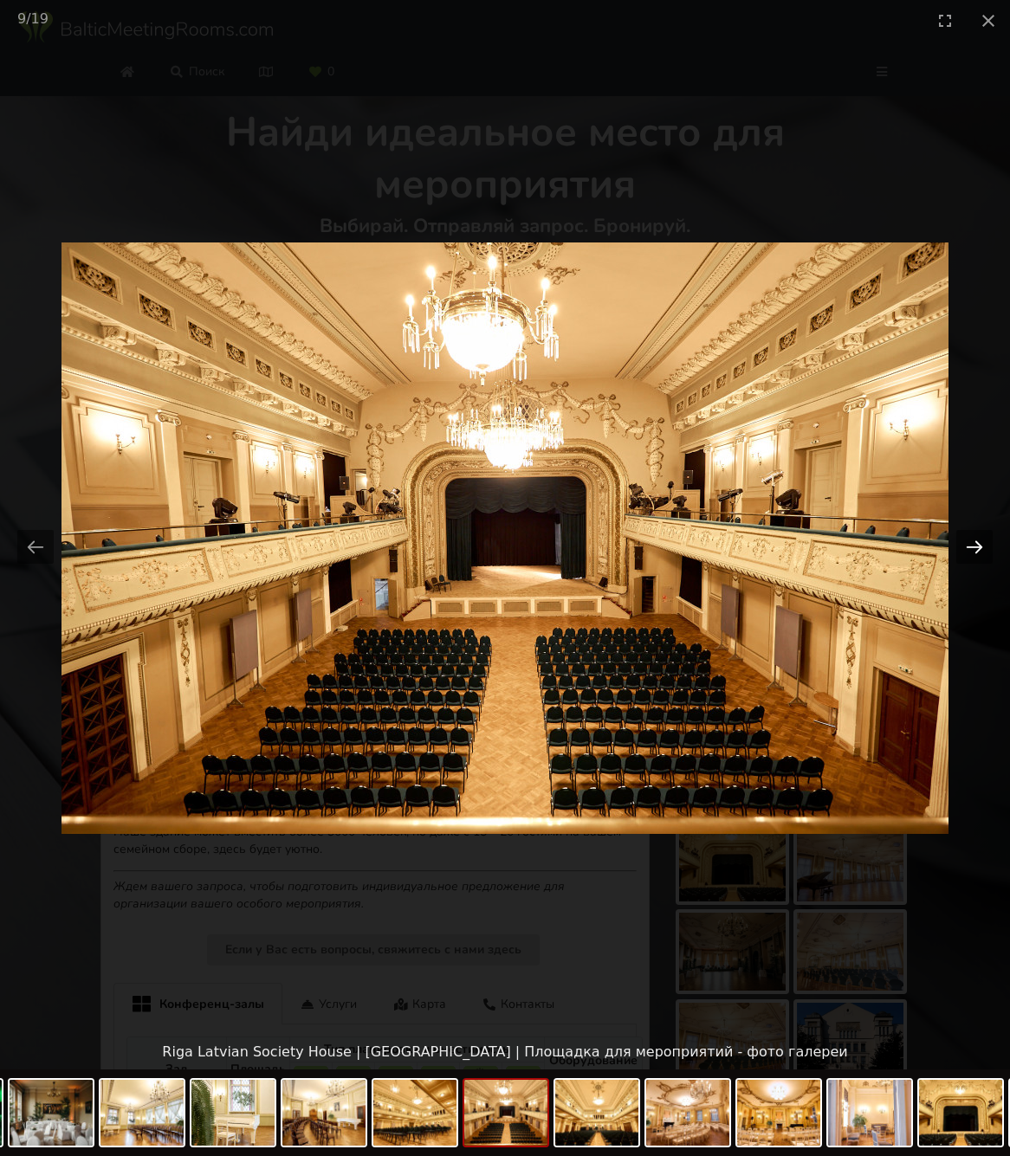
click at [974, 546] on button "Next slide" at bounding box center [974, 547] width 36 height 34
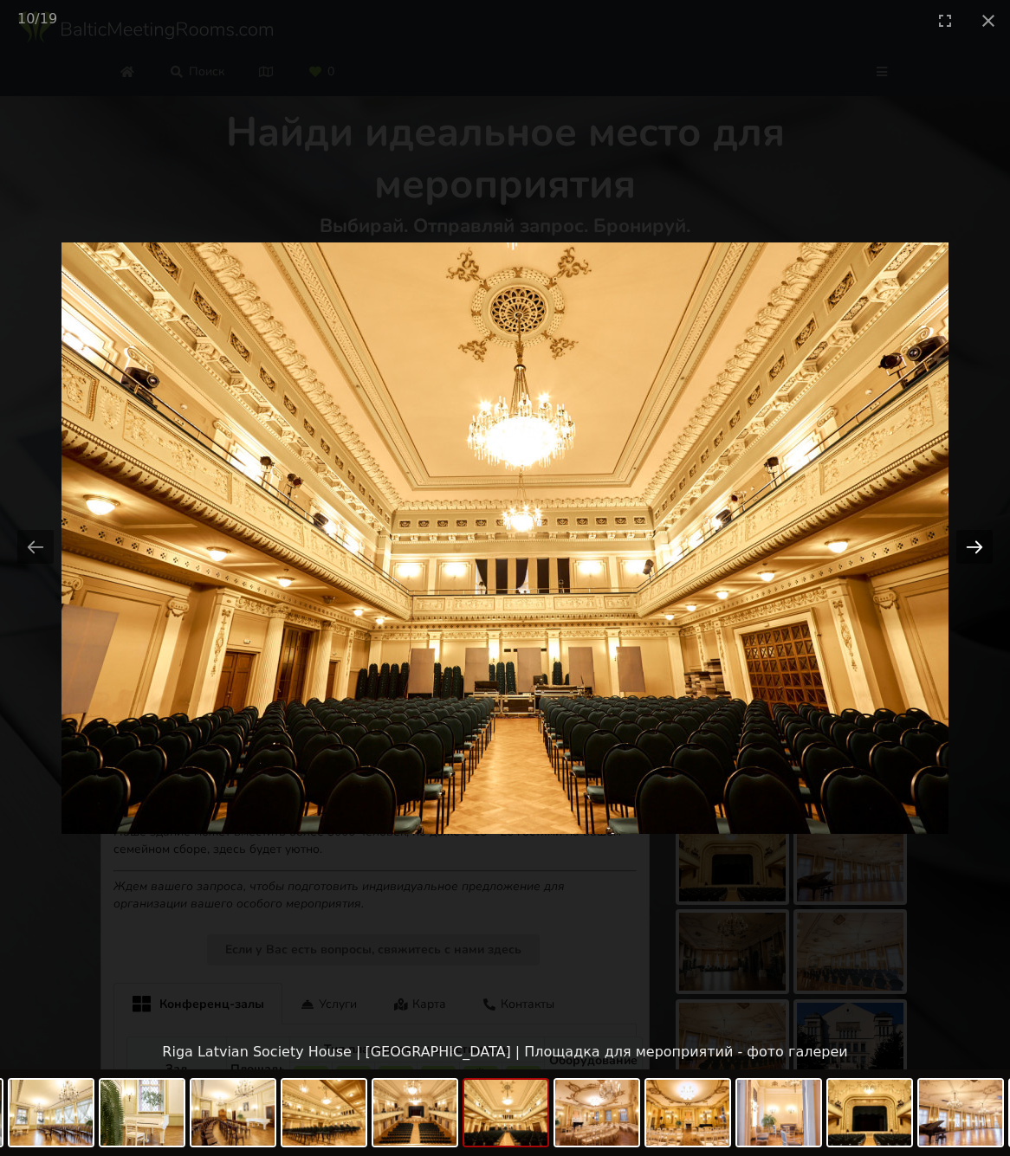
click at [974, 546] on button "Next slide" at bounding box center [974, 547] width 36 height 34
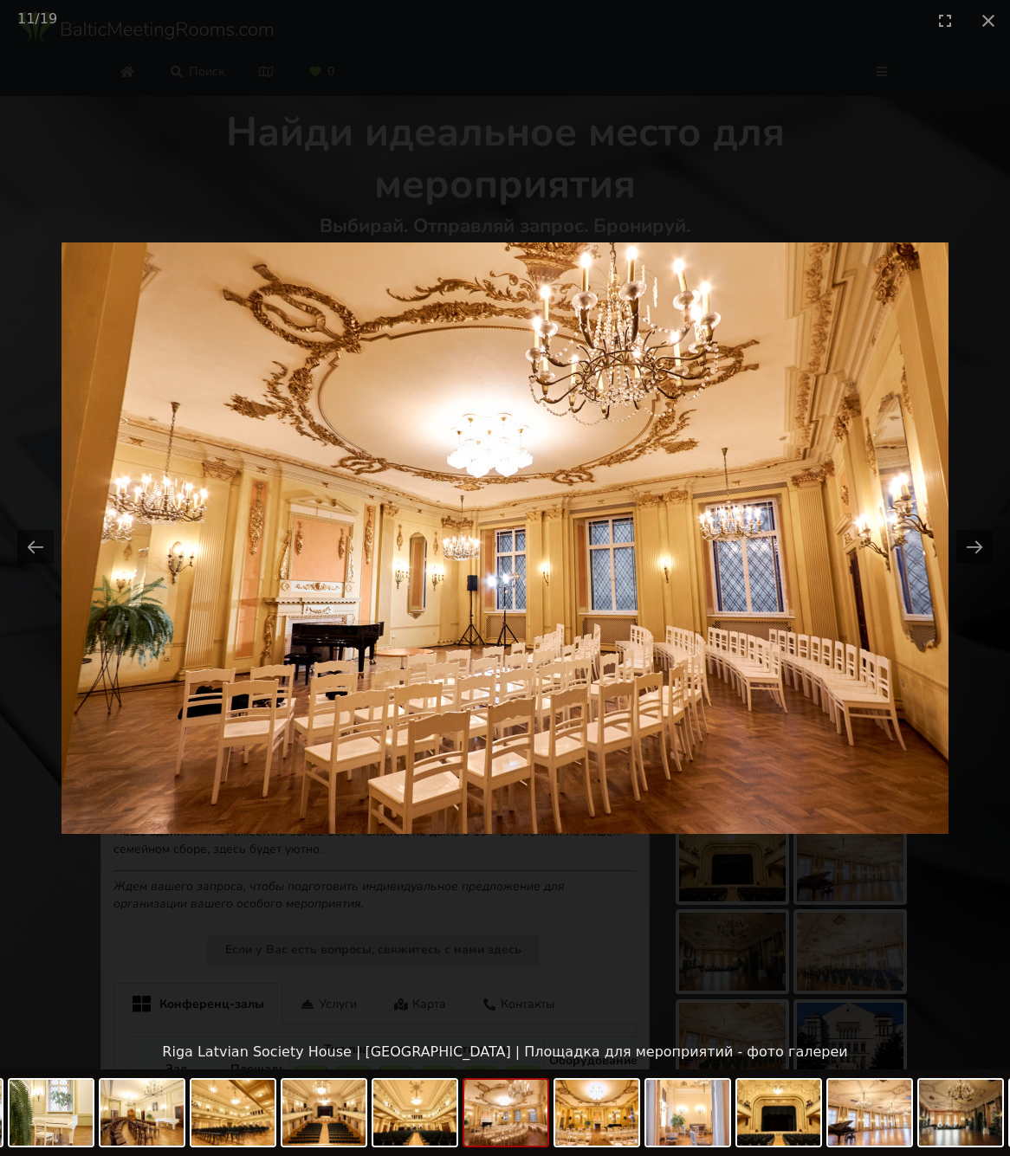
click at [843, 236] on picture at bounding box center [505, 538] width 1010 height 995
click at [411, 164] on picture at bounding box center [505, 538] width 1010 height 995
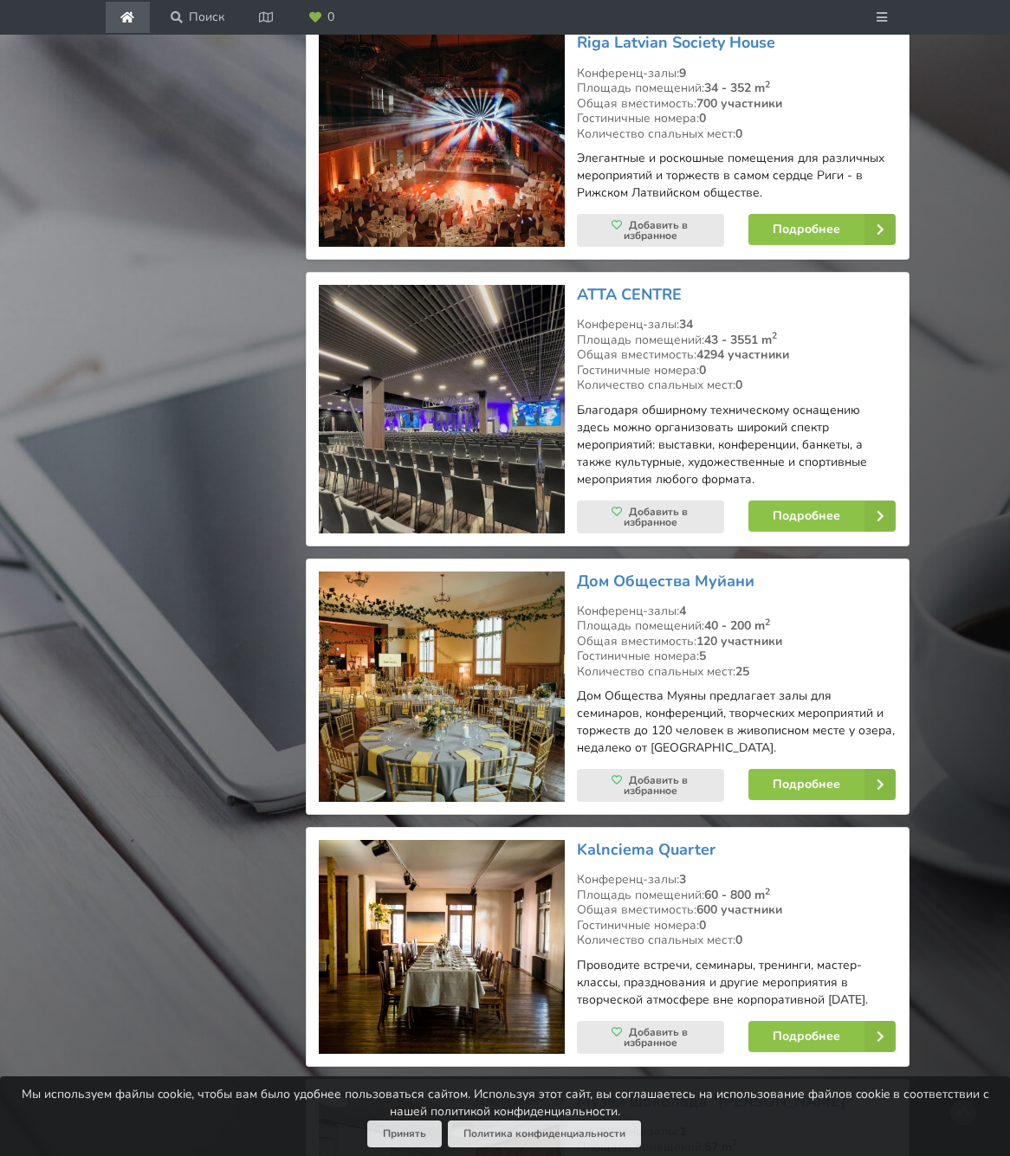
scroll to position [2583, 0]
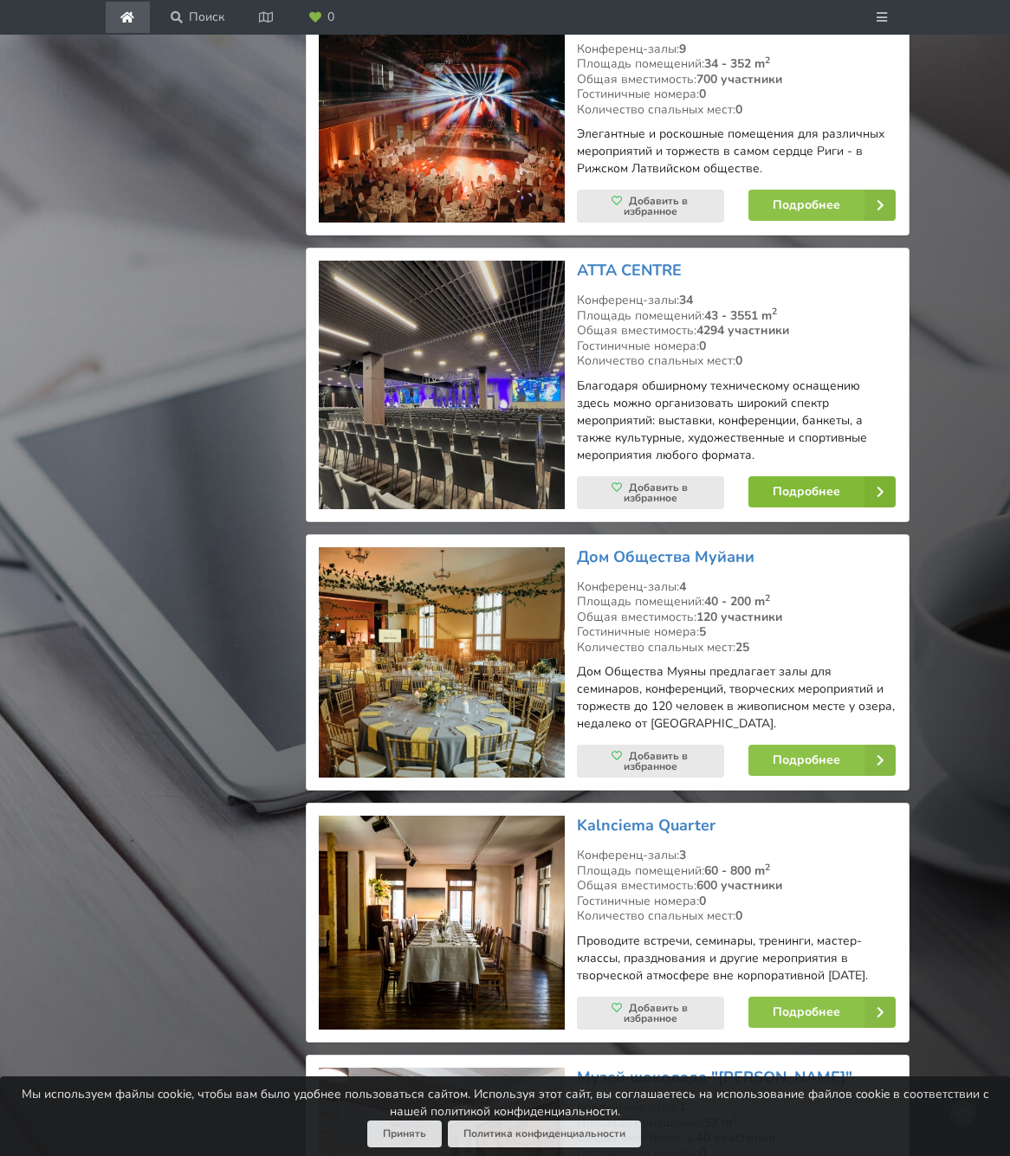
click at [815, 494] on link "Подробнее" at bounding box center [821, 491] width 147 height 31
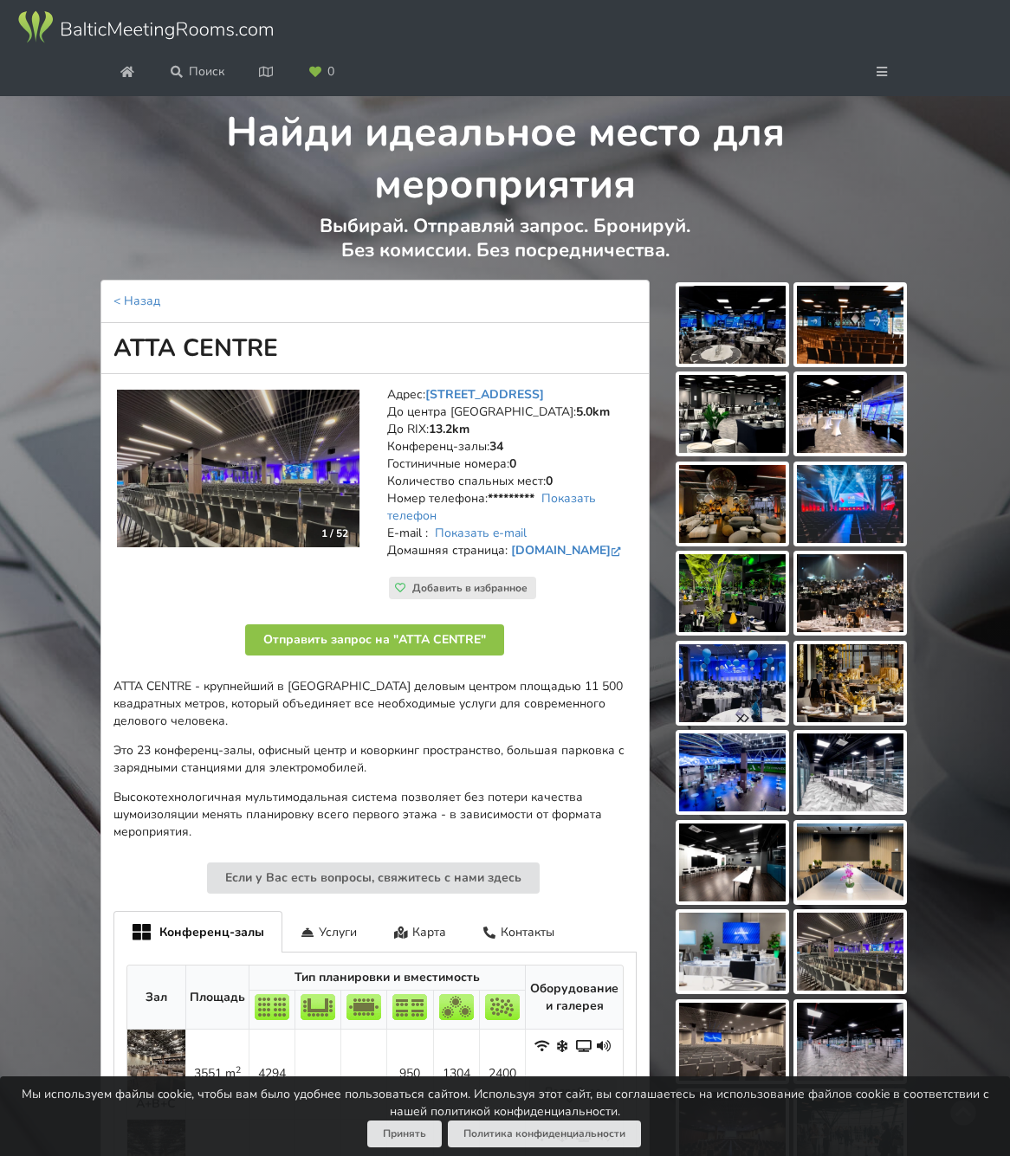
click at [740, 364] on img at bounding box center [732, 325] width 107 height 78
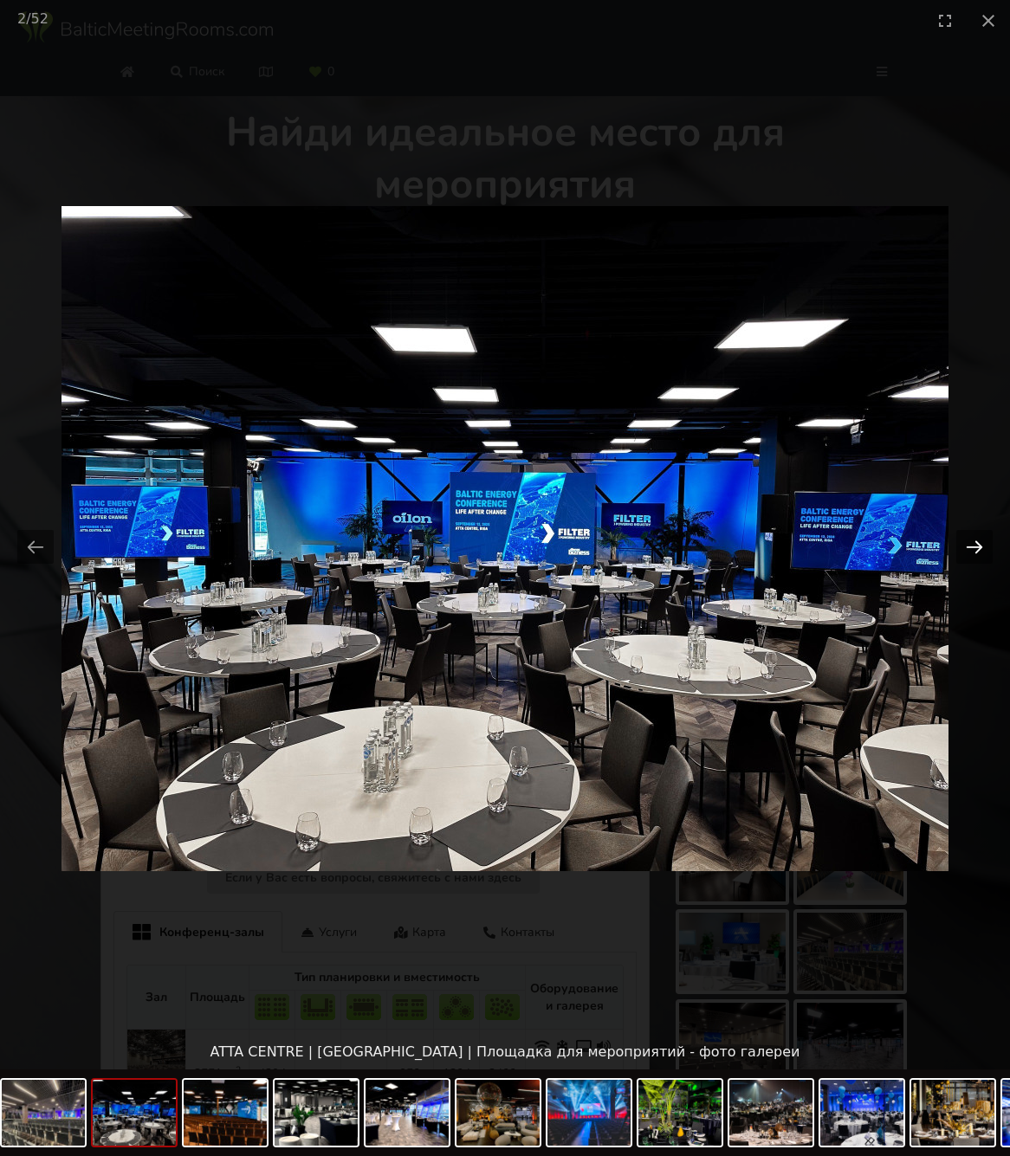
click at [971, 547] on button "Next slide" at bounding box center [974, 547] width 36 height 34
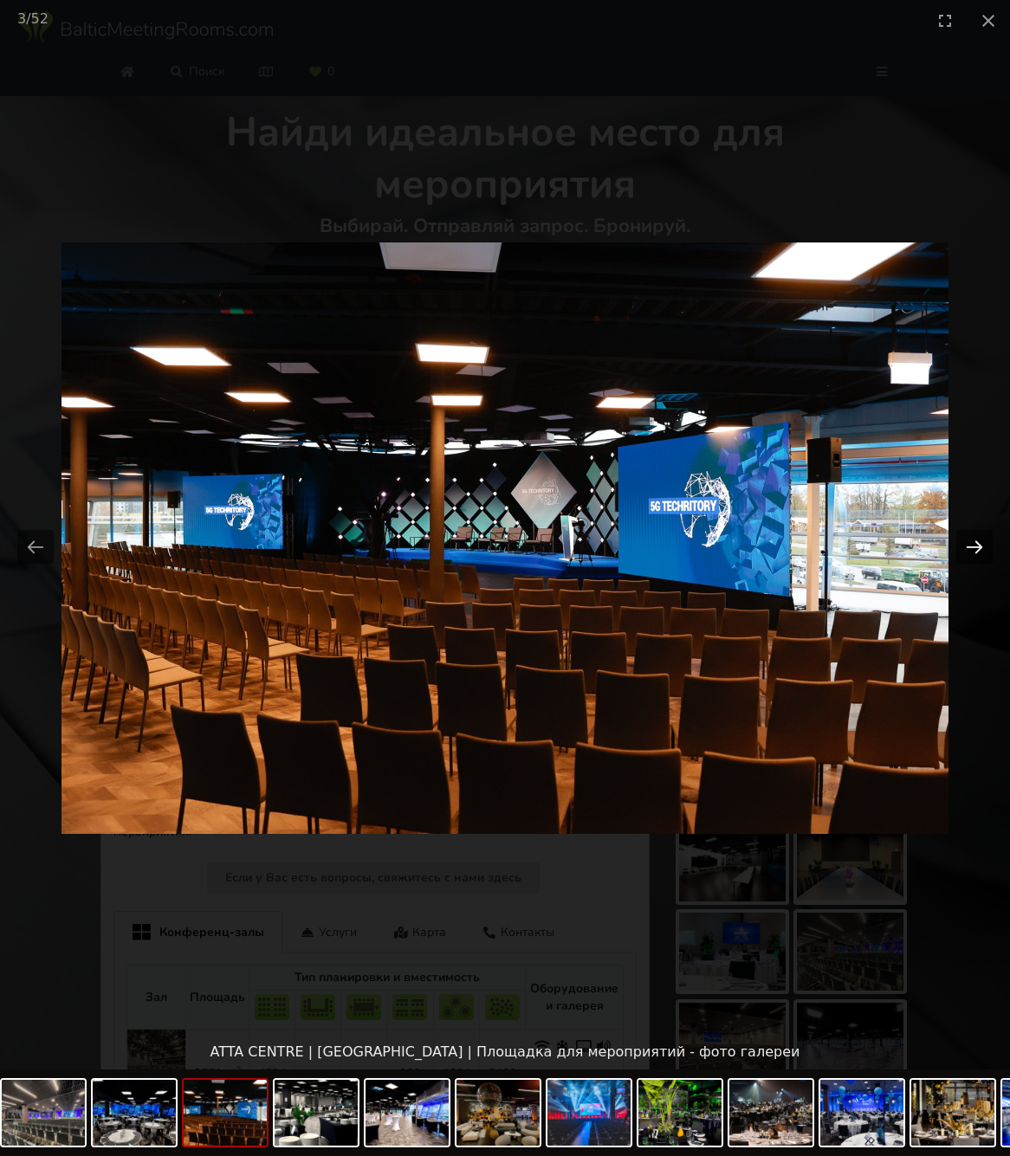
click at [971, 547] on button "Next slide" at bounding box center [974, 547] width 36 height 34
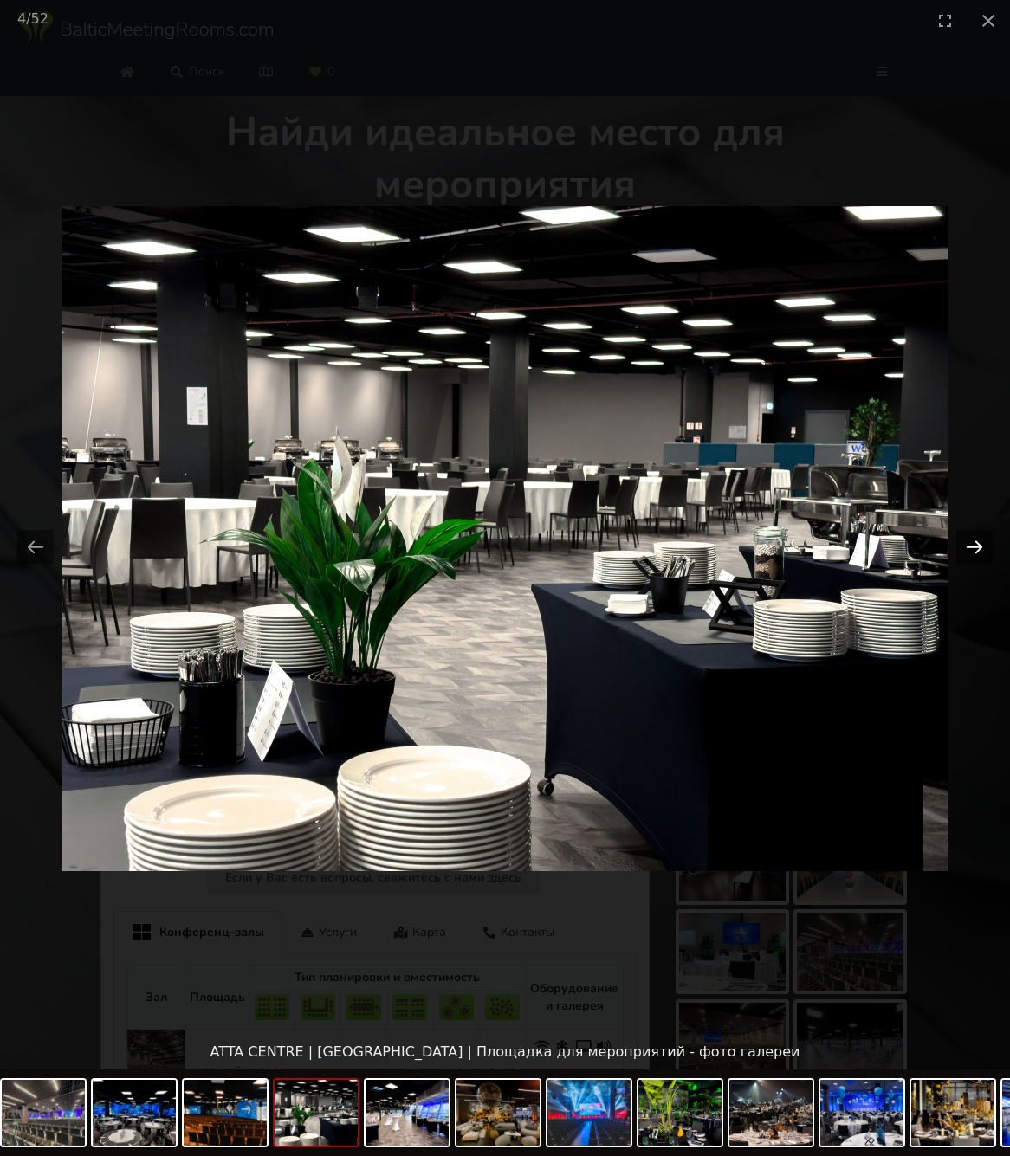
click at [971, 547] on button "Next slide" at bounding box center [974, 547] width 36 height 34
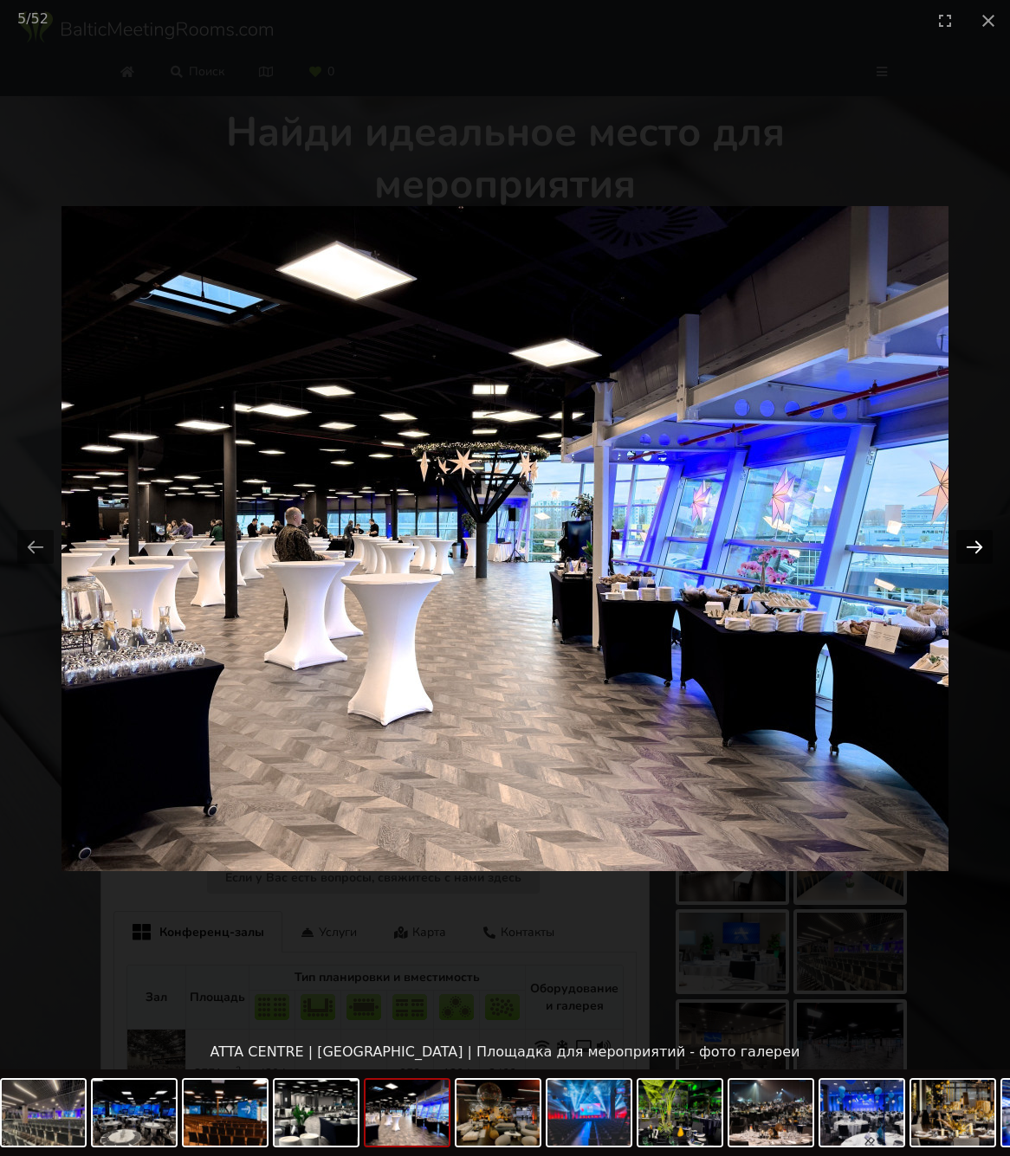
click at [971, 547] on button "Next slide" at bounding box center [974, 547] width 36 height 34
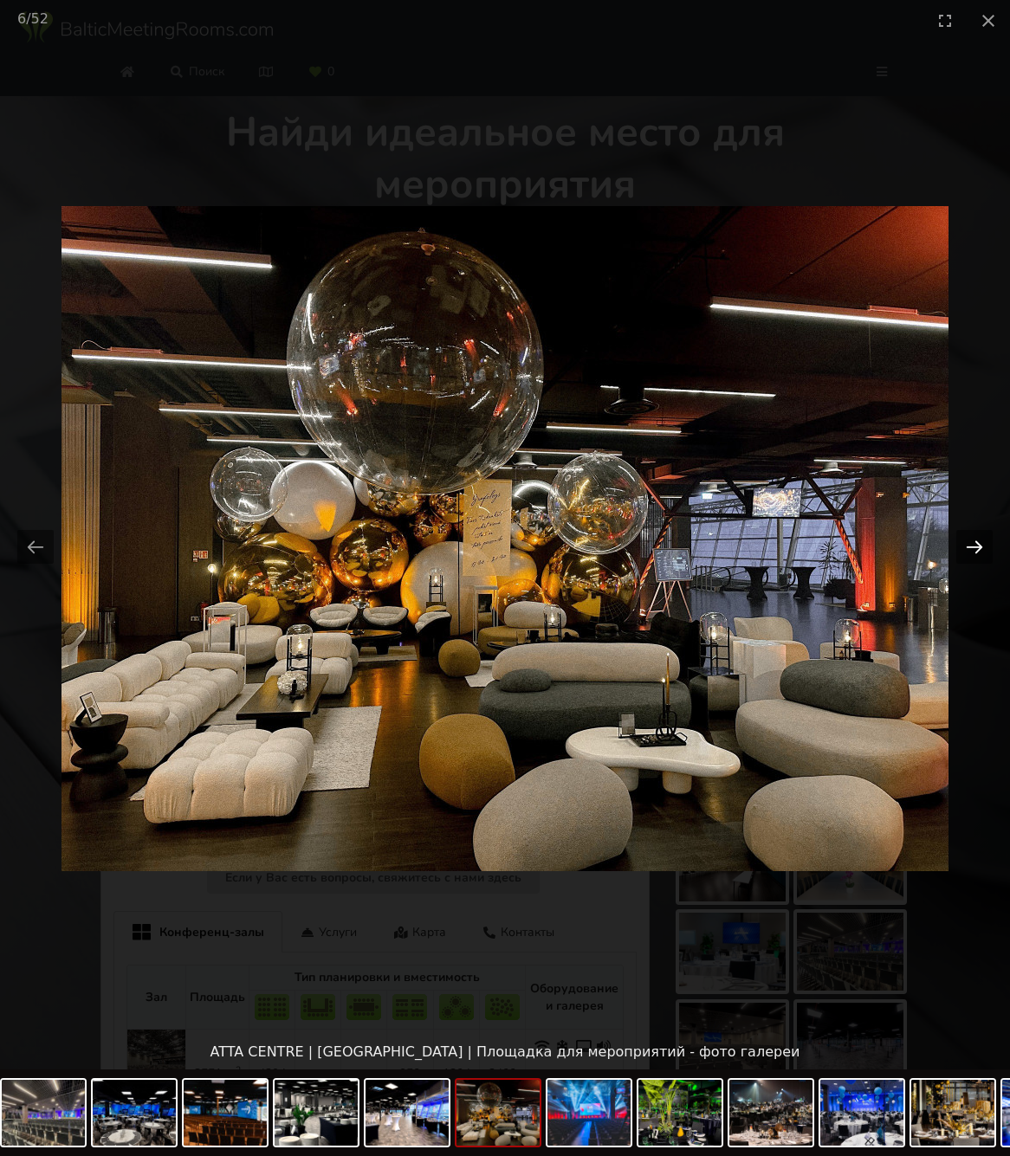
click at [971, 547] on button "Next slide" at bounding box center [974, 547] width 36 height 34
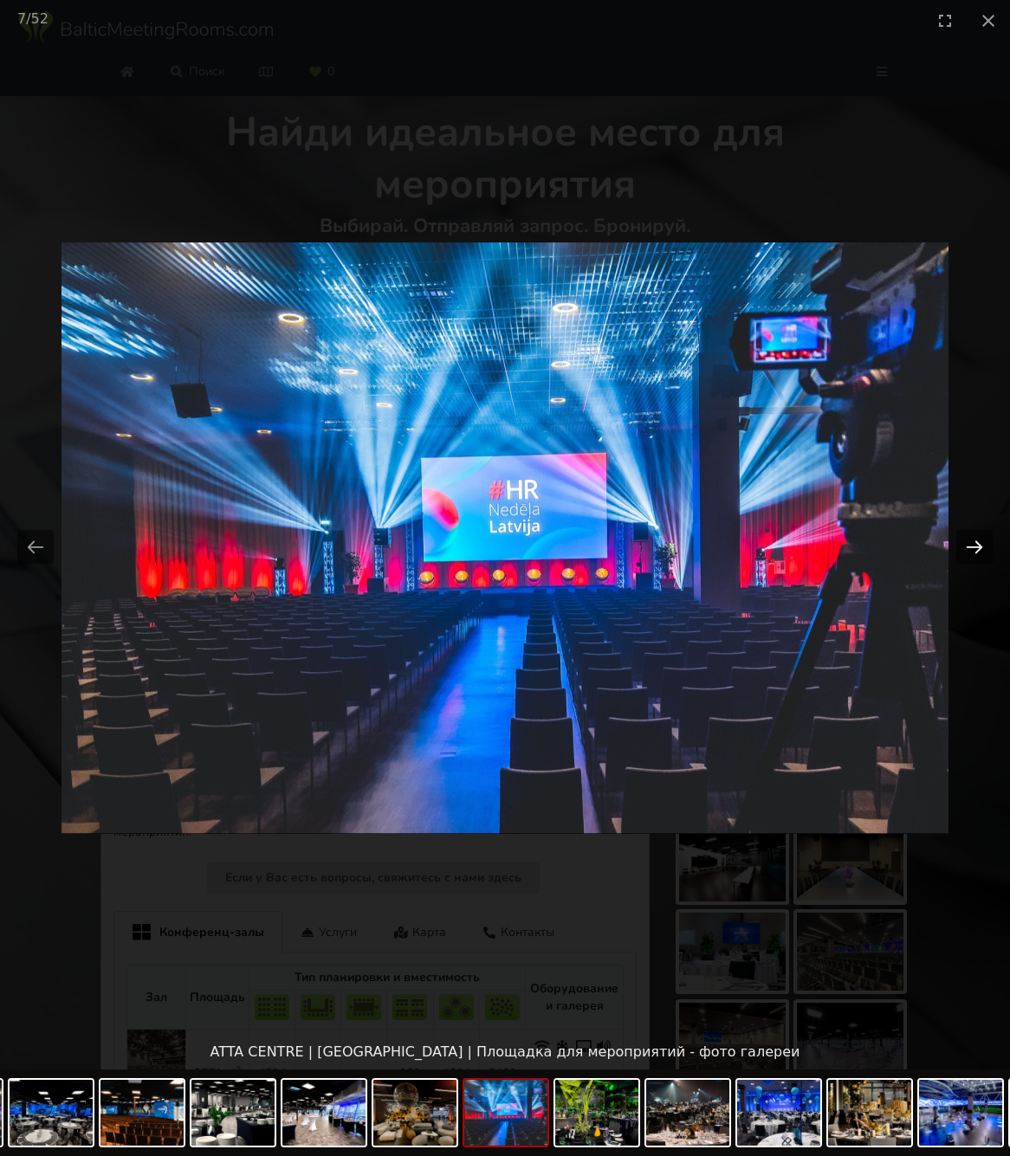
click at [971, 547] on button "Next slide" at bounding box center [974, 547] width 36 height 34
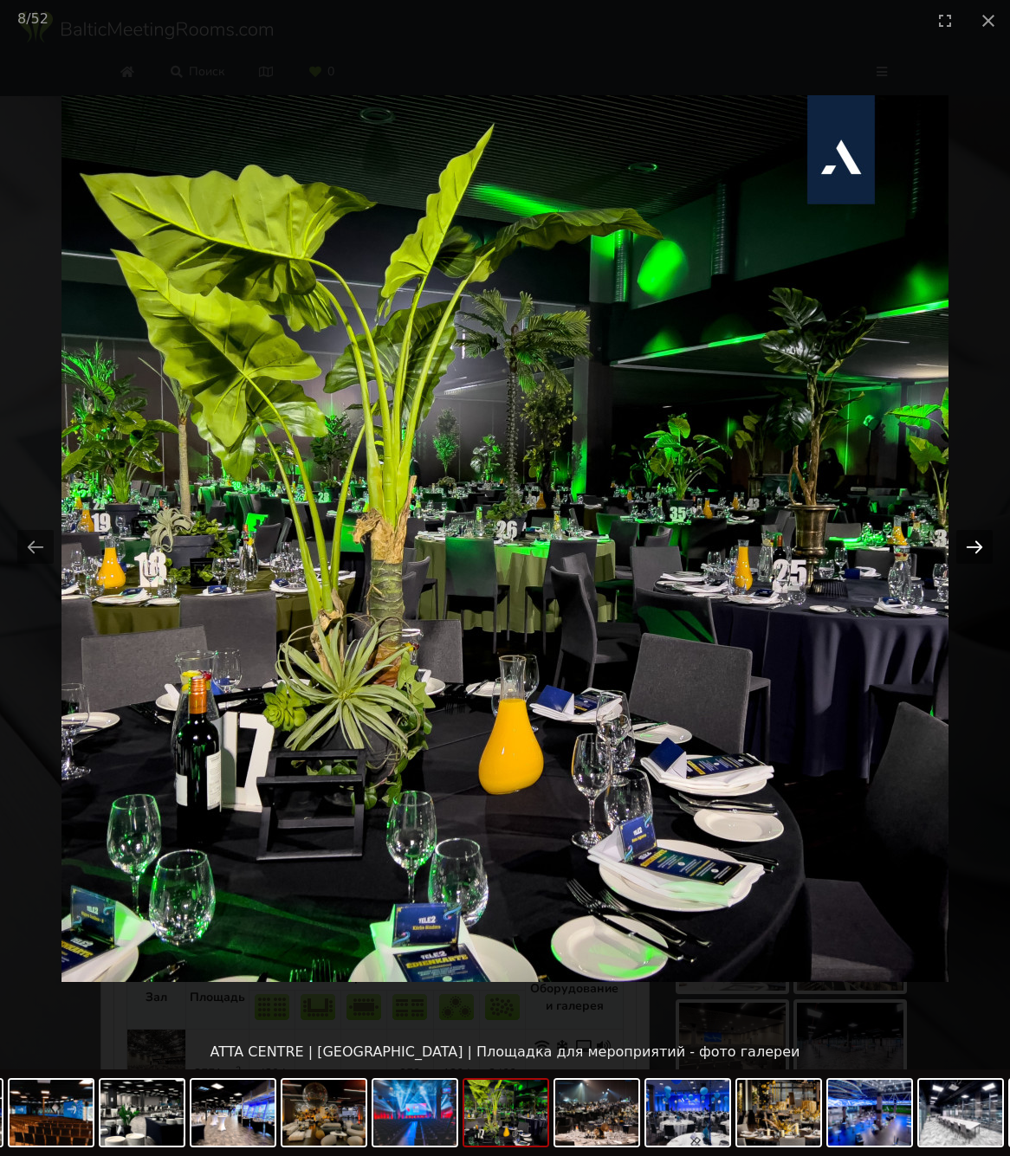
click at [971, 547] on button "Next slide" at bounding box center [974, 547] width 36 height 34
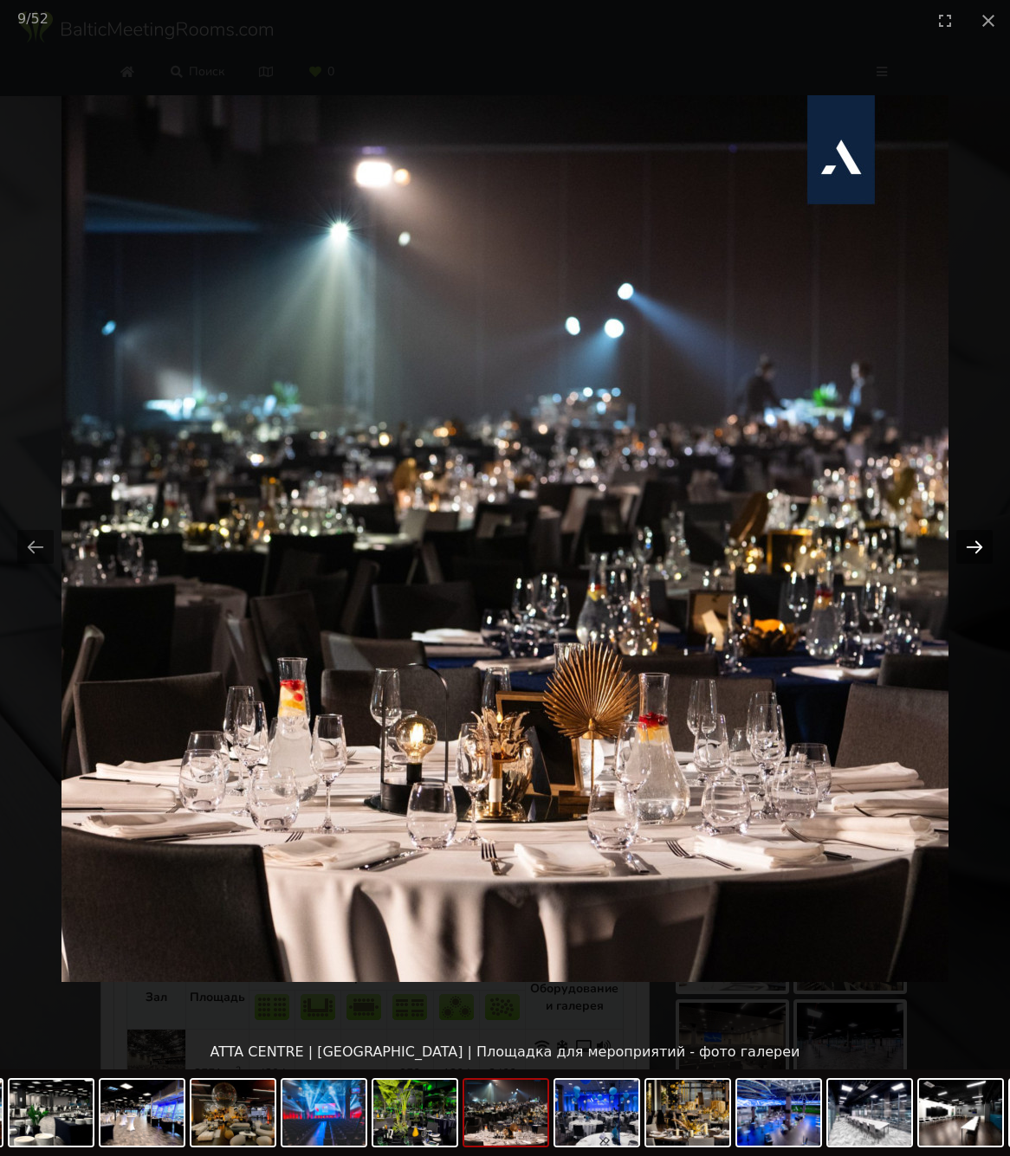
click at [971, 547] on button "Next slide" at bounding box center [974, 547] width 36 height 34
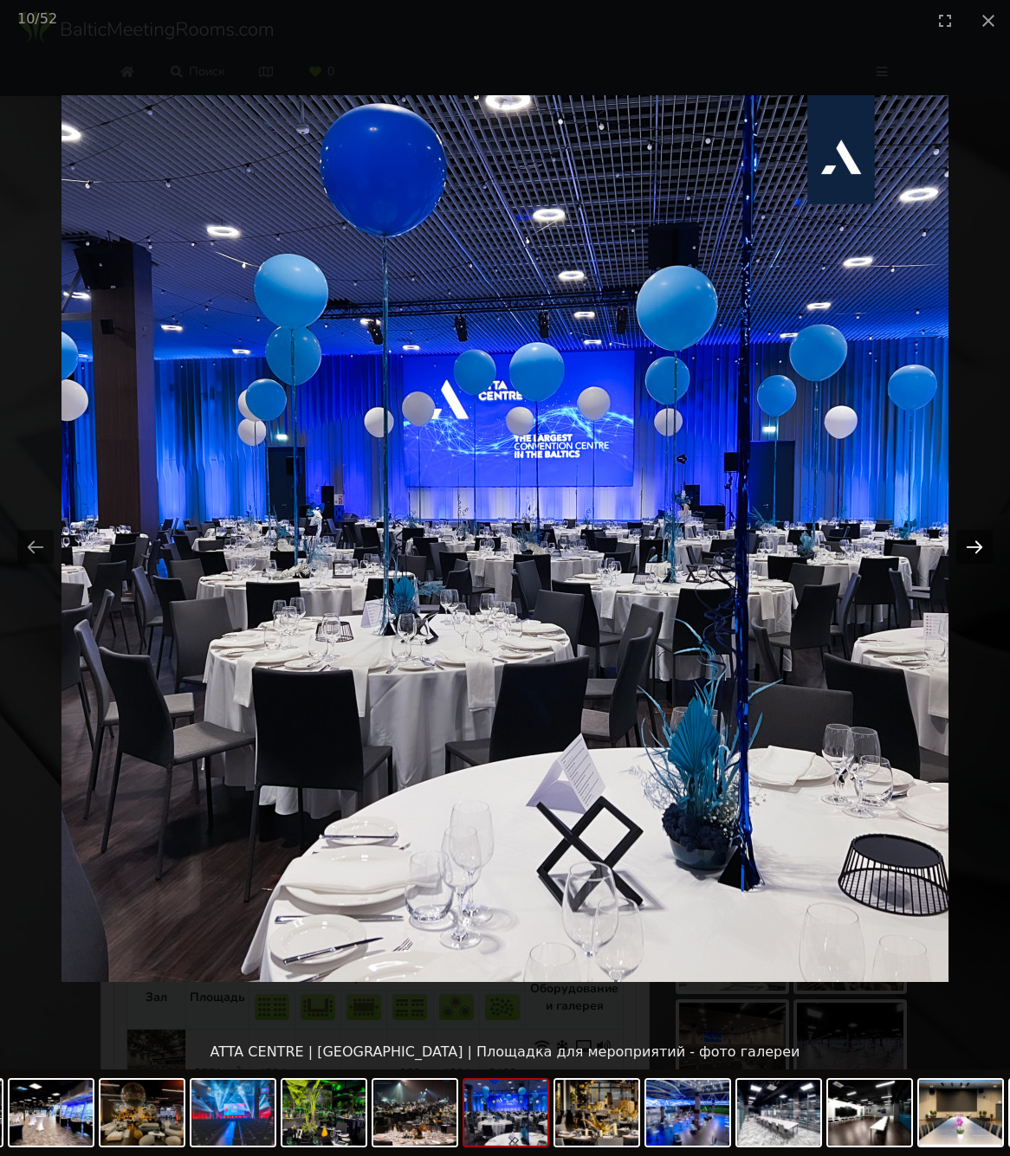
click at [971, 547] on button "Next slide" at bounding box center [974, 547] width 36 height 34
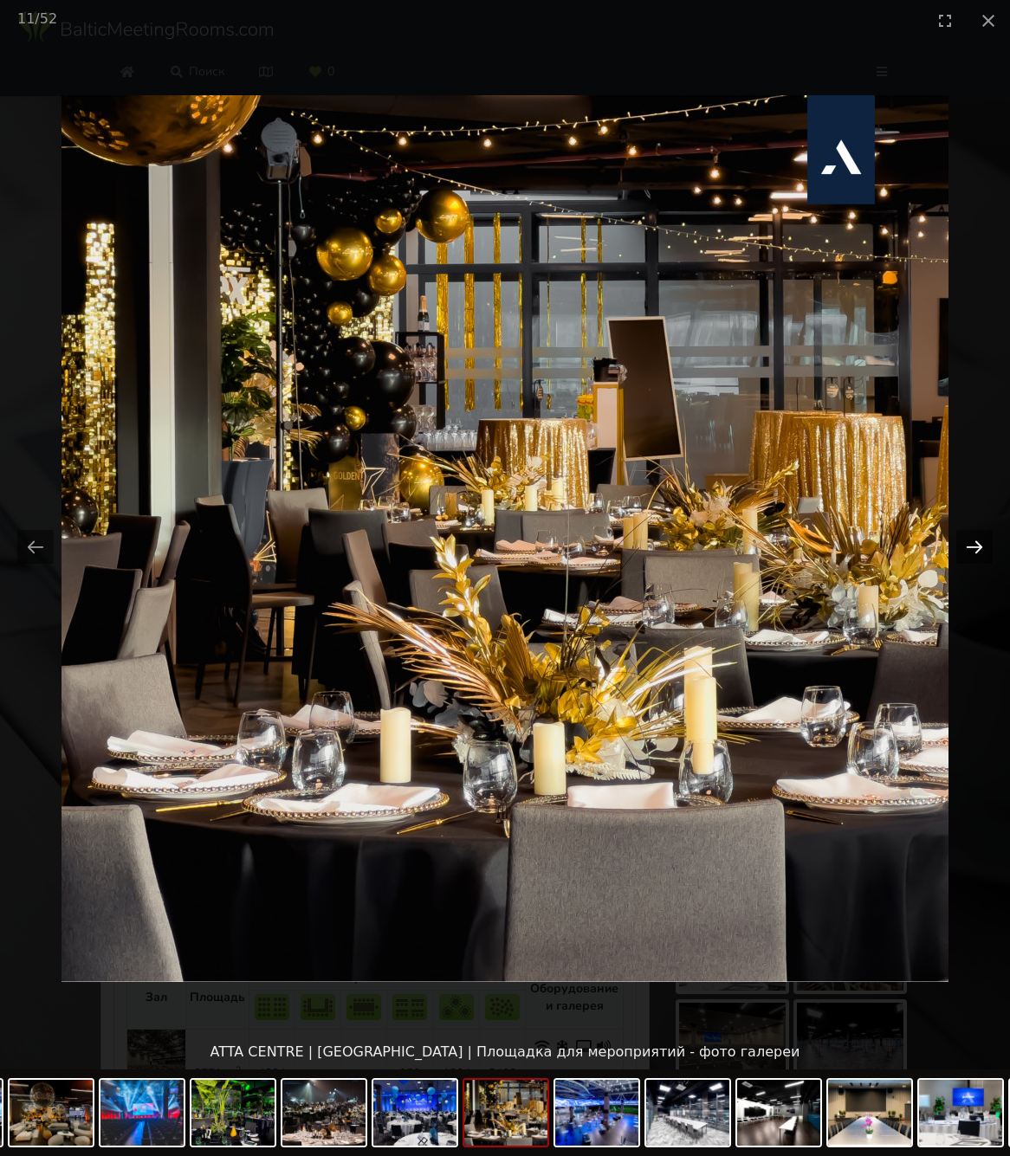
click at [971, 547] on button "Next slide" at bounding box center [974, 547] width 36 height 34
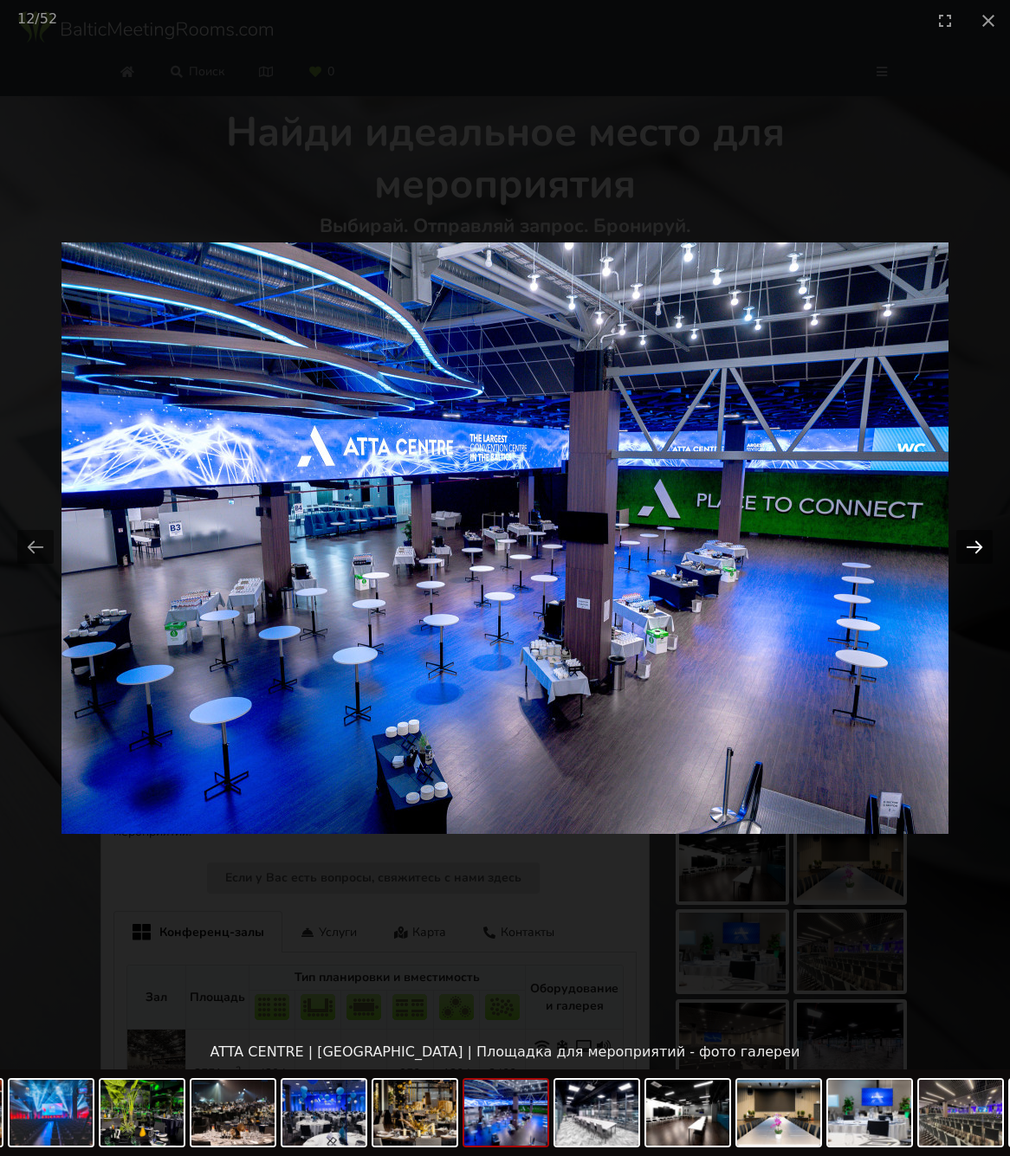
click at [971, 547] on button "Next slide" at bounding box center [974, 547] width 36 height 34
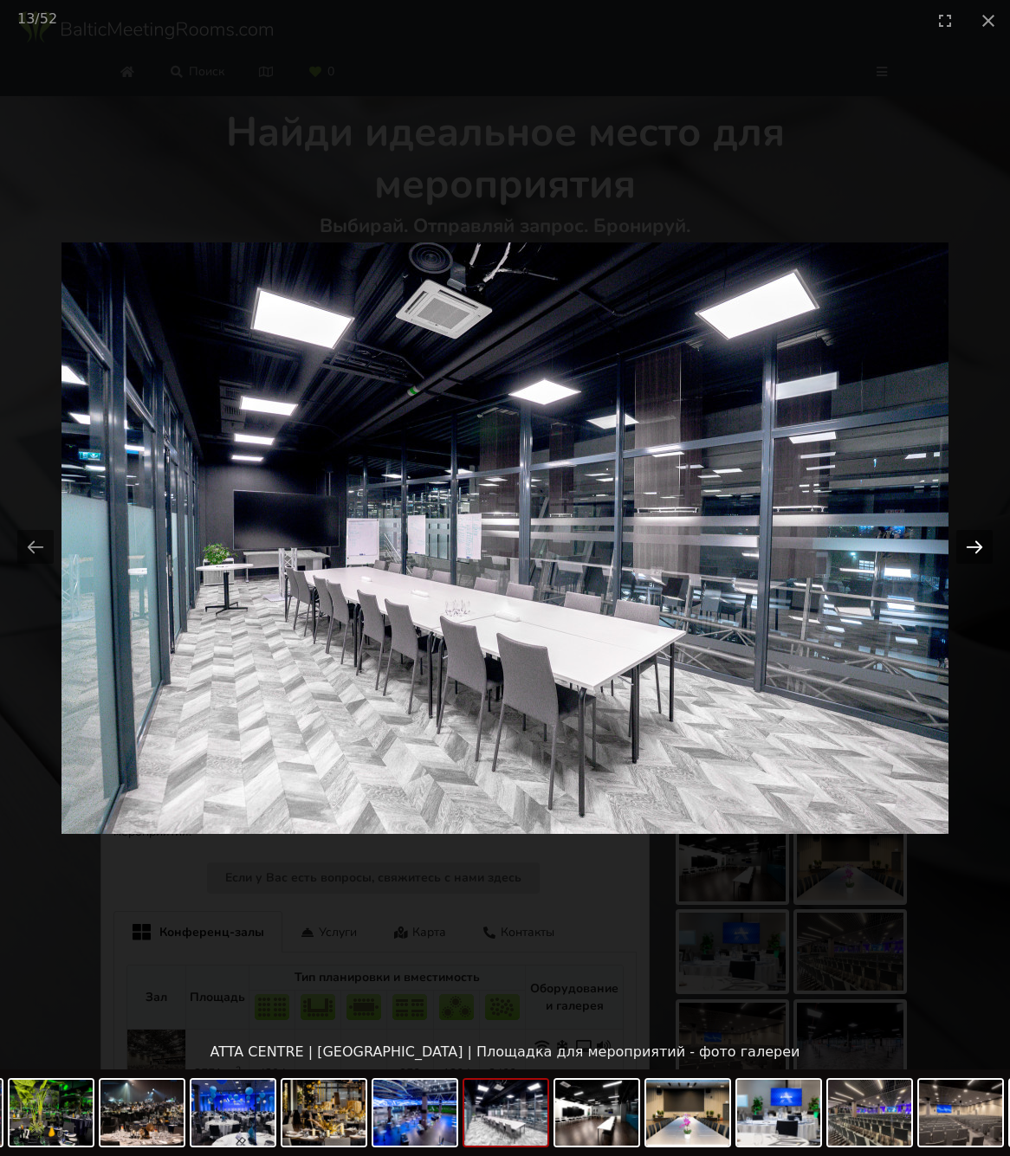
click at [971, 547] on button "Next slide" at bounding box center [974, 547] width 36 height 34
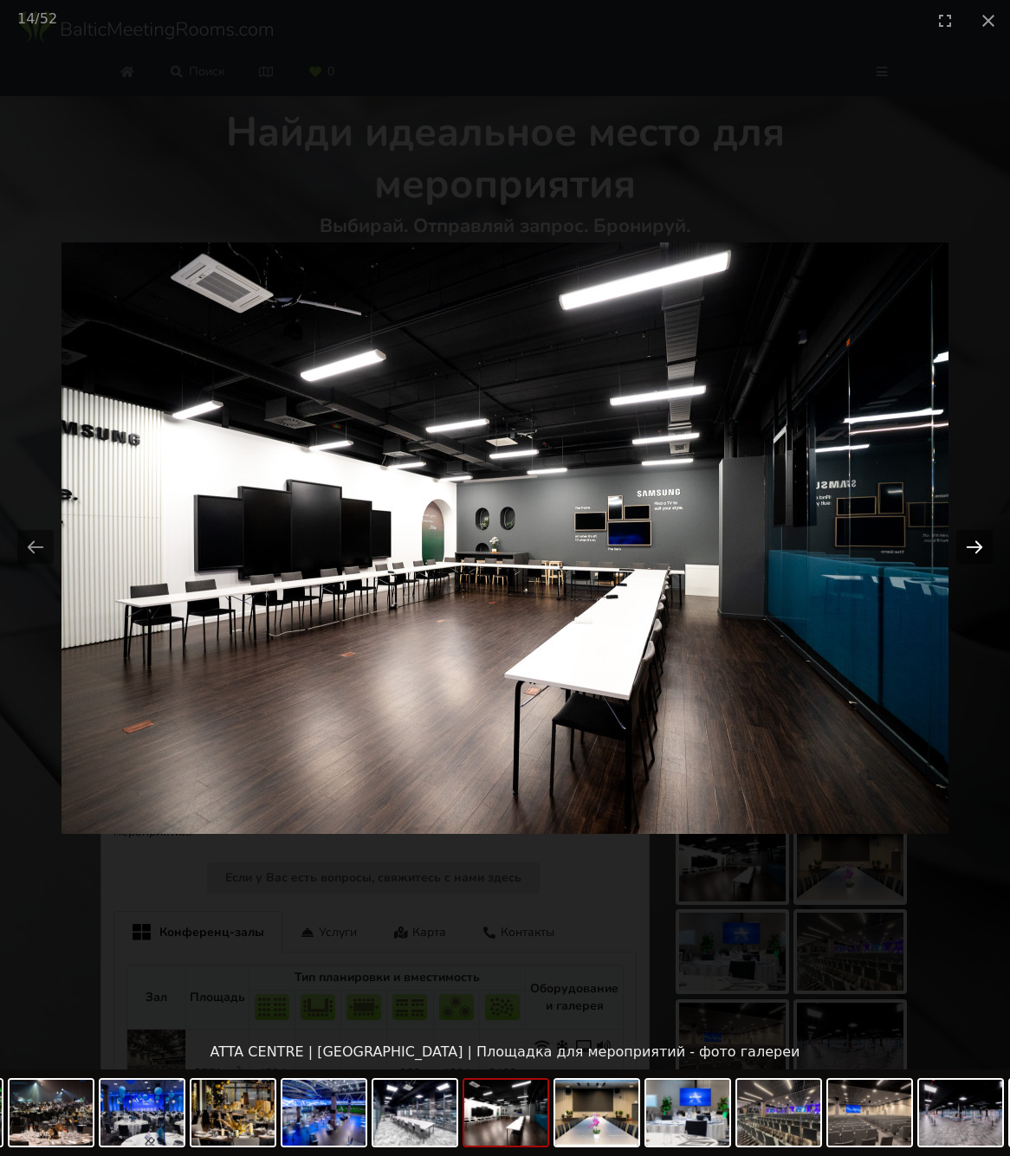
click at [971, 547] on button "Next slide" at bounding box center [974, 547] width 36 height 34
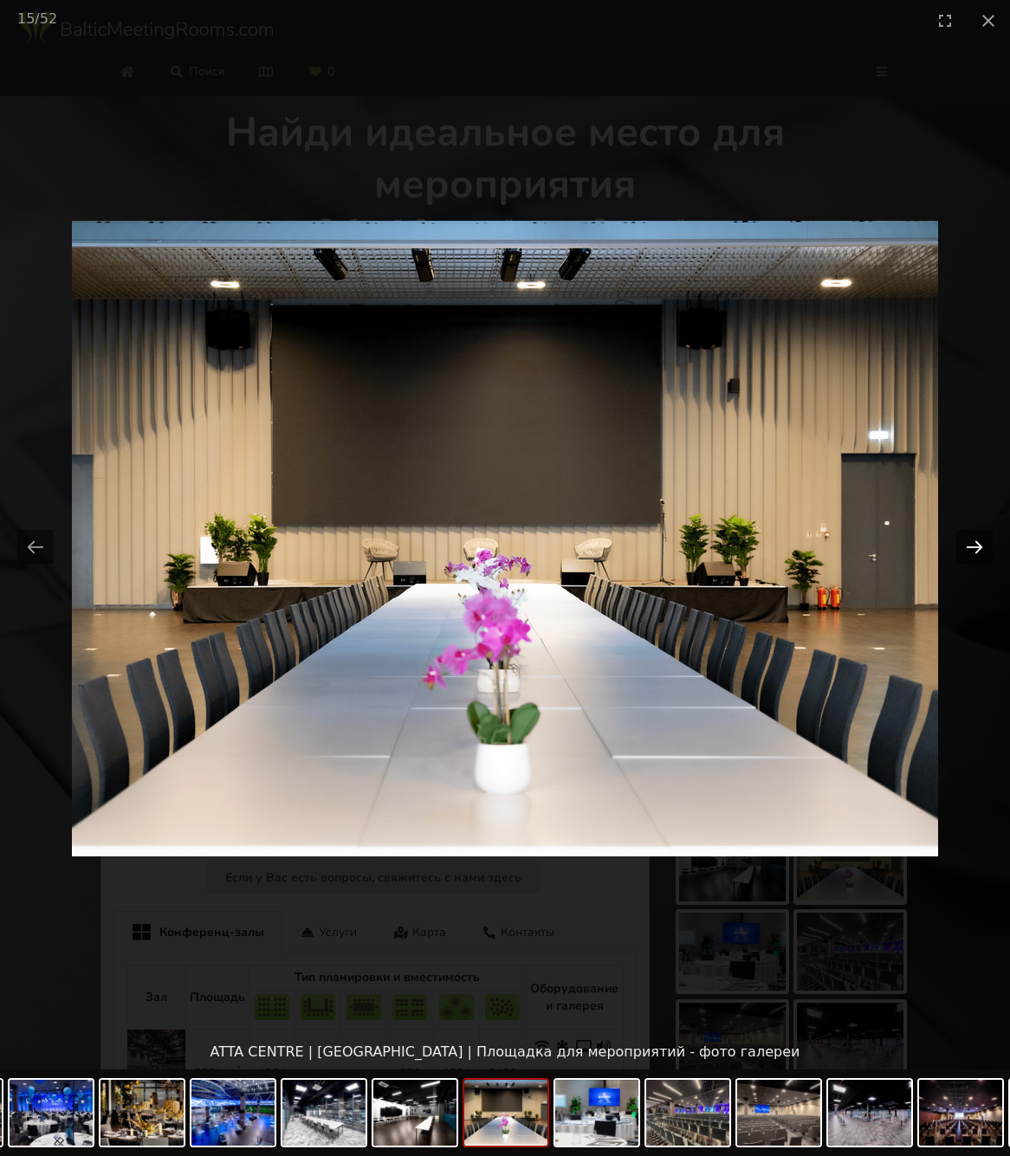
click at [971, 547] on button "Next slide" at bounding box center [974, 547] width 36 height 34
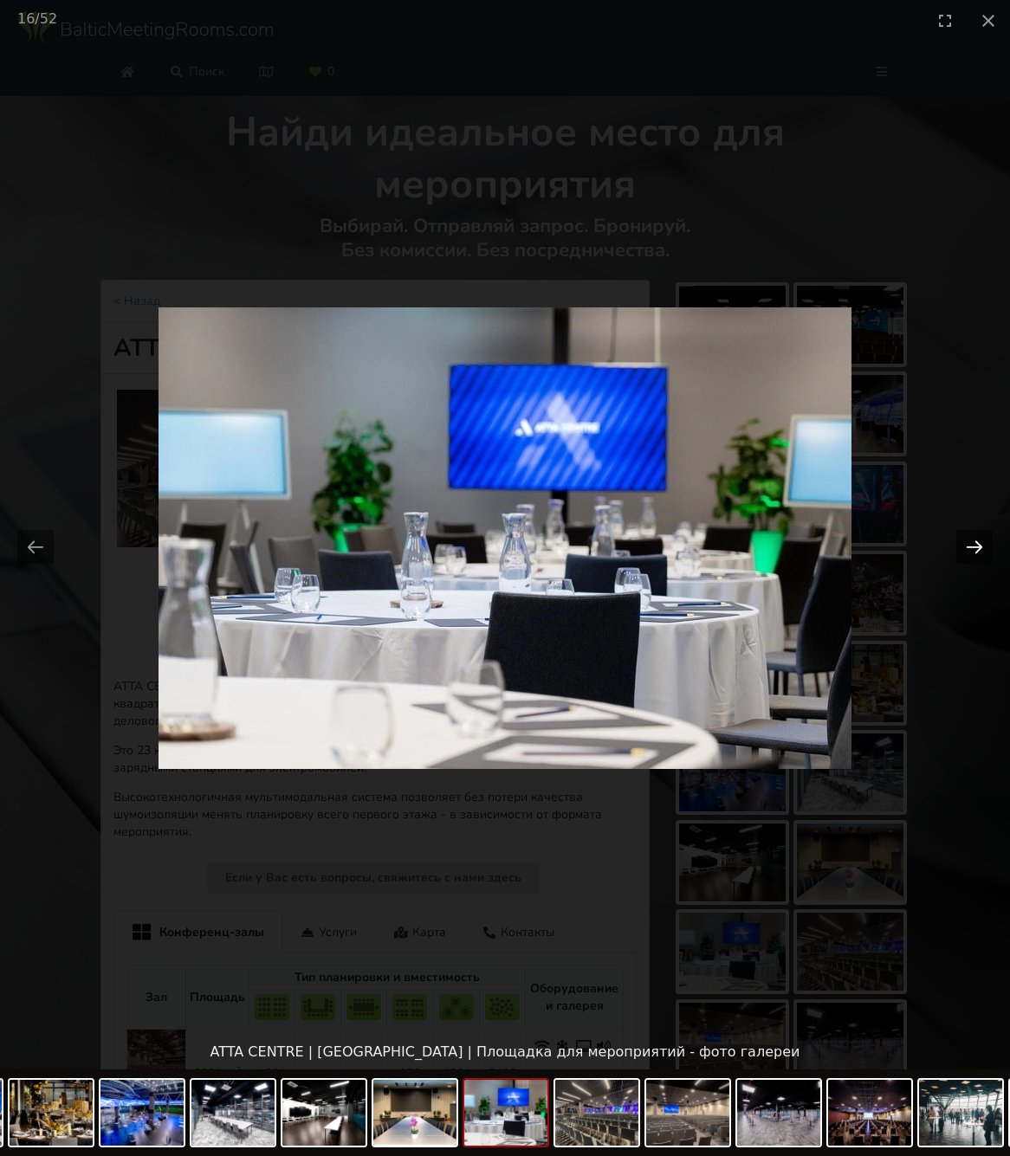
click at [971, 547] on button "Next slide" at bounding box center [974, 547] width 36 height 34
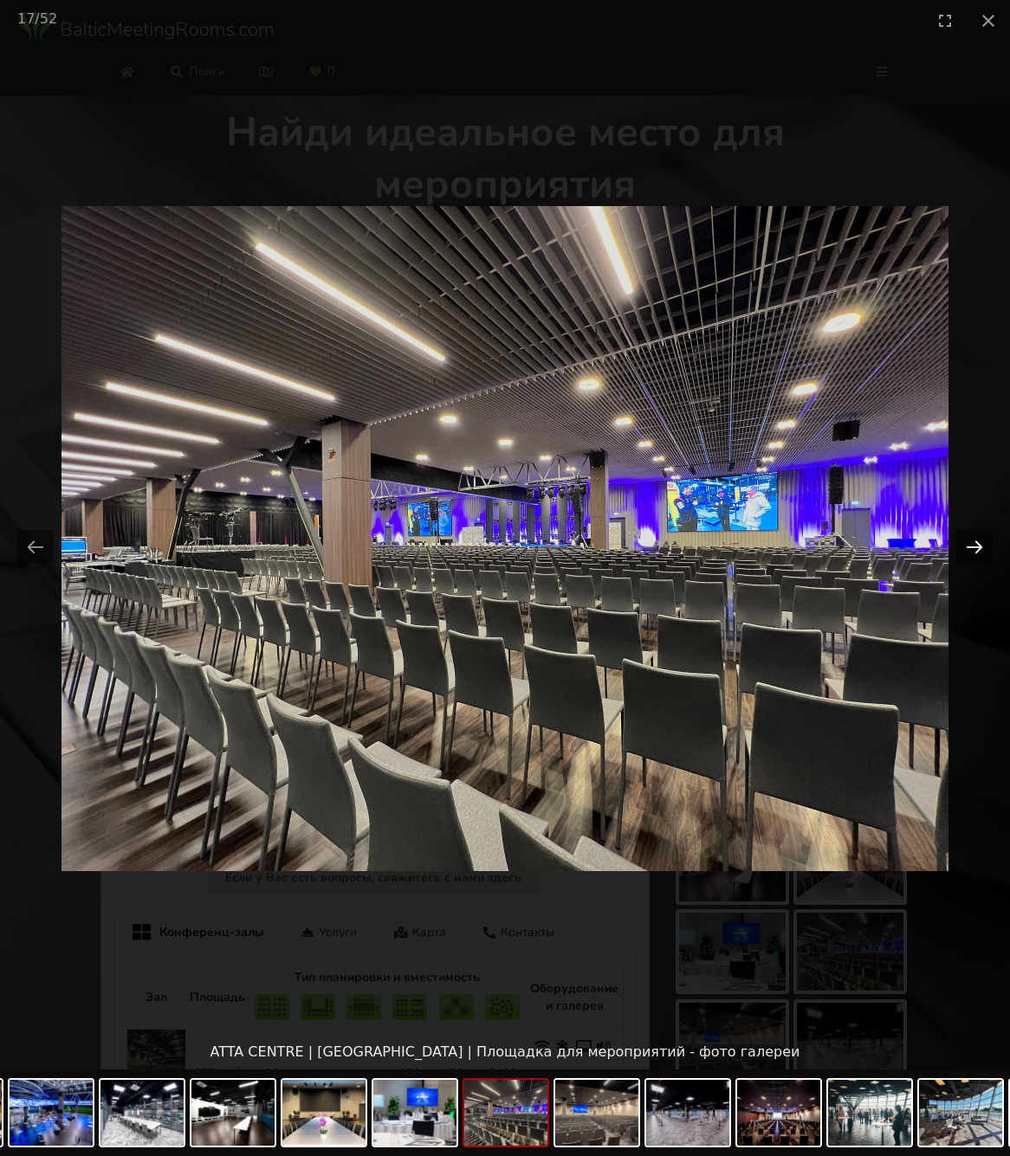
click at [971, 547] on button "Next slide" at bounding box center [974, 547] width 36 height 34
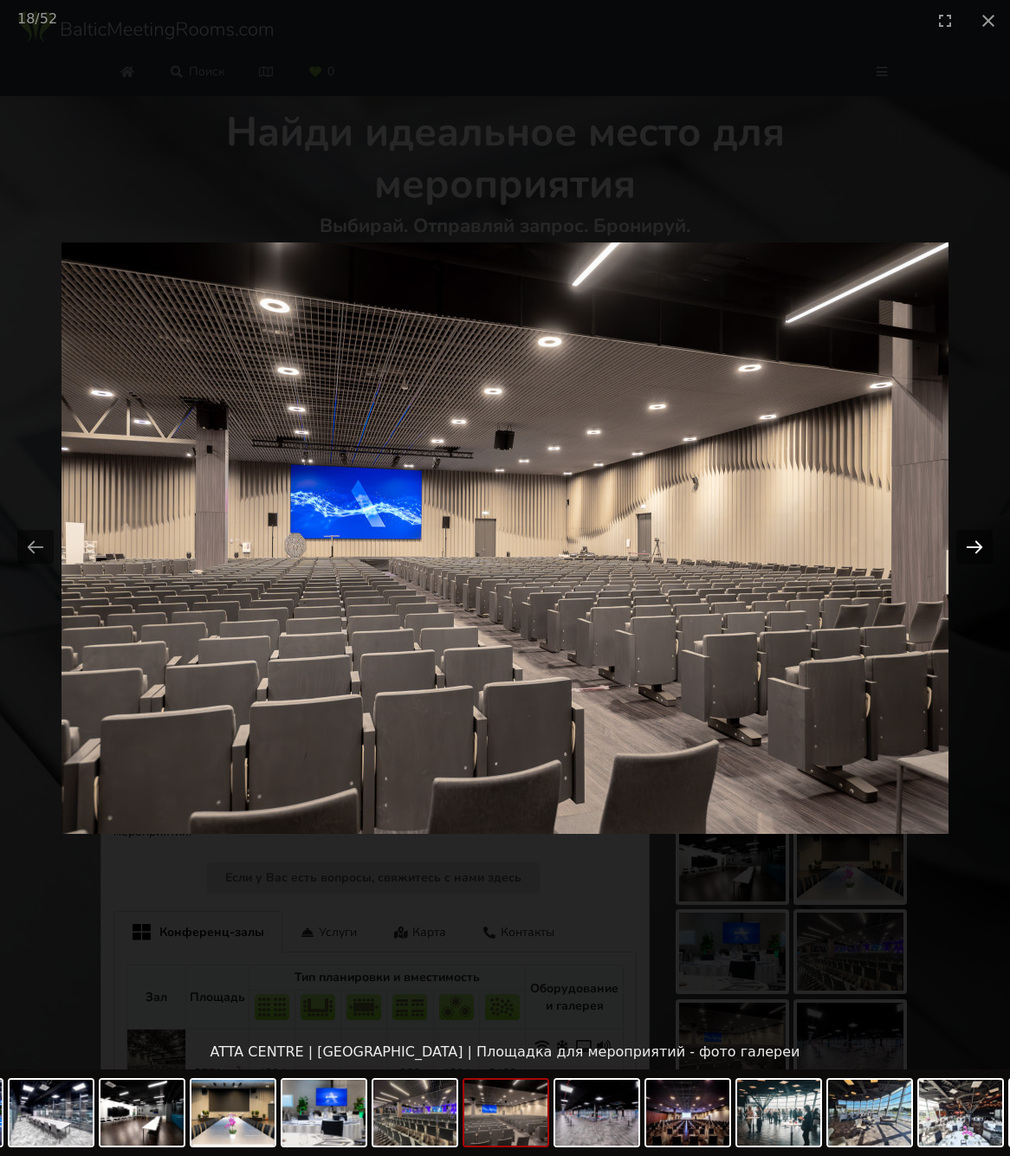
click at [971, 547] on button "Next slide" at bounding box center [974, 547] width 36 height 34
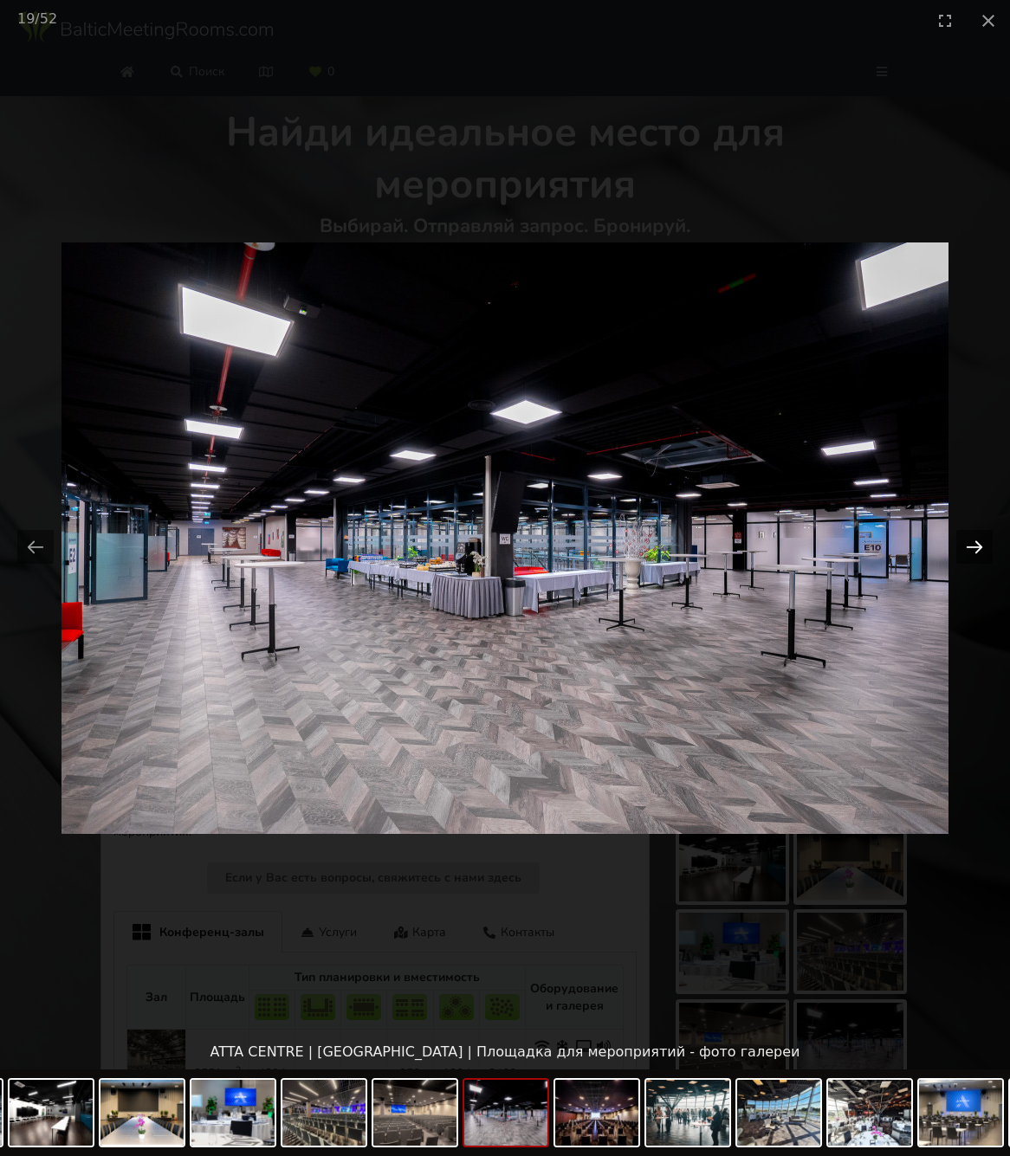
click at [971, 547] on button "Next slide" at bounding box center [974, 547] width 36 height 34
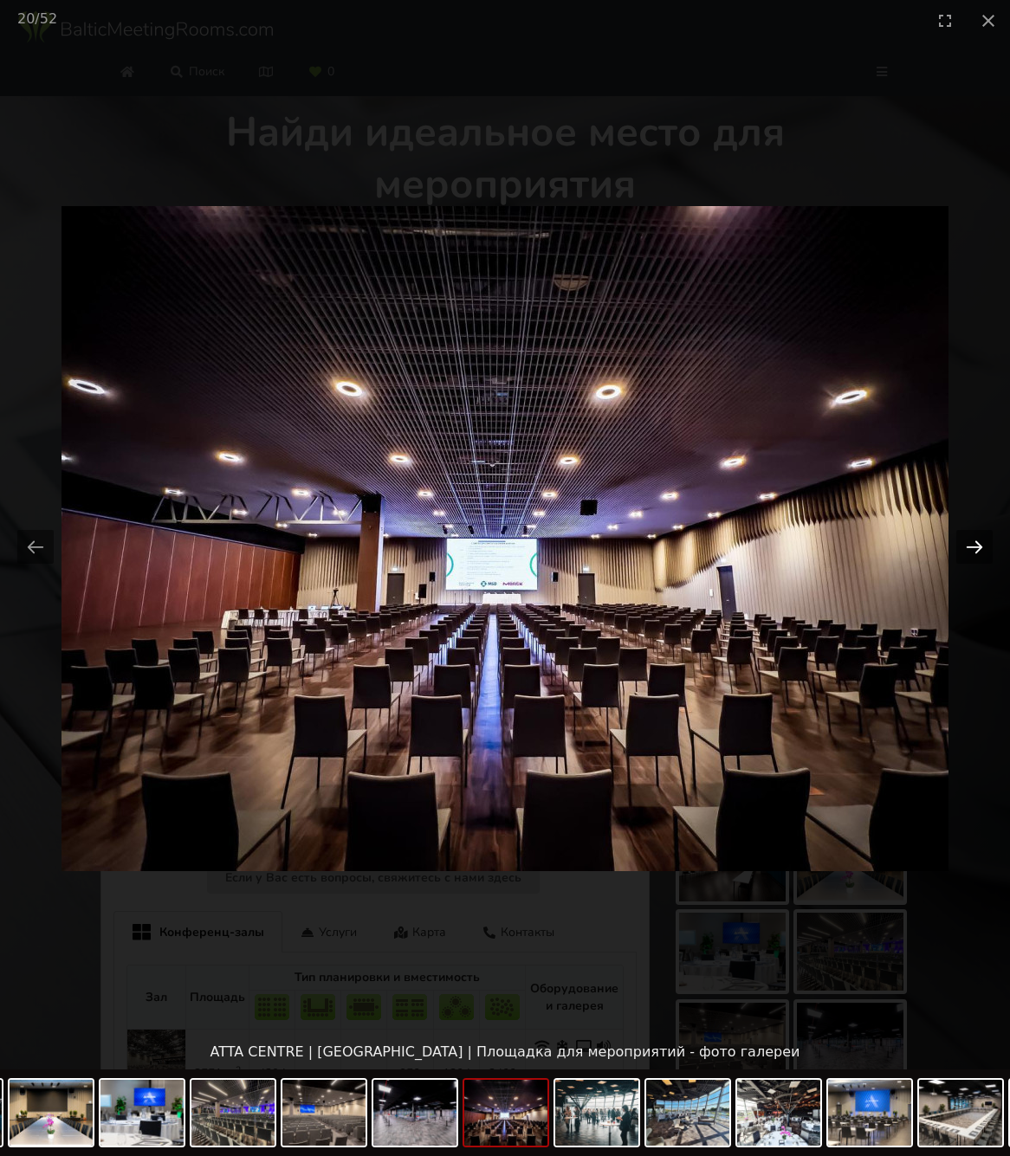
click at [971, 547] on button "Next slide" at bounding box center [974, 547] width 36 height 34
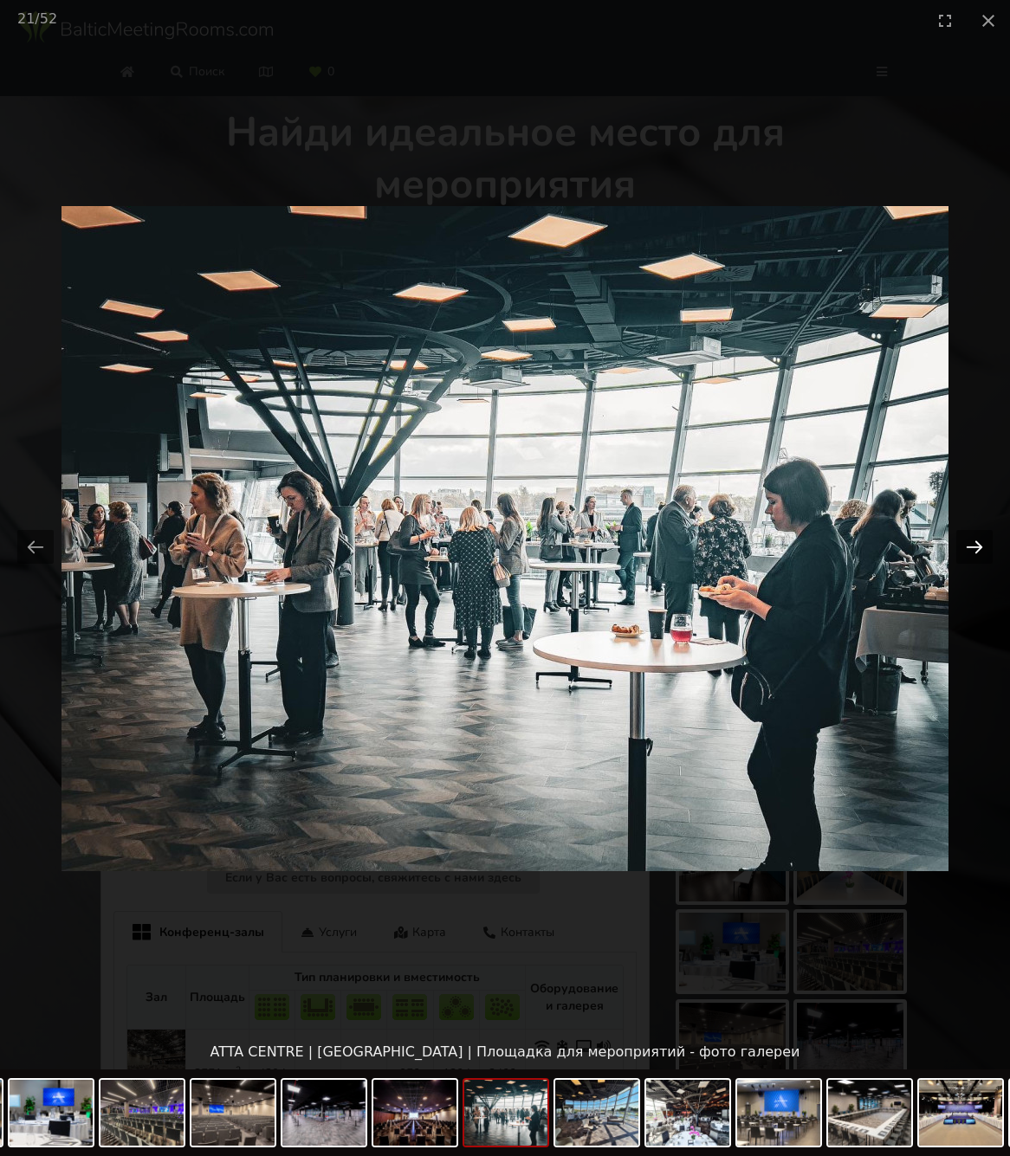
click at [971, 547] on button "Next slide" at bounding box center [974, 547] width 36 height 34
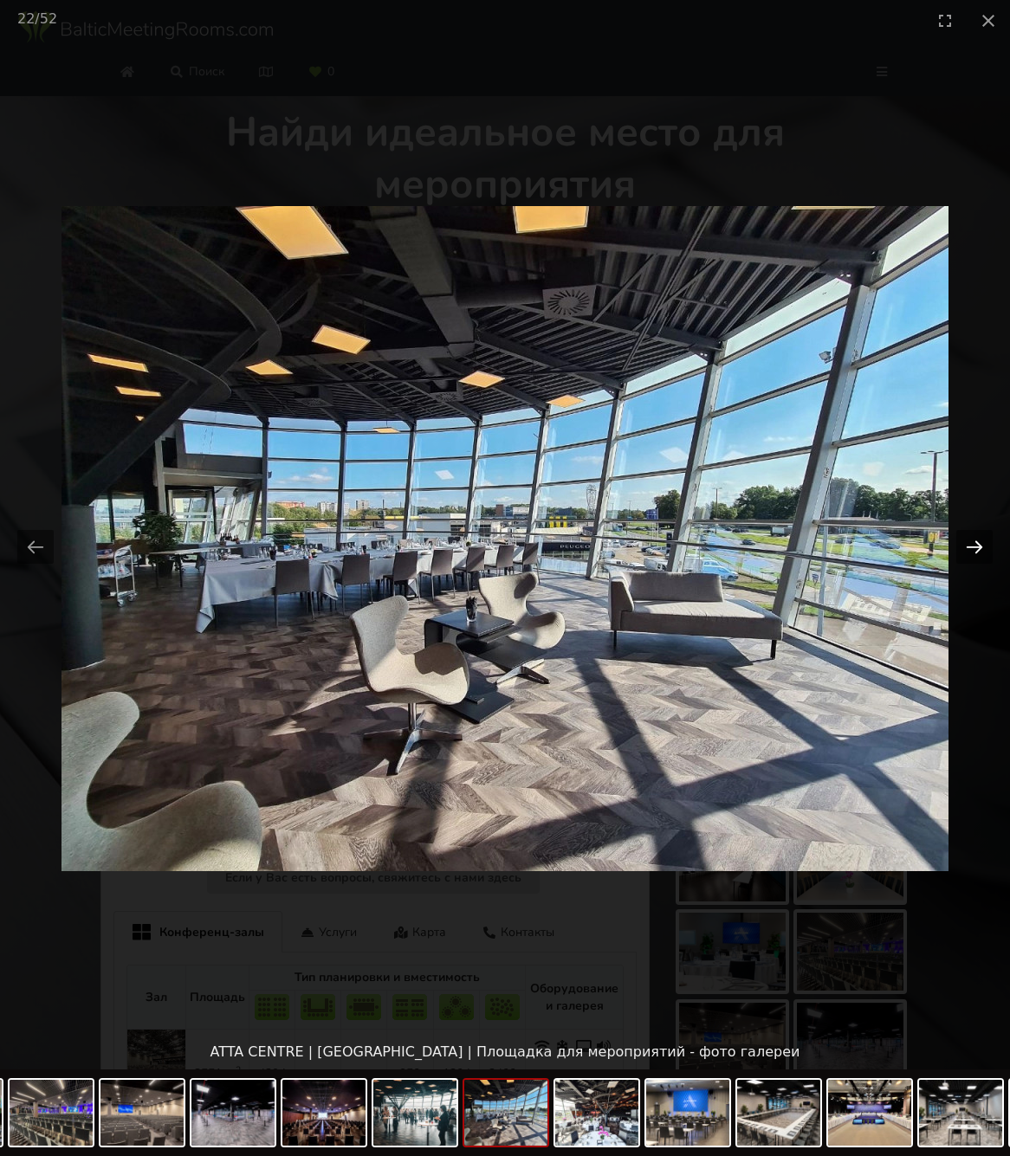
click at [971, 547] on button "Next slide" at bounding box center [974, 547] width 36 height 34
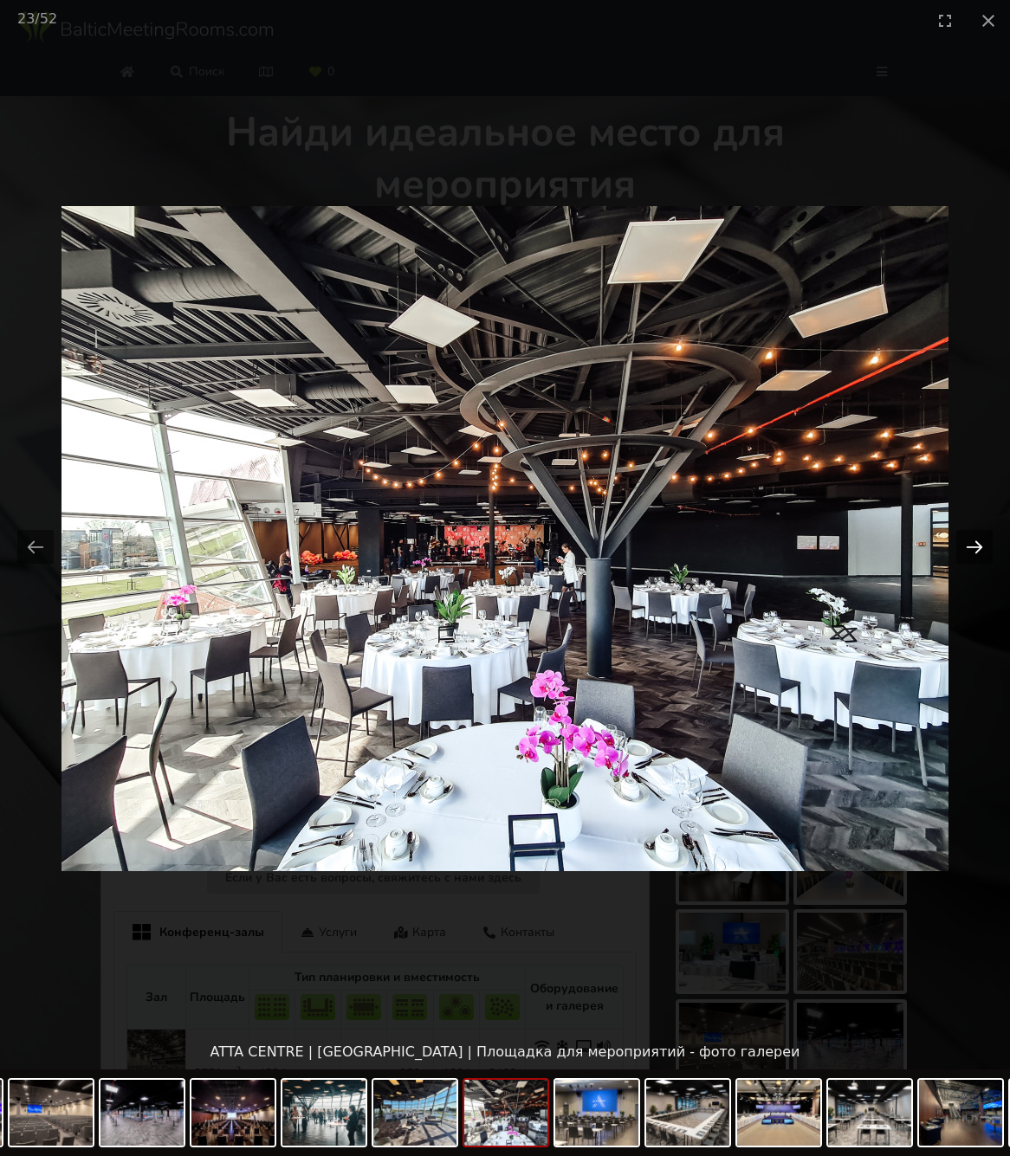
click at [971, 547] on button "Next slide" at bounding box center [974, 547] width 36 height 34
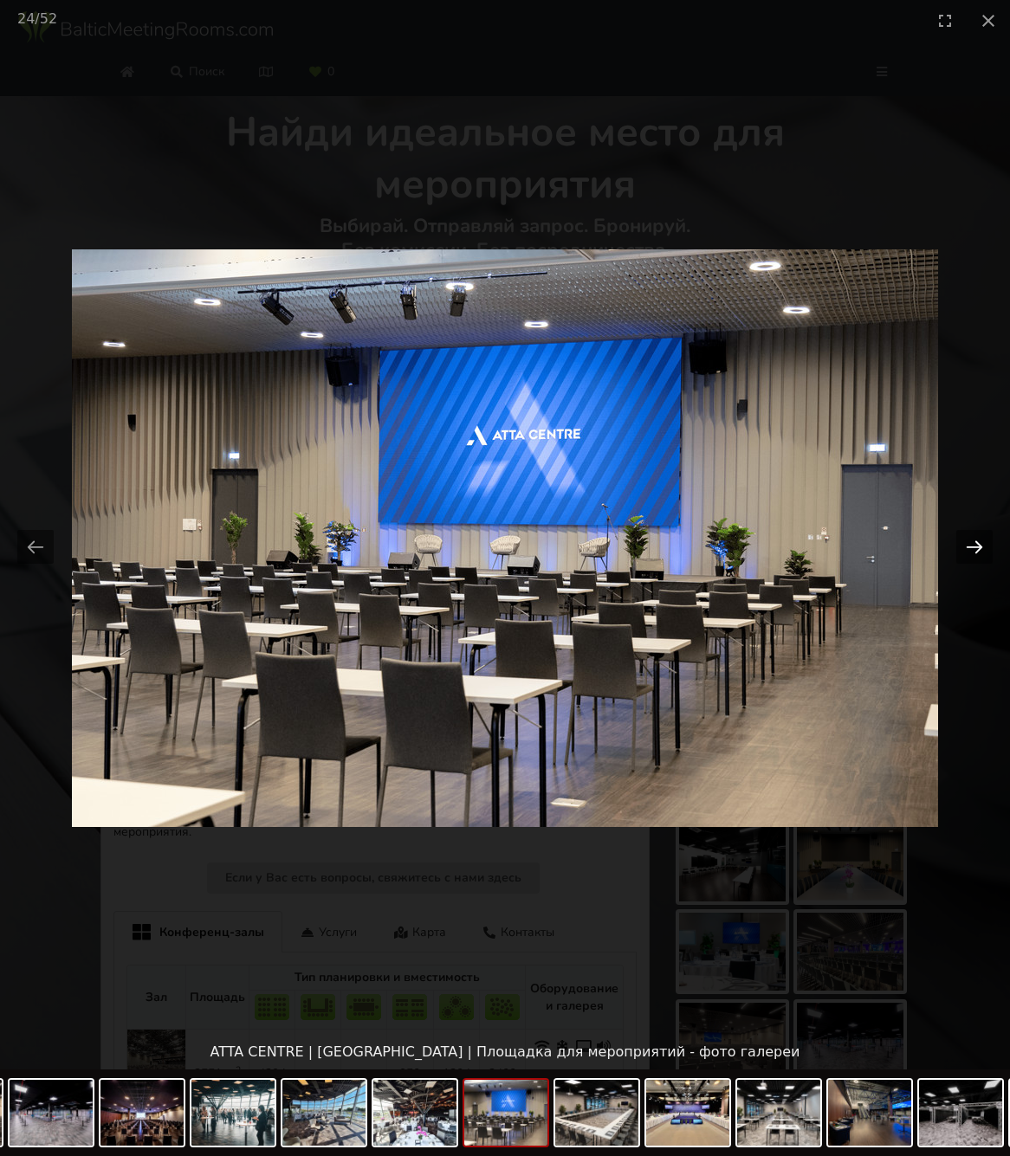
click at [971, 547] on button "Next slide" at bounding box center [974, 547] width 36 height 34
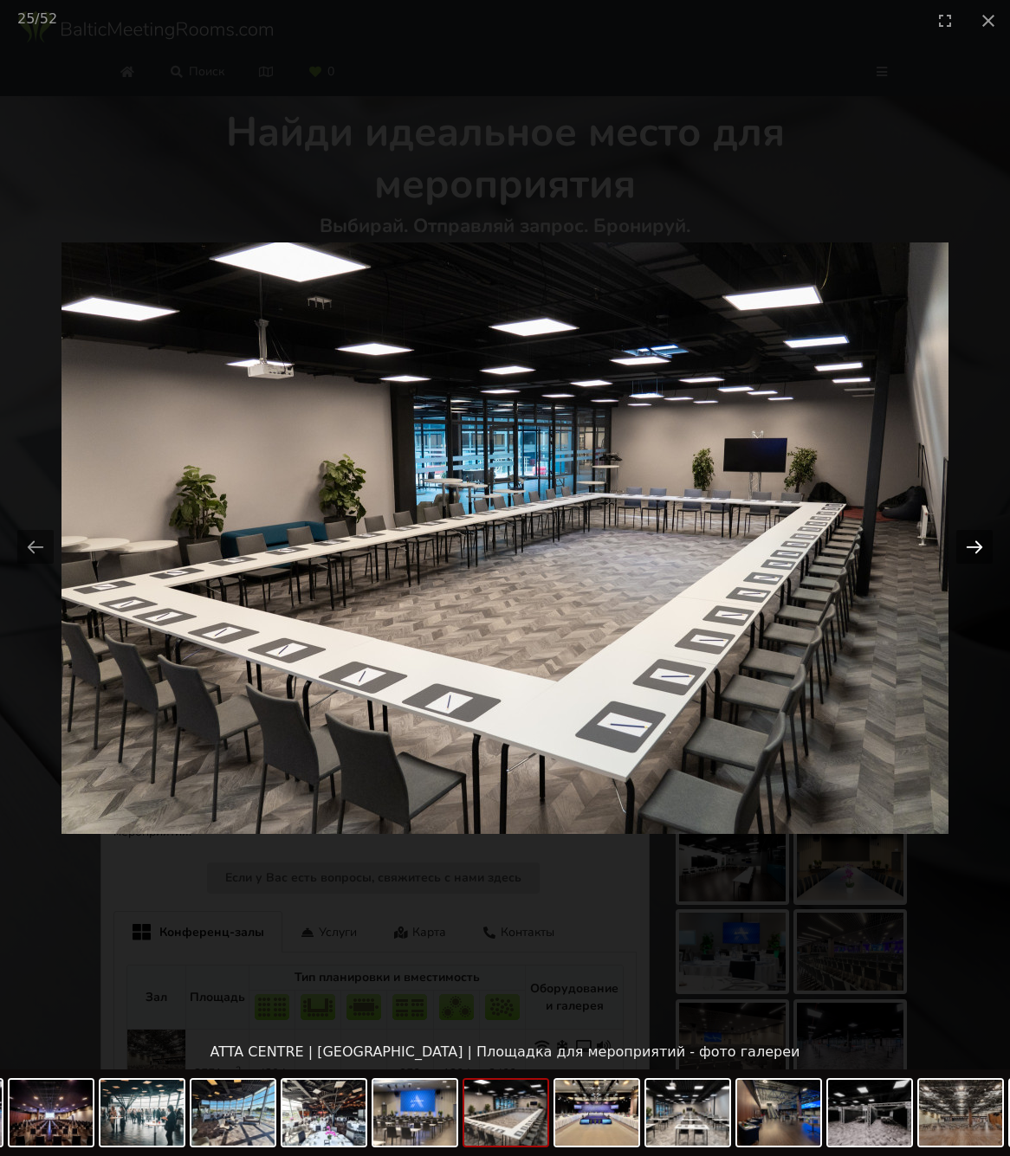
click at [971, 547] on button "Next slide" at bounding box center [974, 547] width 36 height 34
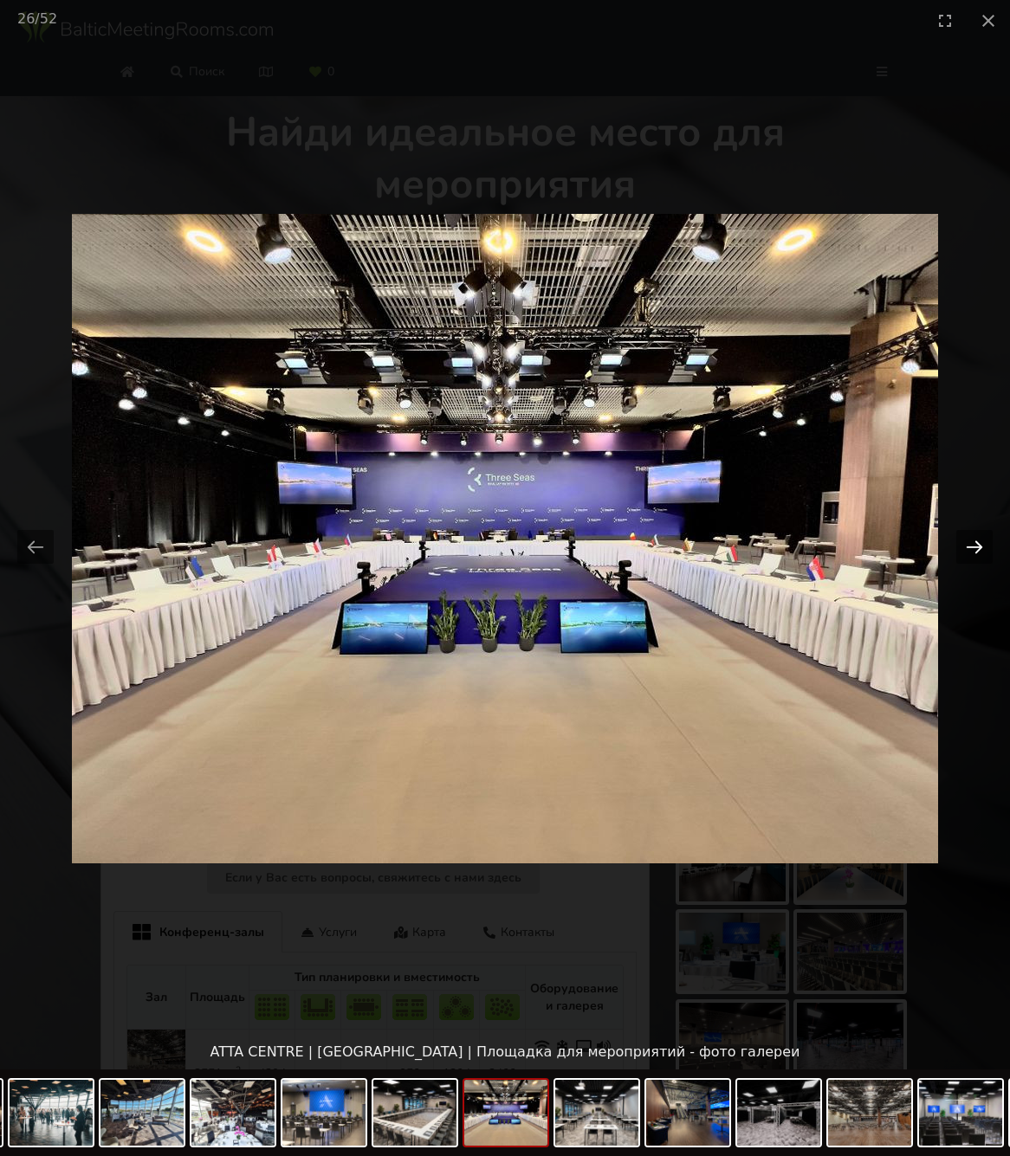
click at [971, 547] on button "Next slide" at bounding box center [974, 547] width 36 height 34
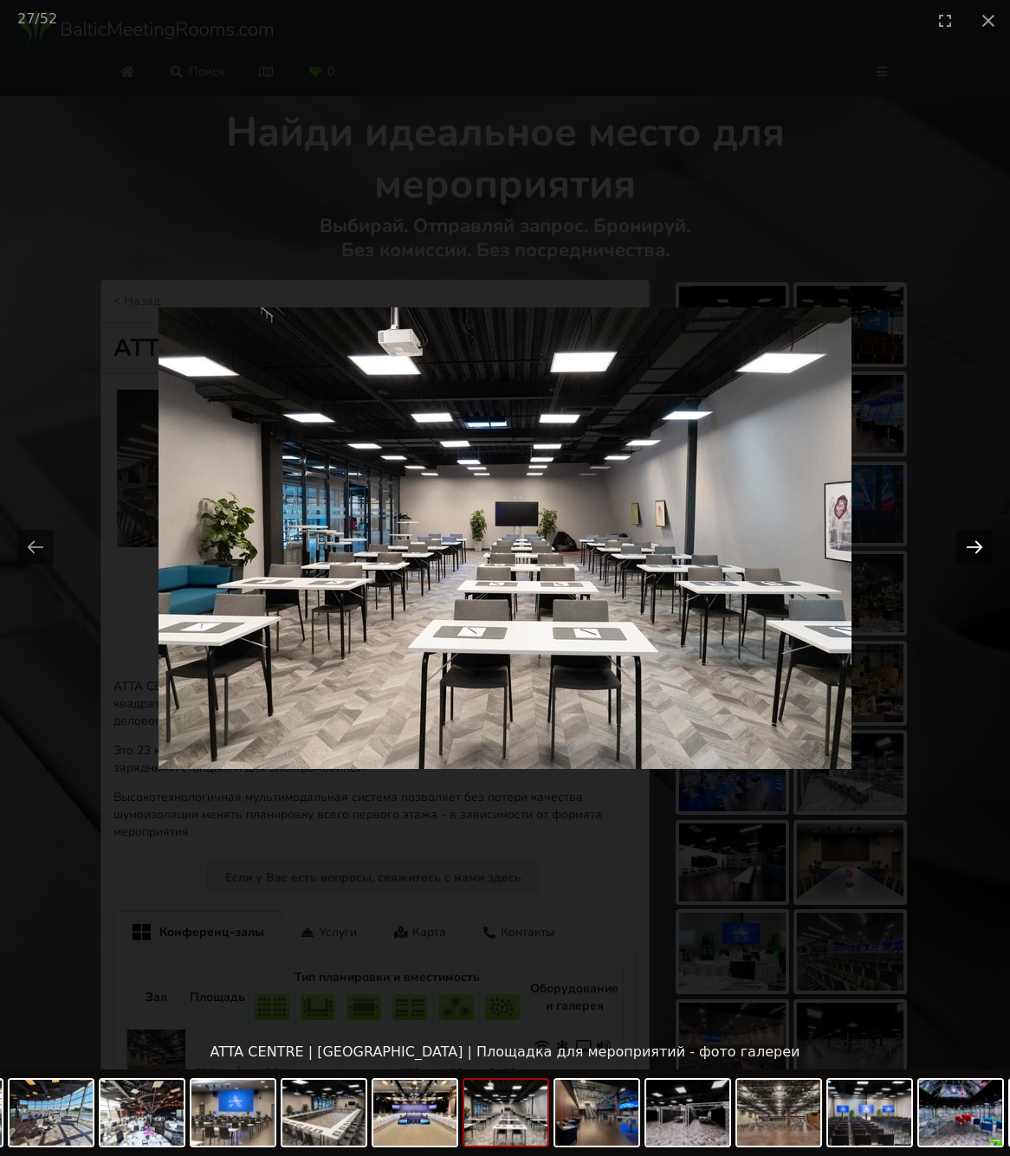
click at [971, 547] on button "Next slide" at bounding box center [974, 547] width 36 height 34
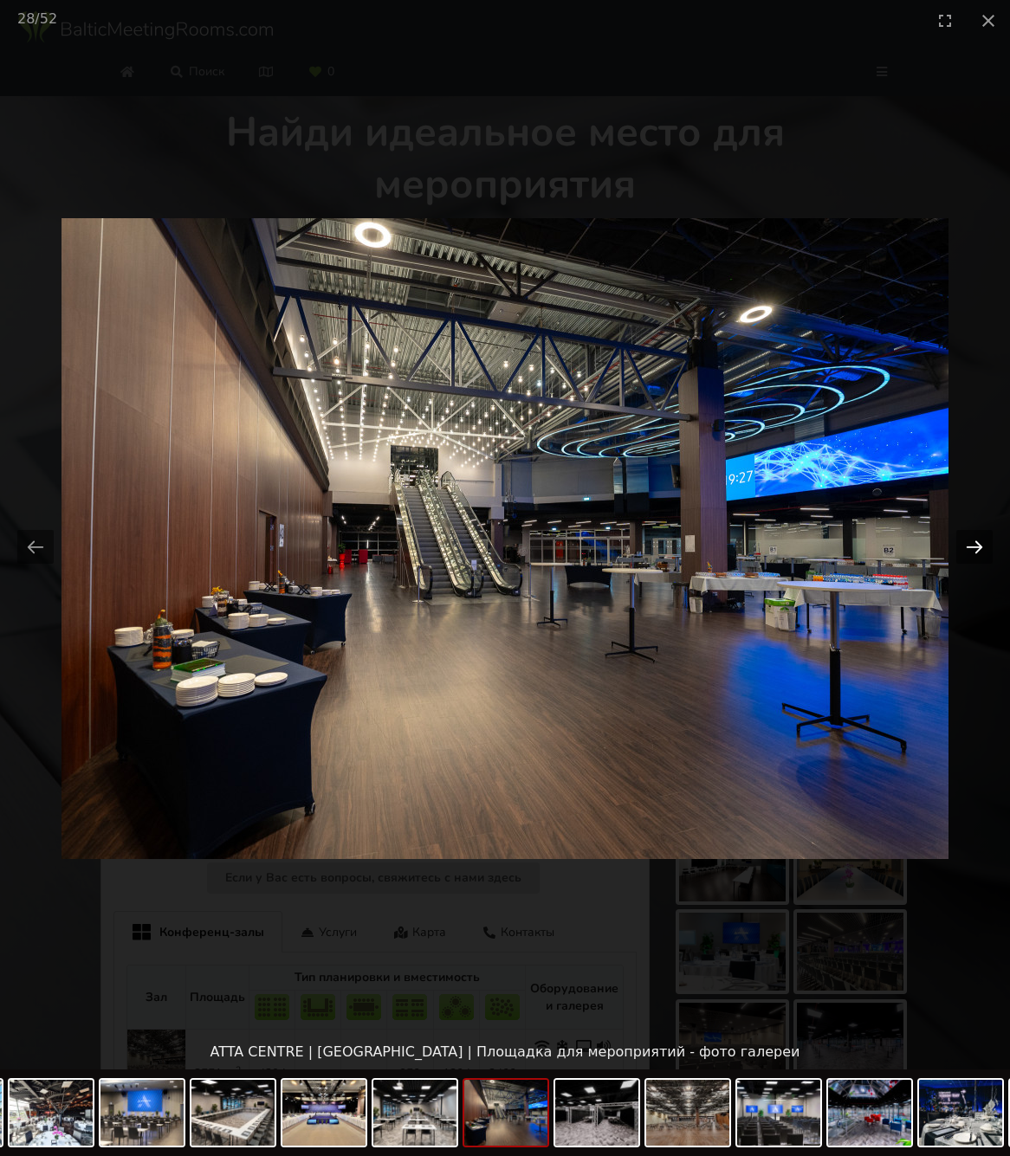
click at [971, 547] on button "Next slide" at bounding box center [974, 547] width 36 height 34
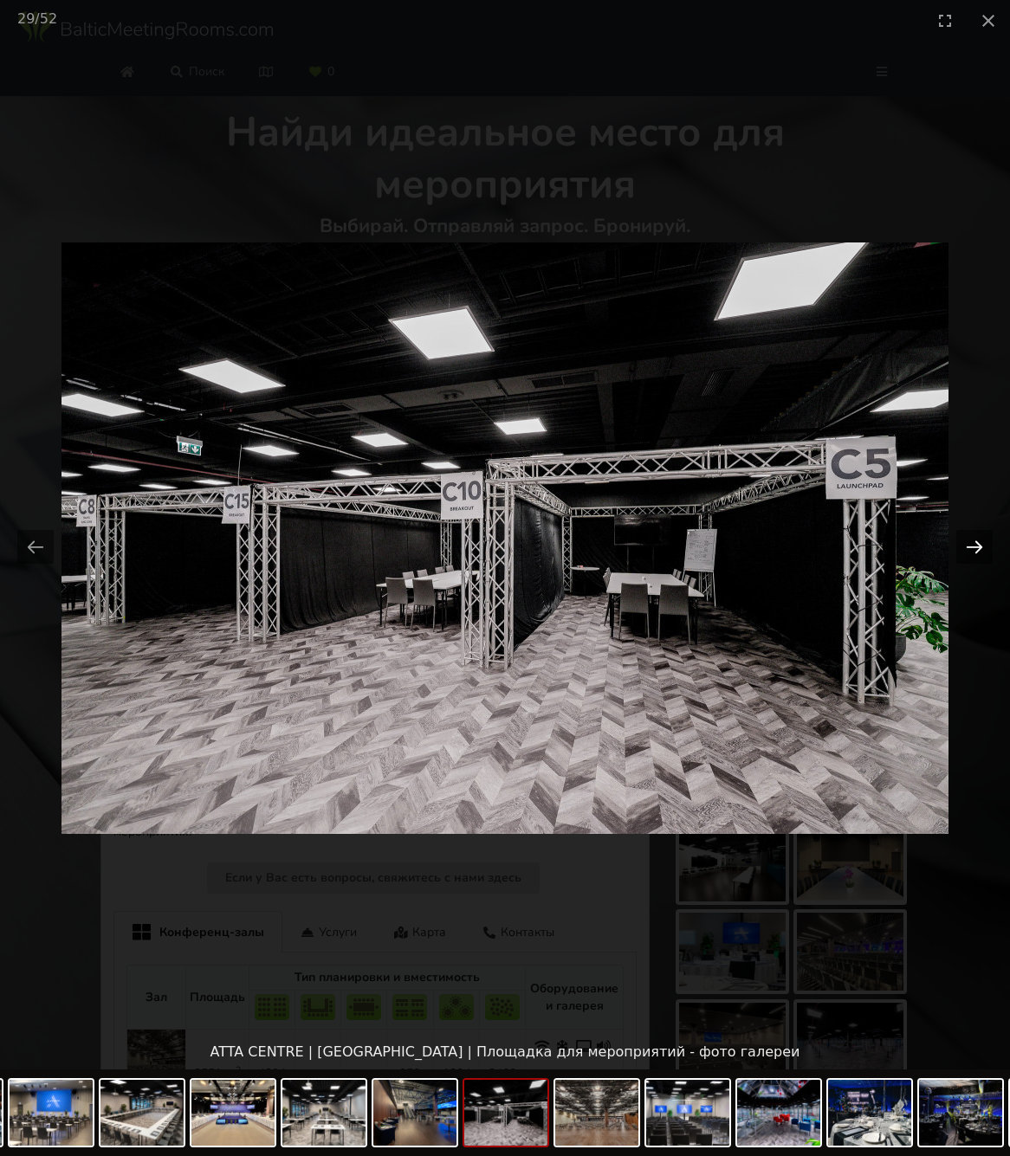
click at [971, 547] on button "Next slide" at bounding box center [974, 547] width 36 height 34
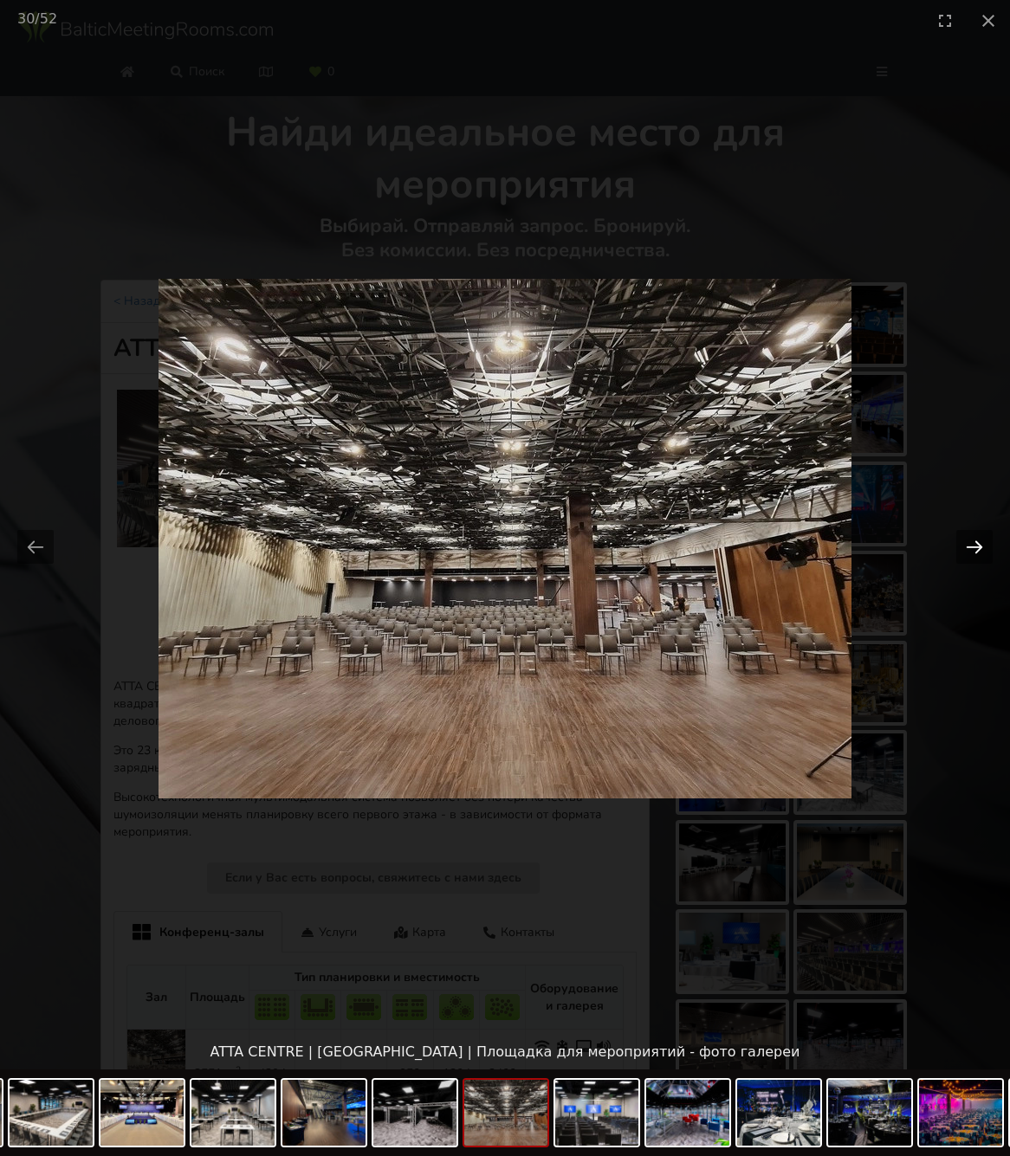
click at [971, 547] on button "Next slide" at bounding box center [974, 547] width 36 height 34
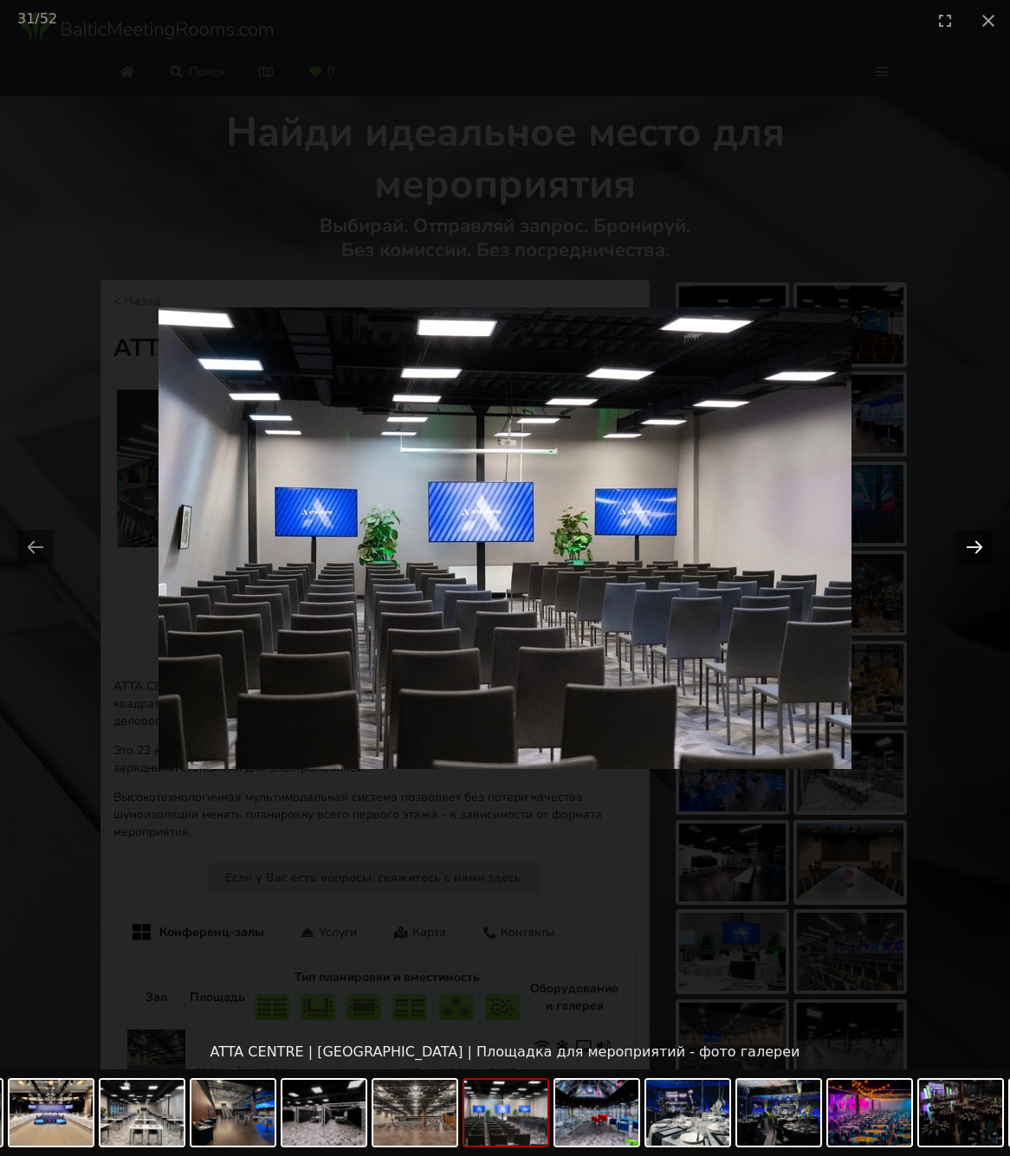
click at [971, 547] on button "Next slide" at bounding box center [974, 547] width 36 height 34
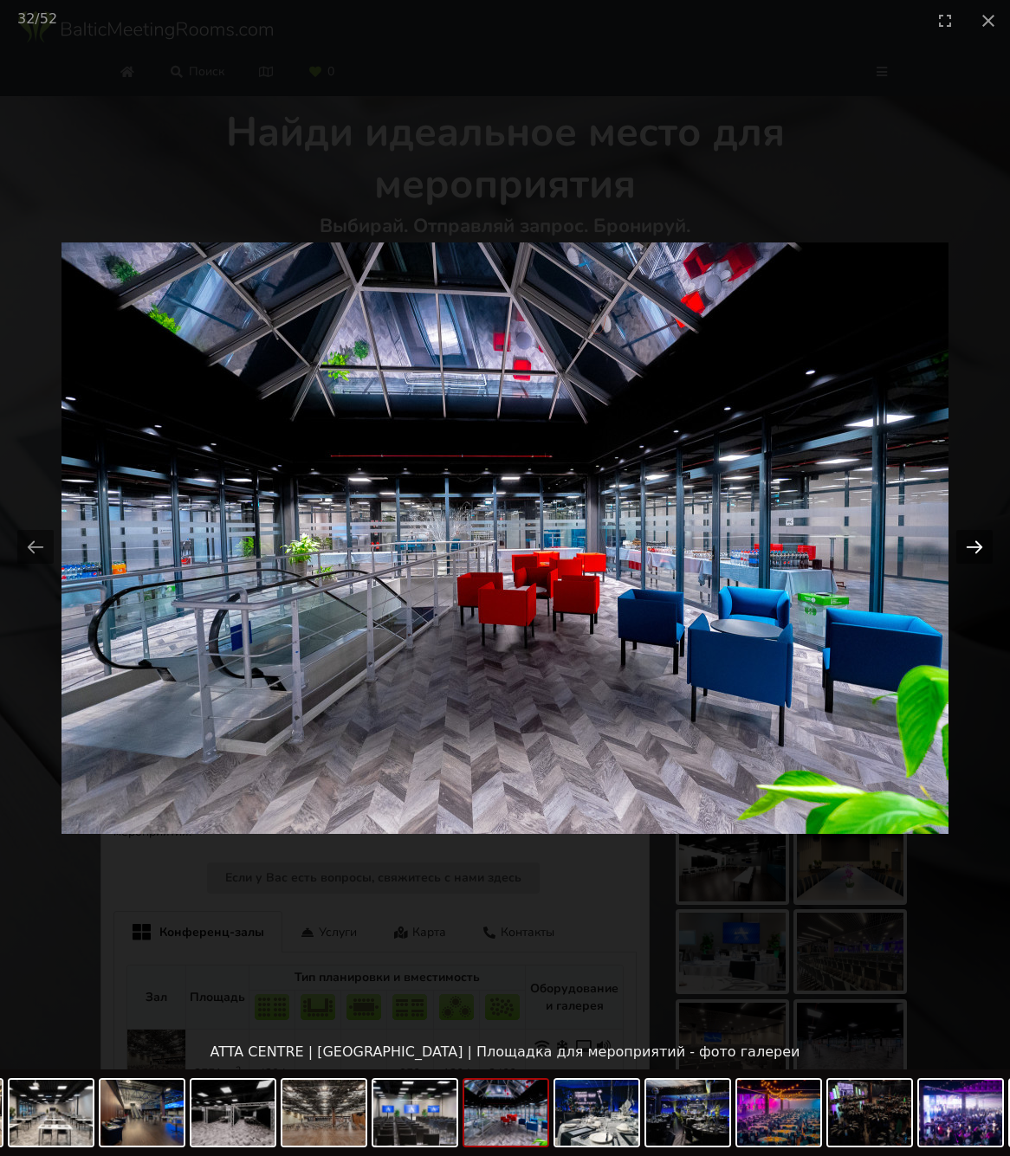
click at [971, 547] on button "Next slide" at bounding box center [974, 547] width 36 height 34
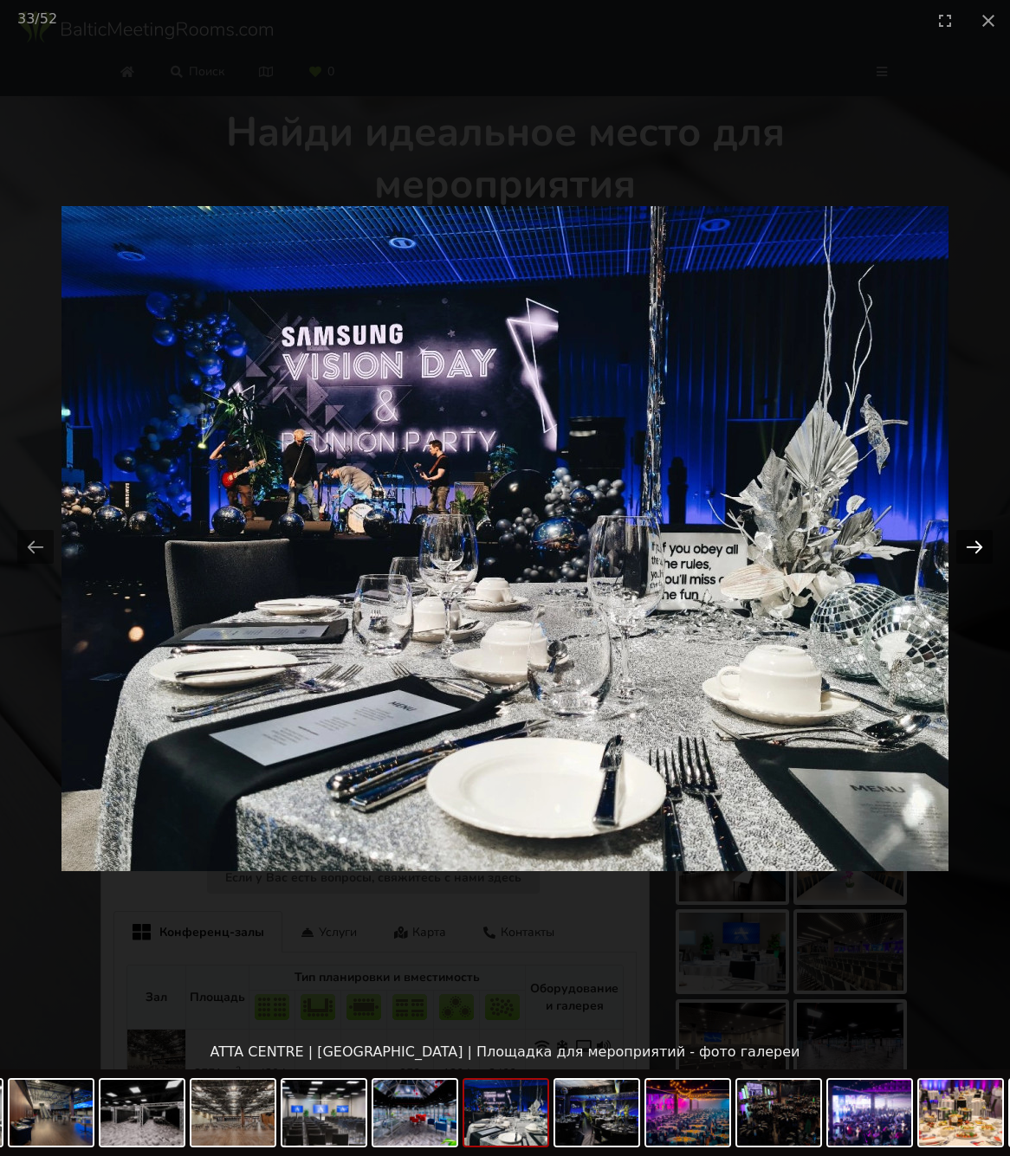
click at [971, 547] on button "Next slide" at bounding box center [974, 547] width 36 height 34
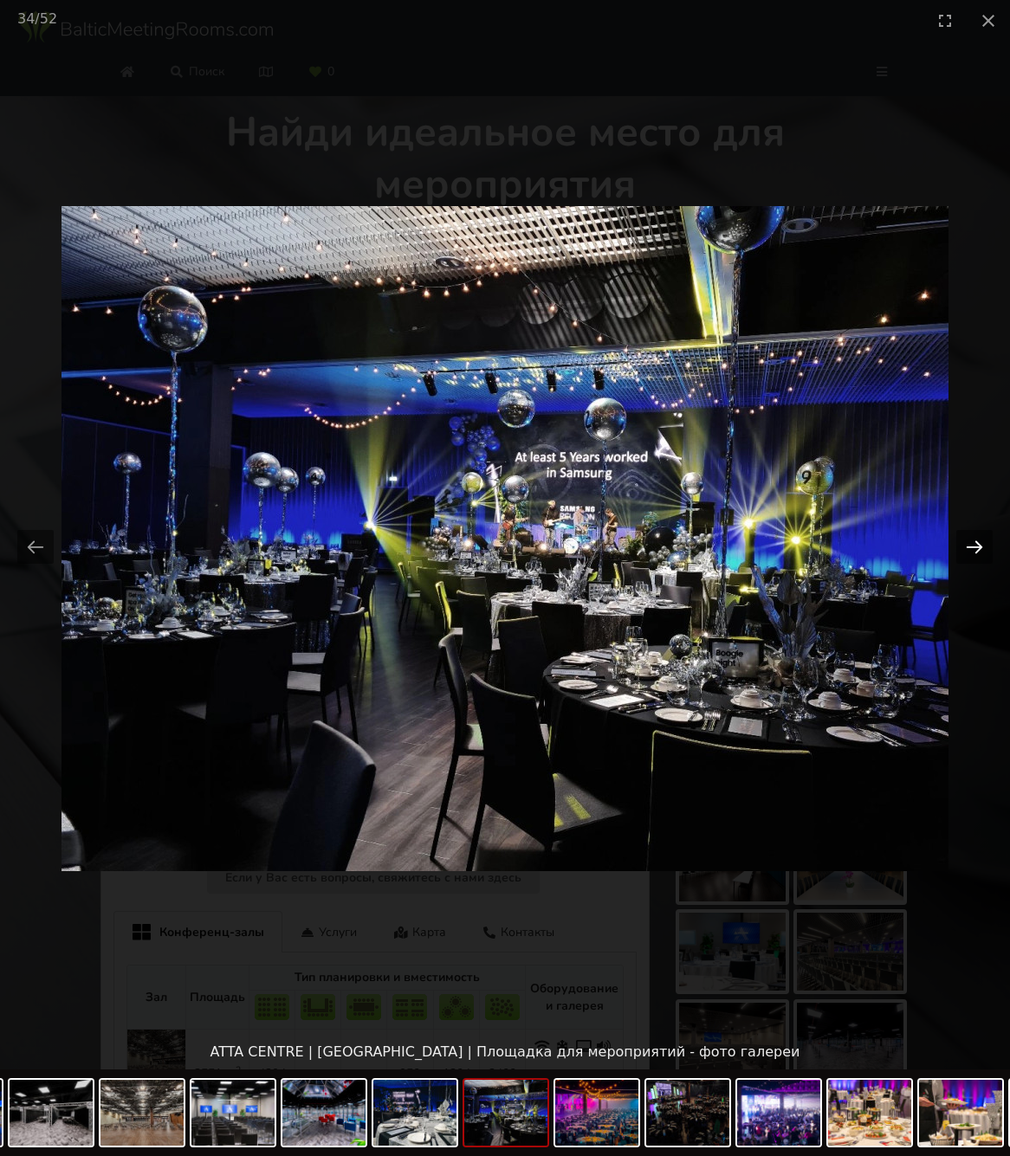
click at [971, 547] on button "Next slide" at bounding box center [974, 547] width 36 height 34
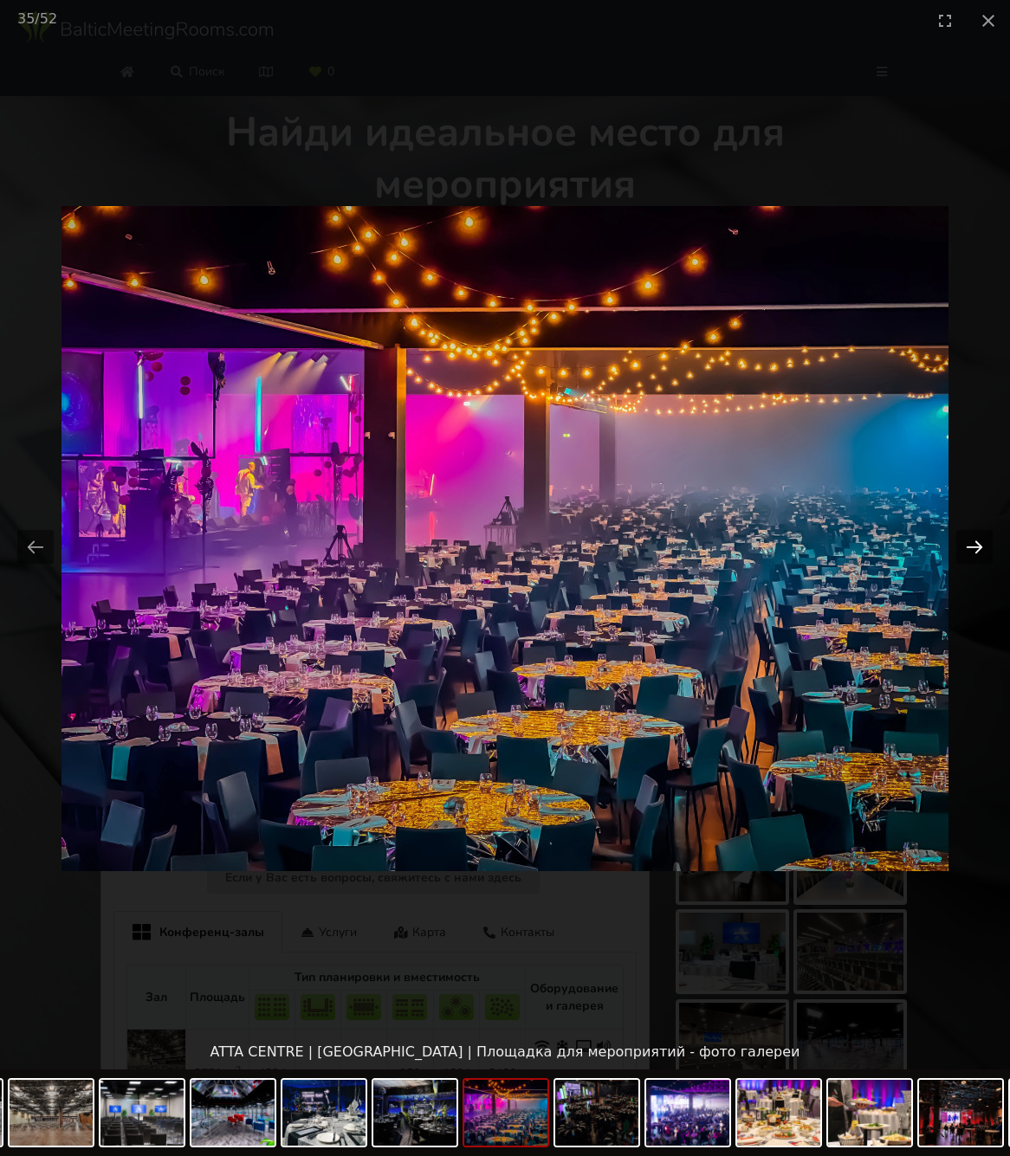
click at [971, 547] on button "Next slide" at bounding box center [974, 547] width 36 height 34
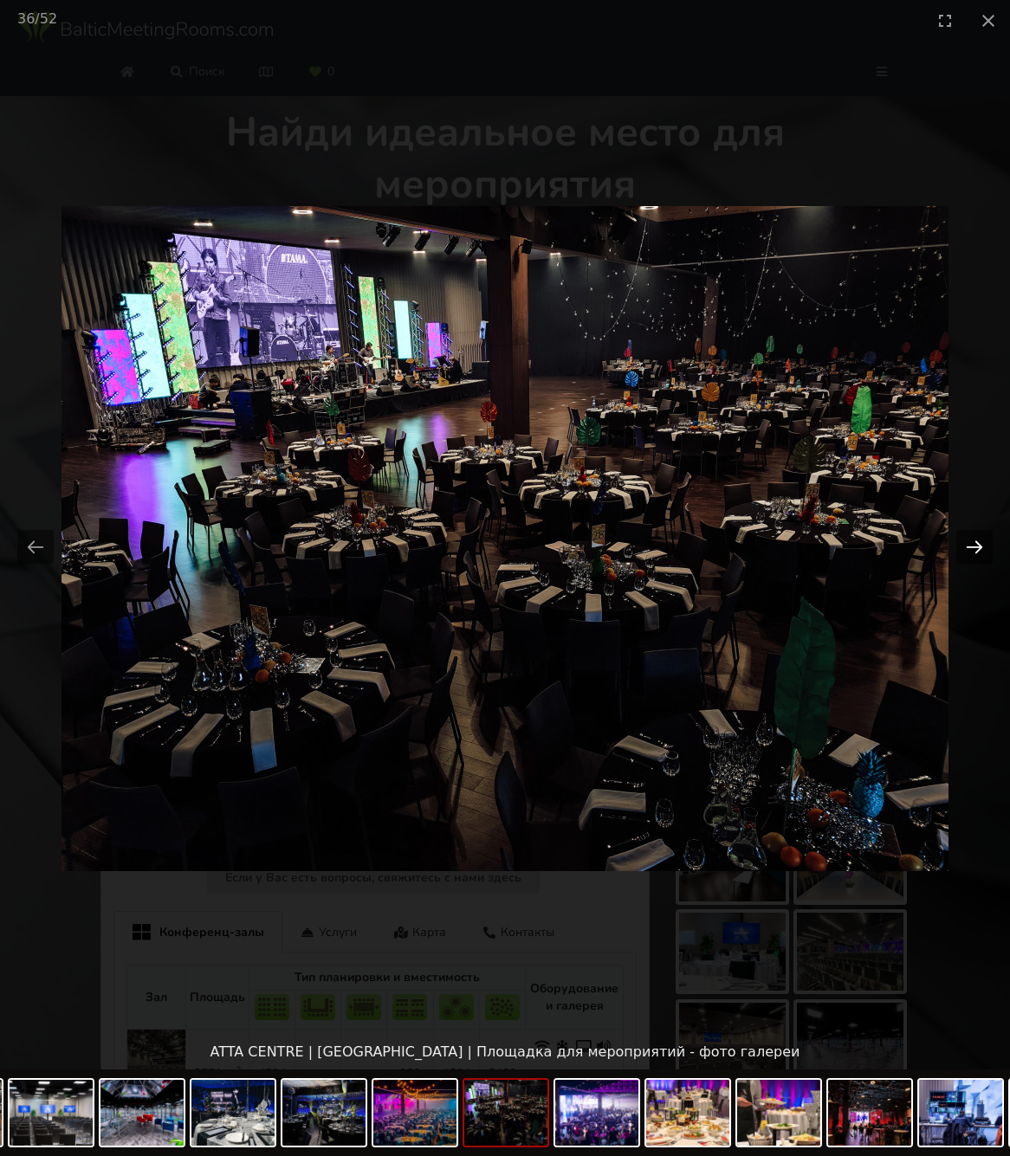
click at [971, 547] on button "Next slide" at bounding box center [974, 547] width 36 height 34
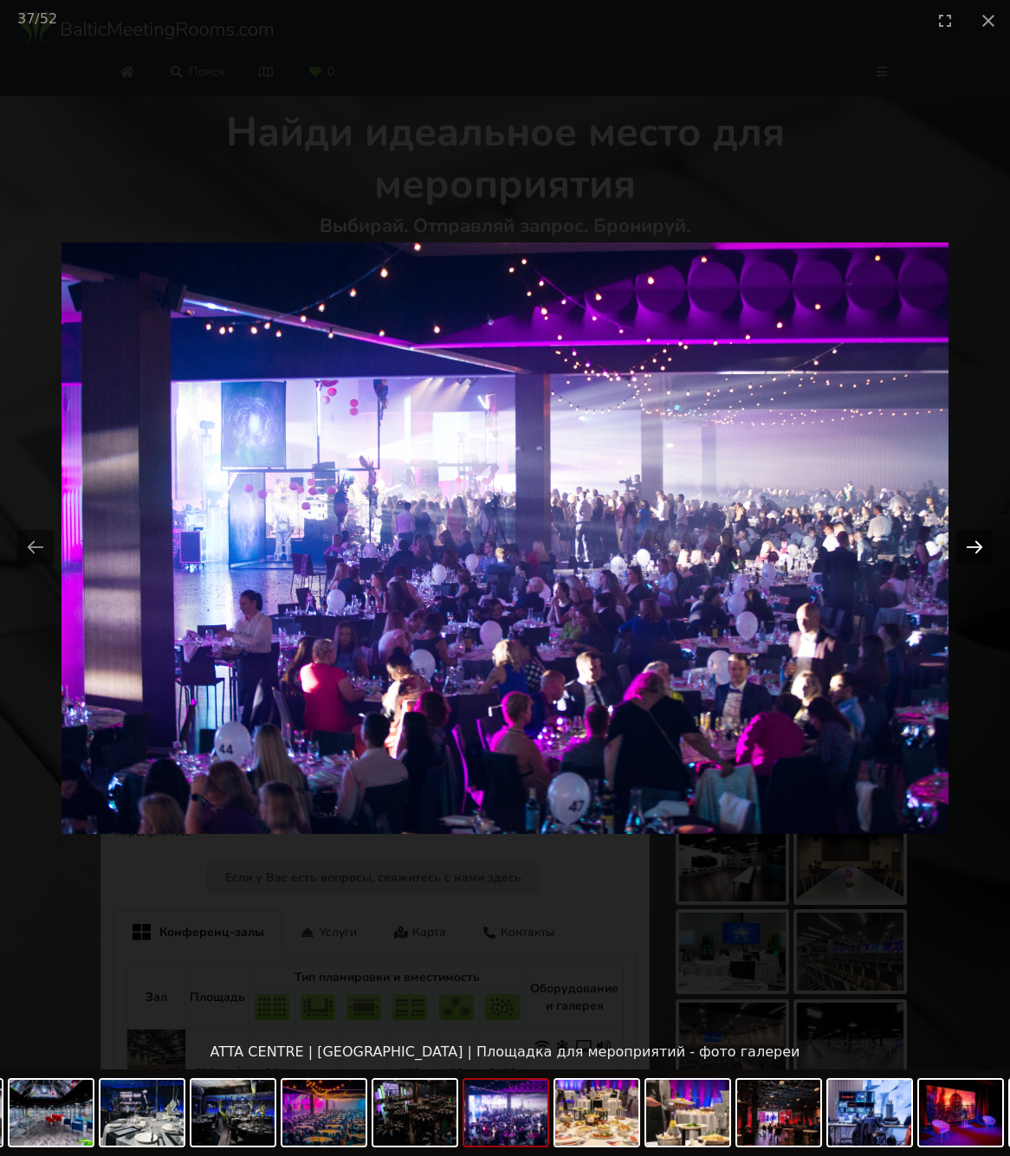
click at [971, 547] on button "Next slide" at bounding box center [974, 547] width 36 height 34
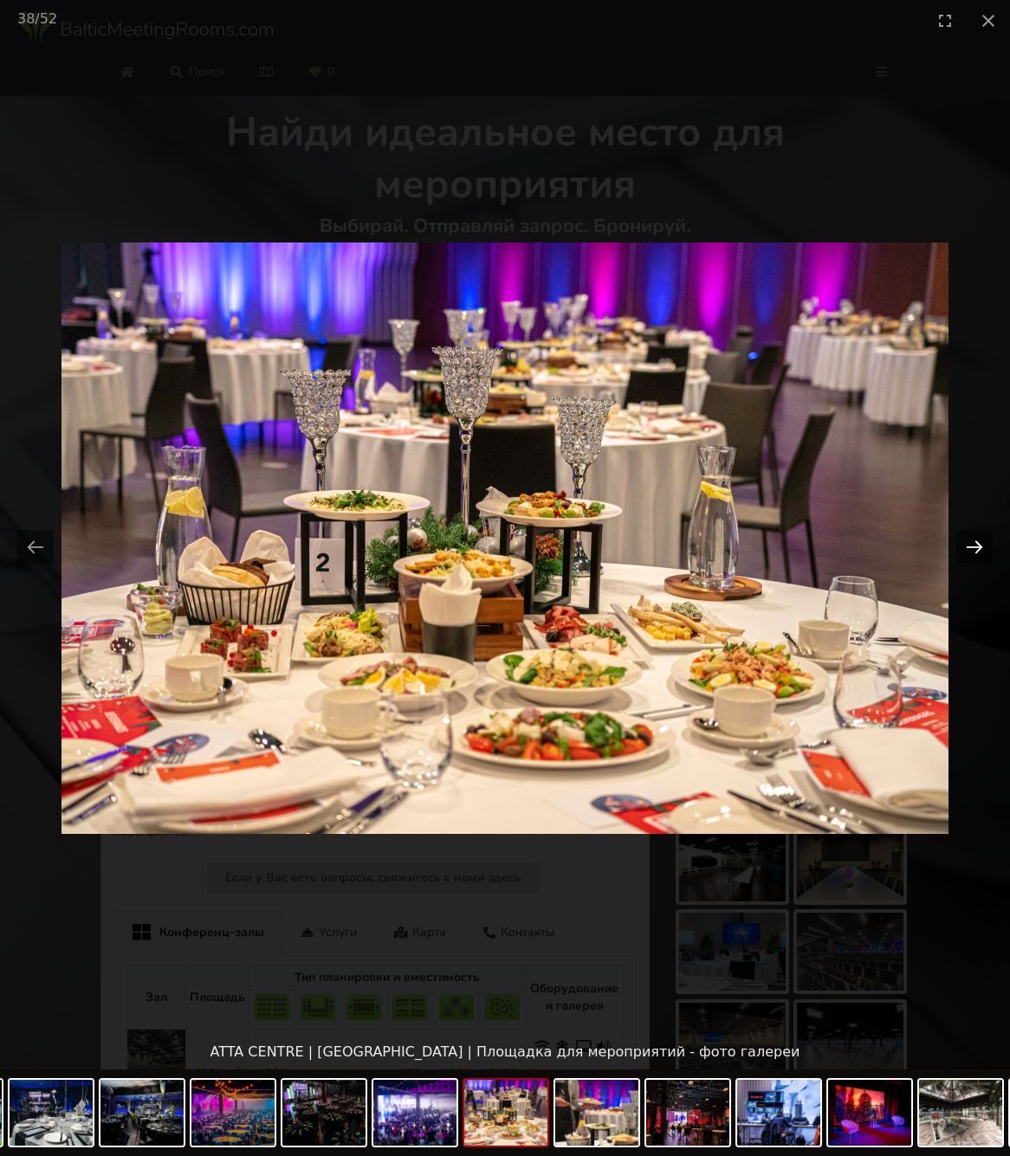
click at [971, 547] on button "Next slide" at bounding box center [974, 547] width 36 height 34
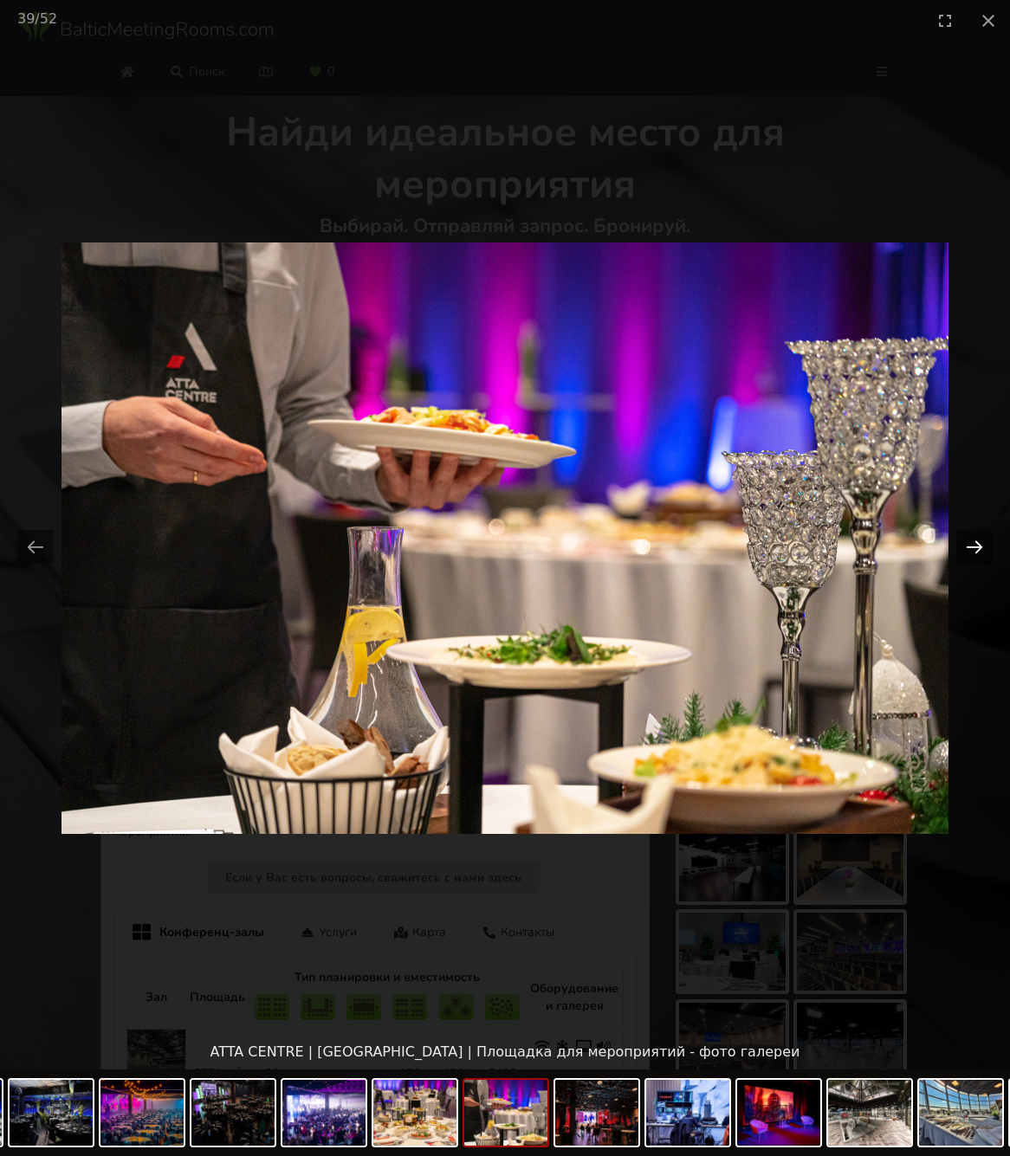
click at [971, 547] on button "Next slide" at bounding box center [974, 547] width 36 height 34
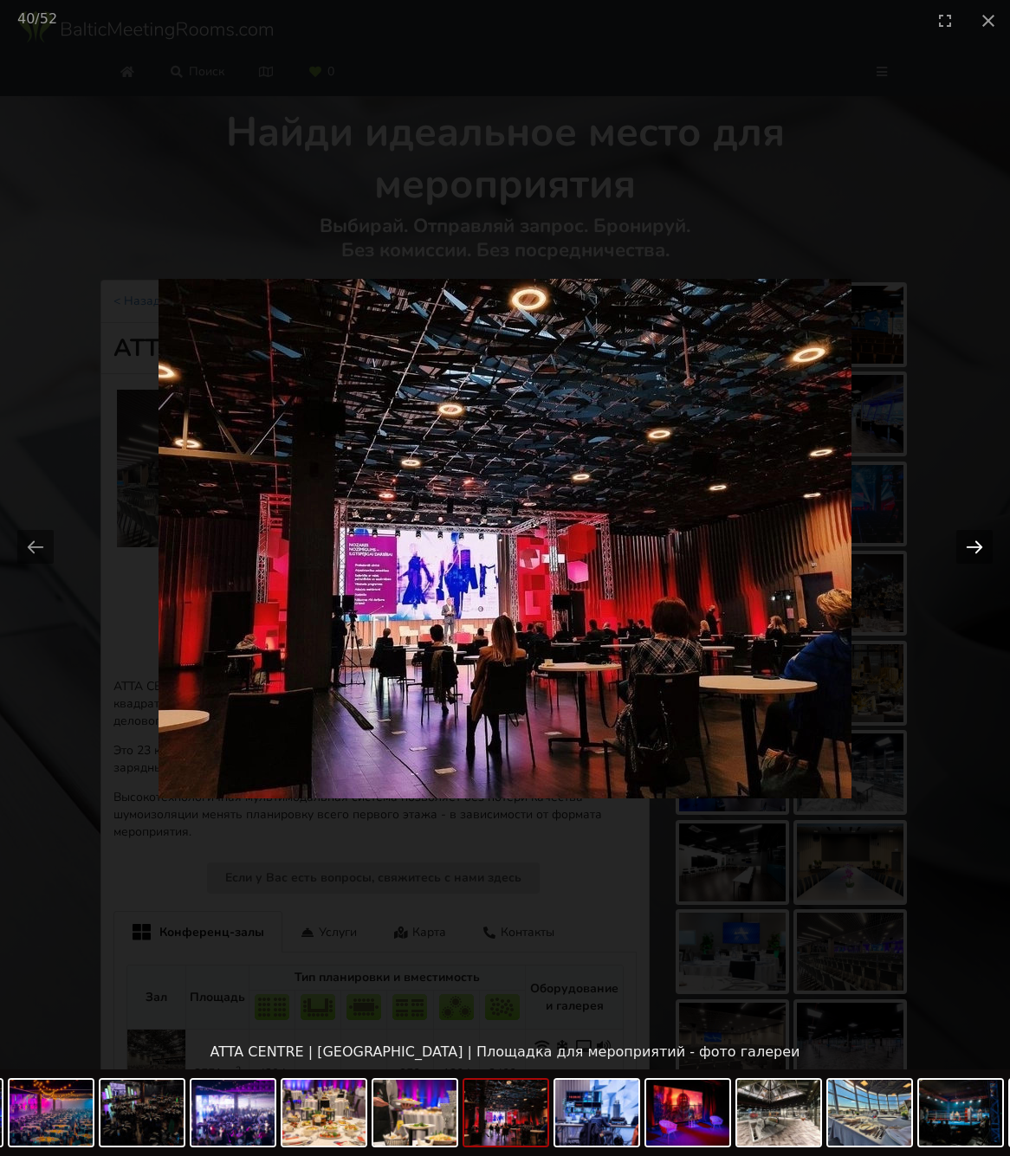
click at [971, 547] on button "Next slide" at bounding box center [974, 547] width 36 height 34
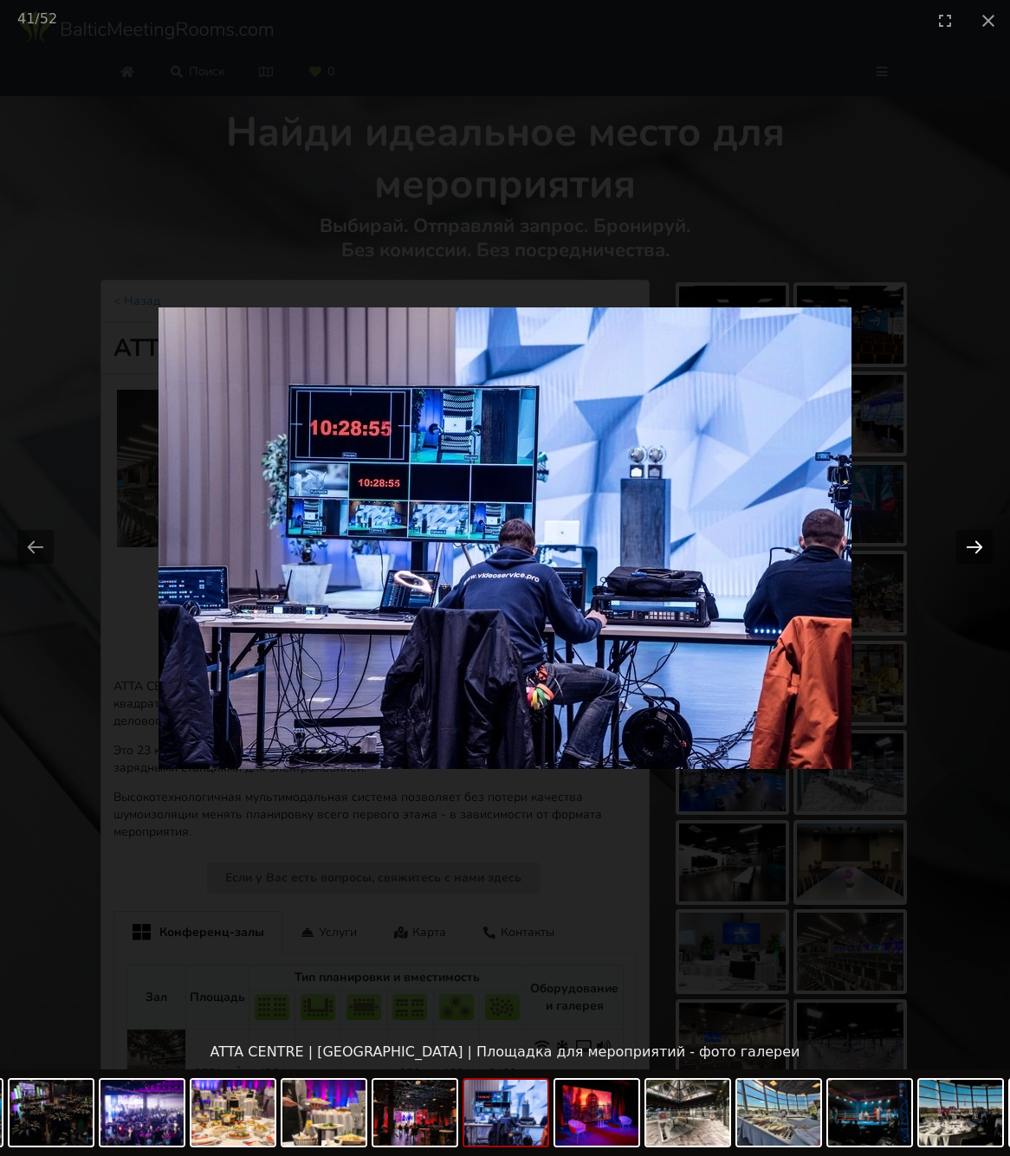
click at [971, 547] on button "Next slide" at bounding box center [974, 547] width 36 height 34
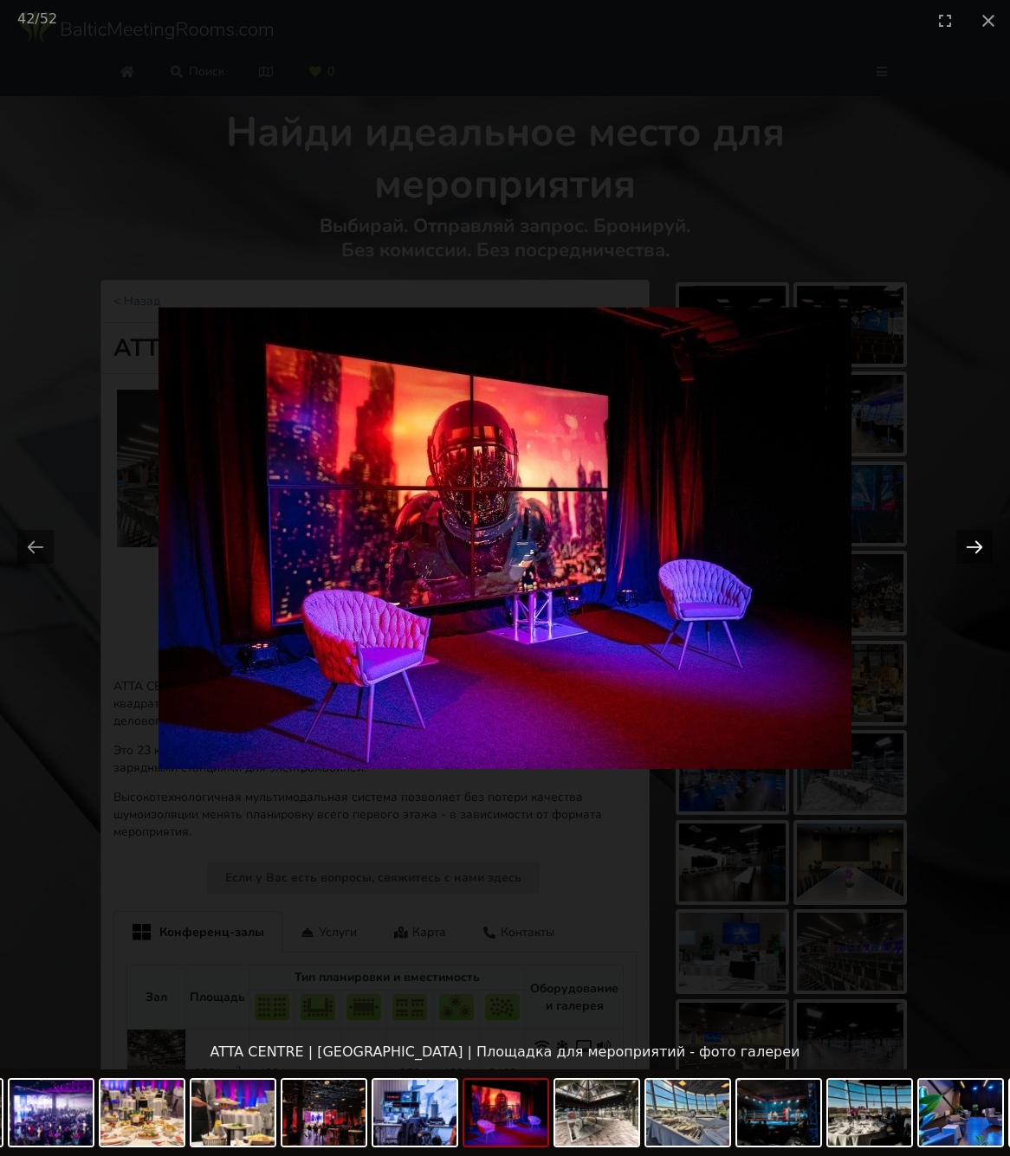
click at [971, 547] on button "Next slide" at bounding box center [974, 547] width 36 height 34
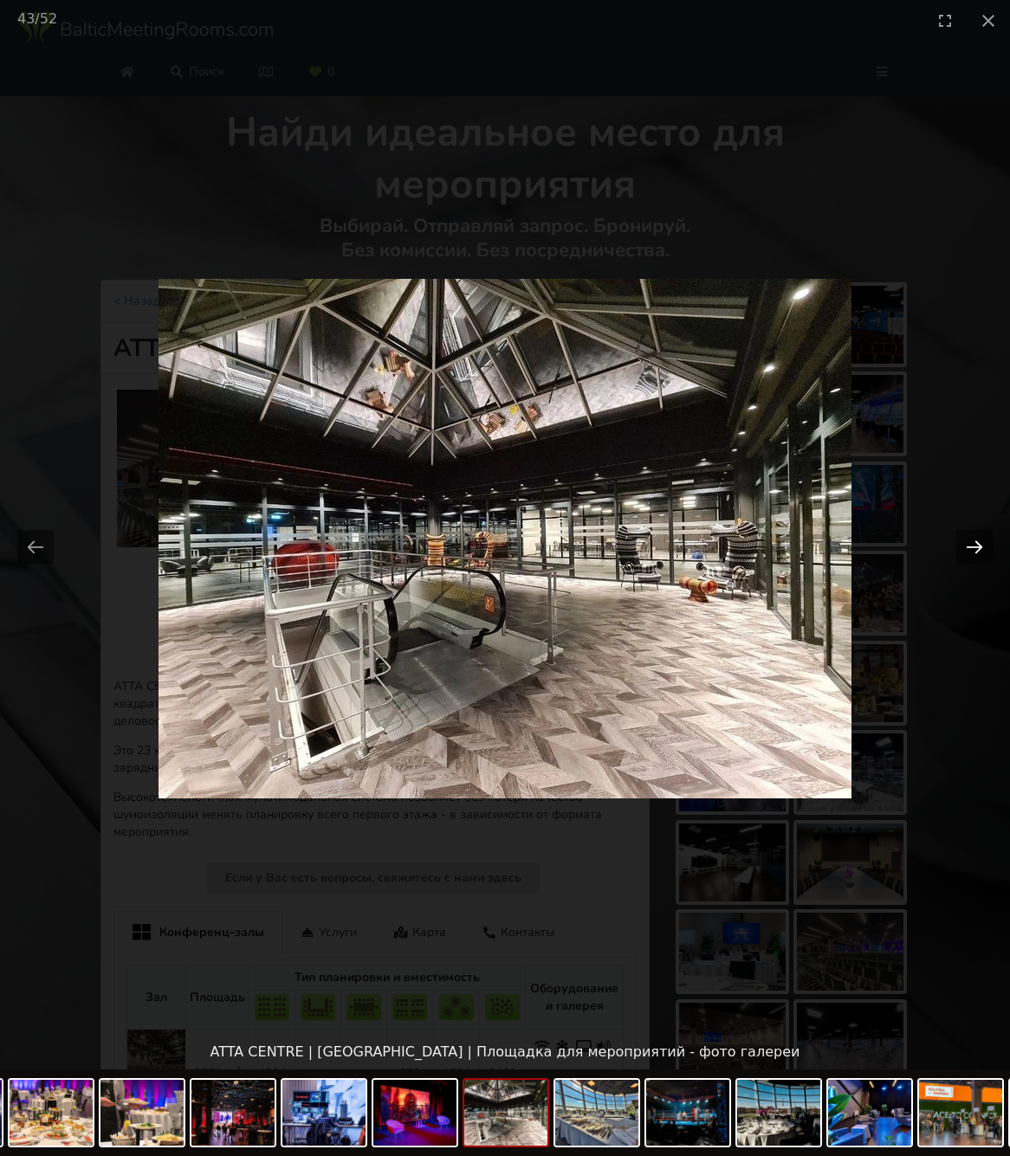
click at [971, 547] on button "Next slide" at bounding box center [974, 547] width 36 height 34
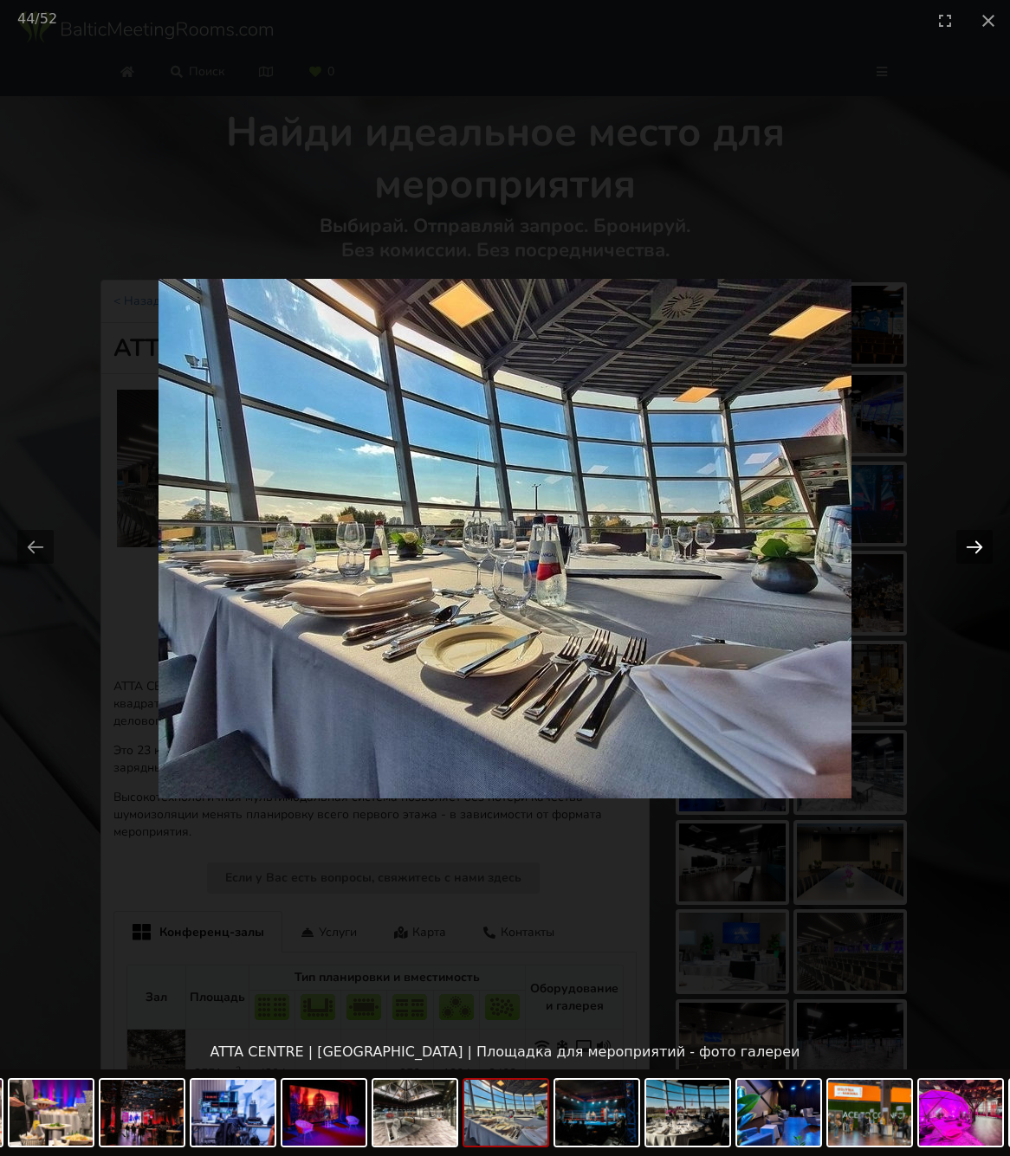
click at [971, 547] on button "Next slide" at bounding box center [974, 547] width 36 height 34
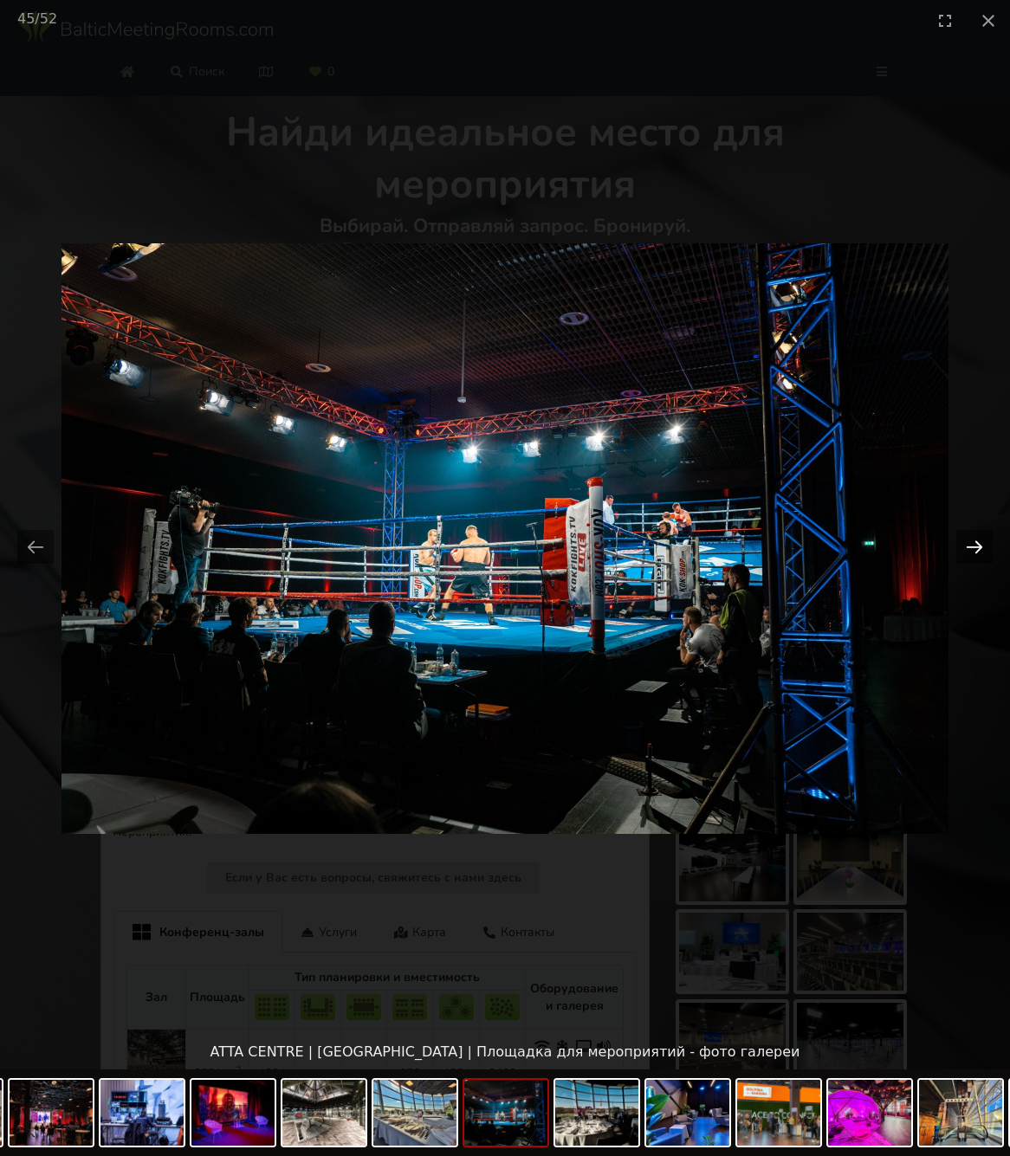
click at [971, 547] on button "Next slide" at bounding box center [974, 547] width 36 height 34
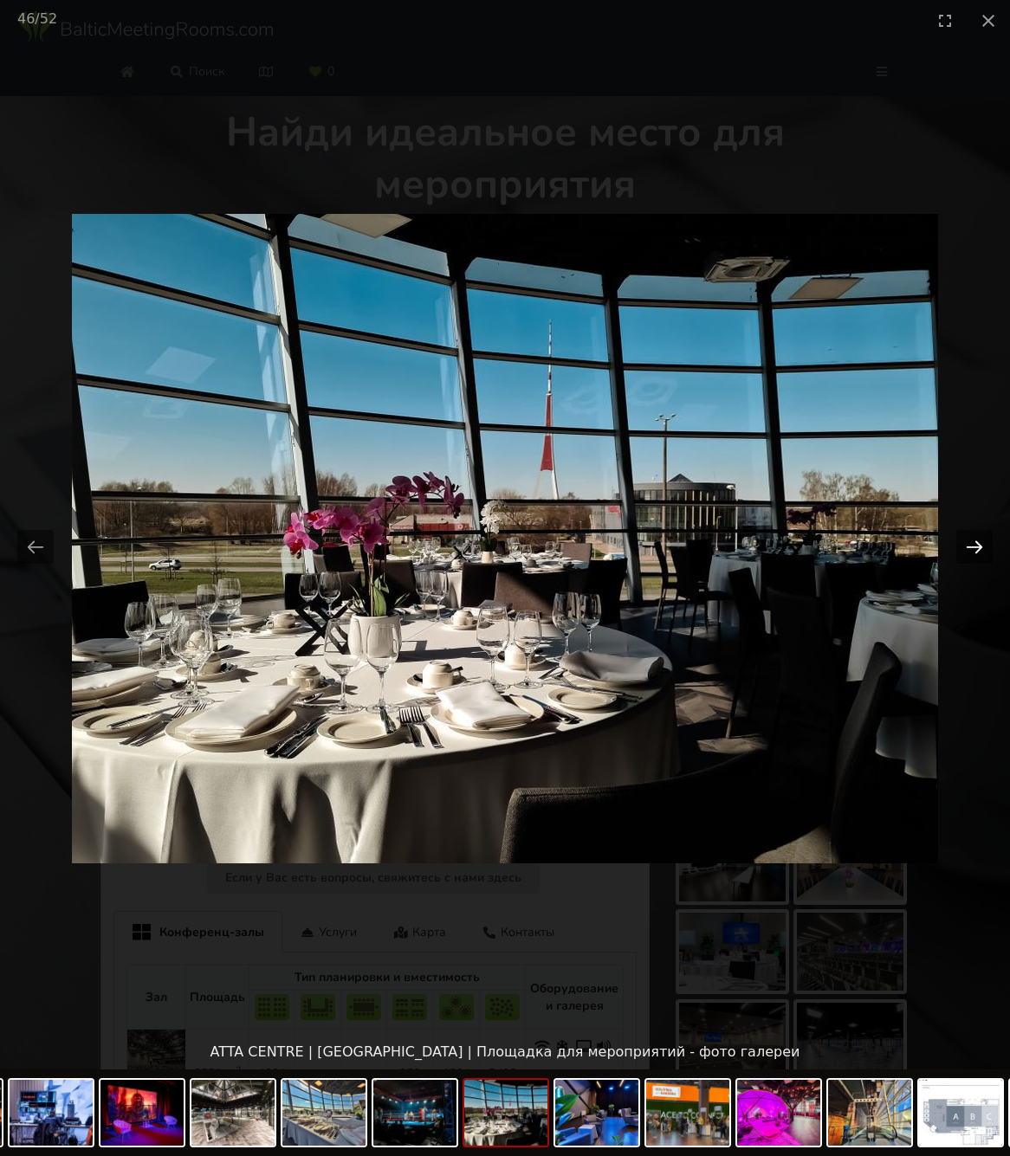
click at [971, 547] on button "Next slide" at bounding box center [974, 547] width 36 height 34
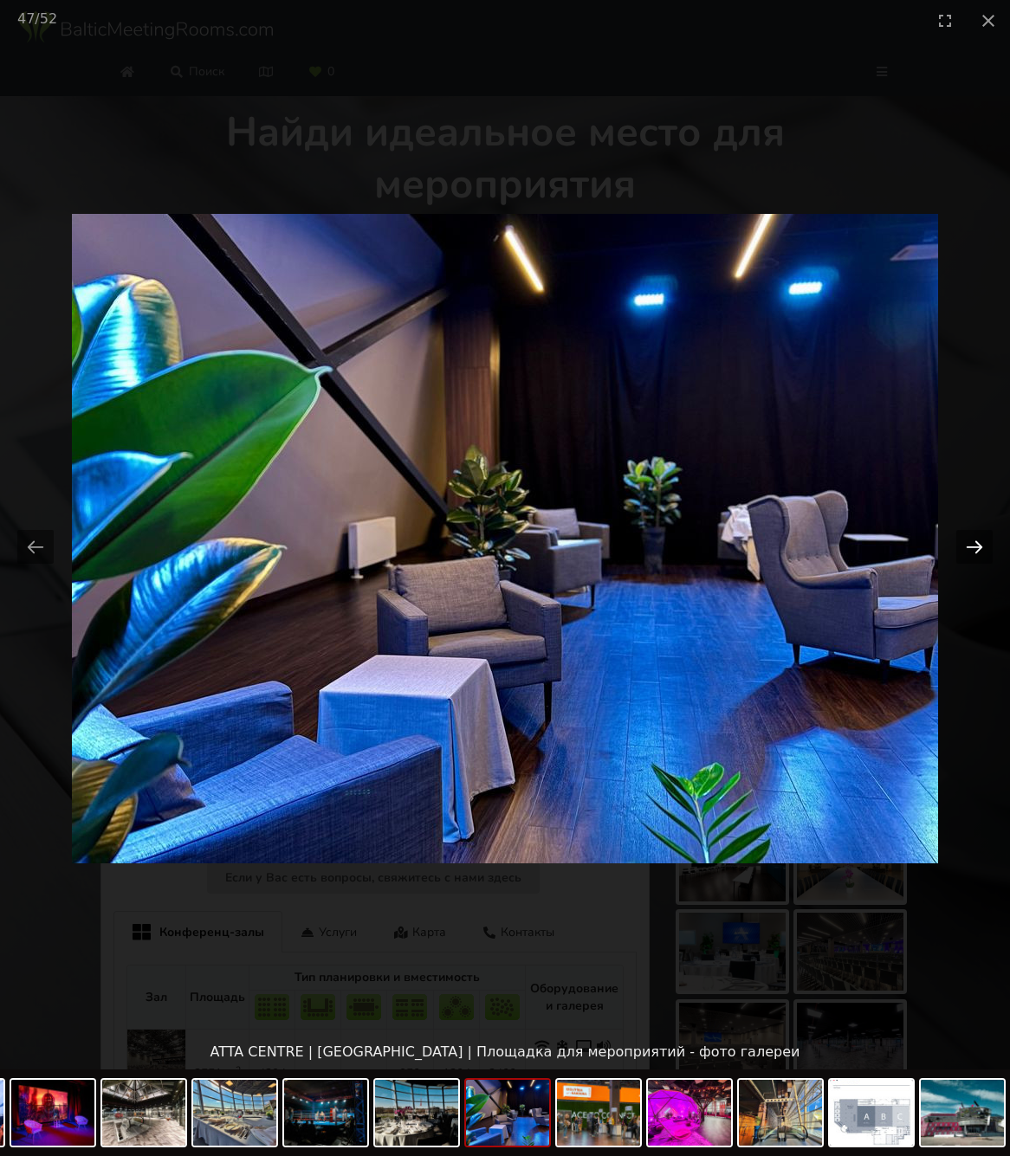
click at [971, 547] on button "Next slide" at bounding box center [974, 547] width 36 height 34
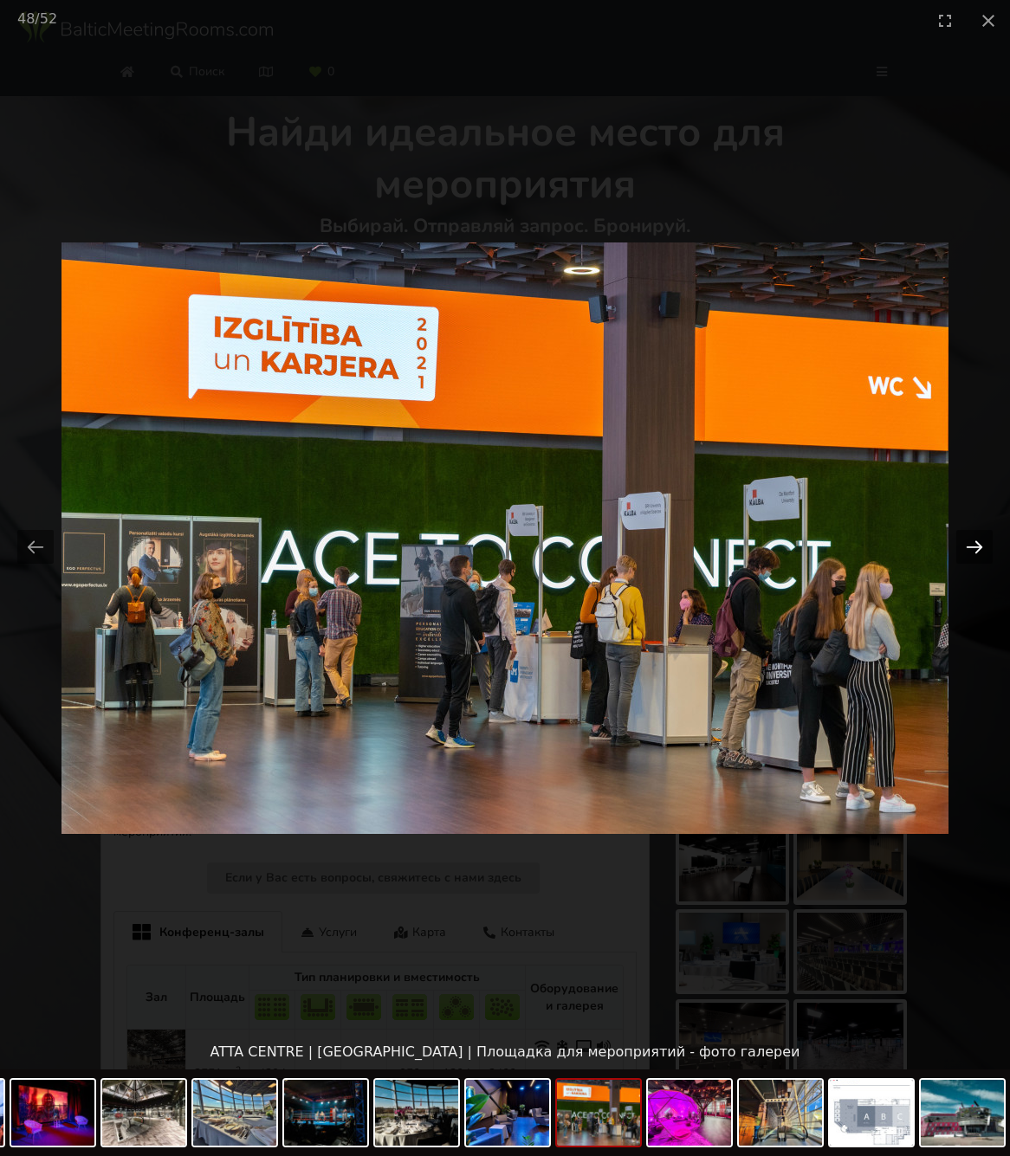
click at [971, 547] on button "Next slide" at bounding box center [974, 547] width 36 height 34
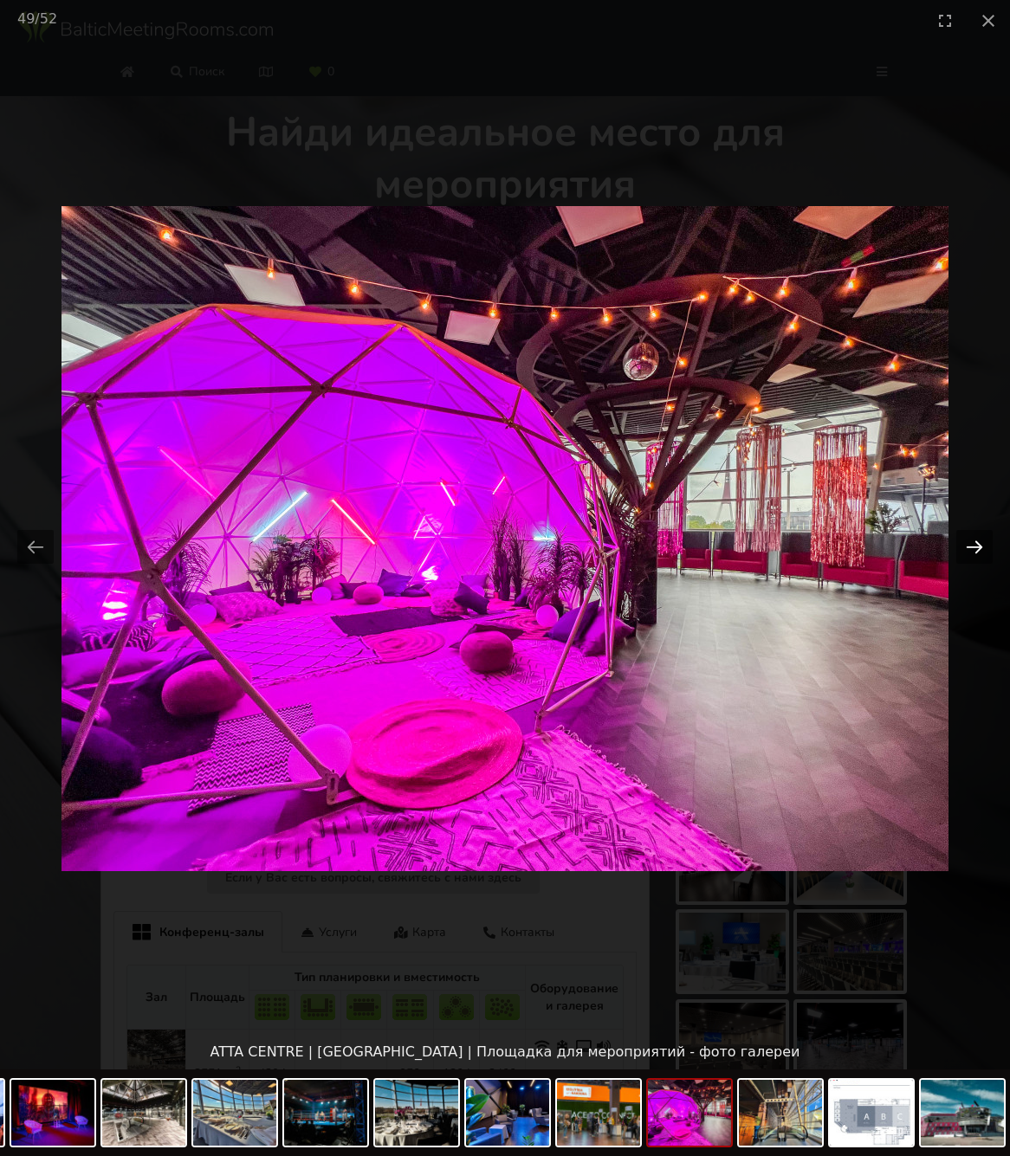
click at [971, 547] on button "Next slide" at bounding box center [974, 547] width 36 height 34
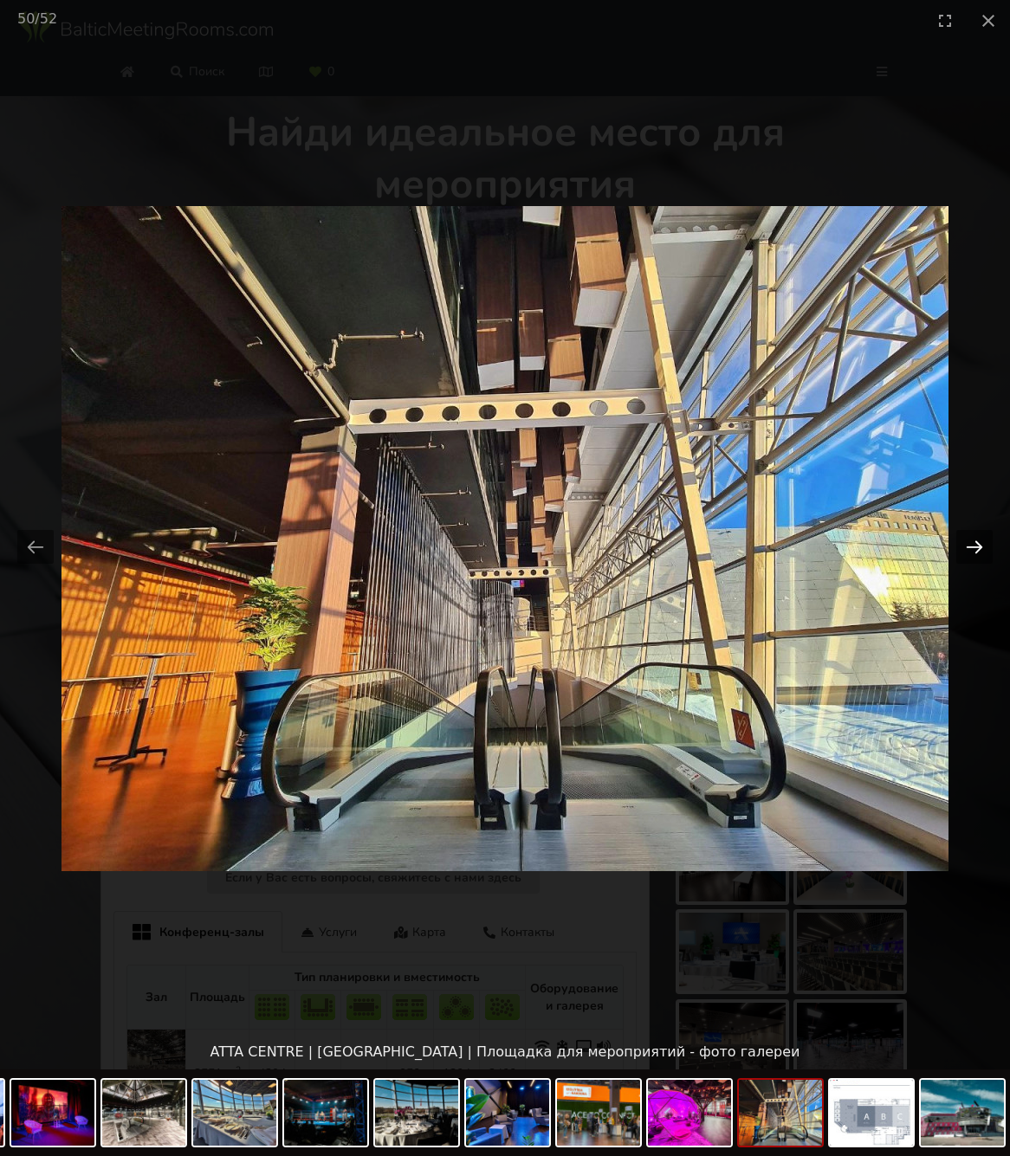
click at [971, 547] on button "Next slide" at bounding box center [974, 547] width 36 height 34
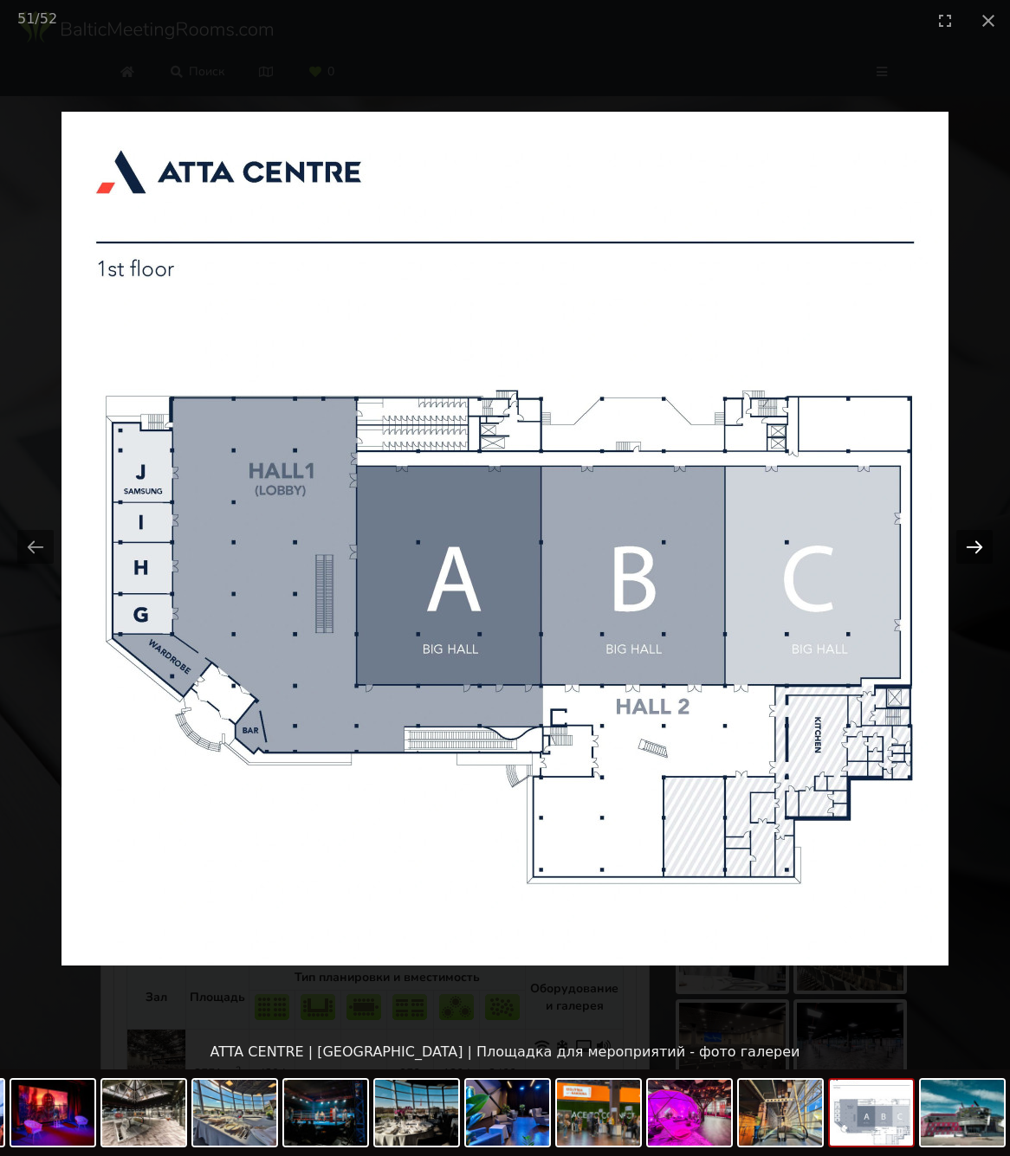
click at [971, 547] on button "Next slide" at bounding box center [974, 547] width 36 height 34
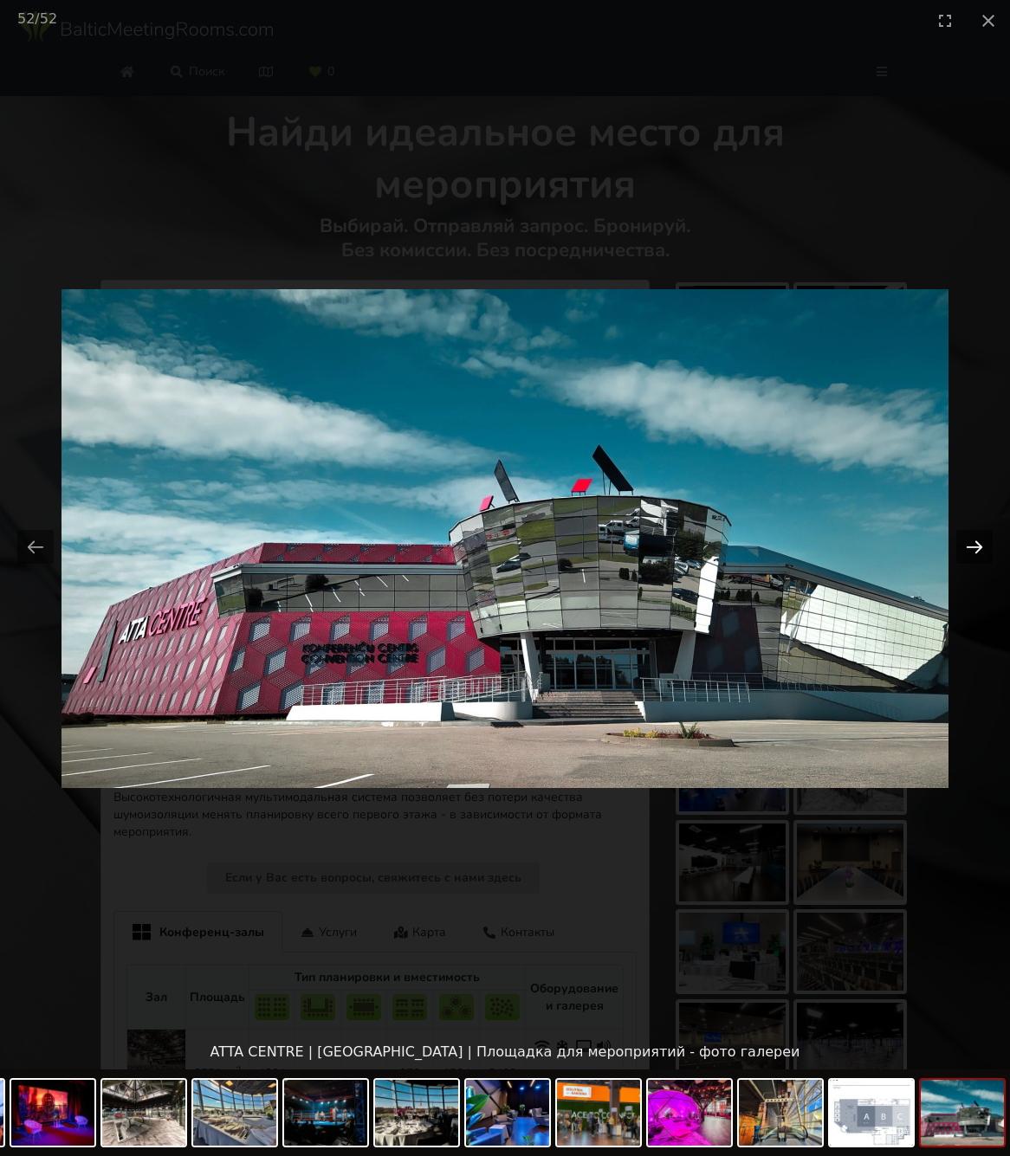
click at [971, 547] on button "Next slide" at bounding box center [974, 547] width 36 height 34
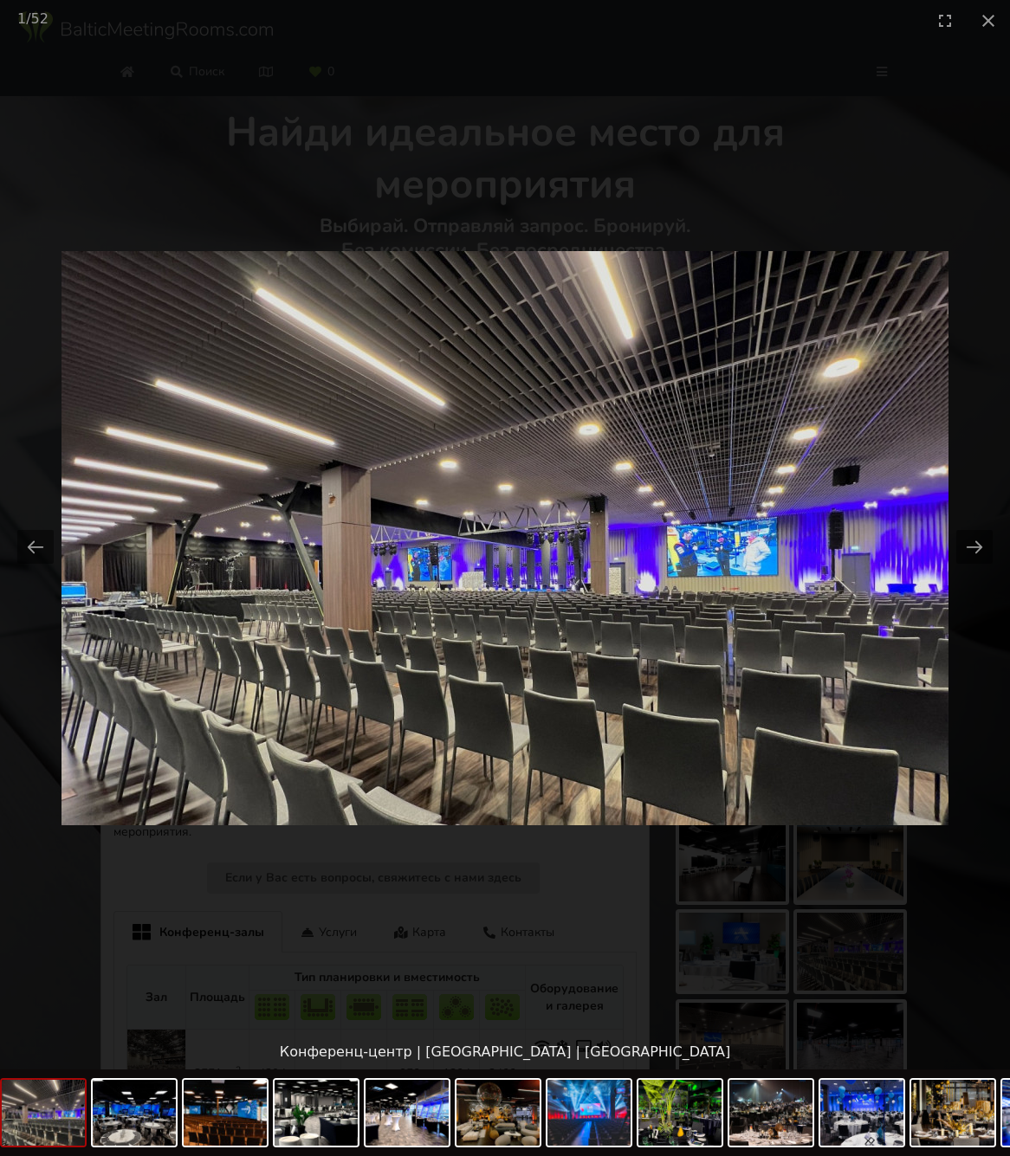
click at [872, 462] on picture at bounding box center [505, 538] width 1010 height 995
click at [794, 287] on picture at bounding box center [505, 538] width 1010 height 995
click at [503, 193] on picture at bounding box center [505, 538] width 1010 height 995
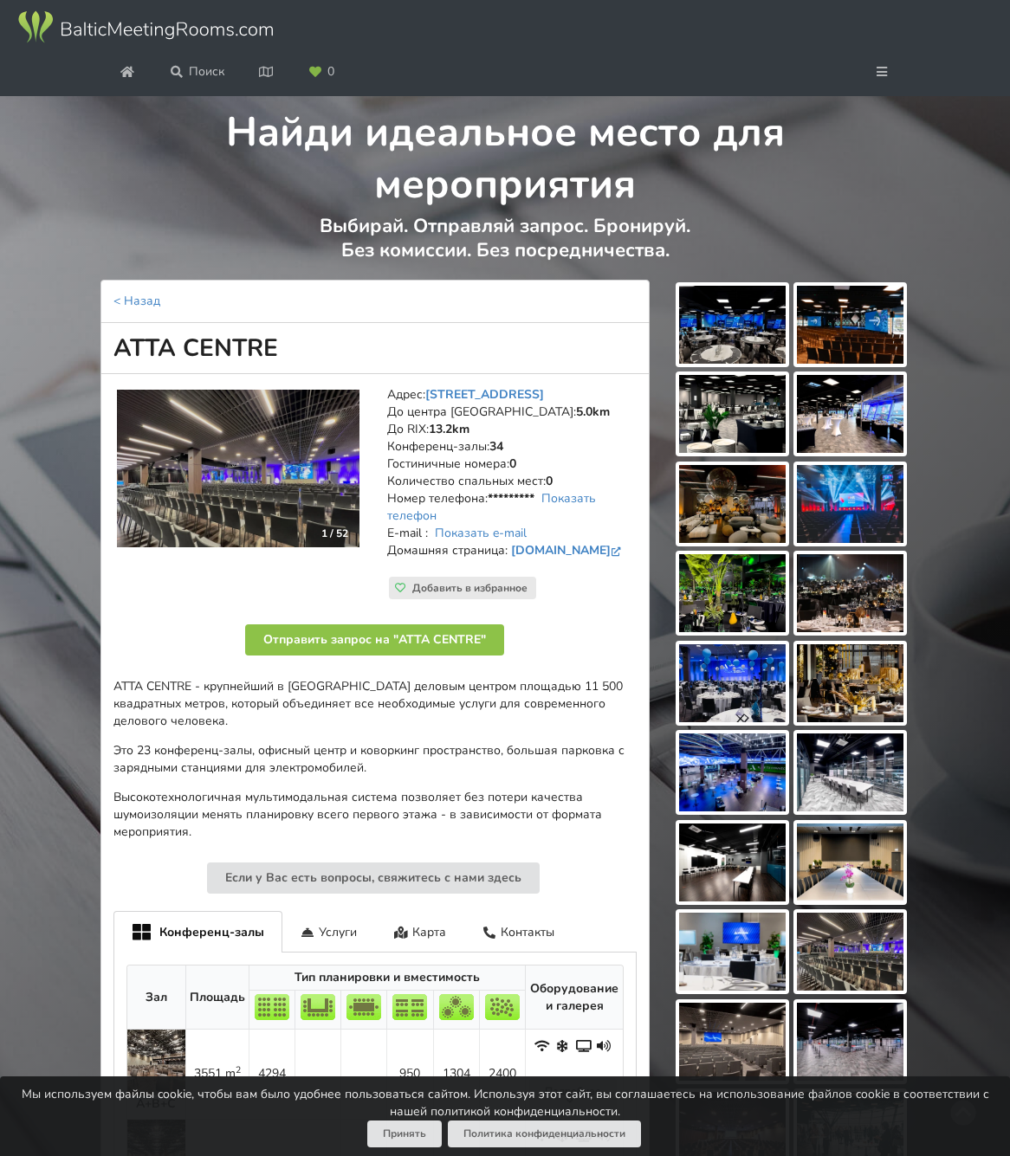
click at [116, 374] on h1 "ATTA CENTRE" at bounding box center [375, 348] width 550 height 51
drag, startPoint x: 112, startPoint y: 440, endPoint x: 274, endPoint y: 435, distance: 162.0
click at [274, 374] on h1 "ATTA CENTRE" at bounding box center [375, 348] width 550 height 51
copy h1 "ATTA CENTRE"
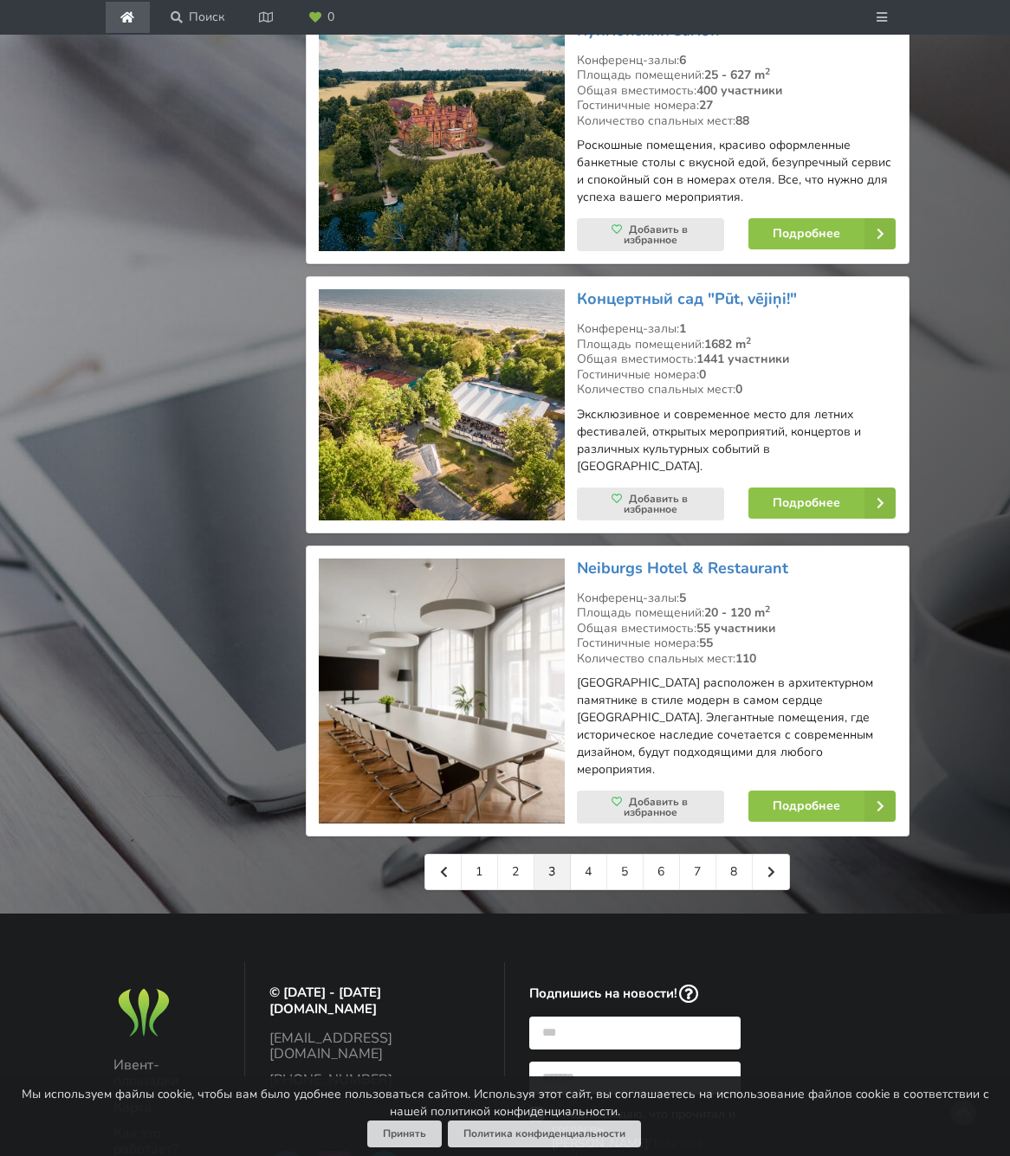
scroll to position [3938, 0]
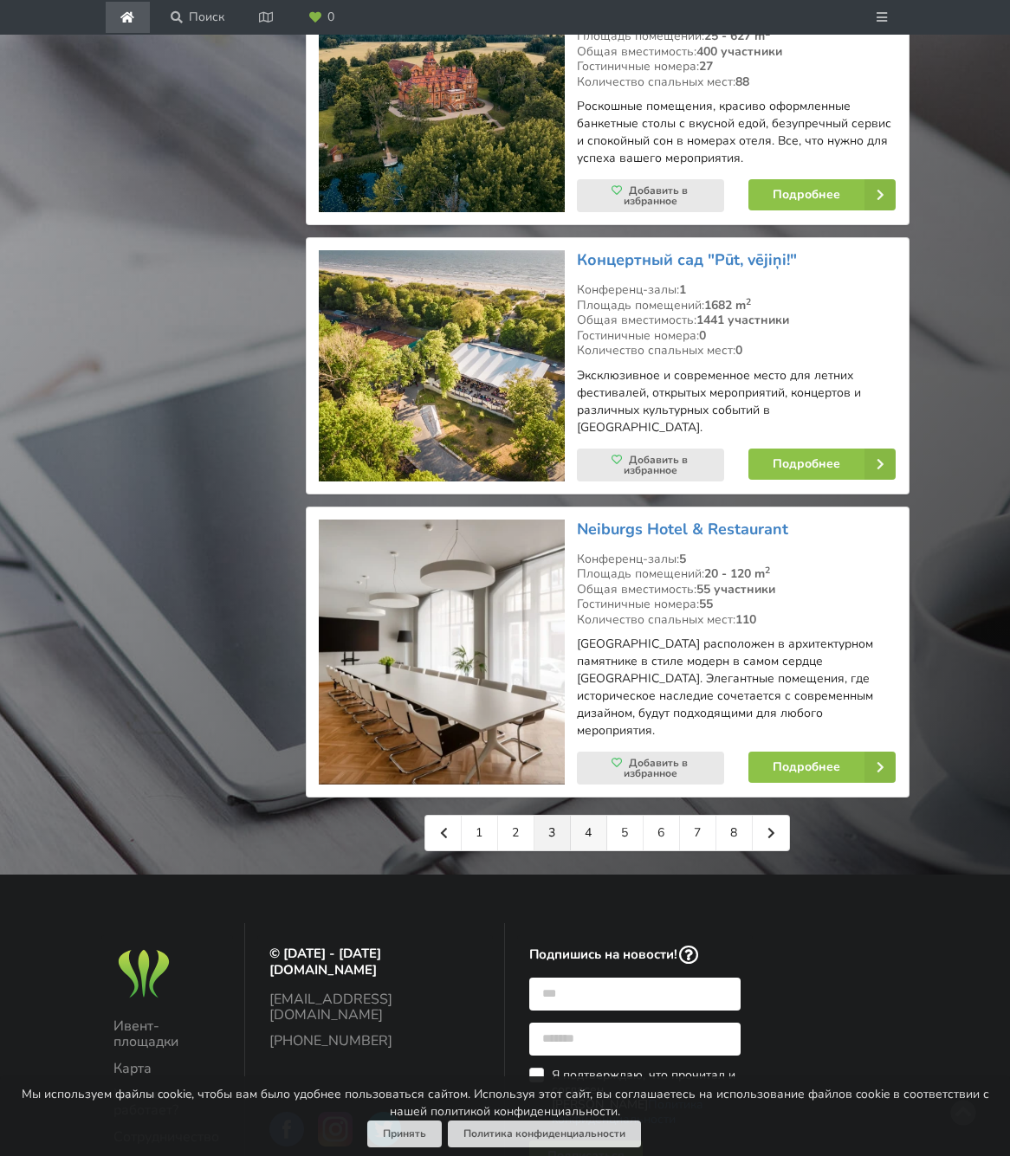
click at [589, 816] on link "4" at bounding box center [589, 833] width 36 height 35
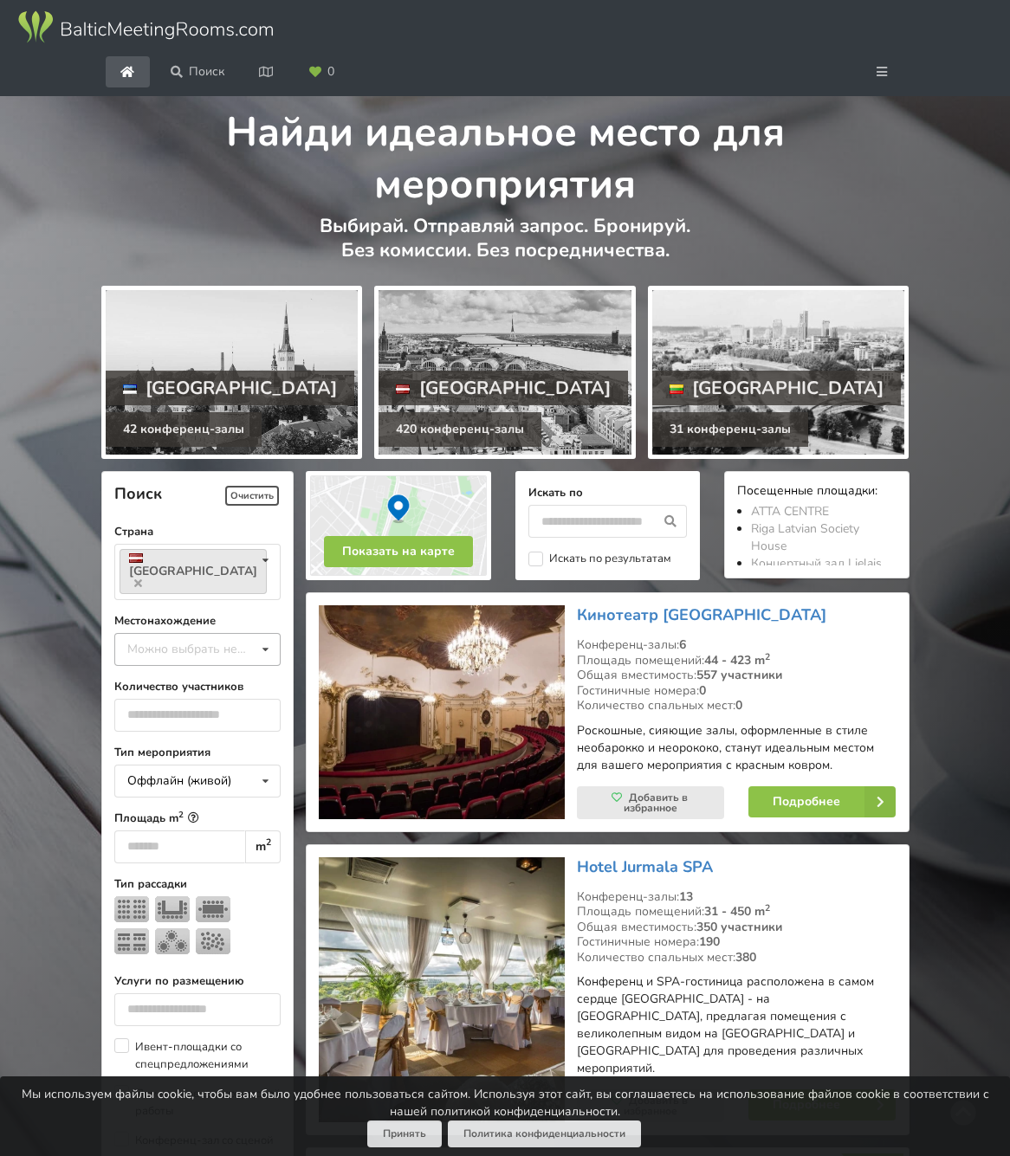
click at [260, 666] on icon at bounding box center [265, 650] width 25 height 32
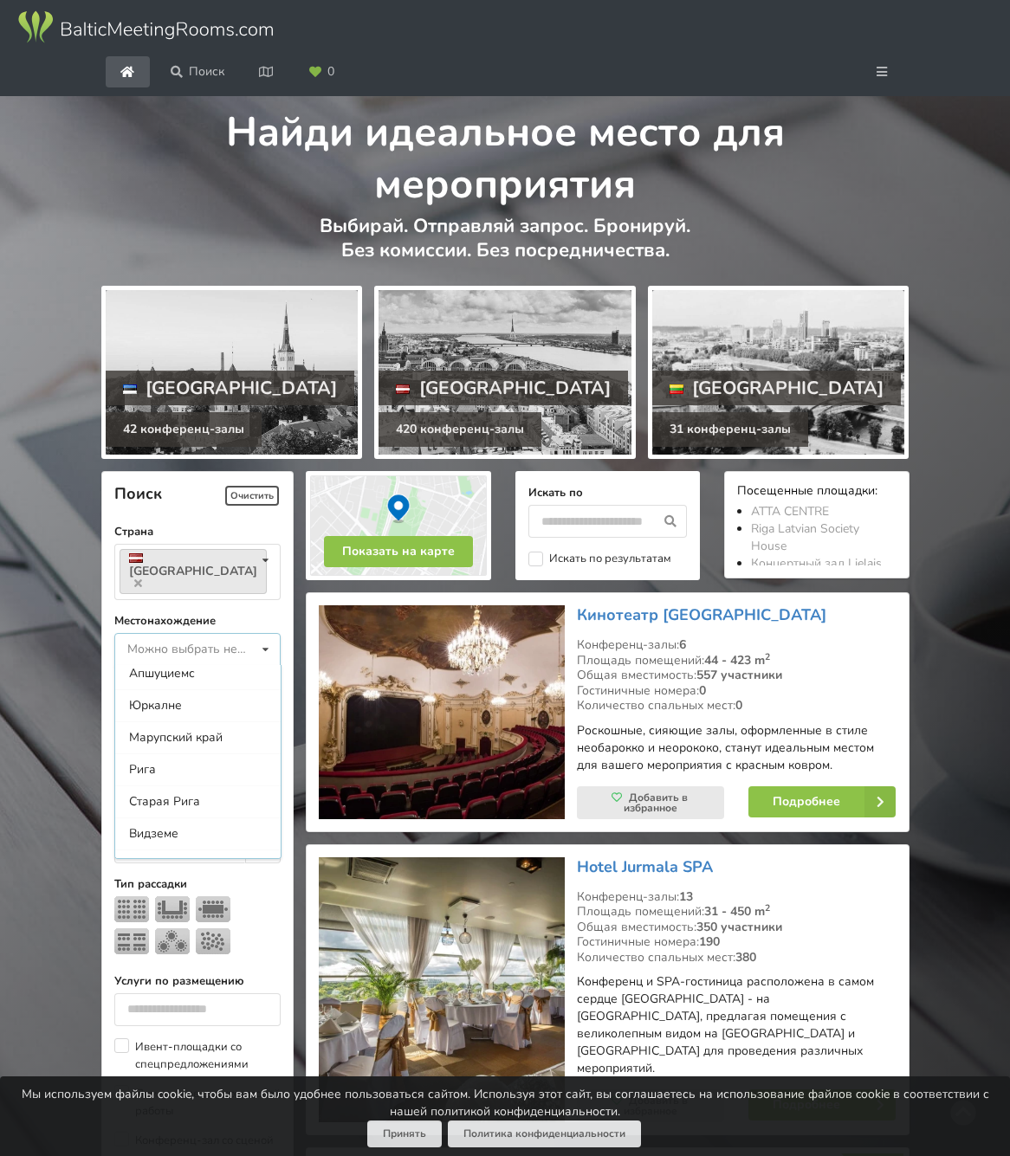
scroll to position [74, 0]
click at [147, 783] on div "Рига" at bounding box center [197, 767] width 165 height 32
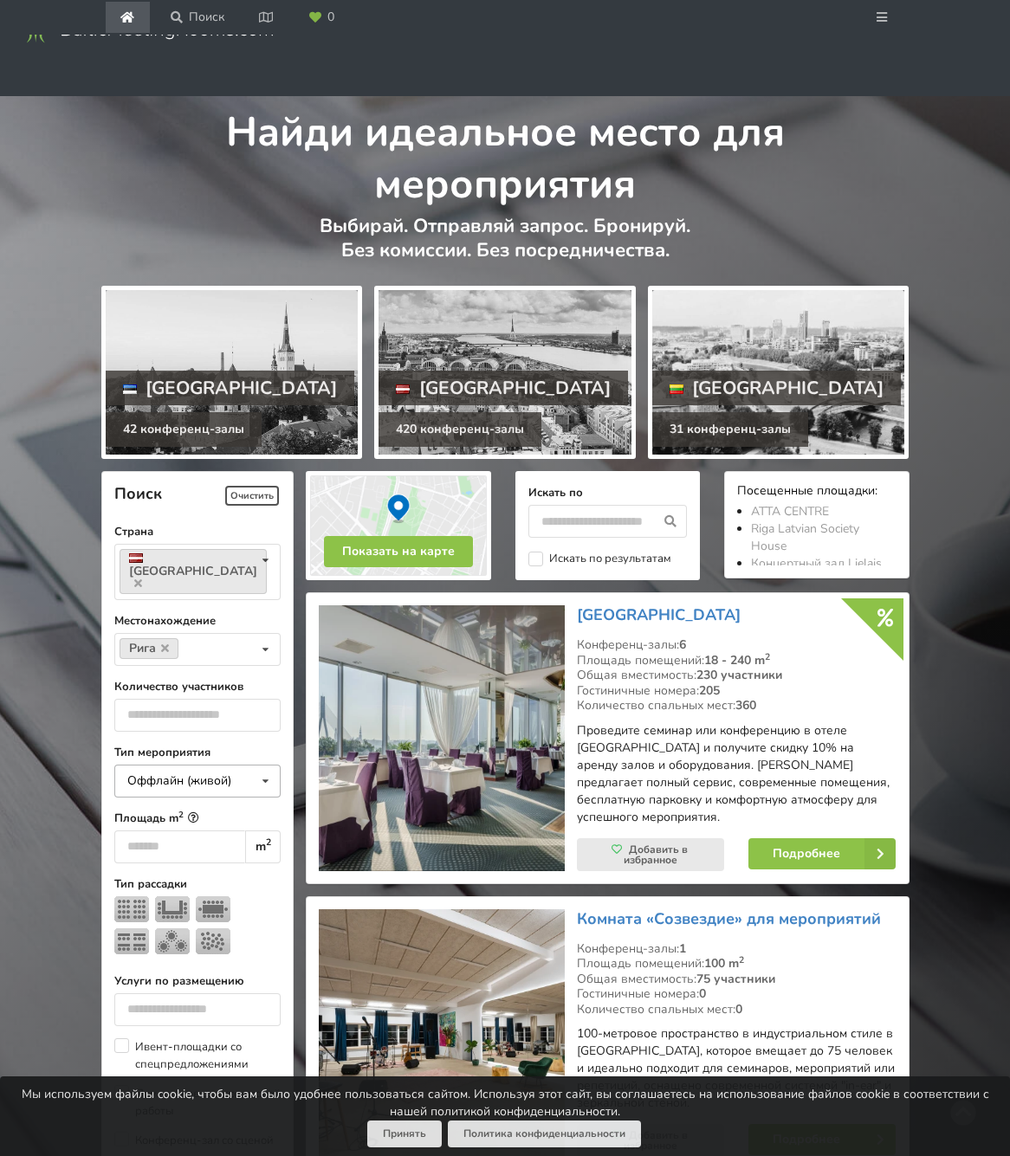
scroll to position [561, 0]
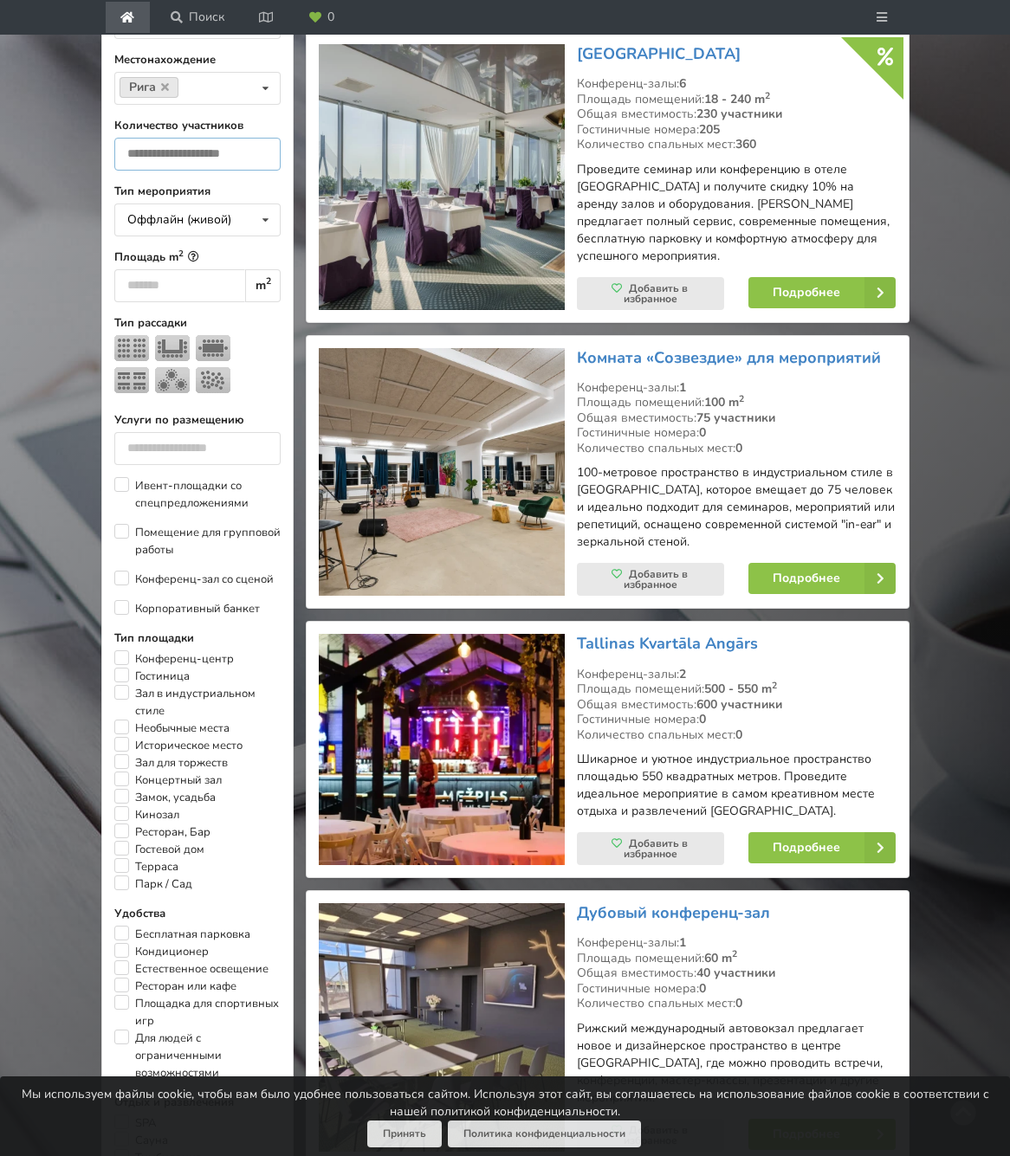
click at [196, 171] on input "number" at bounding box center [197, 154] width 167 height 33
click at [196, 226] on div "Оффлайн (живой)" at bounding box center [179, 220] width 104 height 12
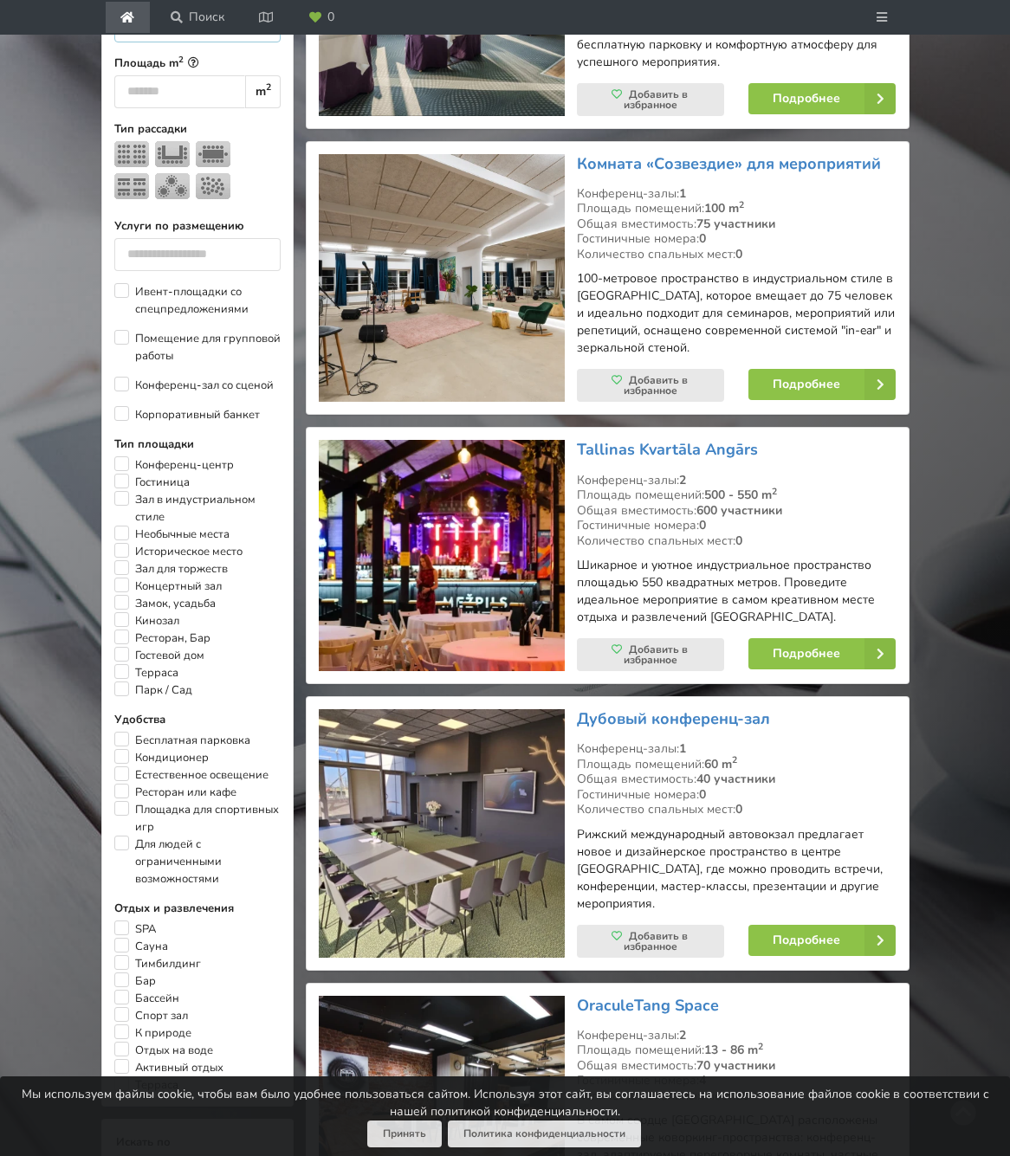
scroll to position [758, 0]
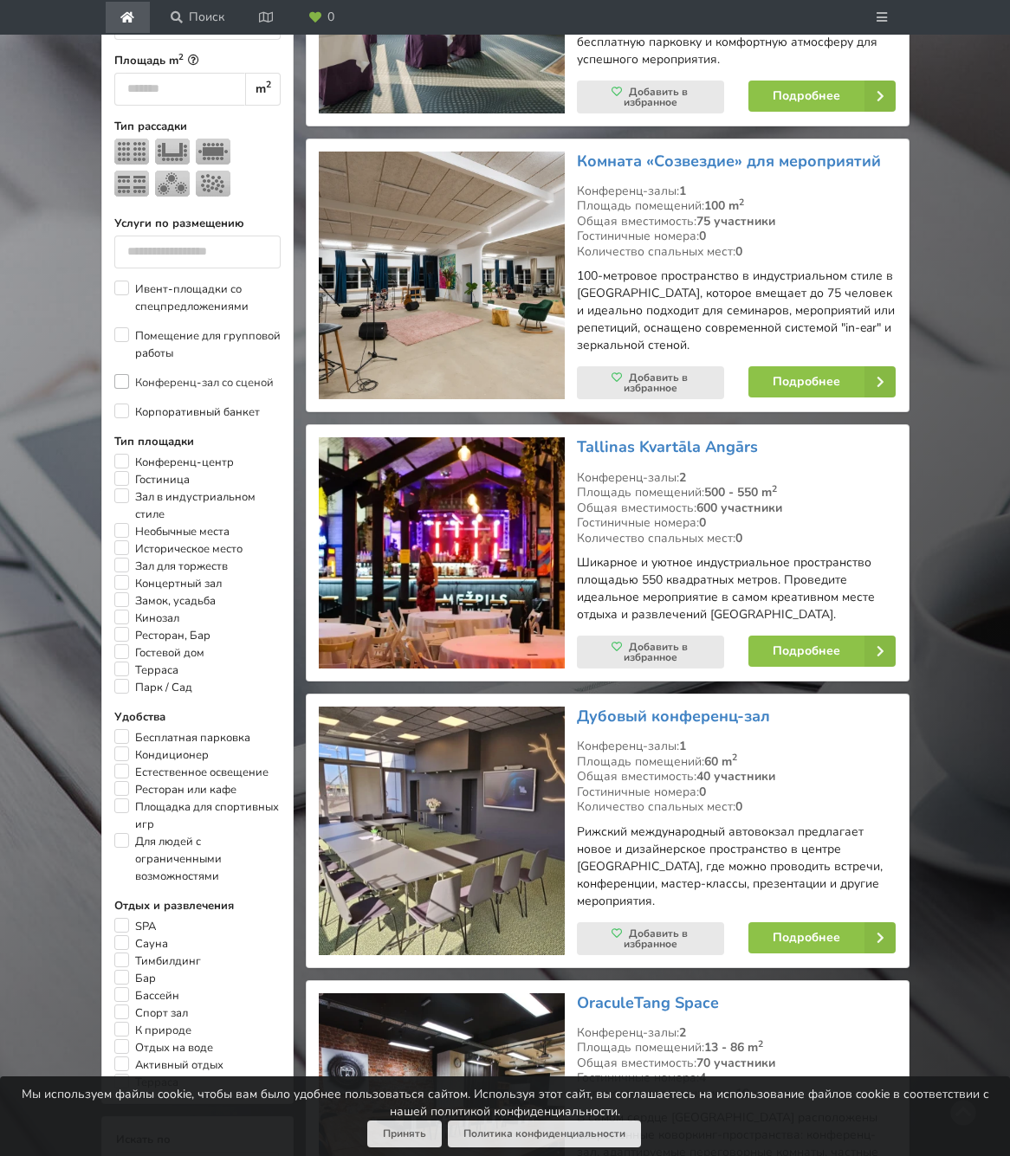
click at [124, 391] on label "Конференц-зал со сценой" at bounding box center [193, 382] width 159 height 17
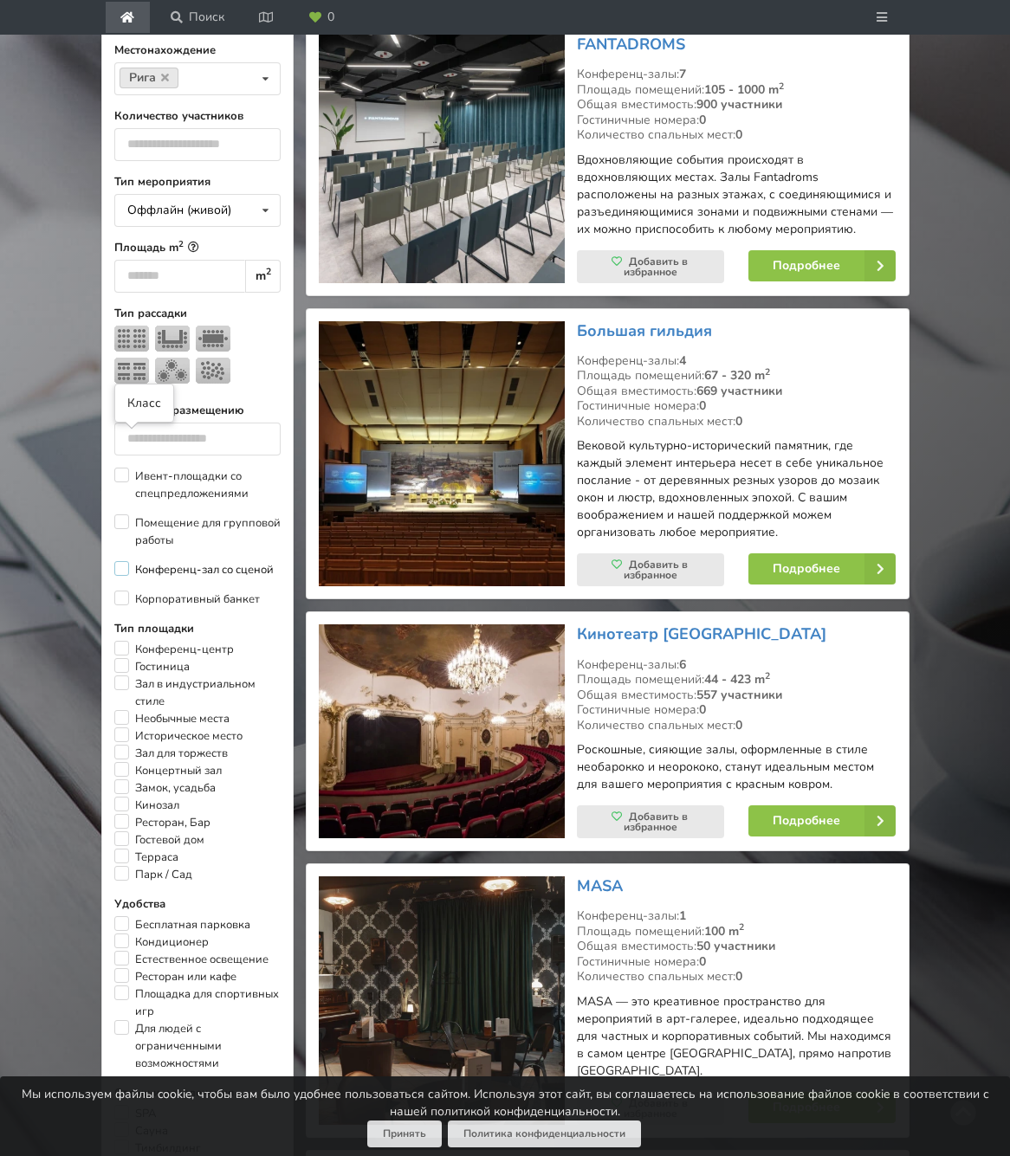
scroll to position [561, 0]
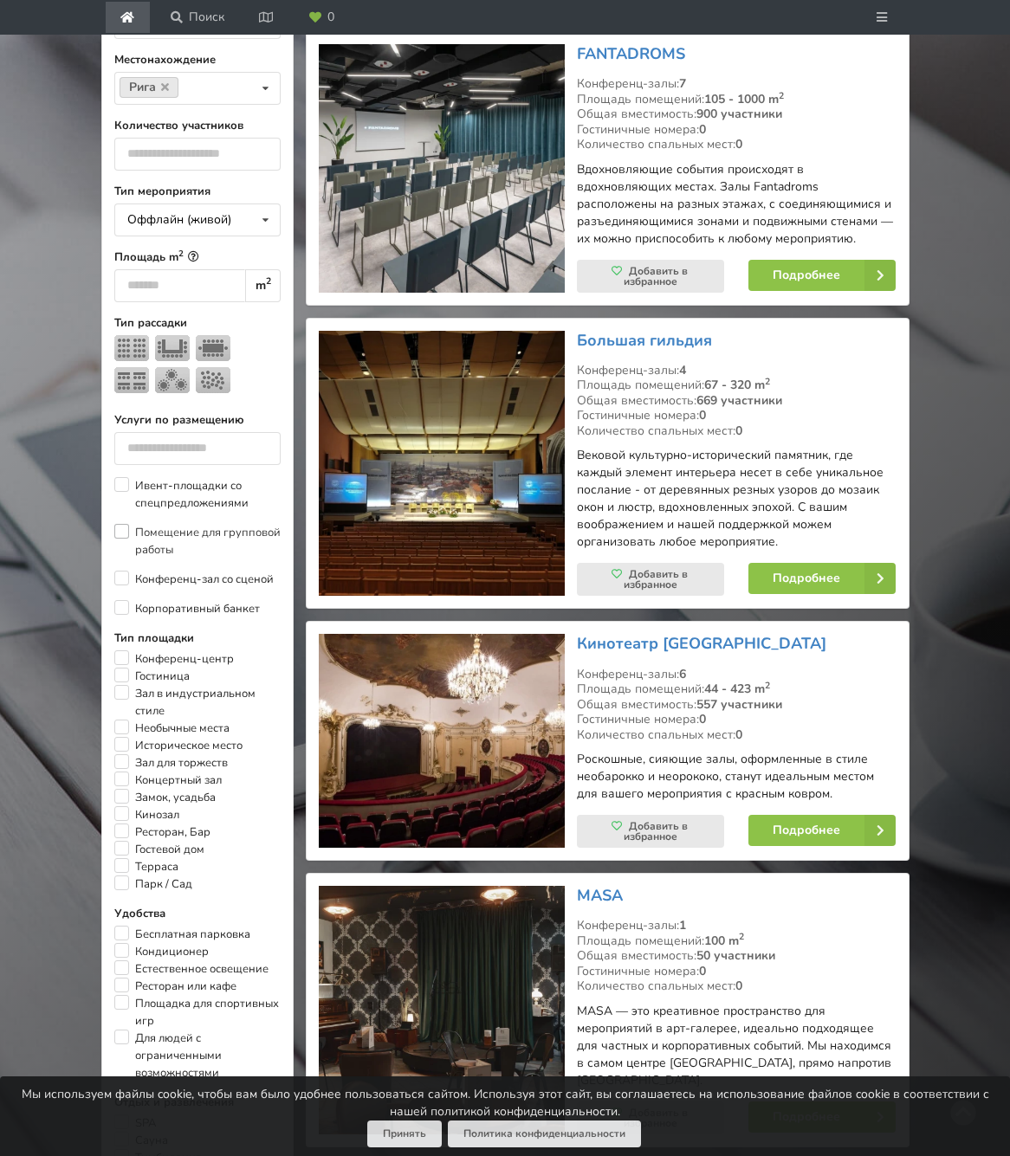
click at [120, 559] on label "Помещение для групповой работы" at bounding box center [197, 541] width 167 height 35
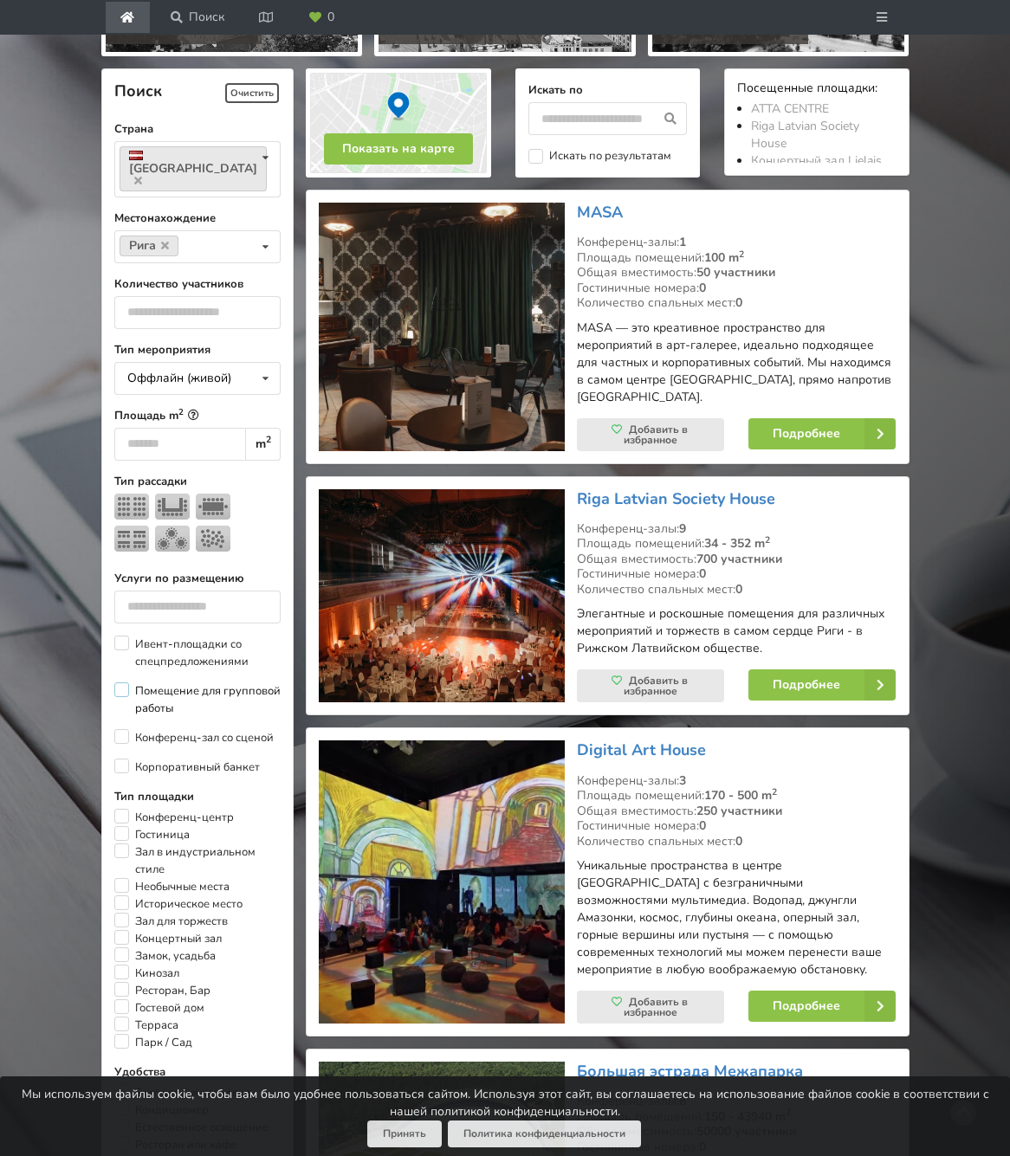
scroll to position [404, 0]
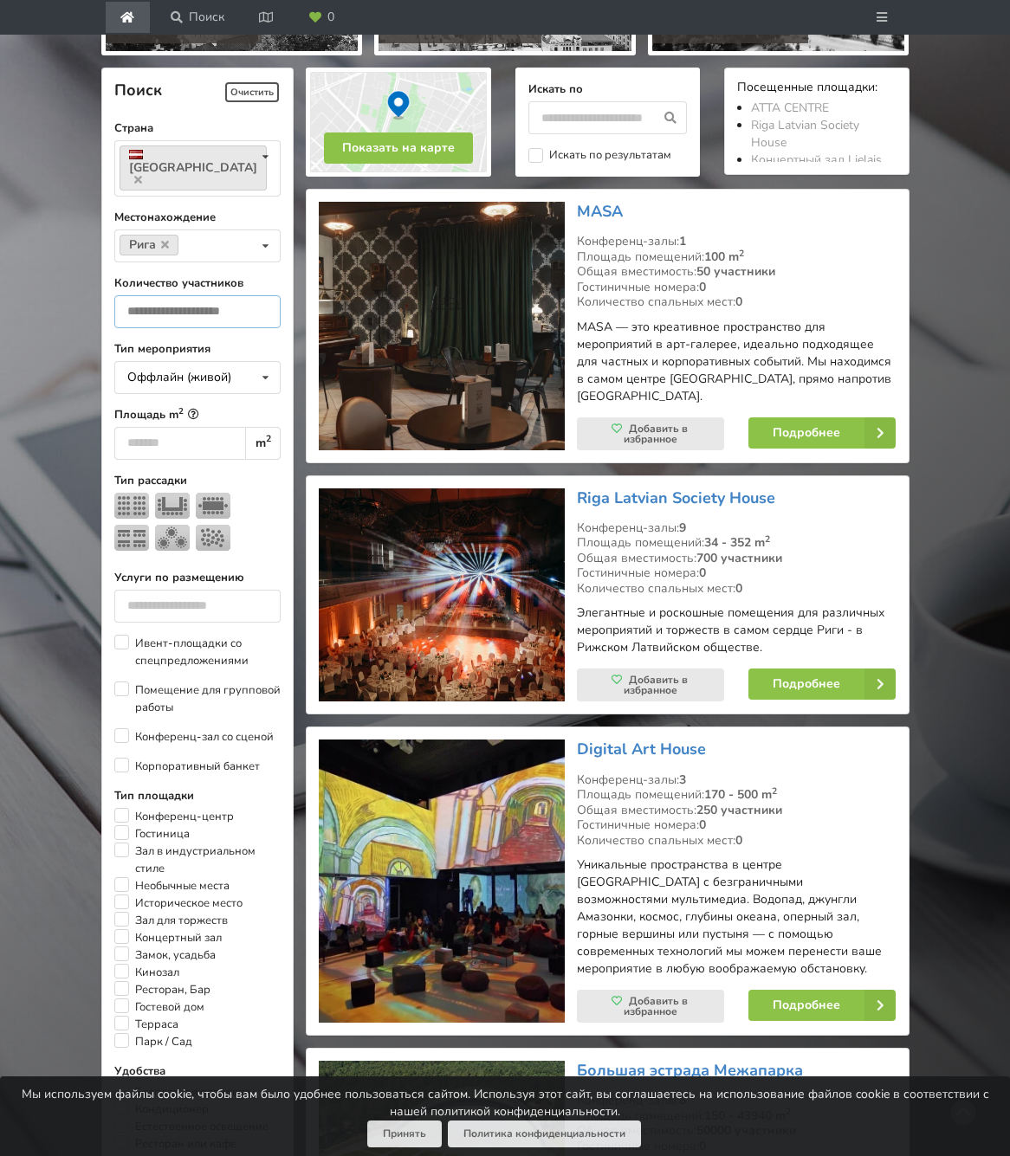
click at [233, 328] on input "number" at bounding box center [197, 311] width 167 height 33
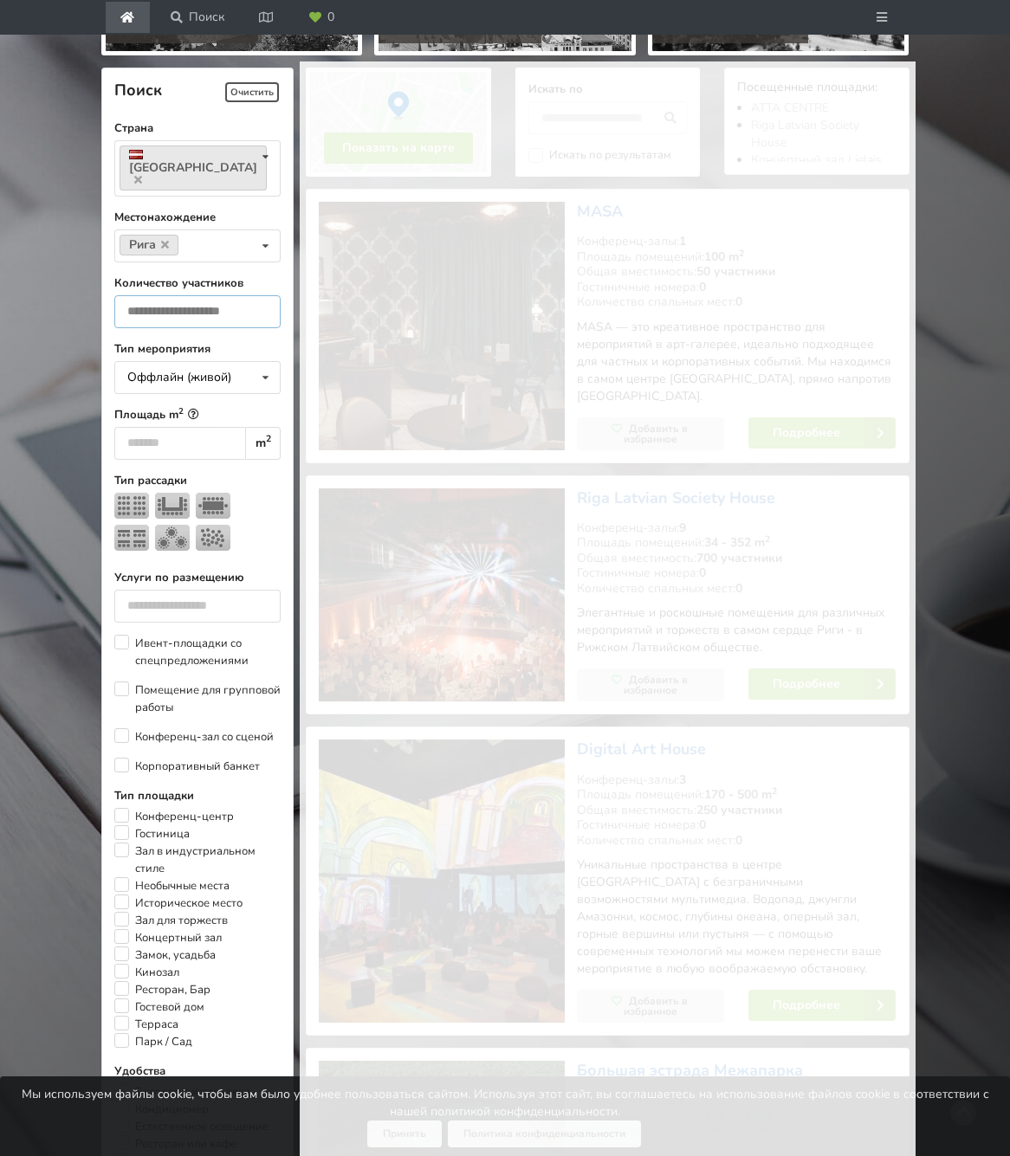
scroll to position [561, 0]
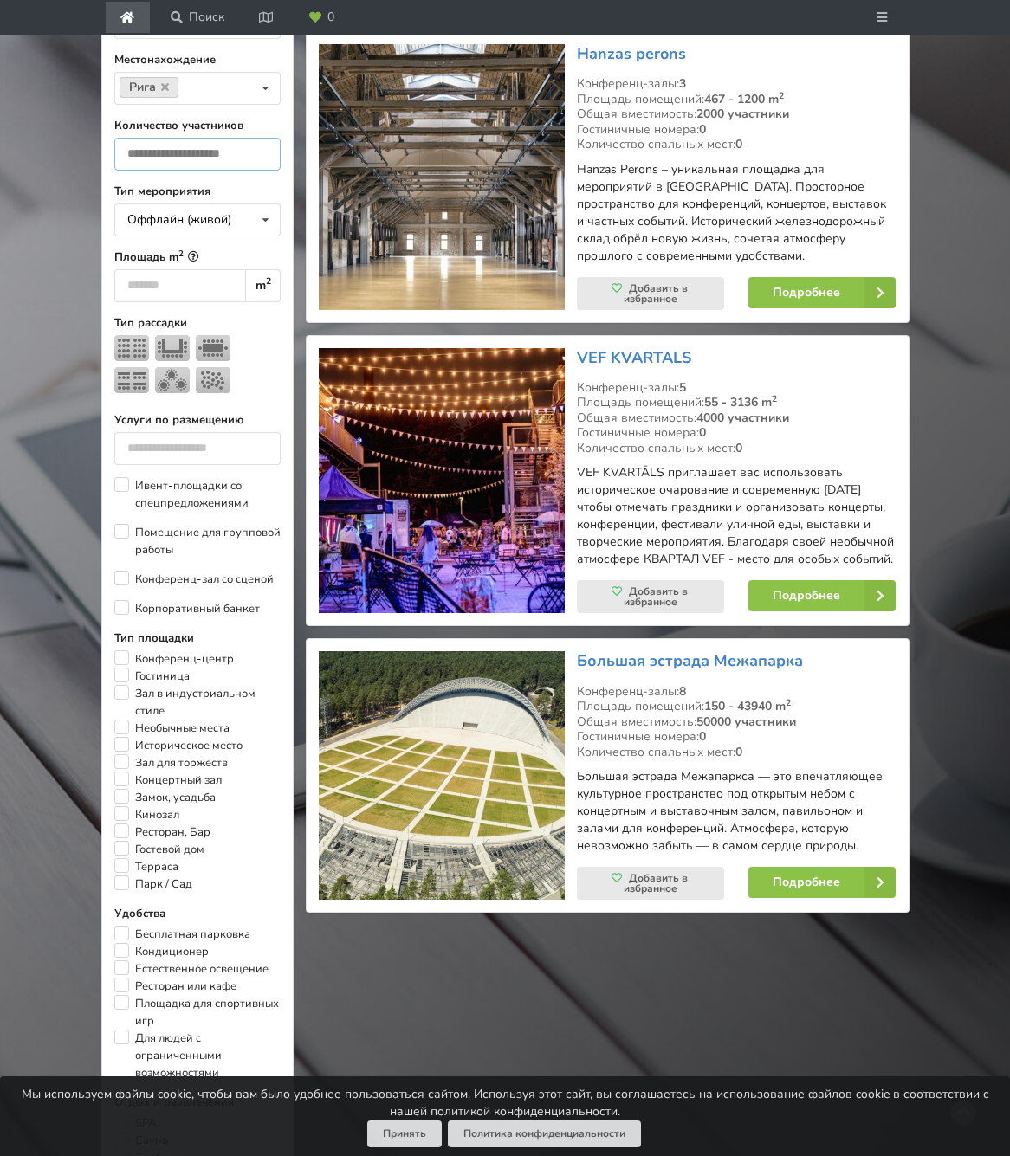
type input "****"
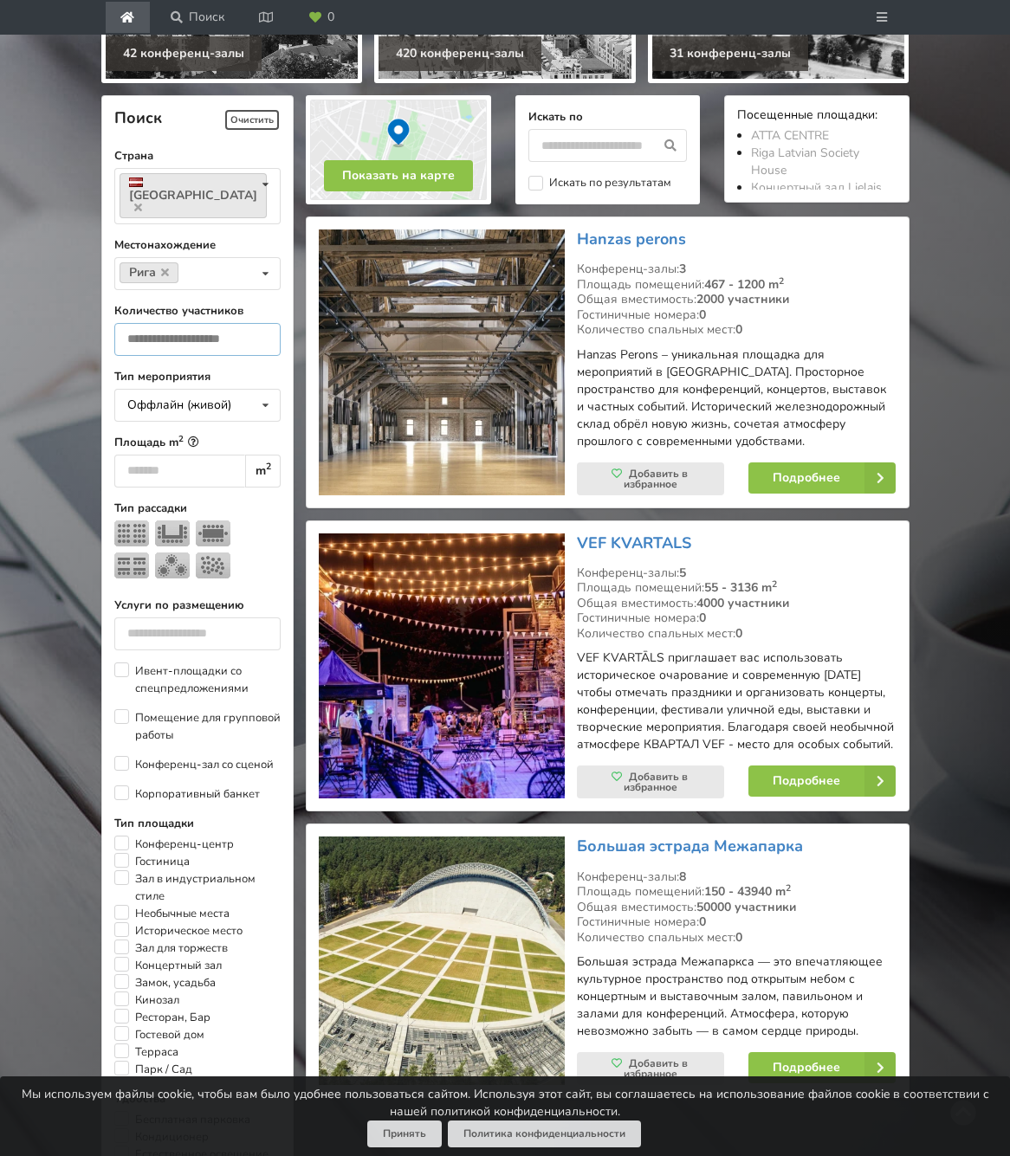
scroll to position [346, 0]
